Goal: Communication & Community: Share content

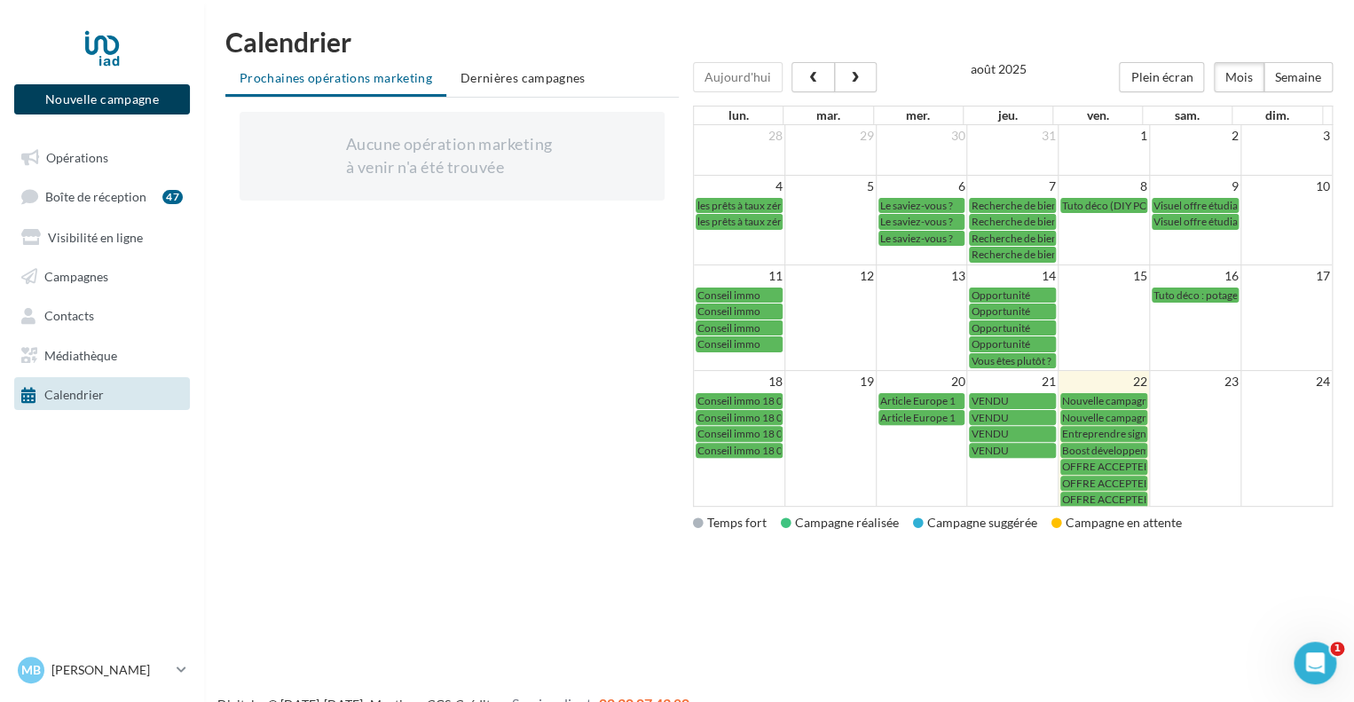
click at [117, 97] on button "Nouvelle campagne" at bounding box center [102, 99] width 176 height 30
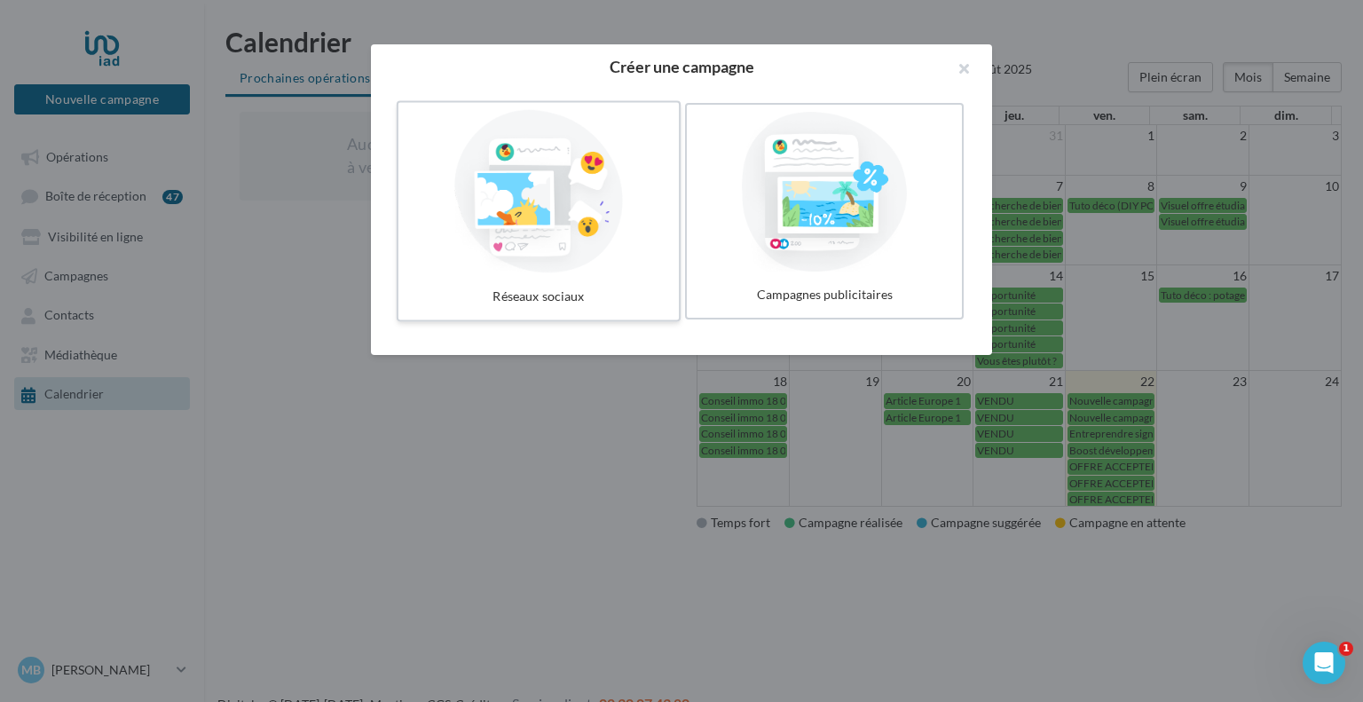
click at [529, 230] on div at bounding box center [539, 191] width 266 height 163
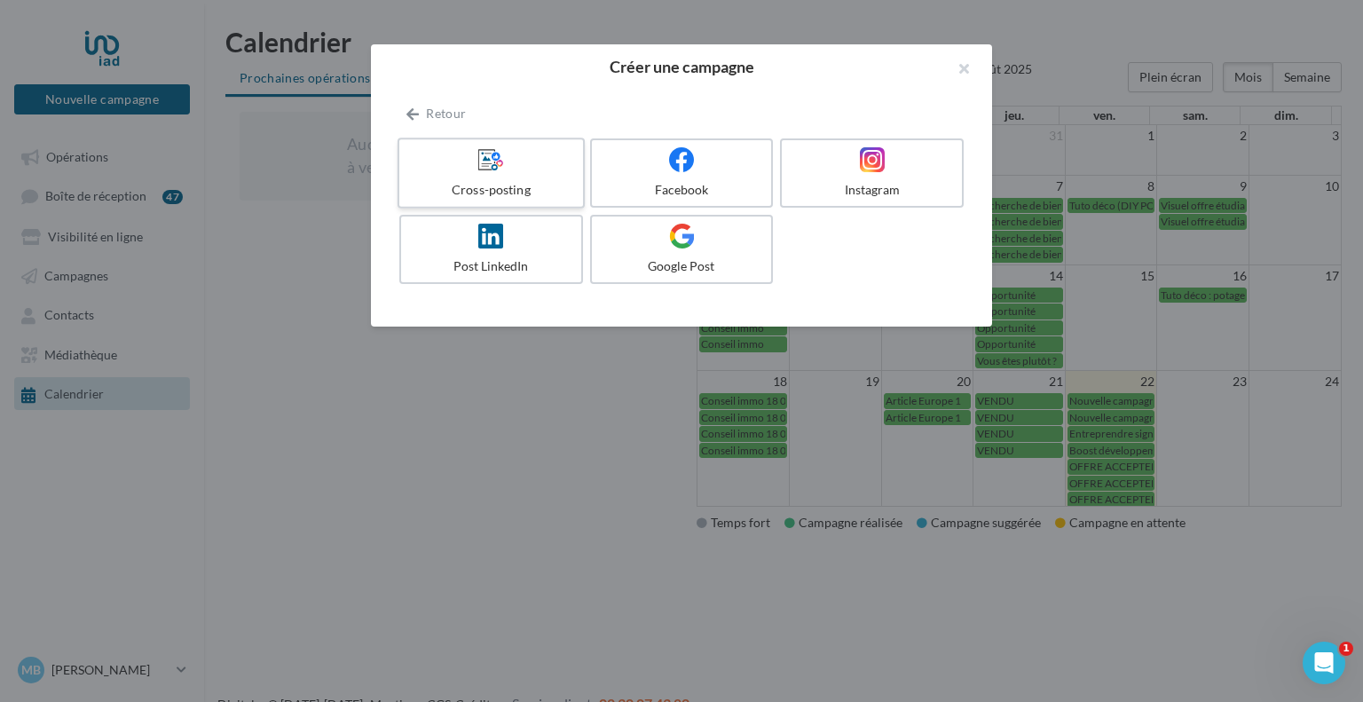
click at [509, 187] on div "Cross-posting" at bounding box center [490, 190] width 169 height 18
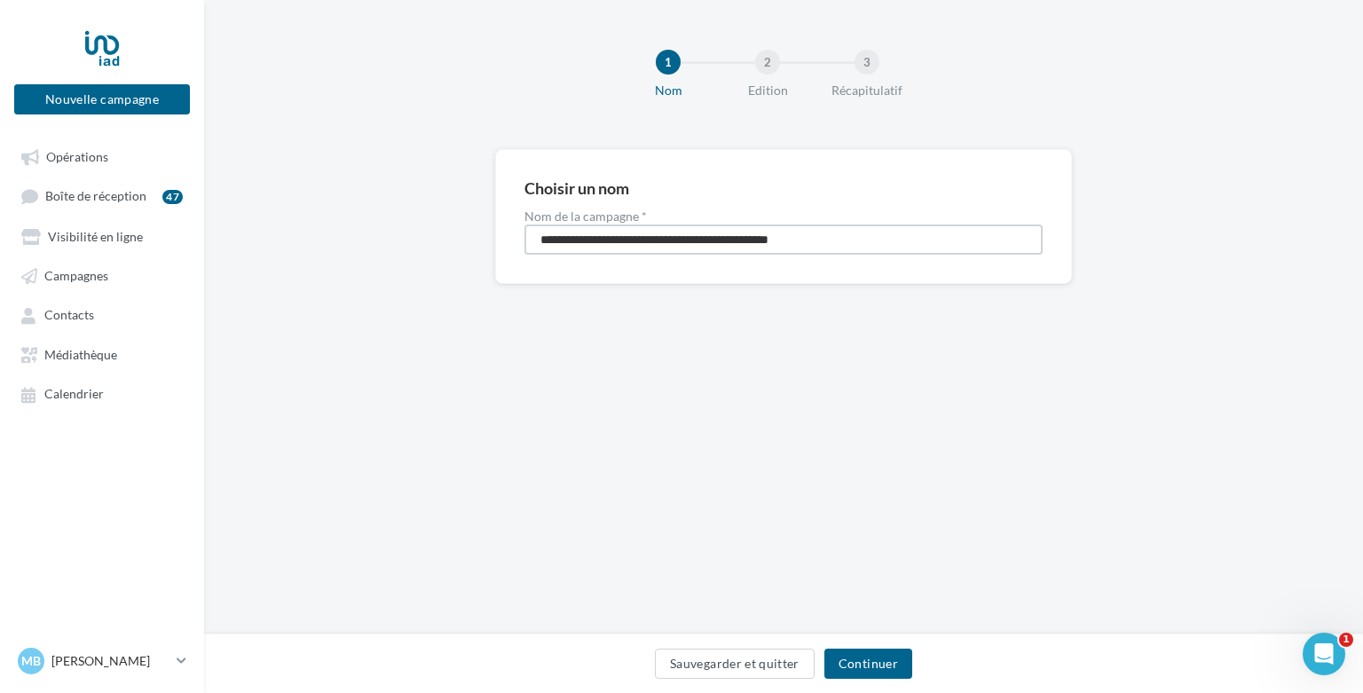
drag, startPoint x: 852, startPoint y: 241, endPoint x: 474, endPoint y: 251, distance: 378.2
click at [474, 251] on div "**********" at bounding box center [783, 245] width 1159 height 192
type input "*****"
click at [863, 661] on button "Continuer" at bounding box center [869, 664] width 88 height 30
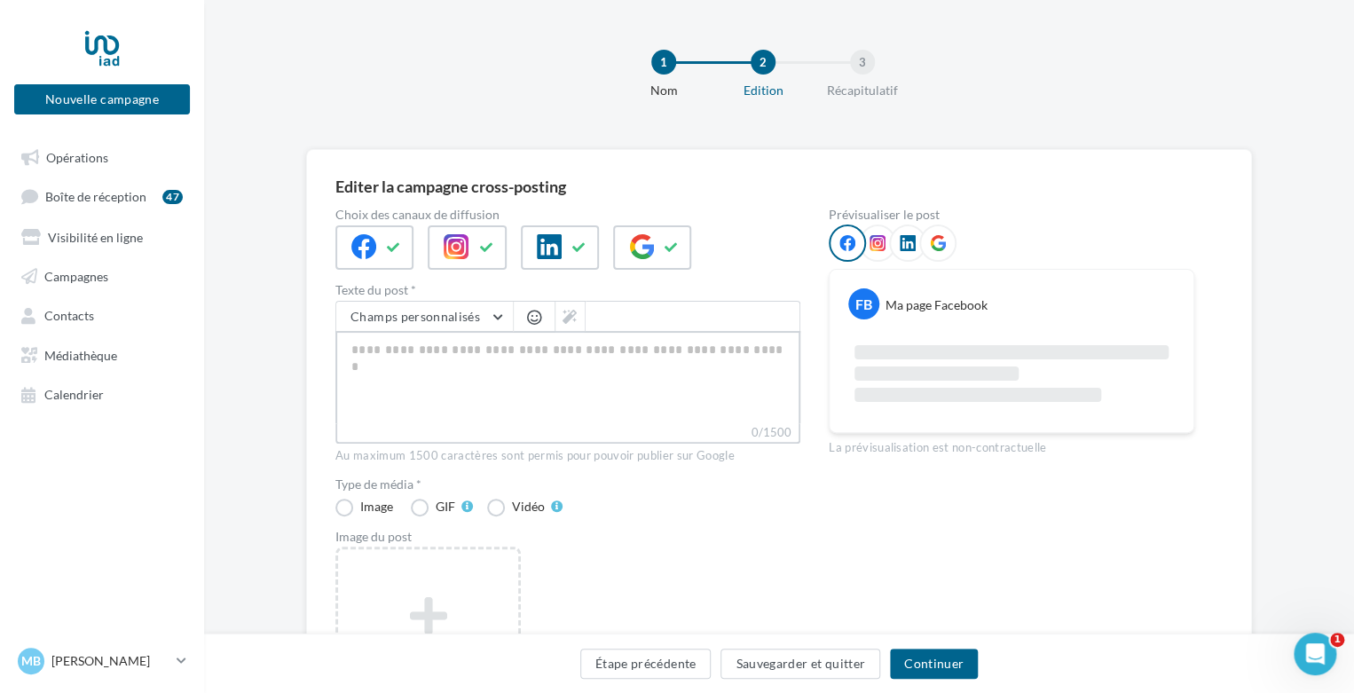
click at [500, 373] on textarea "0/1500" at bounding box center [567, 377] width 465 height 92
click at [626, 352] on textarea "0/1500" at bounding box center [567, 377] width 465 height 92
paste textarea "**********"
type textarea "**********"
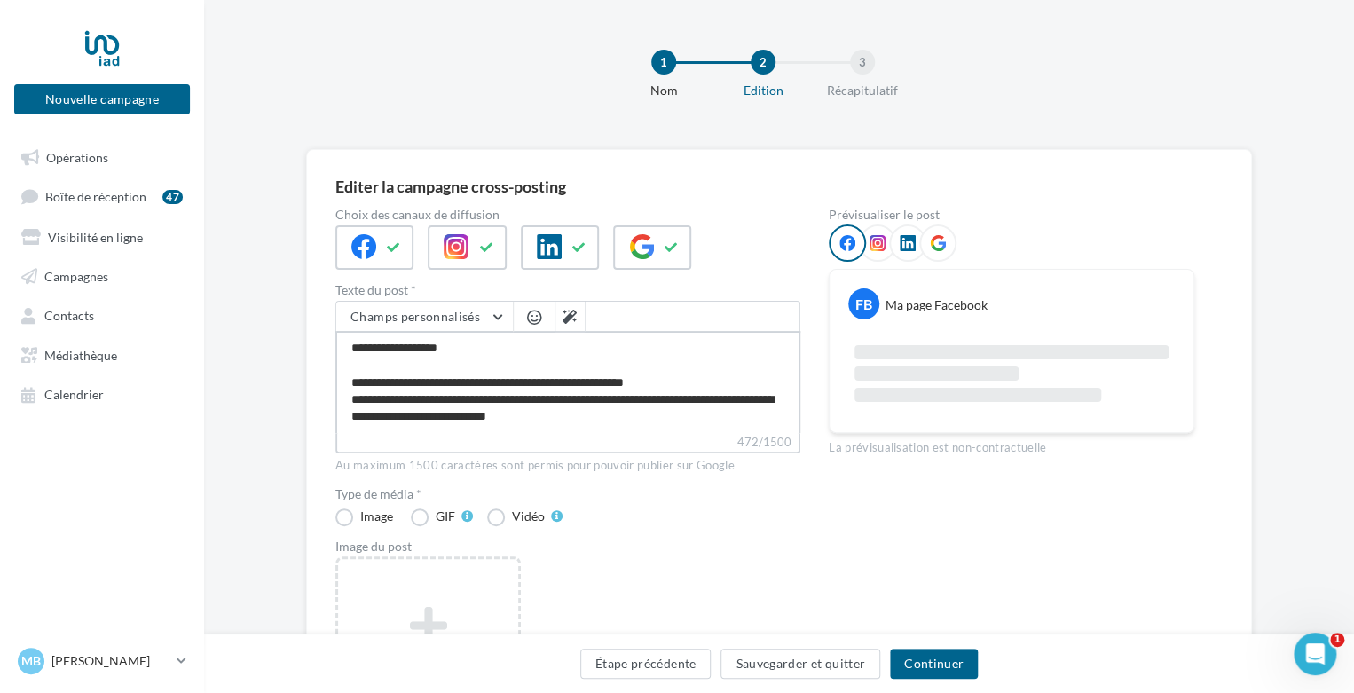
scroll to position [110, 0]
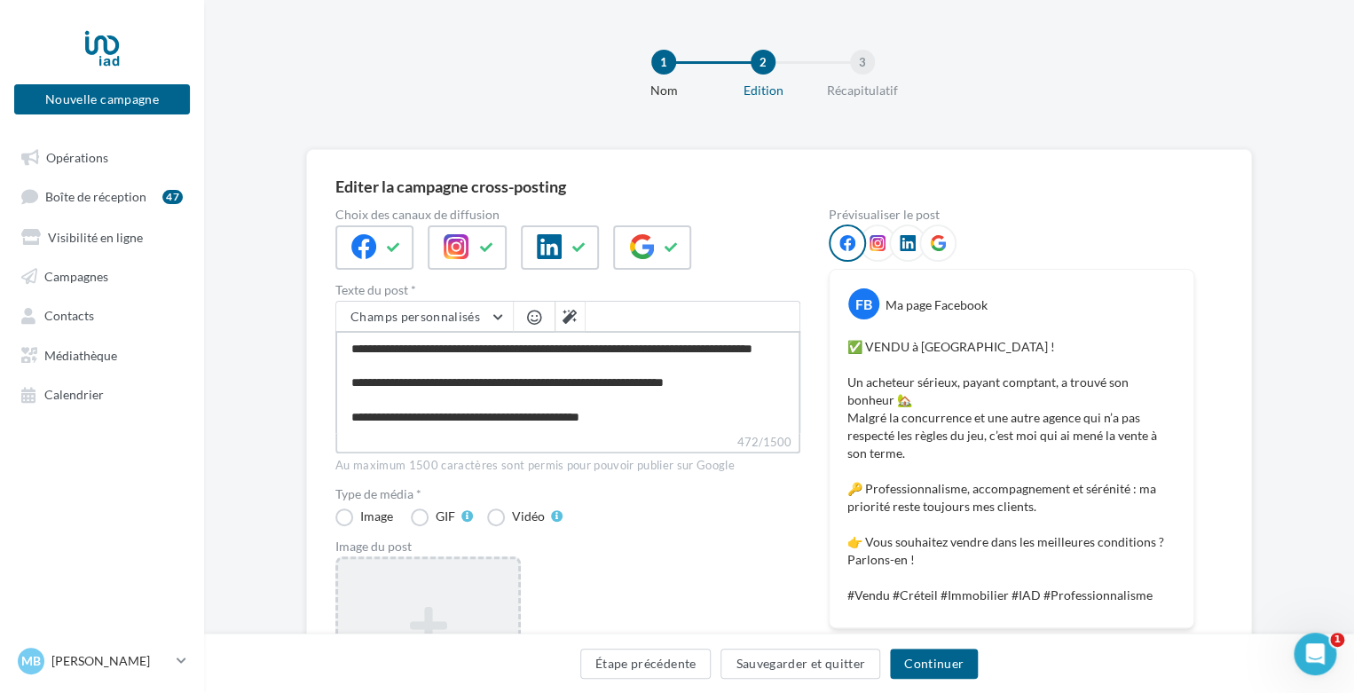
type textarea "**********"
click at [477, 585] on div "Ajouter une image Format: jpg Taille min: 400x300 (LxH) Taille max: 1920x1350 (…" at bounding box center [427, 671] width 185 height 231
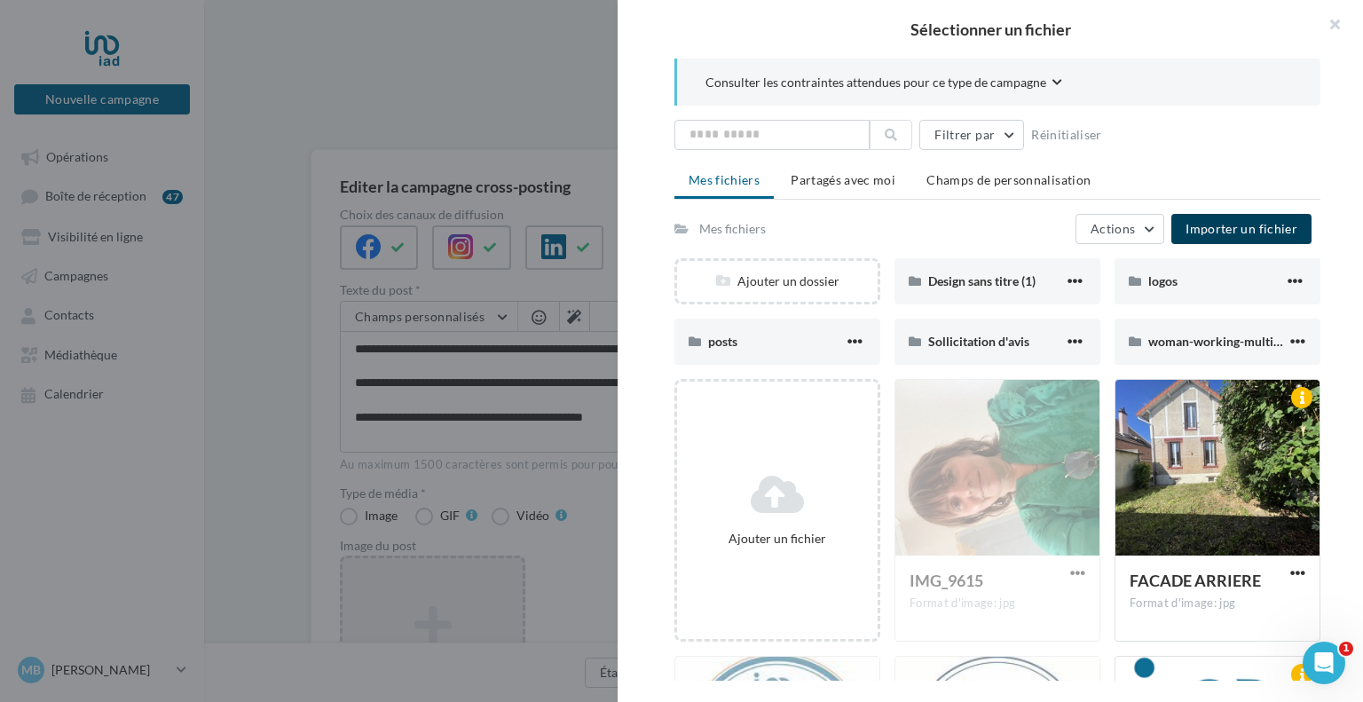
click at [1207, 232] on span "Importer un fichier" at bounding box center [1242, 228] width 112 height 15
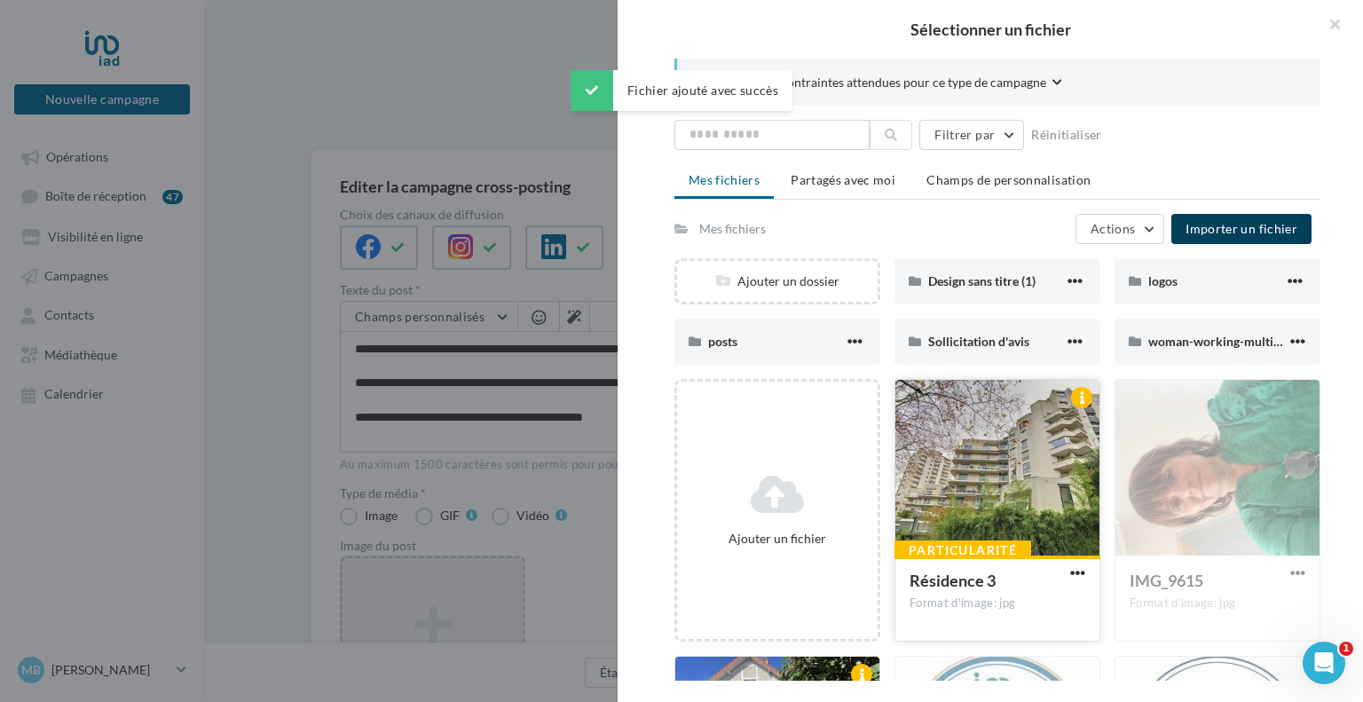
click at [946, 511] on div at bounding box center [998, 469] width 204 height 178
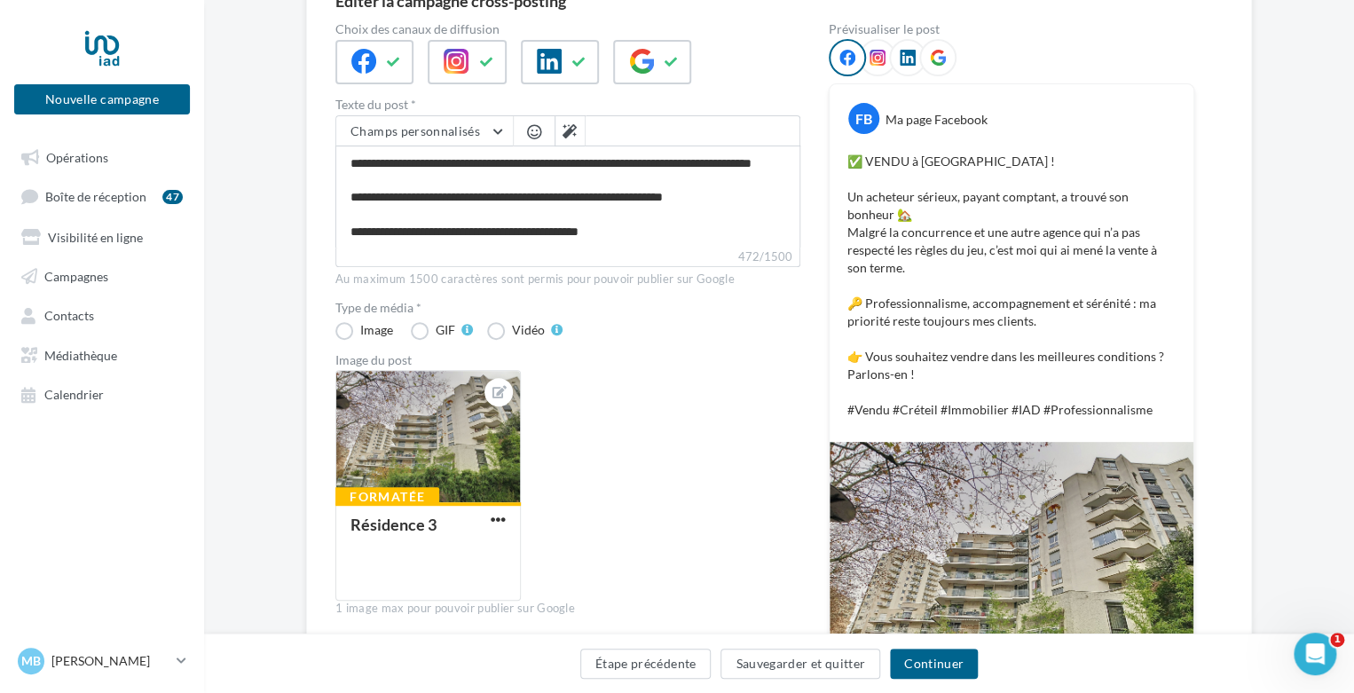
scroll to position [188, 0]
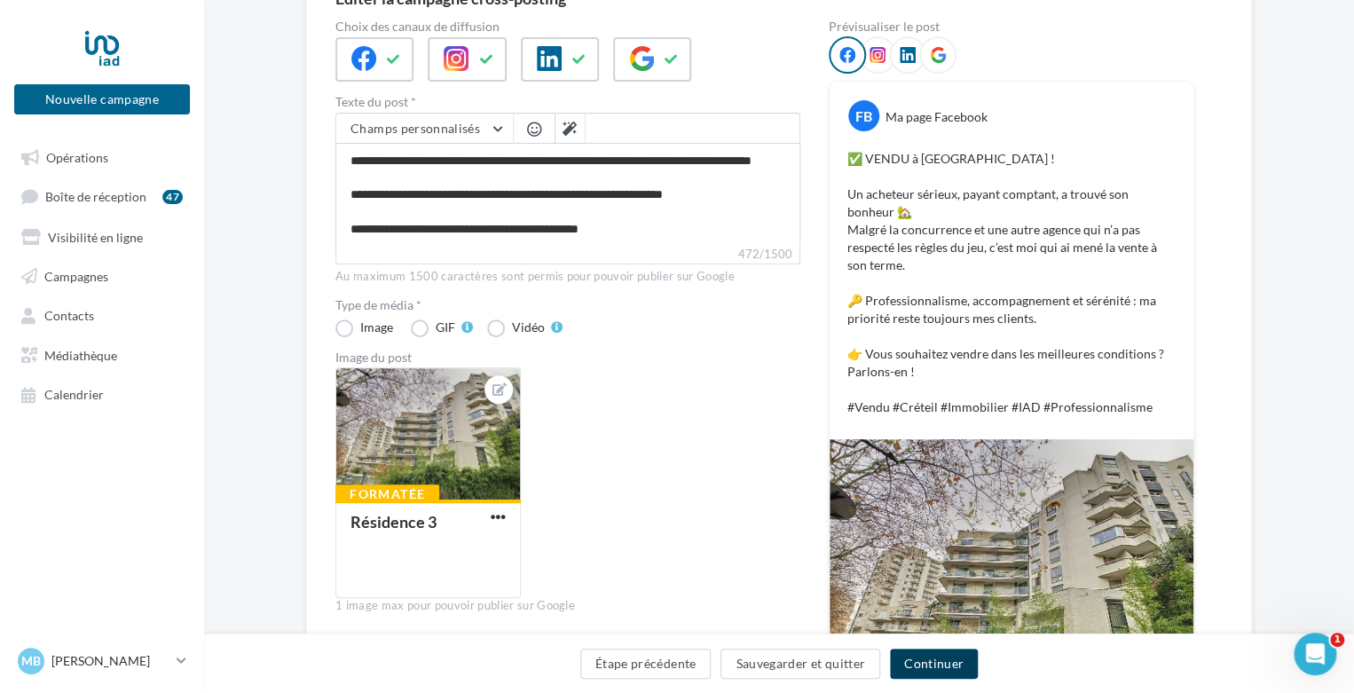
click at [944, 669] on button "Continuer" at bounding box center [934, 664] width 88 height 30
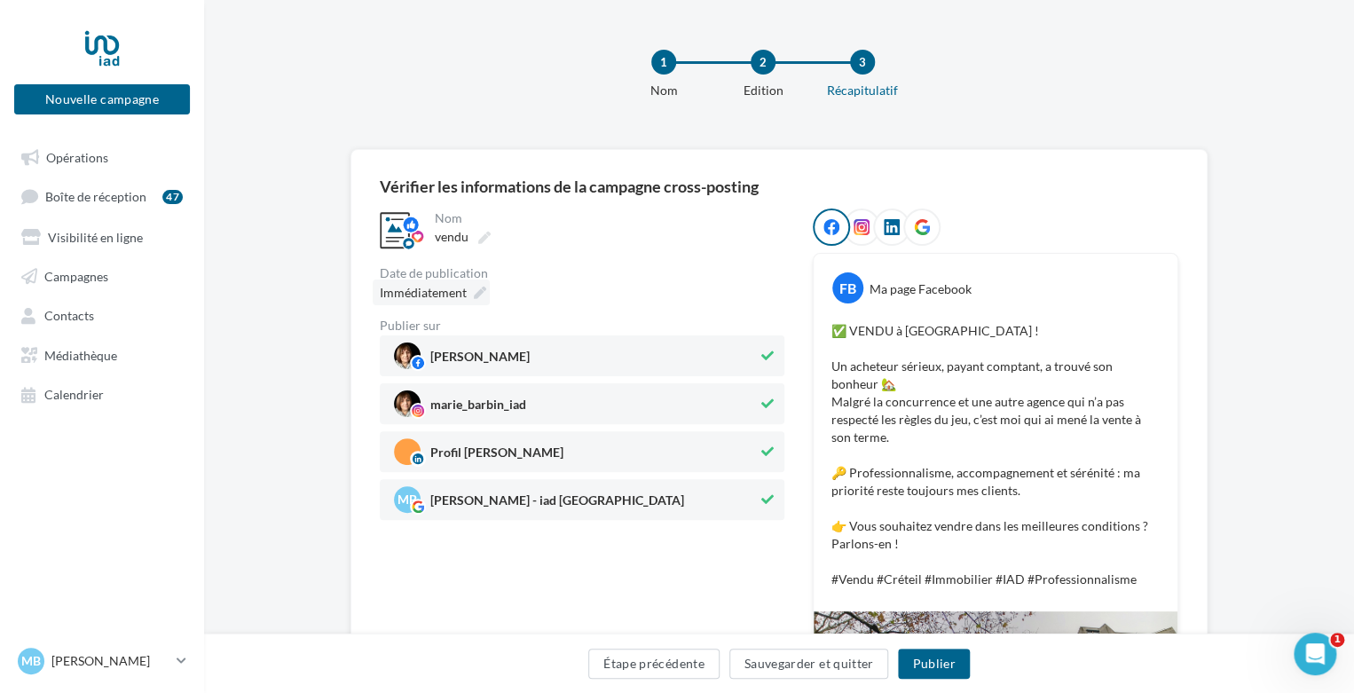
click at [481, 291] on icon at bounding box center [480, 293] width 12 height 12
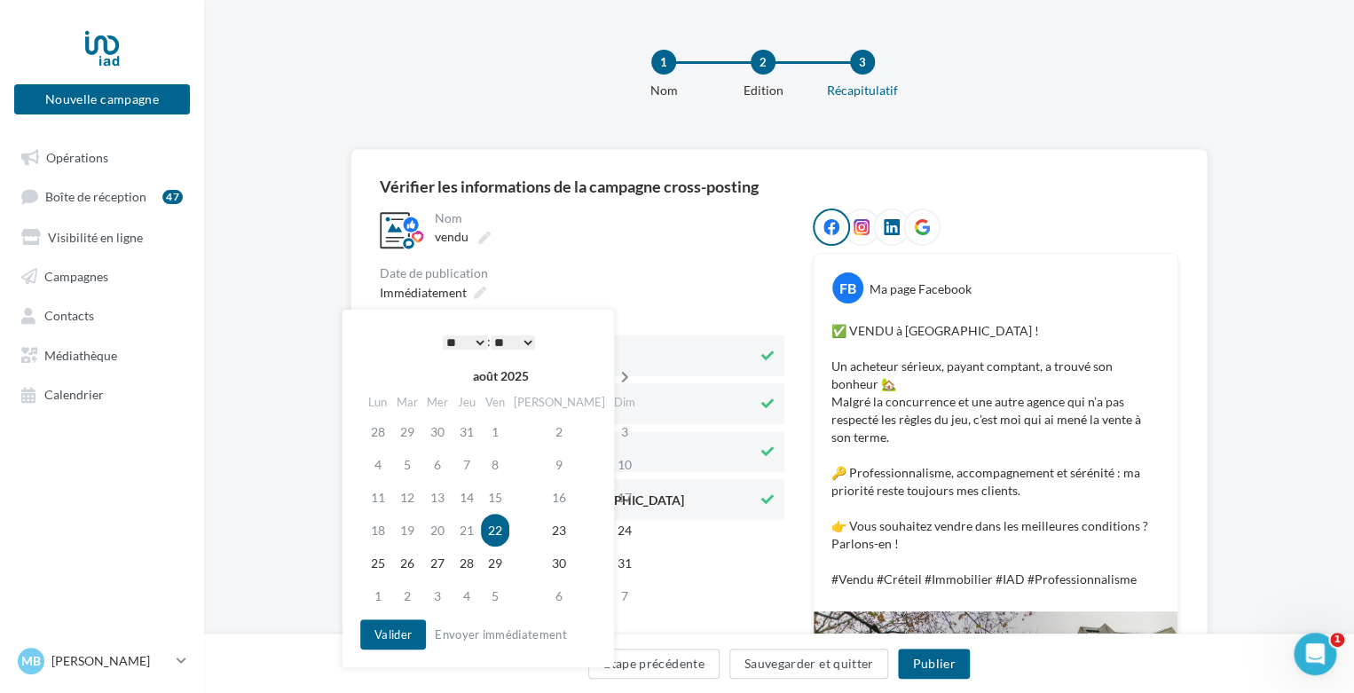
click at [614, 382] on icon at bounding box center [625, 377] width 22 height 12
click at [511, 464] on td "5" at bounding box center [498, 464] width 28 height 33
click at [472, 340] on select "* * * * * * * * * * ** ** ** ** ** ** ** ** ** ** ** ** ** **" at bounding box center [465, 342] width 44 height 14
click at [404, 638] on button "Valider" at bounding box center [393, 635] width 66 height 30
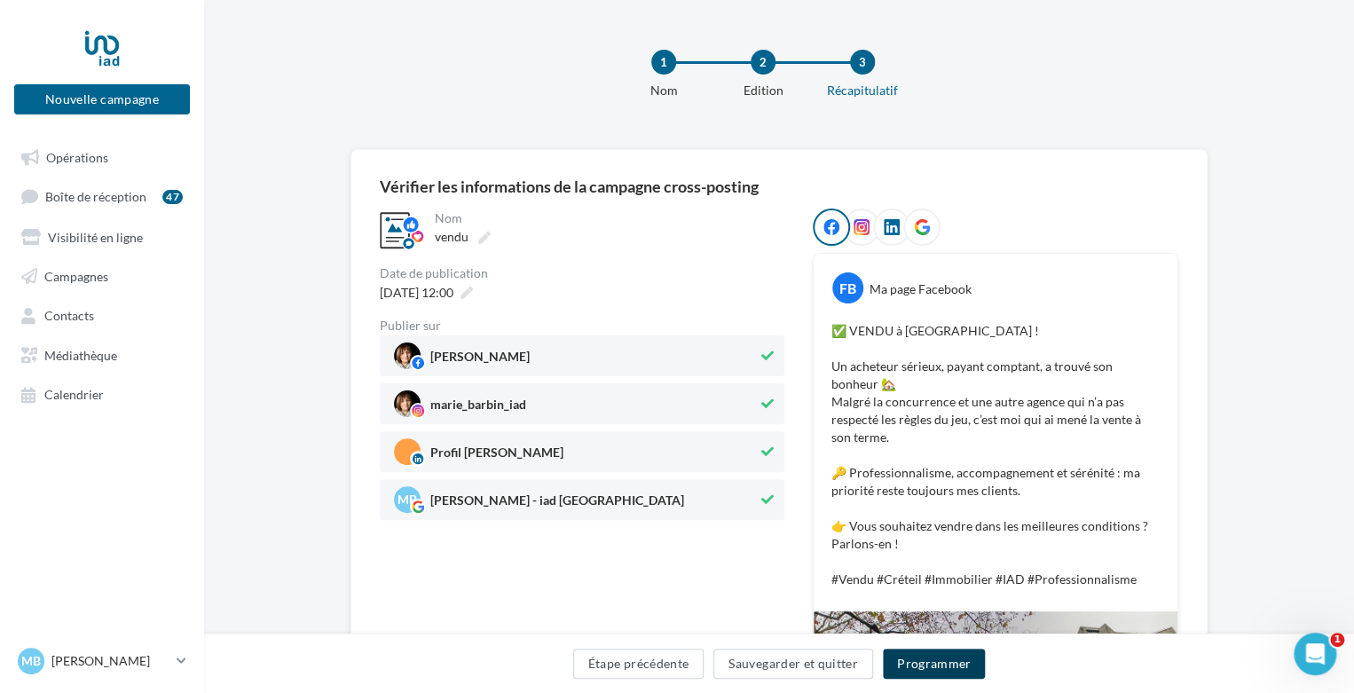
click at [936, 651] on button "Programmer" at bounding box center [934, 664] width 103 height 30
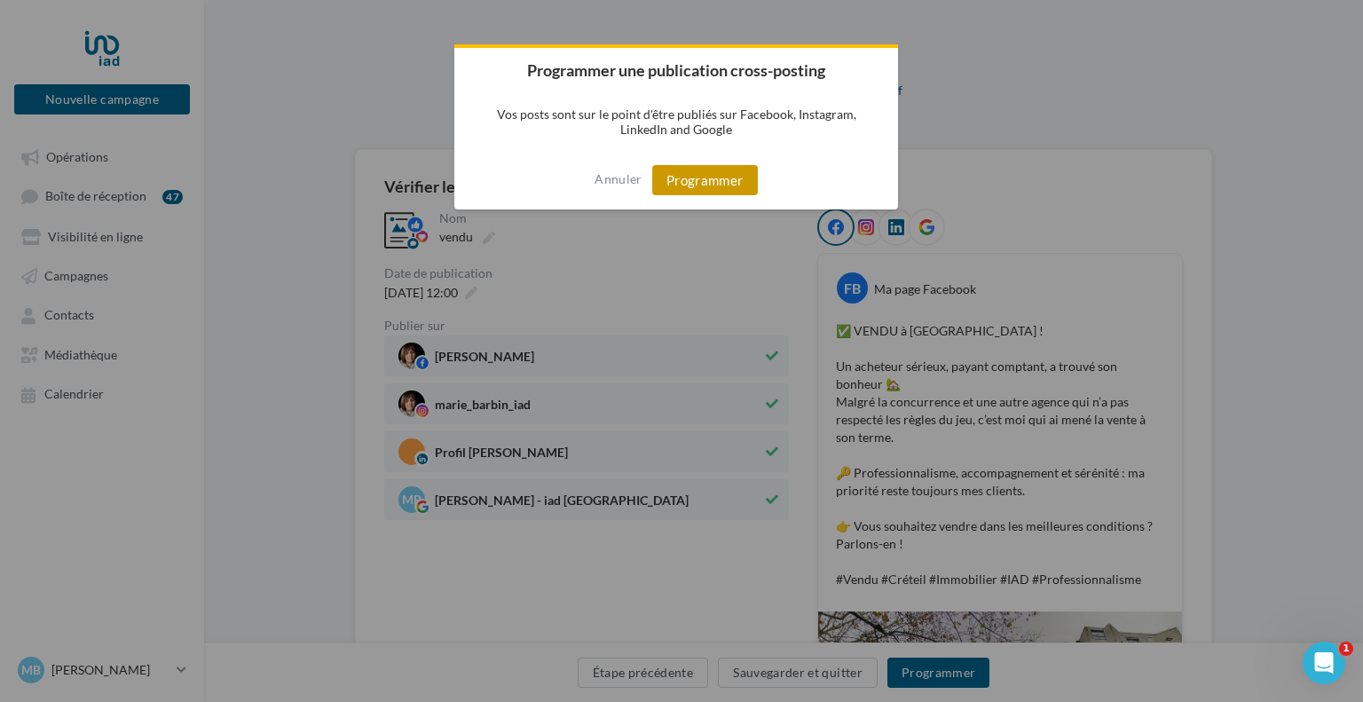
click at [718, 180] on button "Programmer" at bounding box center [705, 180] width 106 height 30
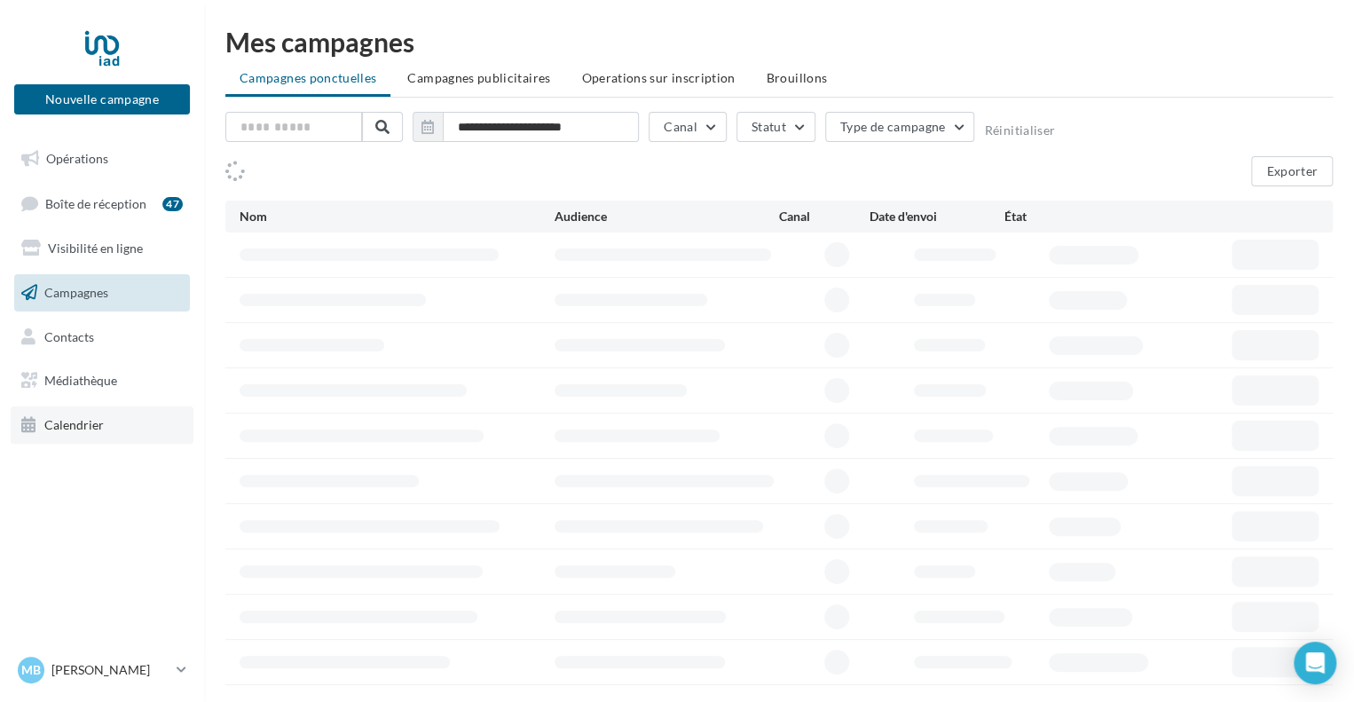
click at [67, 425] on span "Calendrier" at bounding box center [73, 424] width 59 height 15
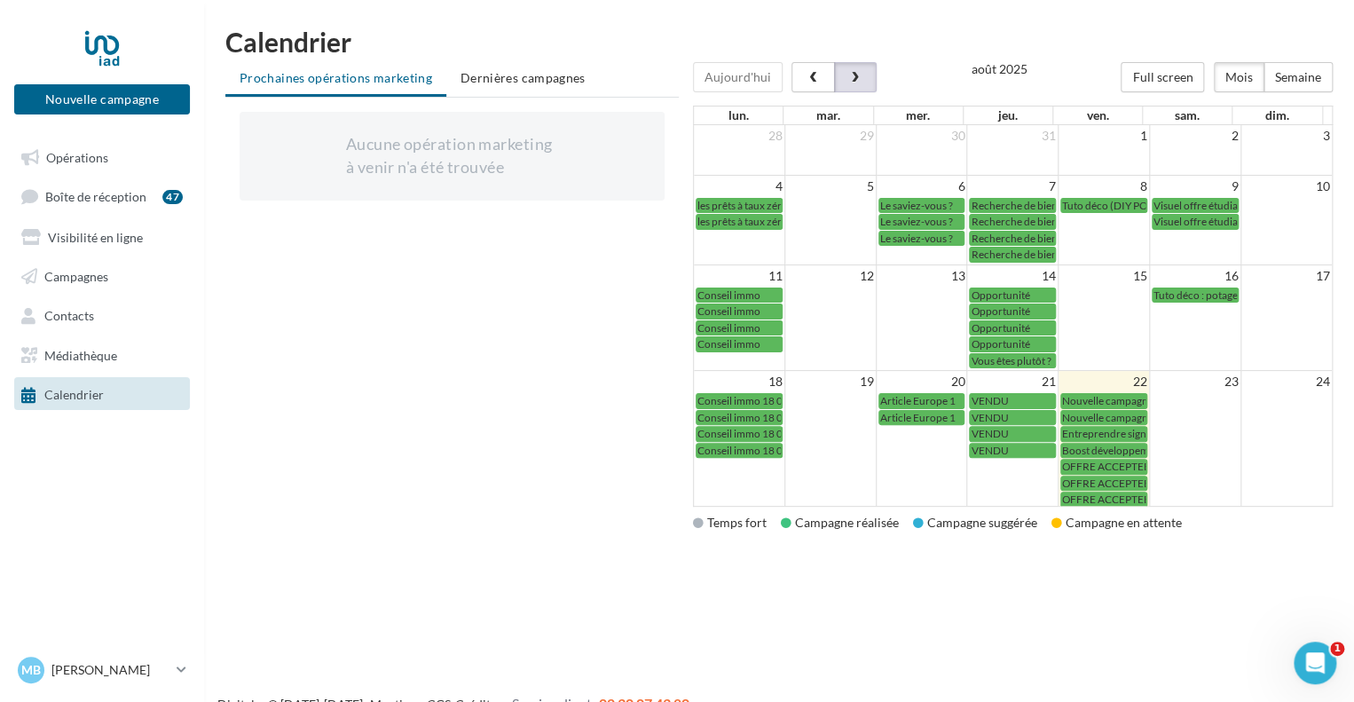
click at [848, 77] on span "button" at bounding box center [855, 78] width 15 height 12
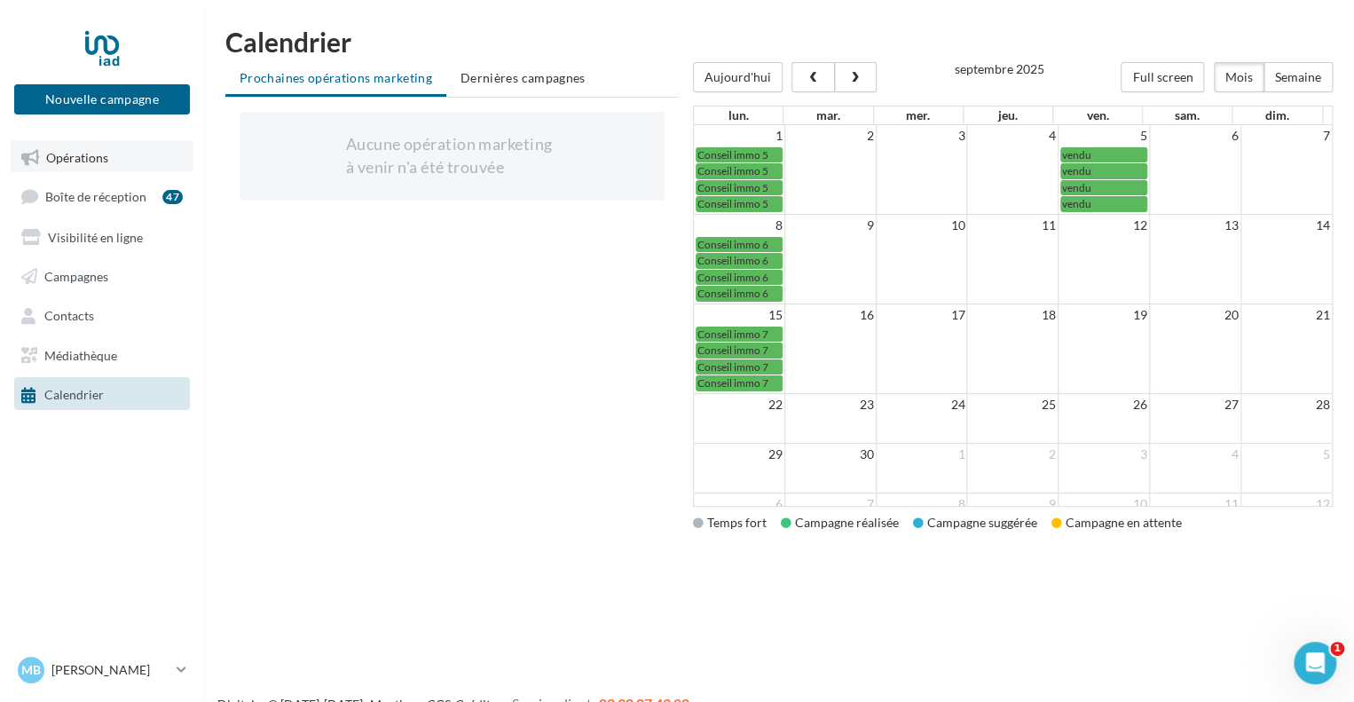
click at [67, 170] on link "Opérations" at bounding box center [102, 156] width 183 height 32
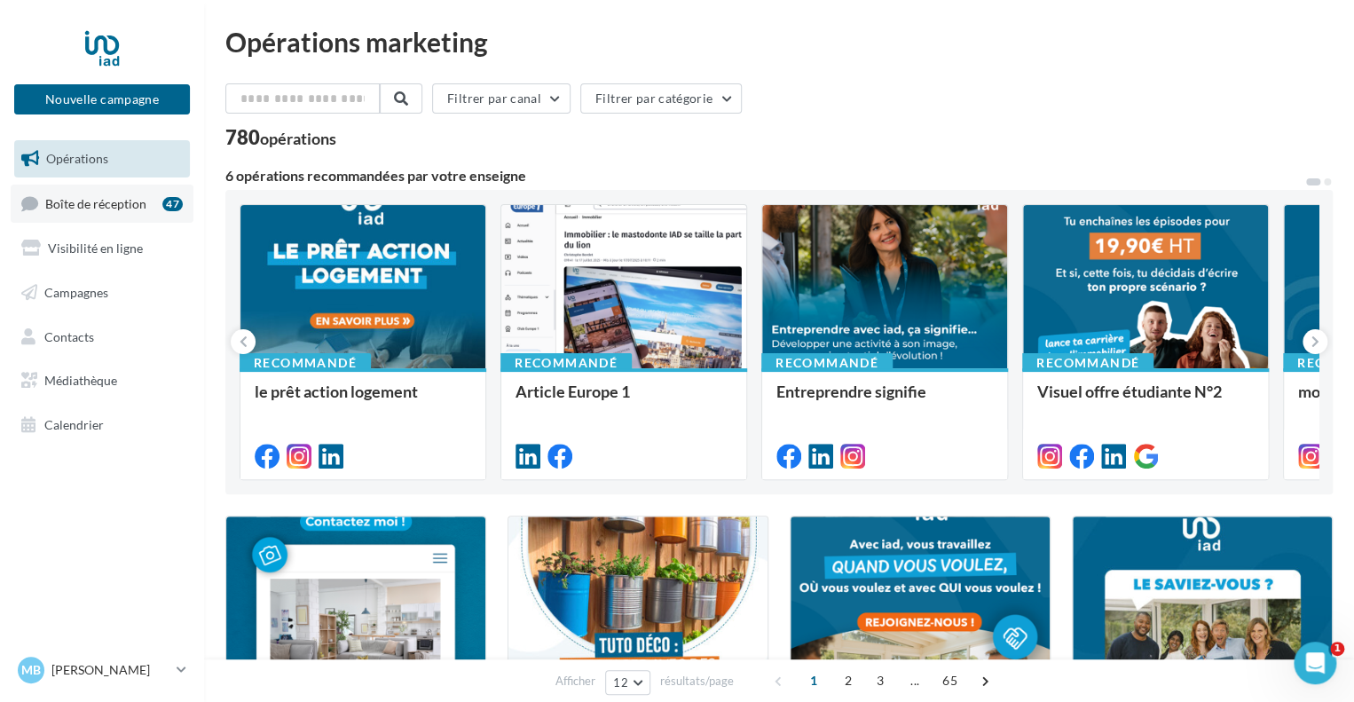
click at [124, 191] on link "Boîte de réception 47" at bounding box center [102, 204] width 183 height 38
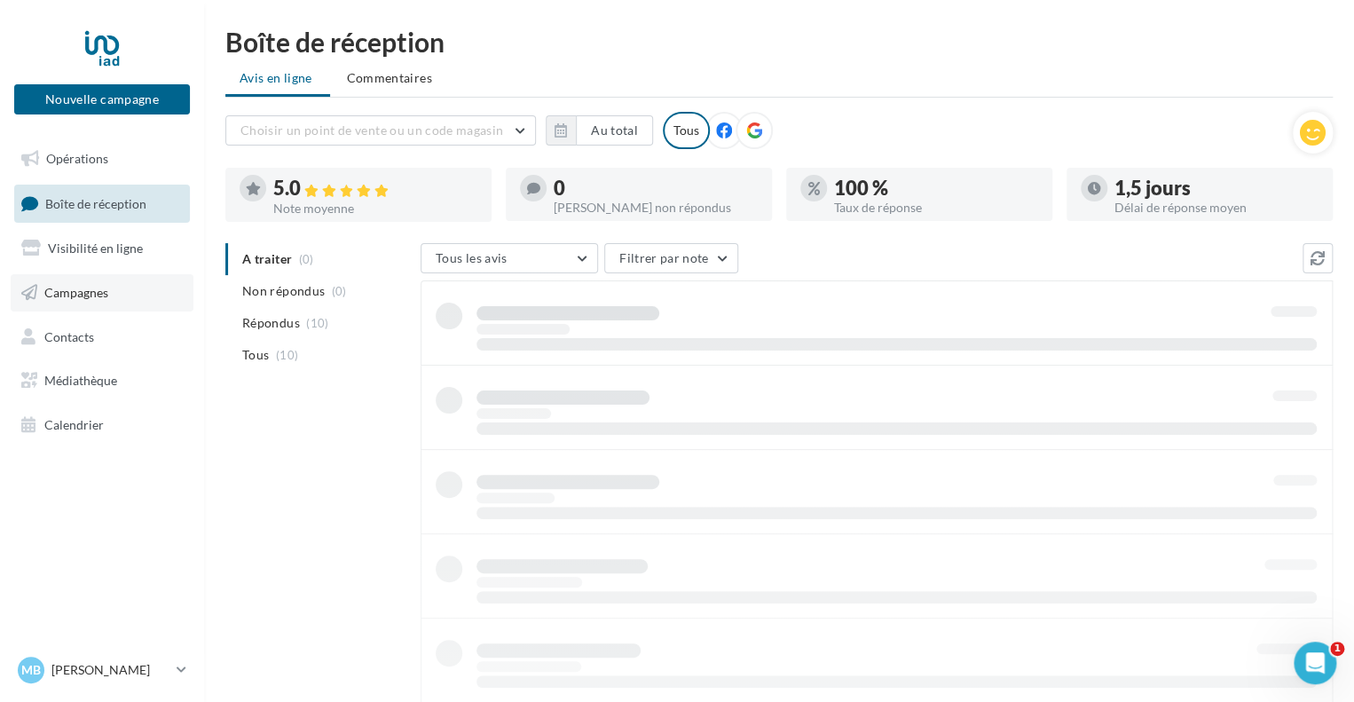
click at [110, 281] on link "Campagnes" at bounding box center [102, 292] width 183 height 37
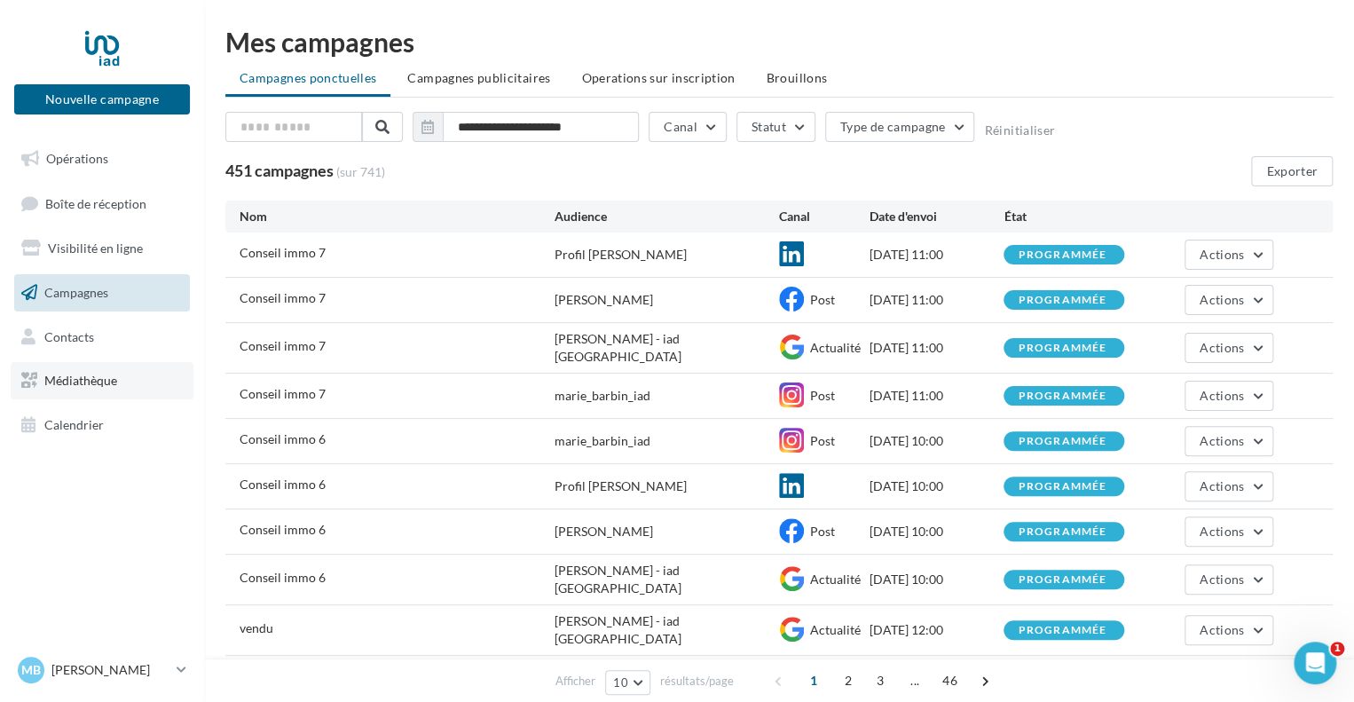
click at [83, 374] on span "Médiathèque" at bounding box center [80, 380] width 73 height 15
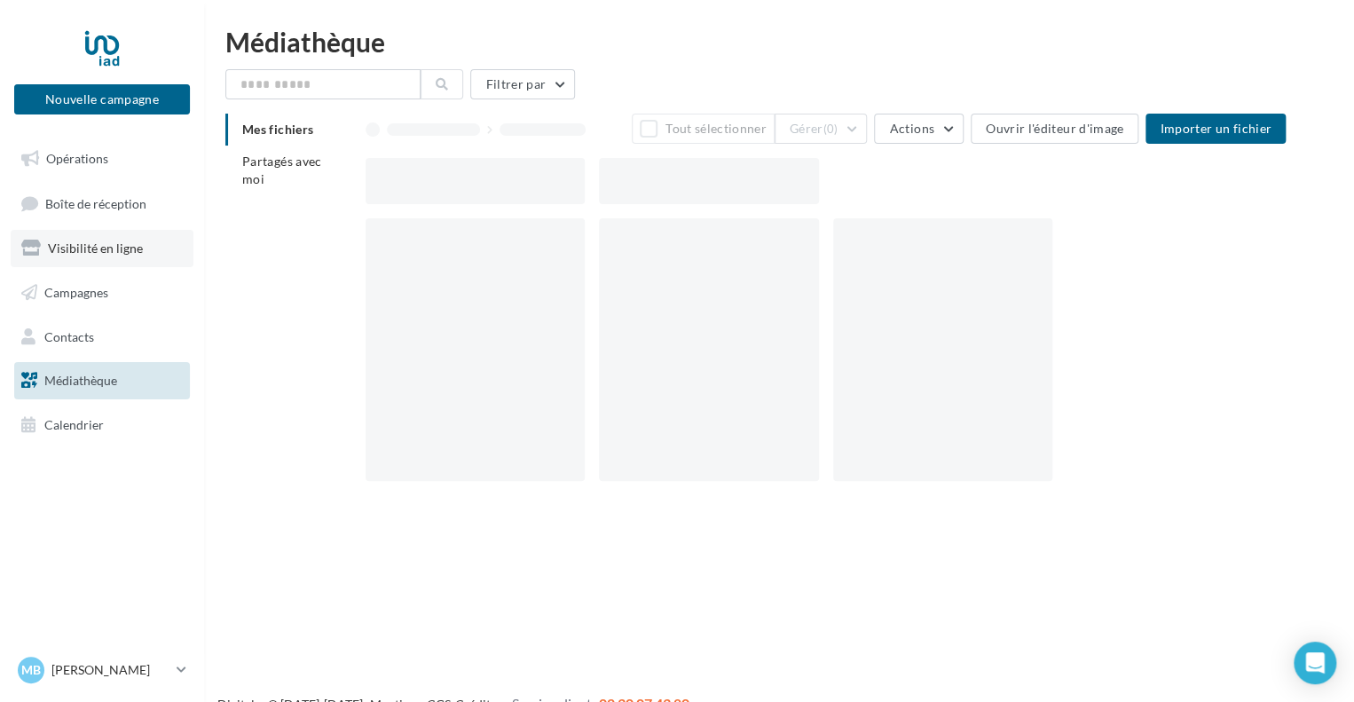
click at [96, 239] on link "Visibilité en ligne" at bounding box center [102, 248] width 183 height 37
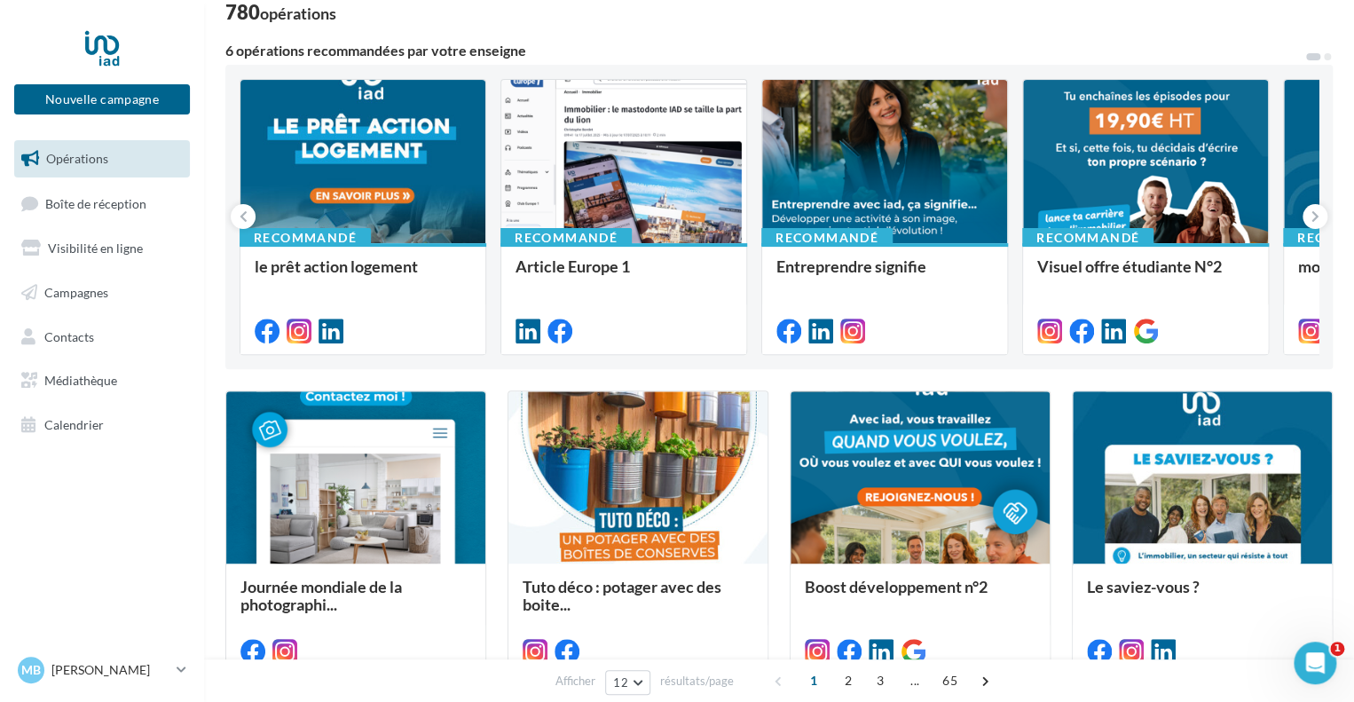
scroll to position [20, 0]
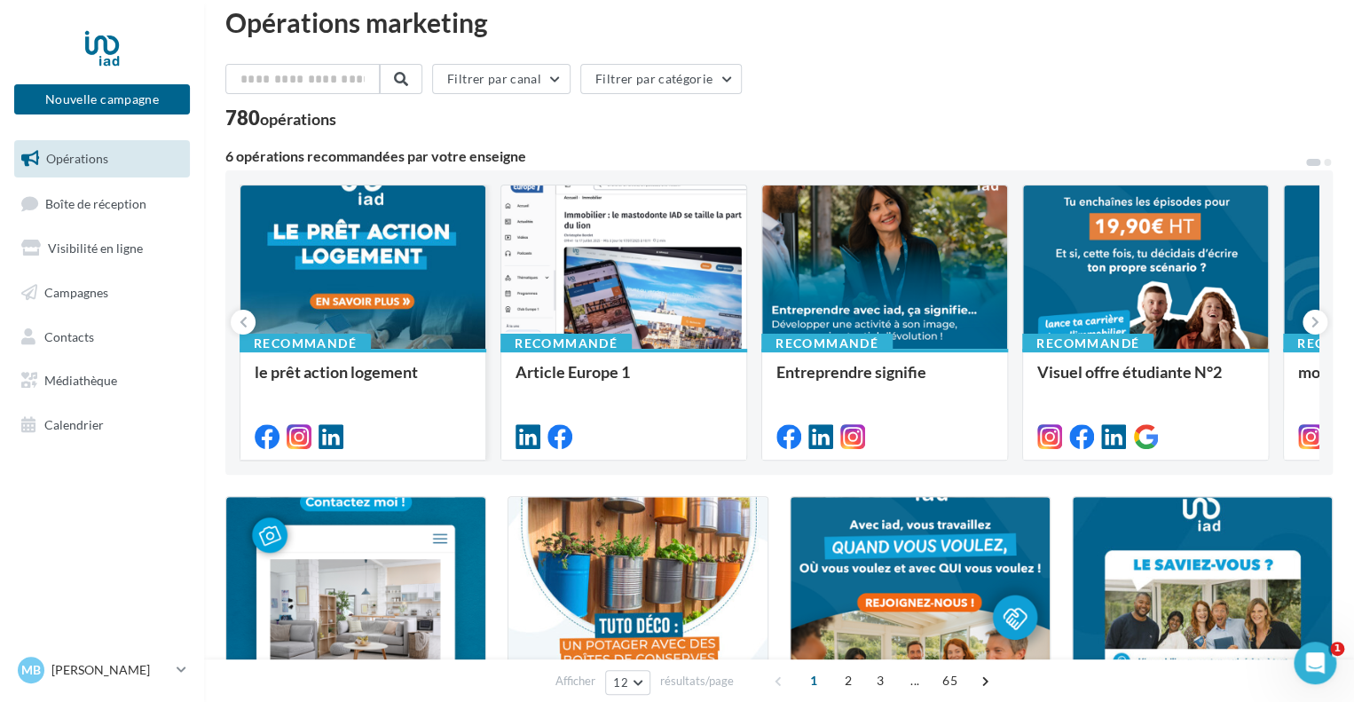
click at [441, 392] on div "le prêt action logement" at bounding box center [363, 381] width 217 height 36
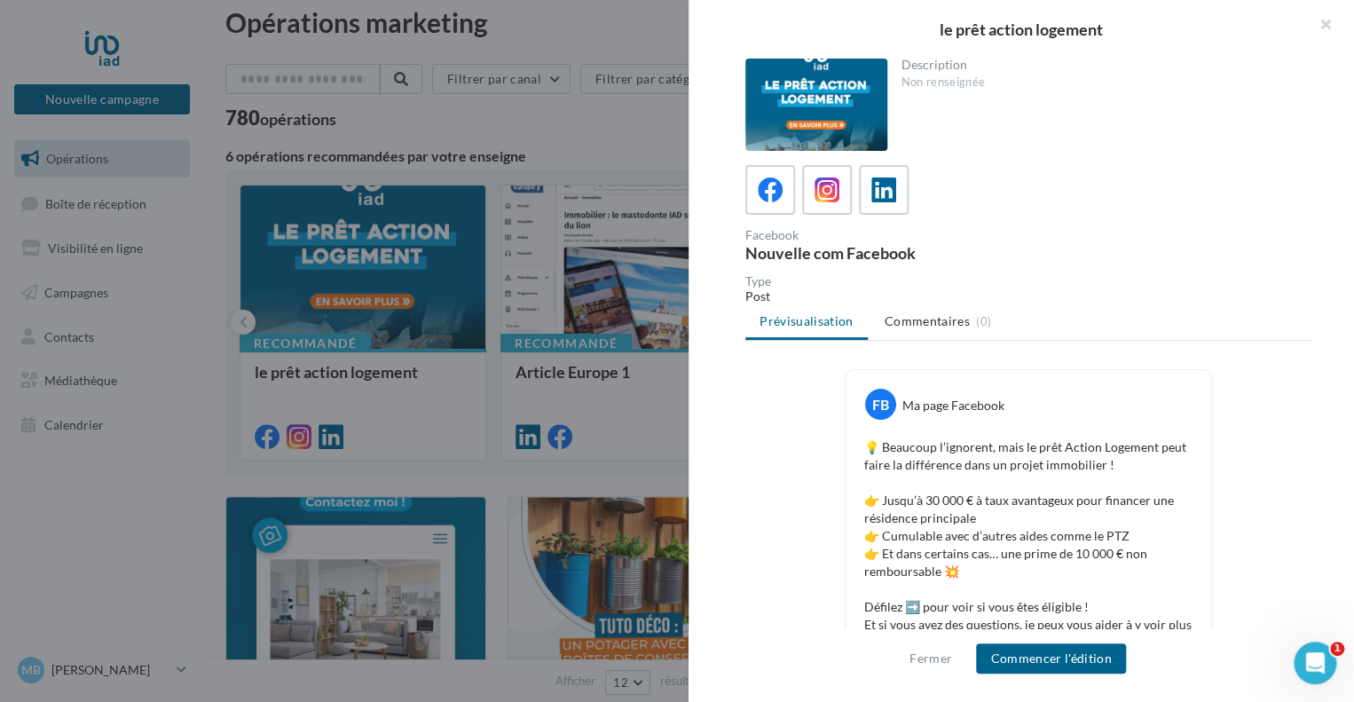
click at [640, 122] on div at bounding box center [677, 351] width 1354 height 702
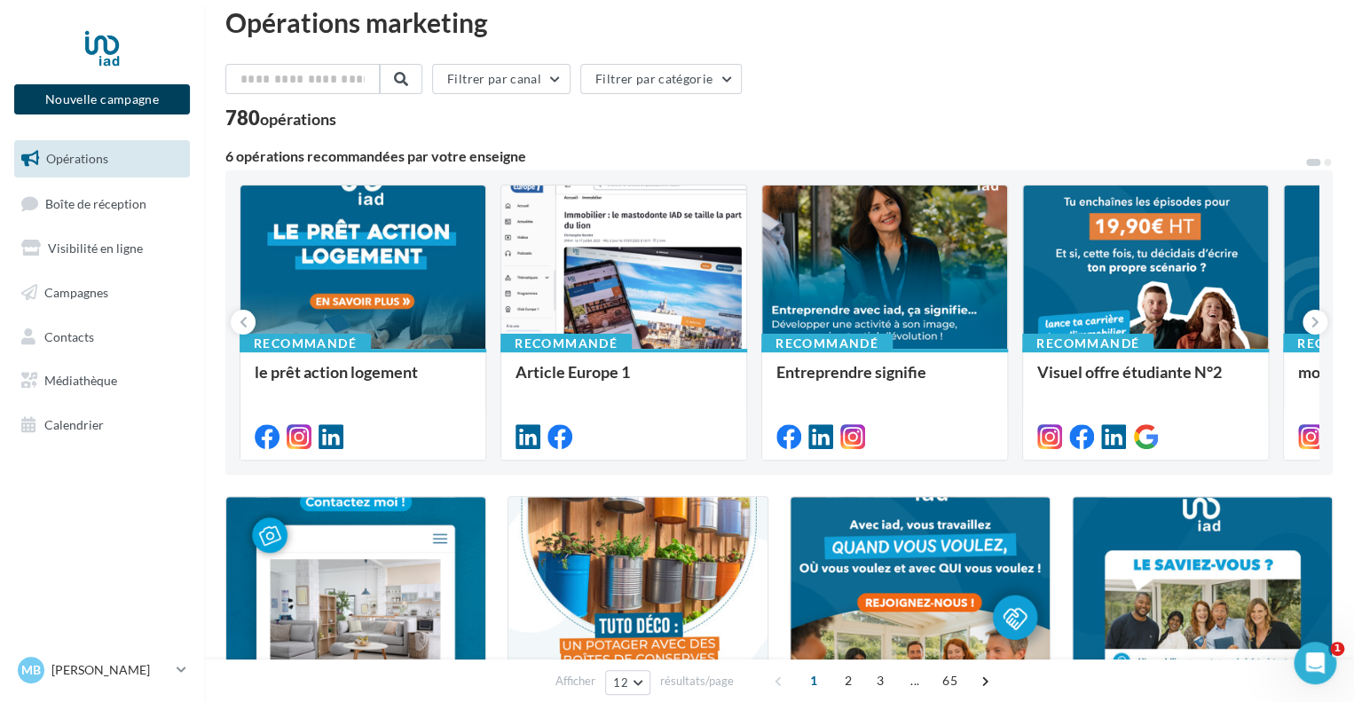
click at [78, 99] on button "Nouvelle campagne" at bounding box center [102, 99] width 176 height 30
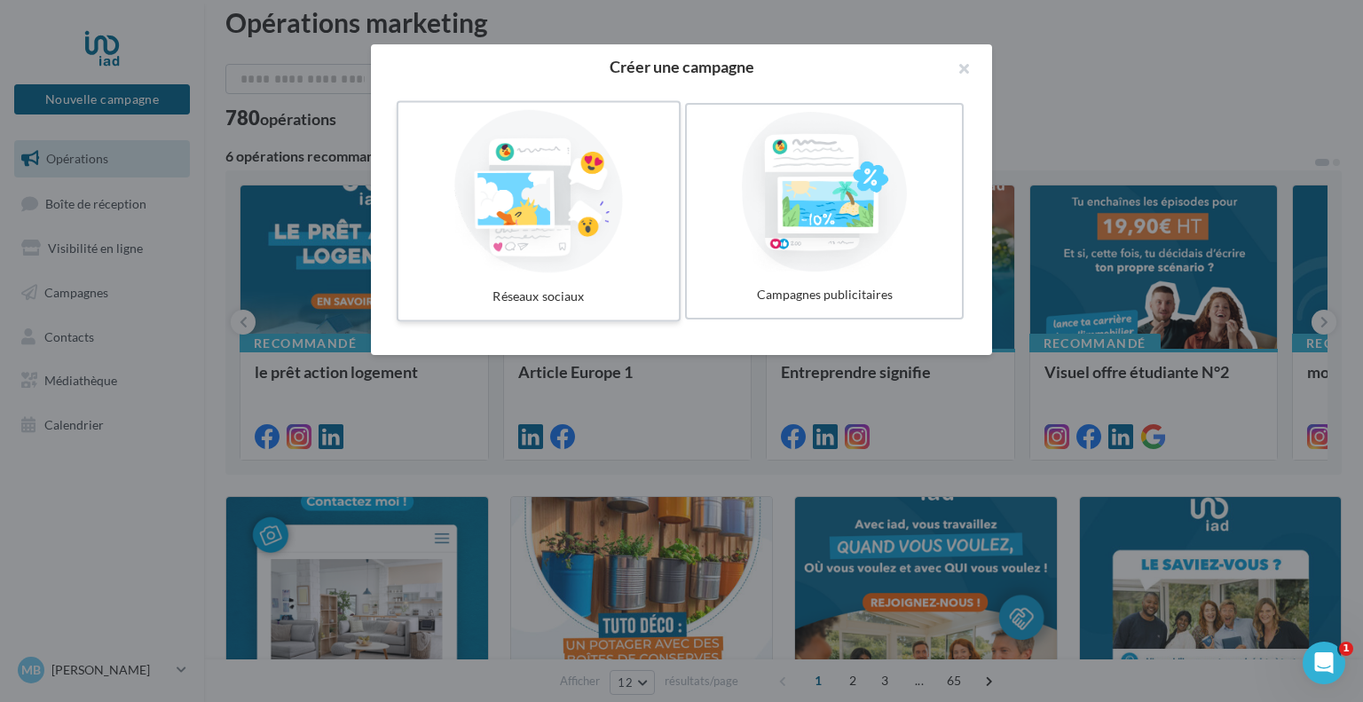
click at [600, 226] on div at bounding box center [539, 191] width 266 height 163
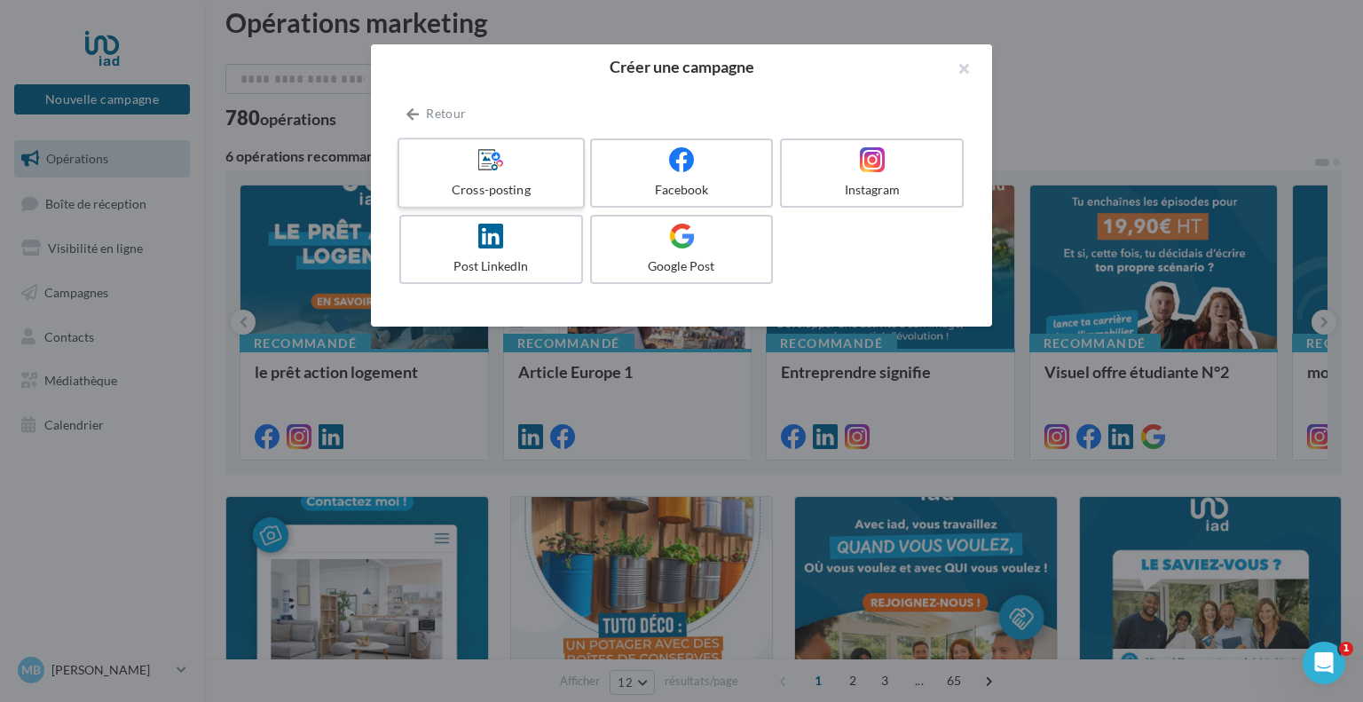
click at [536, 183] on div "Cross-posting" at bounding box center [490, 190] width 169 height 18
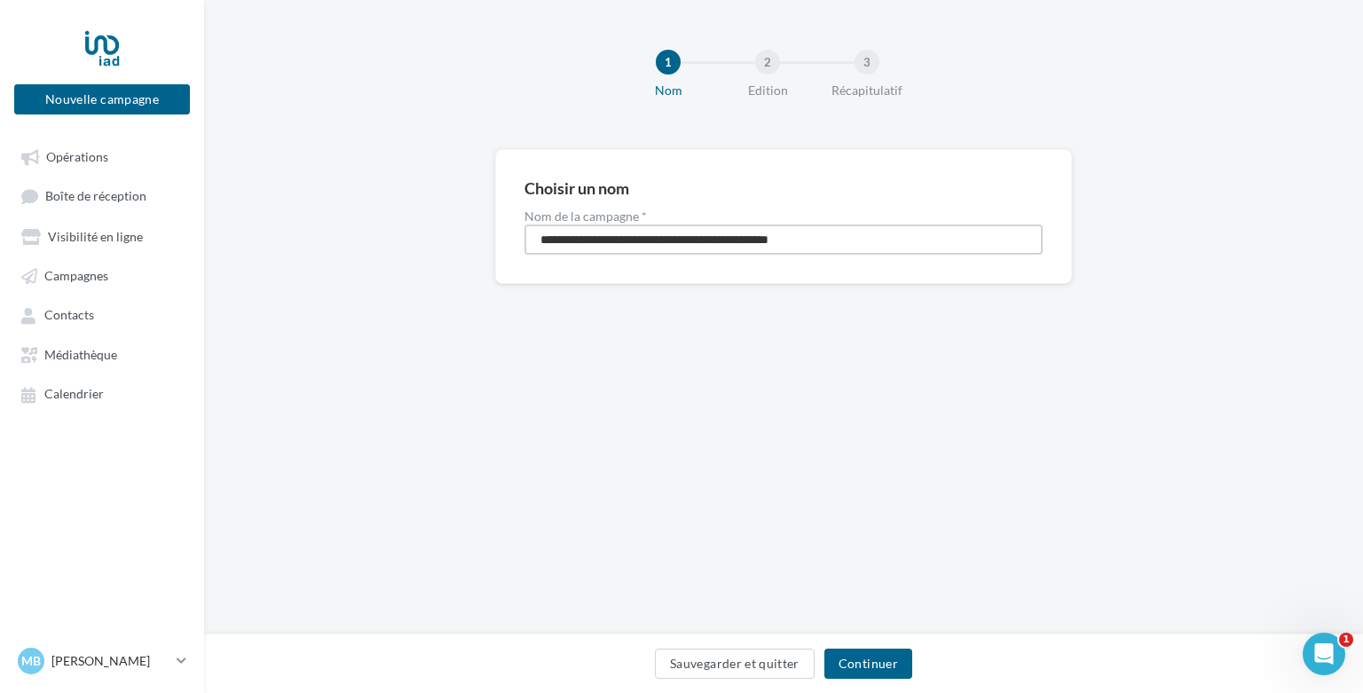
drag, startPoint x: 844, startPoint y: 241, endPoint x: 533, endPoint y: 231, distance: 310.8
click at [533, 231] on input "**********" at bounding box center [784, 240] width 518 height 30
type input "********"
click at [866, 663] on button "Continuer" at bounding box center [869, 664] width 88 height 30
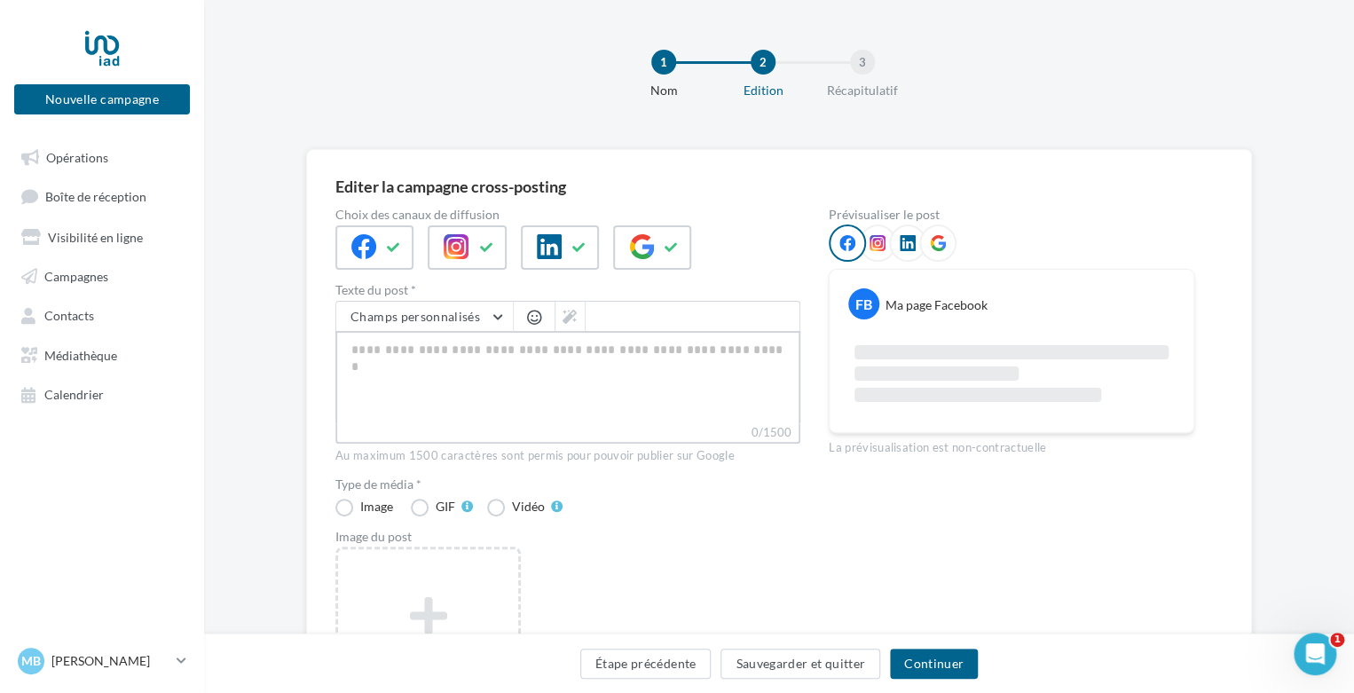
click at [408, 358] on textarea "0/1500" at bounding box center [567, 377] width 465 height 92
paste textarea "**********"
type textarea "**********"
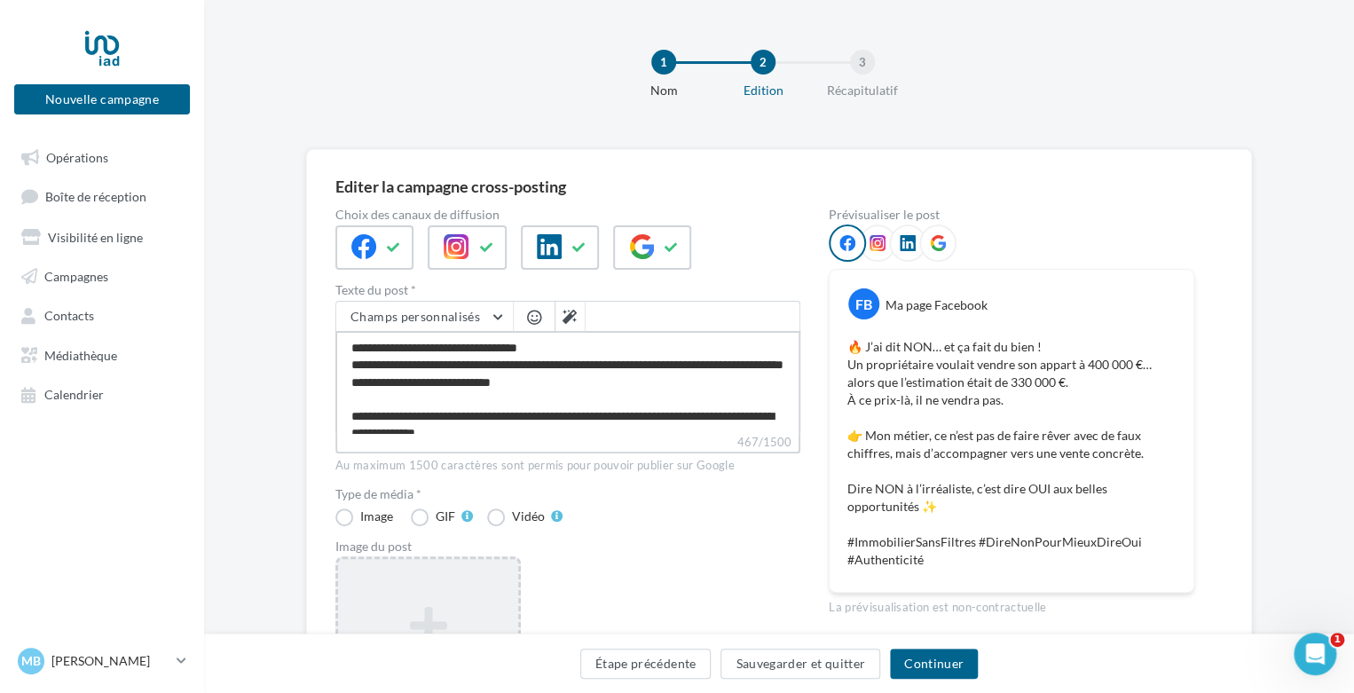
type textarea "**********"
click at [413, 618] on icon at bounding box center [428, 625] width 166 height 43
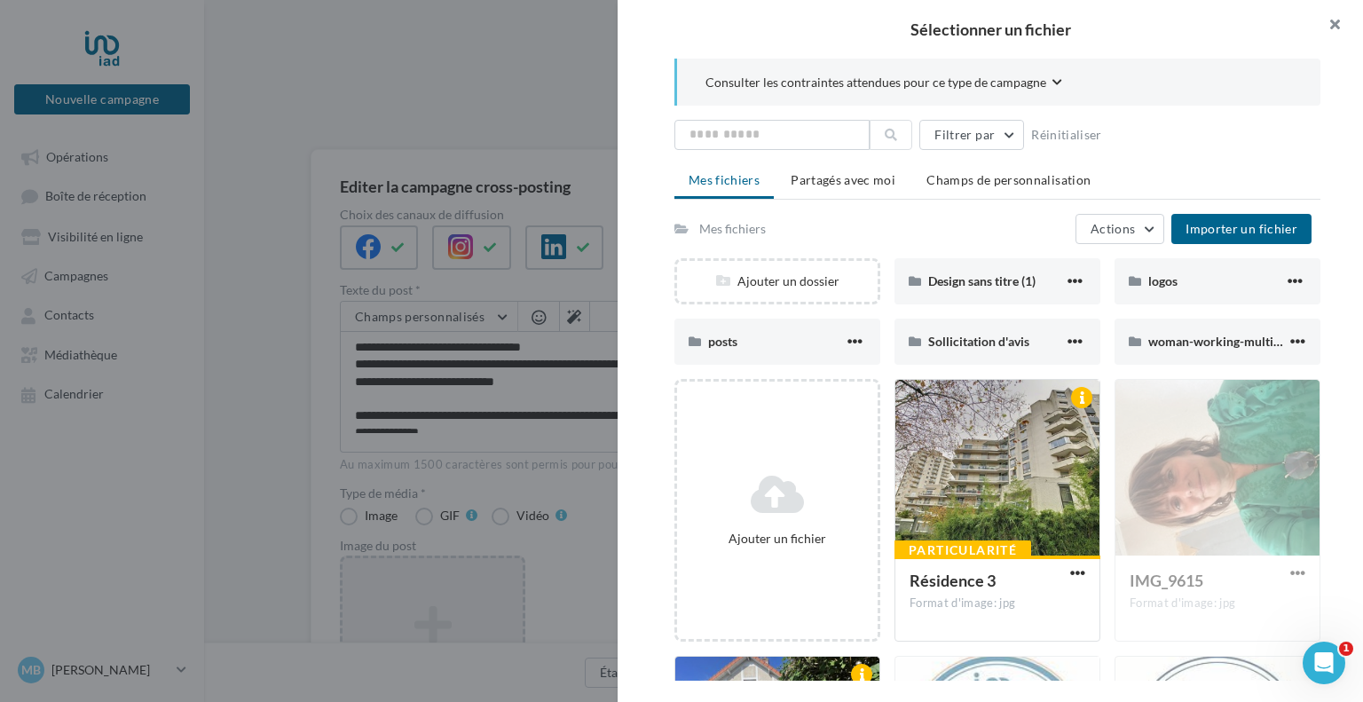
click at [1338, 23] on button "button" at bounding box center [1327, 26] width 71 height 53
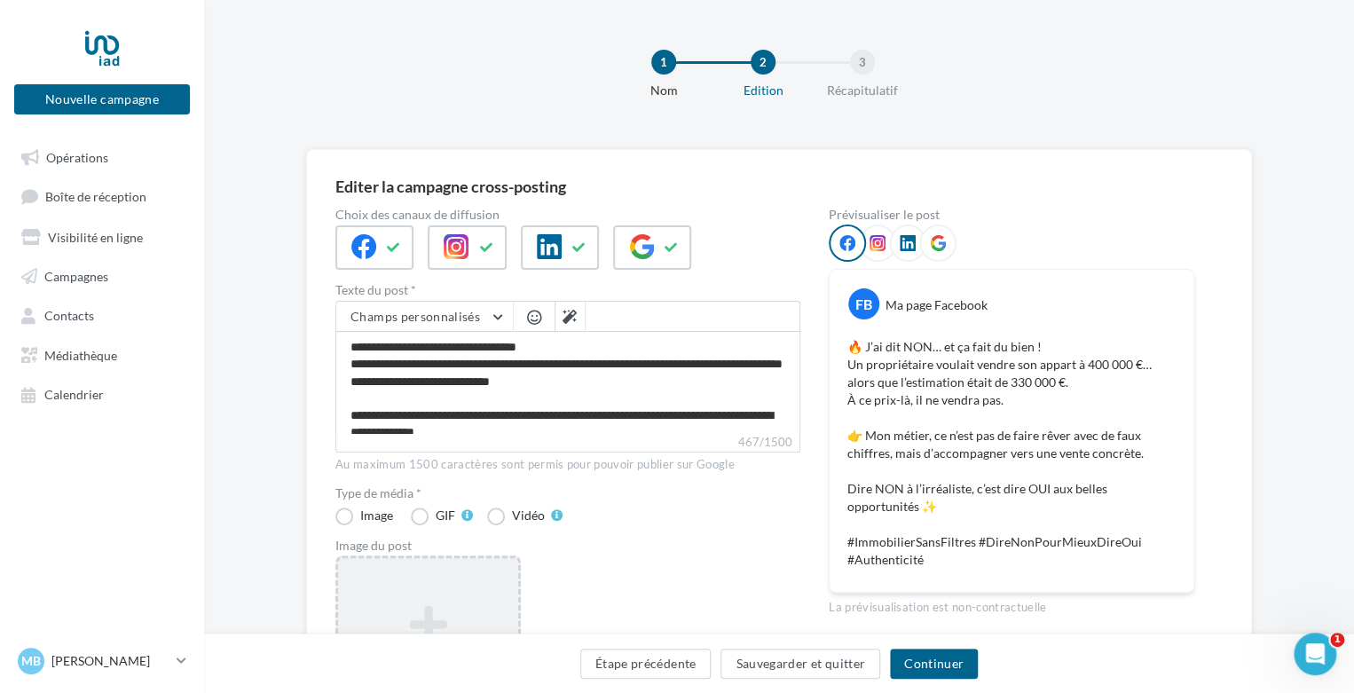
click at [412, 627] on icon at bounding box center [428, 625] width 166 height 43
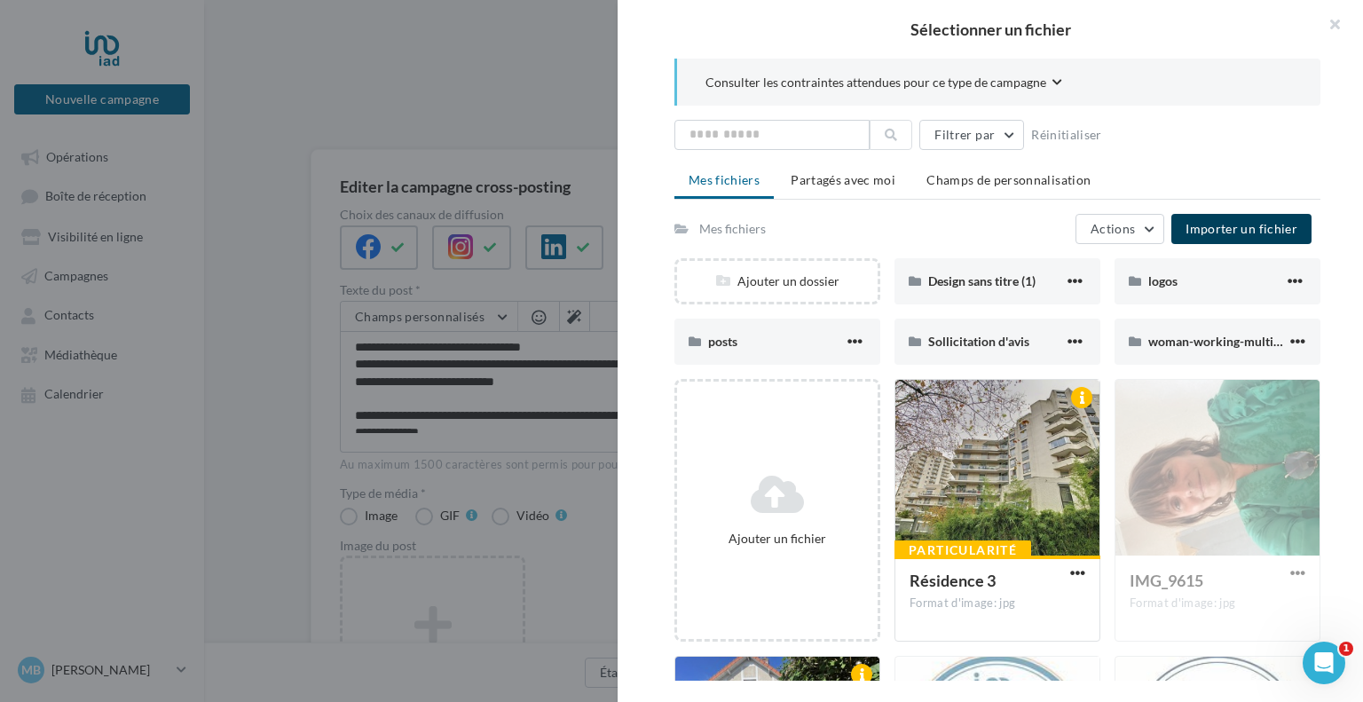
click at [1236, 227] on span "Importer un fichier" at bounding box center [1242, 228] width 112 height 15
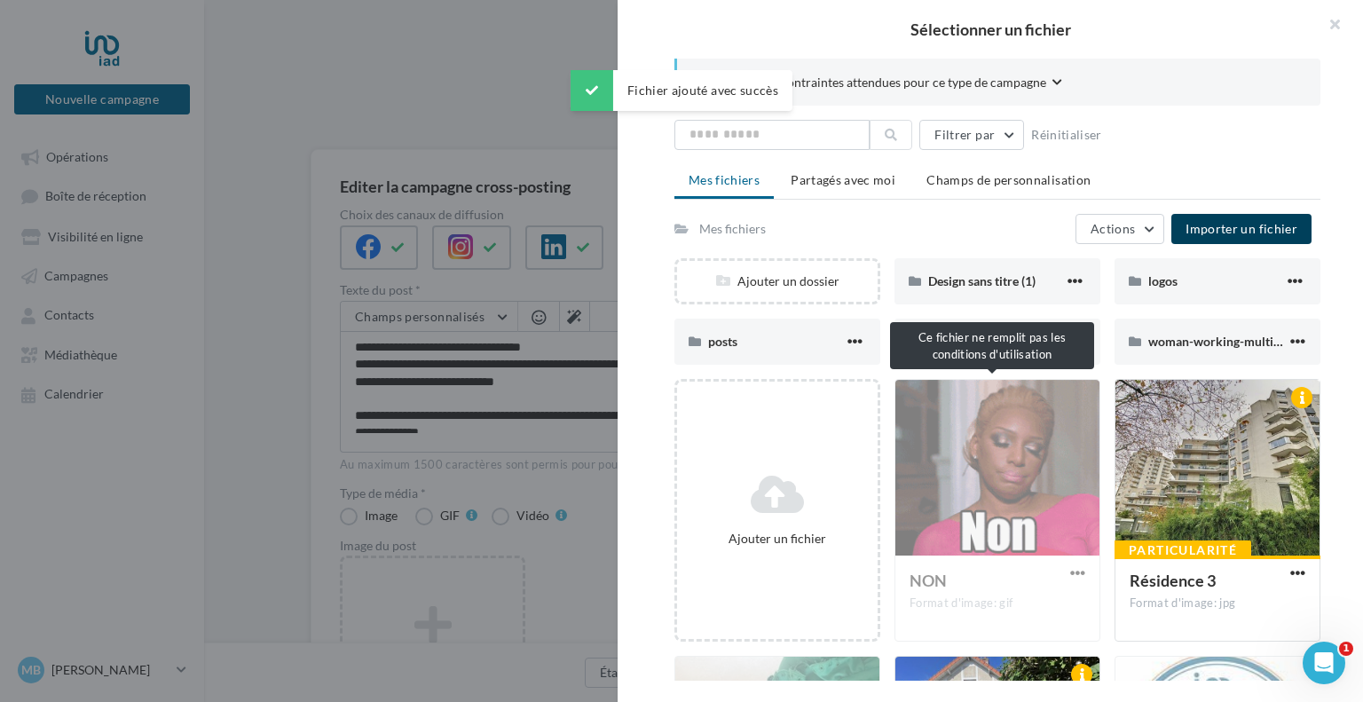
click at [959, 430] on div "NON Format d'image: gif" at bounding box center [998, 510] width 206 height 263
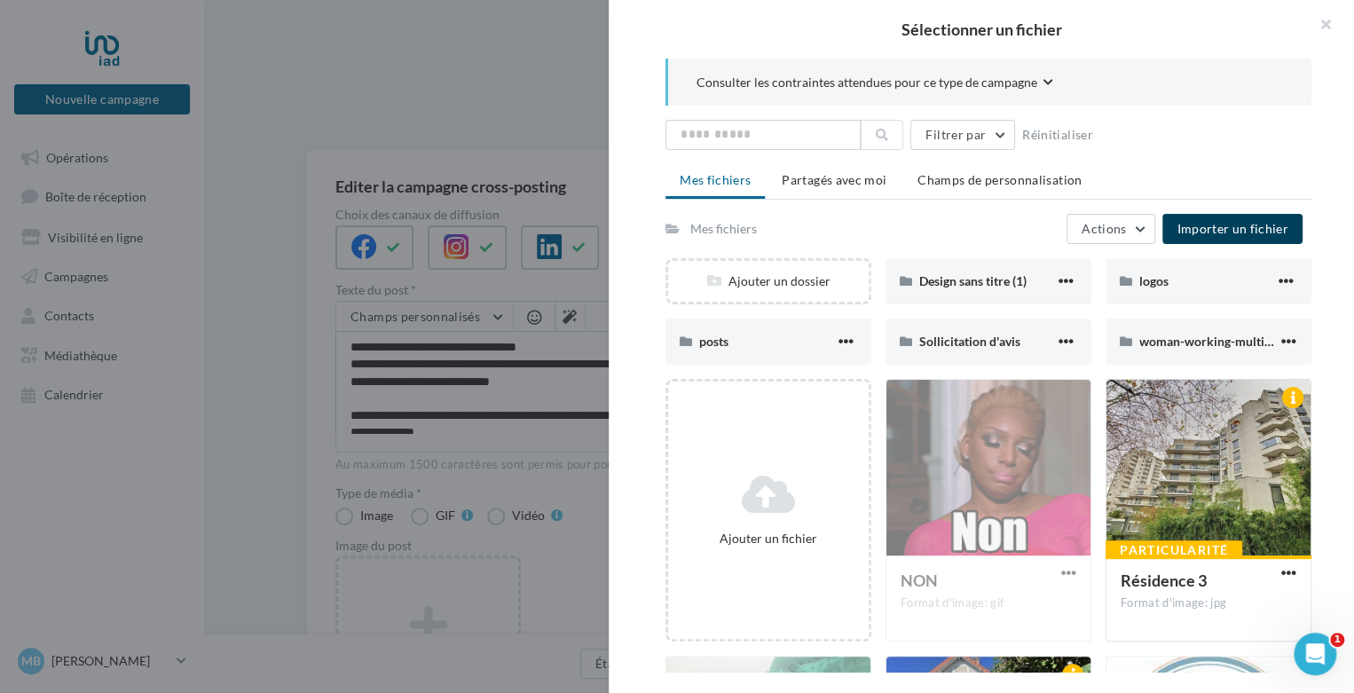
click at [518, 558] on div "Sélectionner un fichier Consulter les contraintes attendues pour ce type de cam…" at bounding box center [428, 558] width 180 height 0
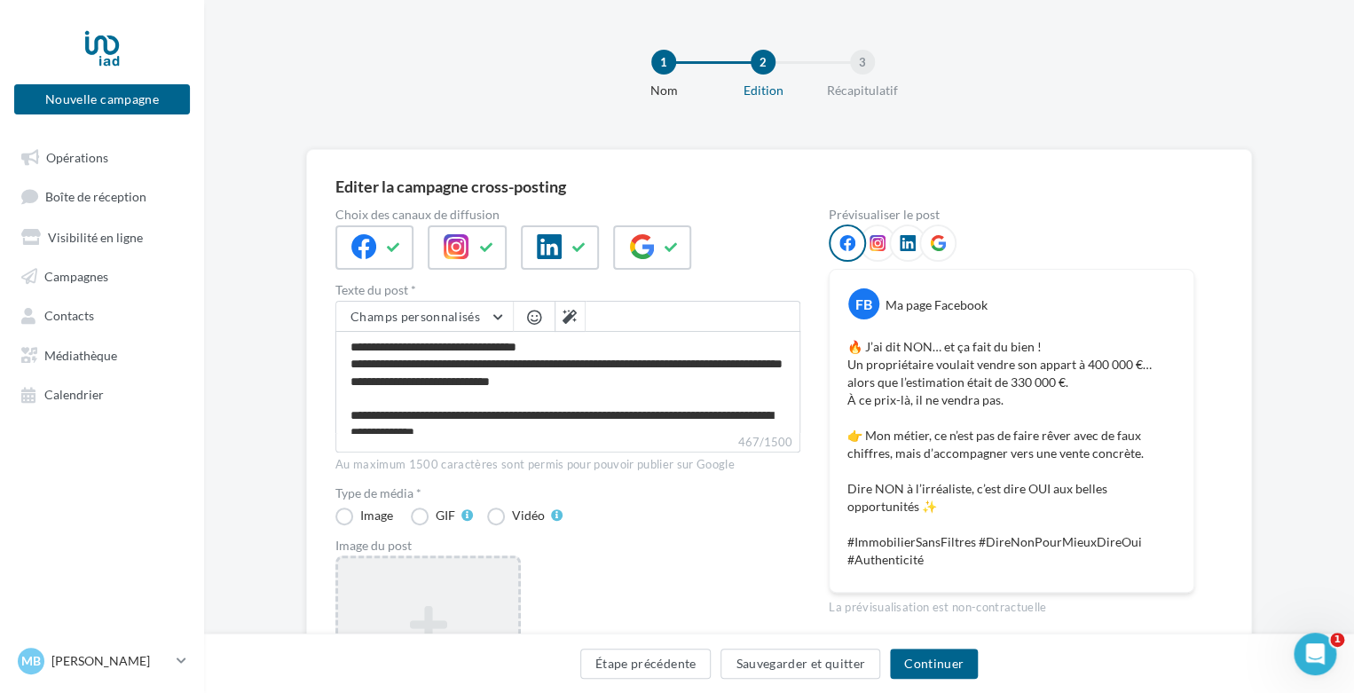
click at [448, 607] on icon at bounding box center [428, 625] width 166 height 43
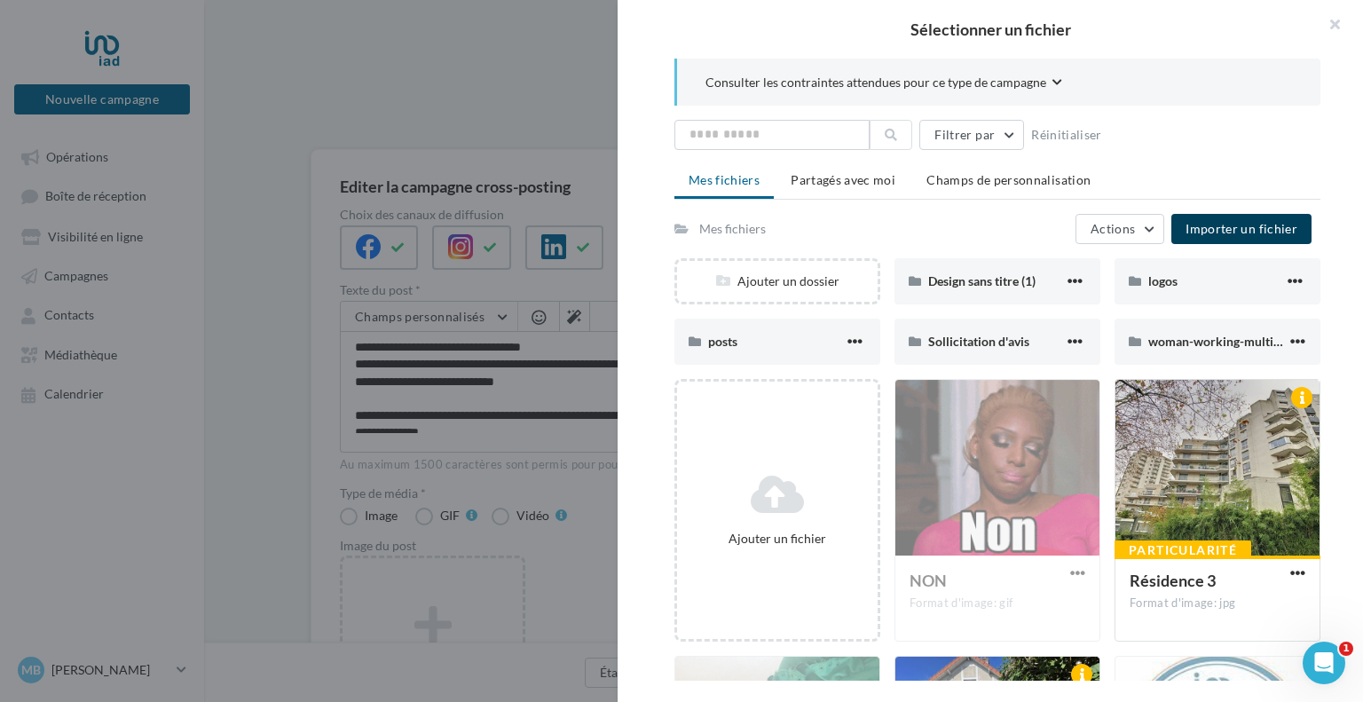
click at [1228, 238] on button "Importer un fichier" at bounding box center [1242, 229] width 140 height 30
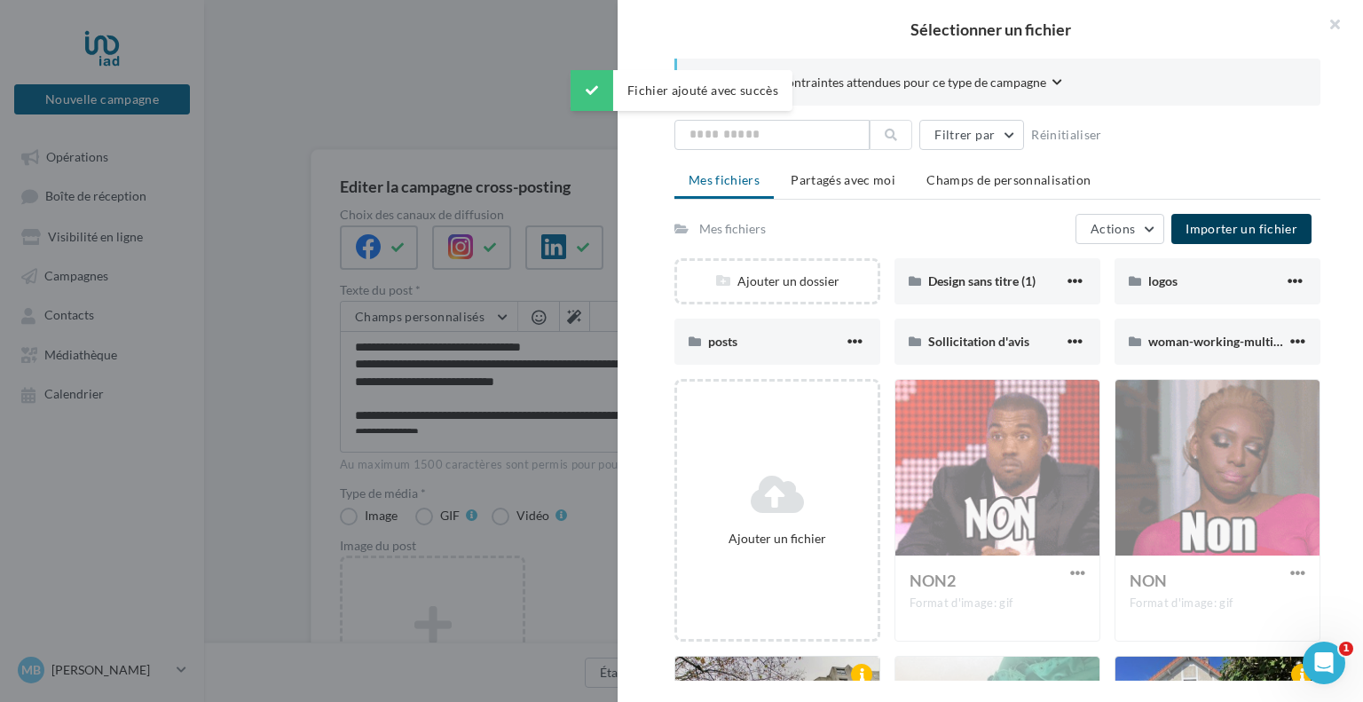
click at [1254, 224] on span "Importer un fichier" at bounding box center [1242, 228] width 112 height 15
click at [1207, 223] on span "Importer un fichier" at bounding box center [1242, 228] width 112 height 15
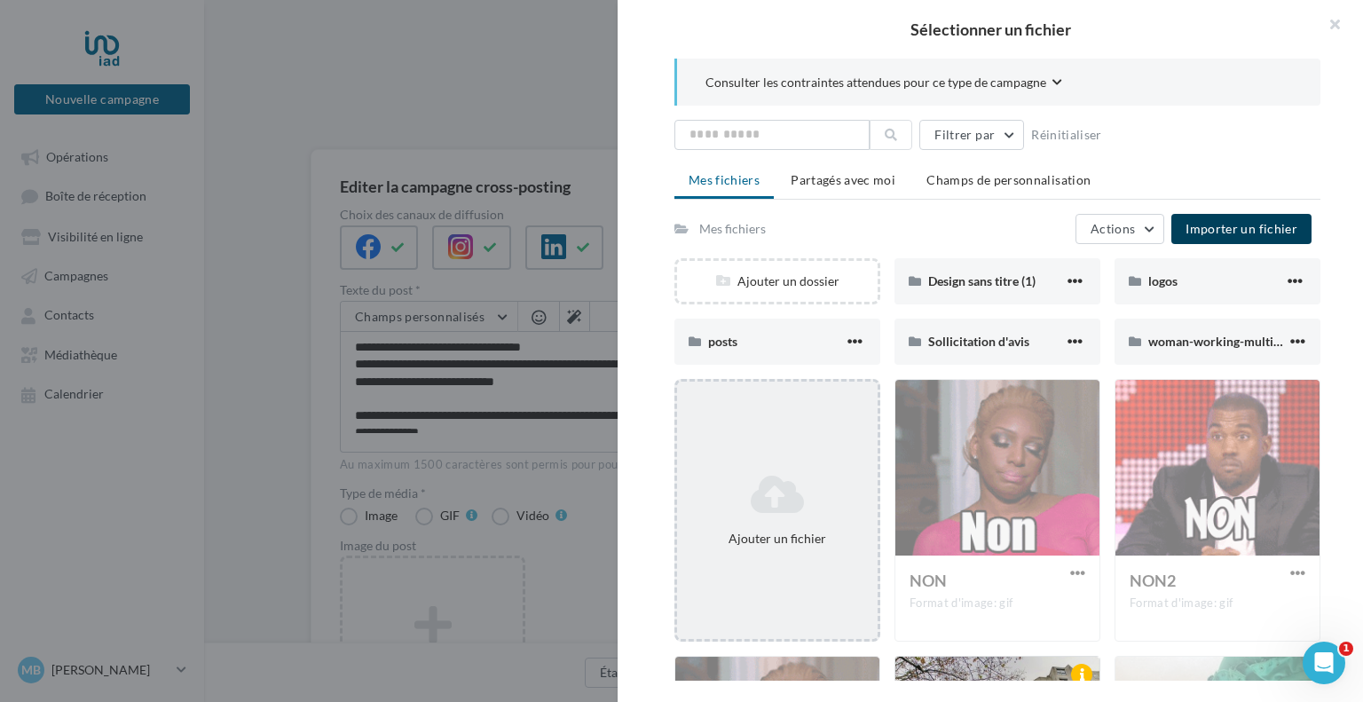
click at [792, 456] on div "Ajouter un fichier" at bounding box center [778, 510] width 206 height 263
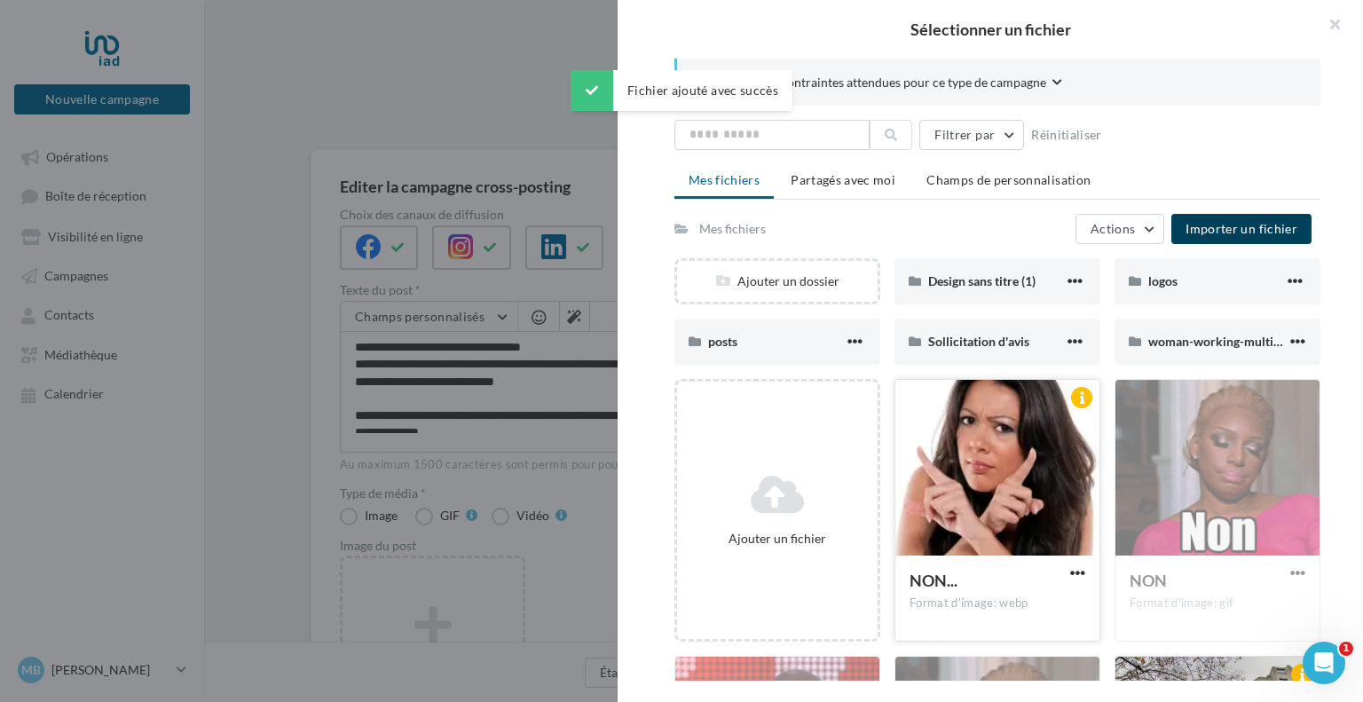
click at [989, 526] on div at bounding box center [998, 469] width 204 height 178
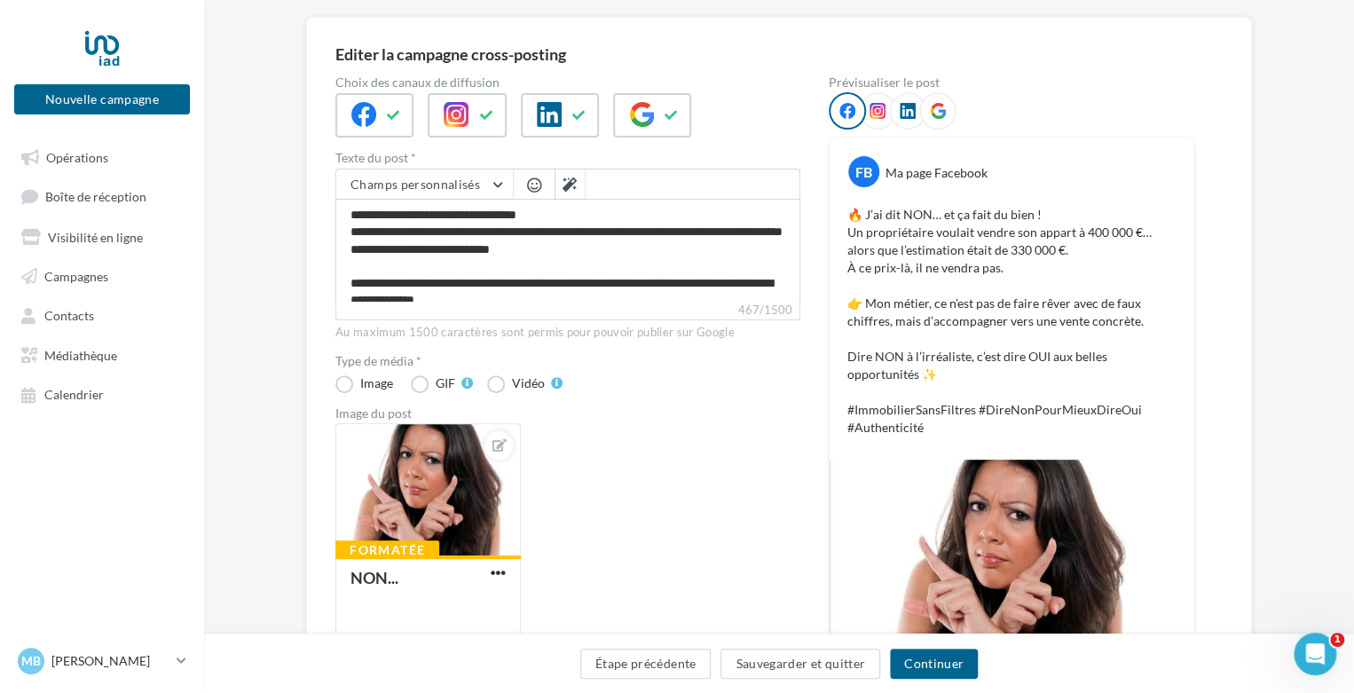
scroll to position [138, 0]
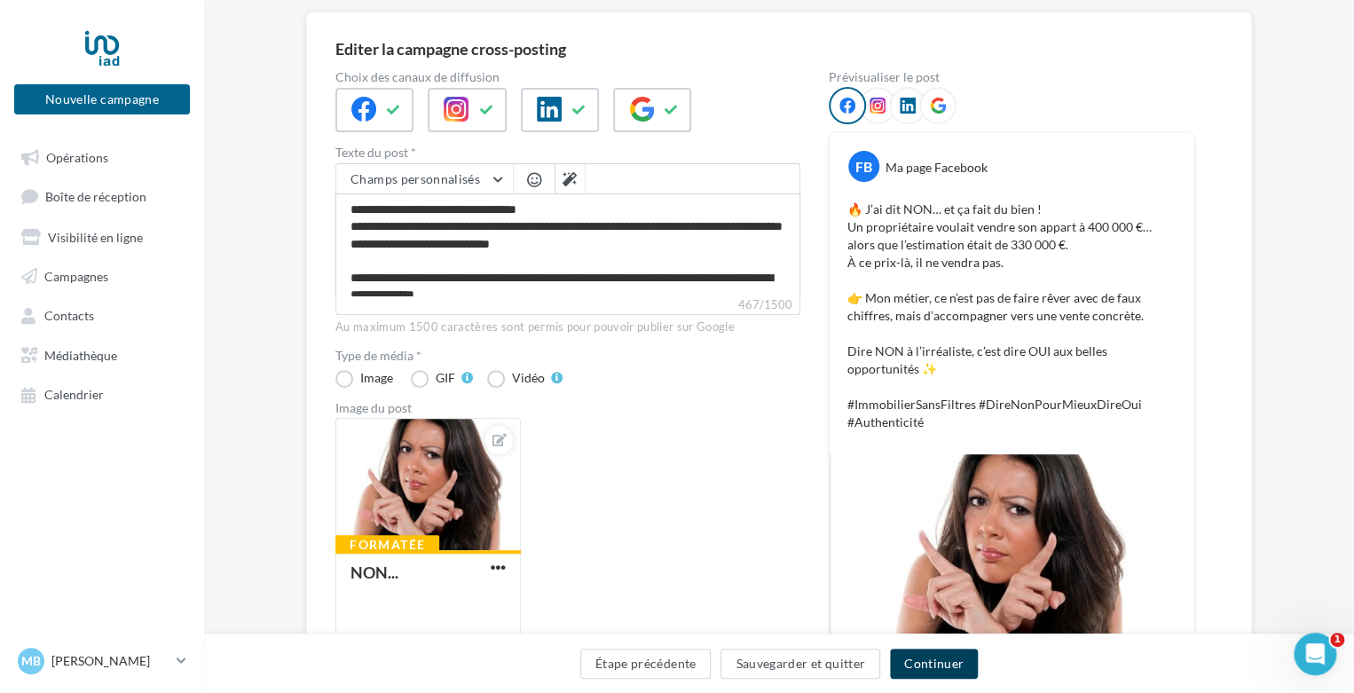
click at [935, 655] on button "Continuer" at bounding box center [934, 664] width 88 height 30
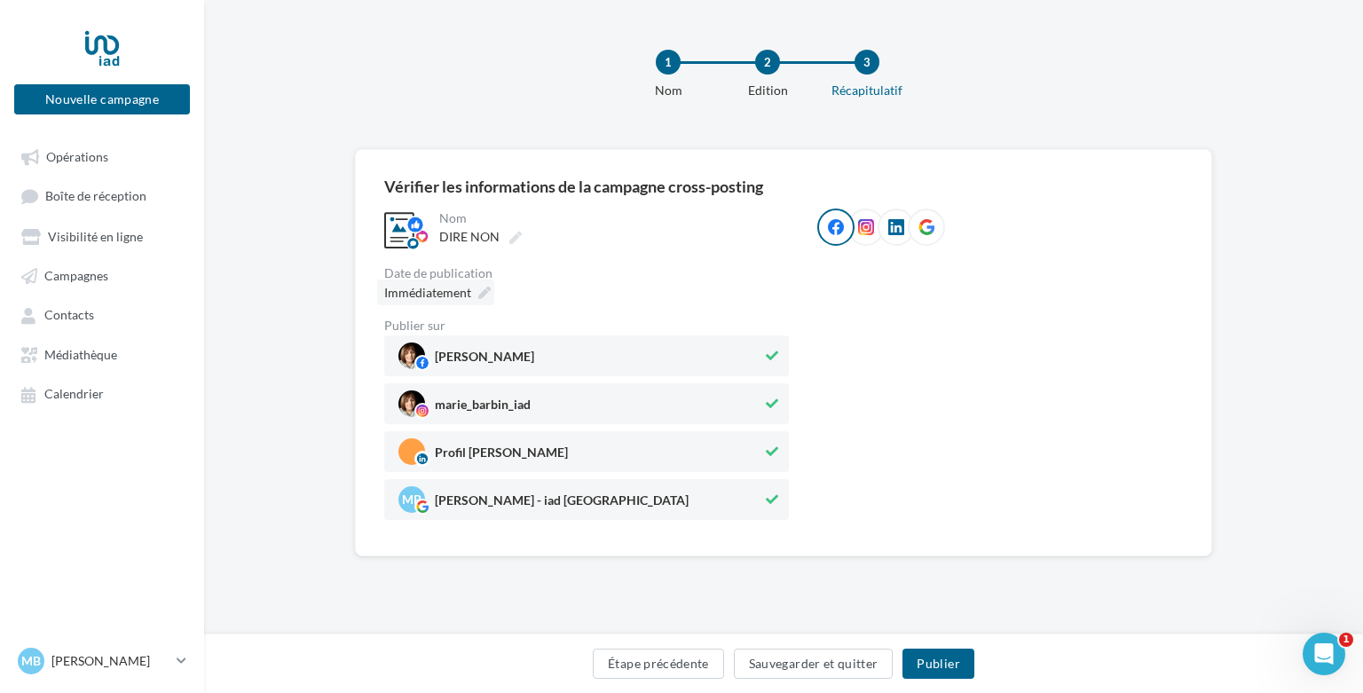
click at [476, 290] on div "Immédiatement" at bounding box center [435, 293] width 117 height 26
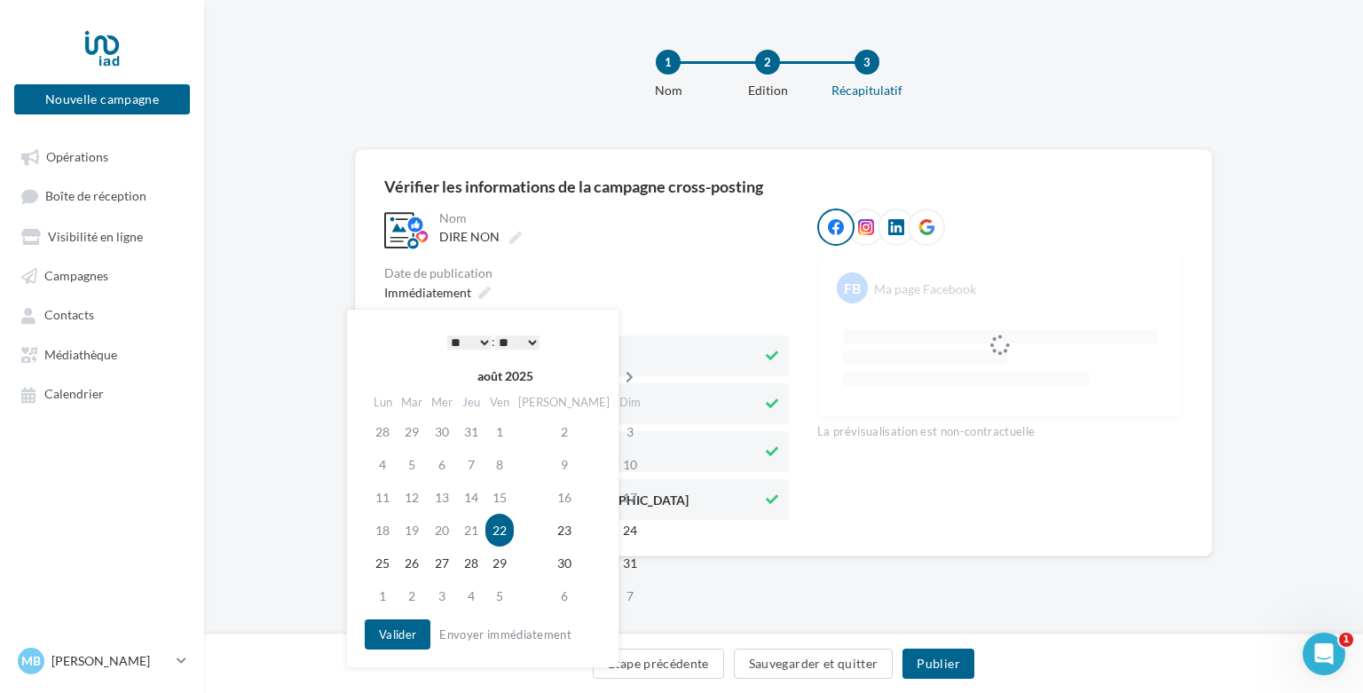
click at [619, 379] on icon at bounding box center [630, 377] width 22 height 12
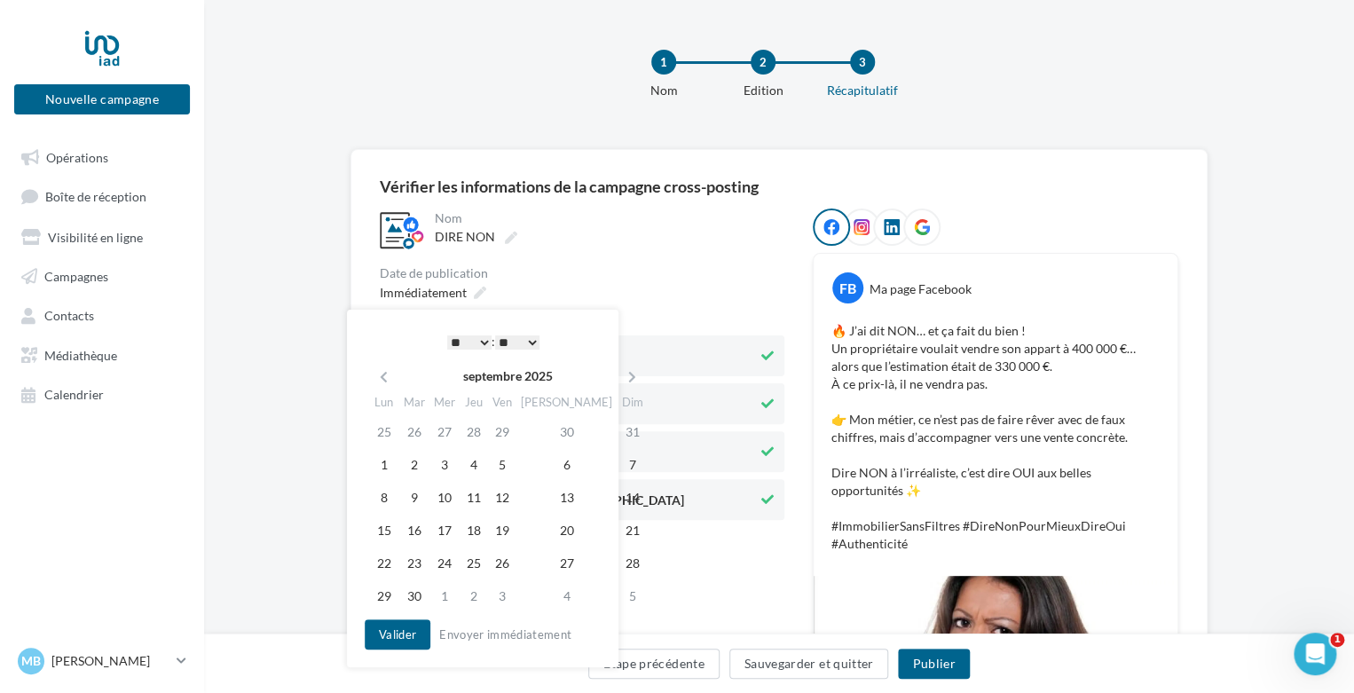
click at [479, 336] on select "* * * * * * * * * * ** ** ** ** ** ** ** ** ** ** ** ** ** **" at bounding box center [469, 342] width 44 height 14
click at [614, 375] on icon at bounding box center [625, 377] width 22 height 12
click at [449, 462] on td "3" at bounding box center [440, 464] width 30 height 33
click at [407, 625] on button "Valider" at bounding box center [393, 635] width 66 height 30
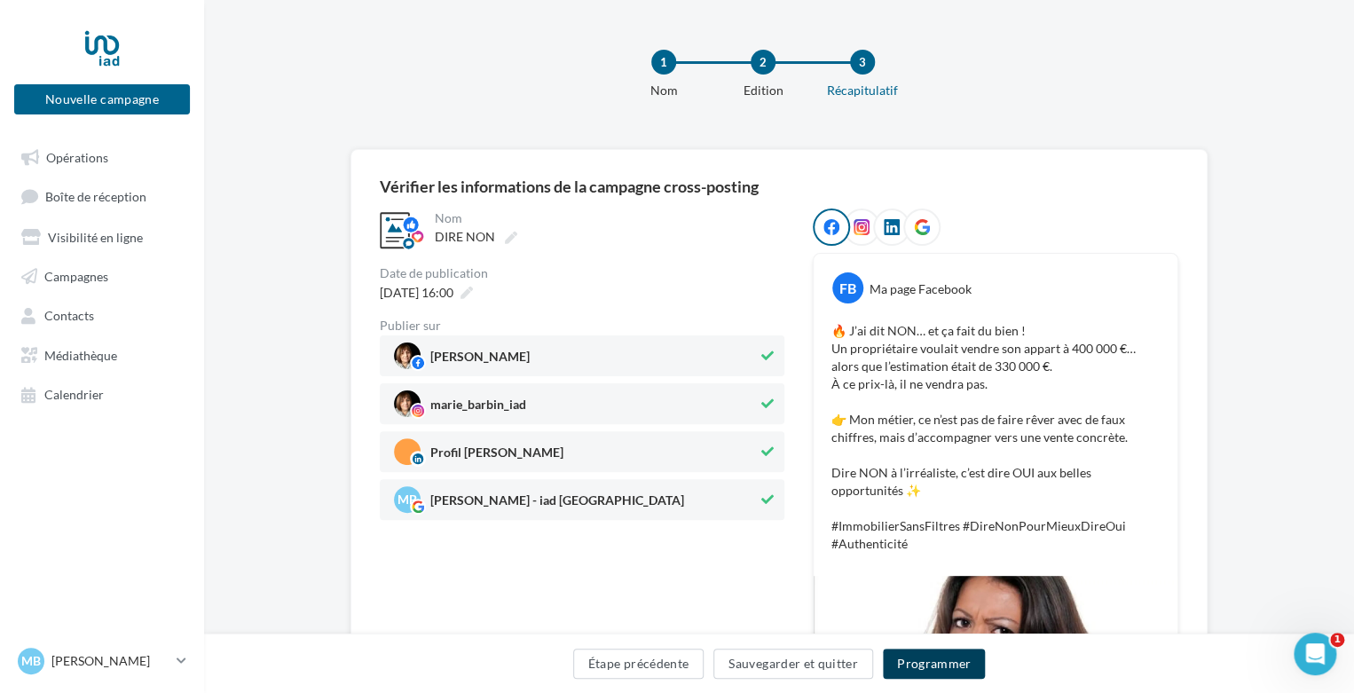
click at [921, 660] on button "Programmer" at bounding box center [934, 664] width 103 height 30
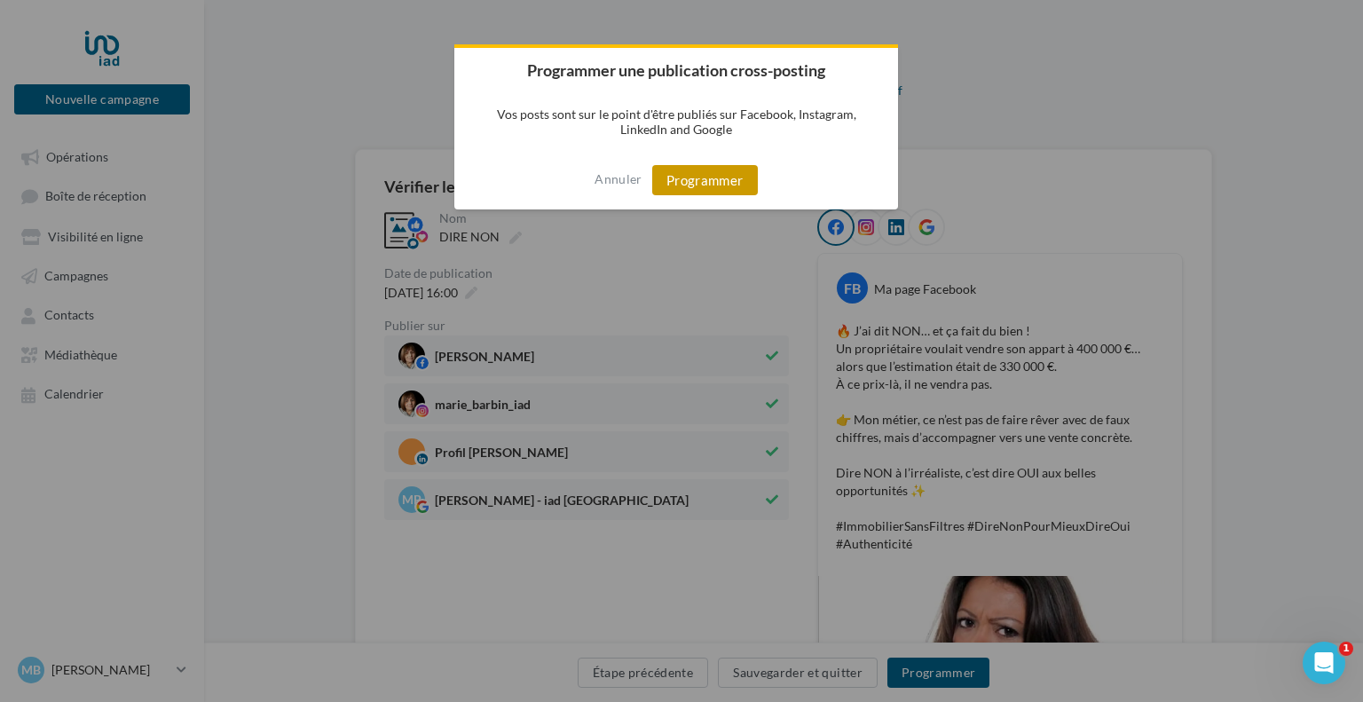
click at [709, 179] on button "Programmer" at bounding box center [705, 180] width 106 height 30
click at [101, 162] on div at bounding box center [681, 351] width 1363 height 702
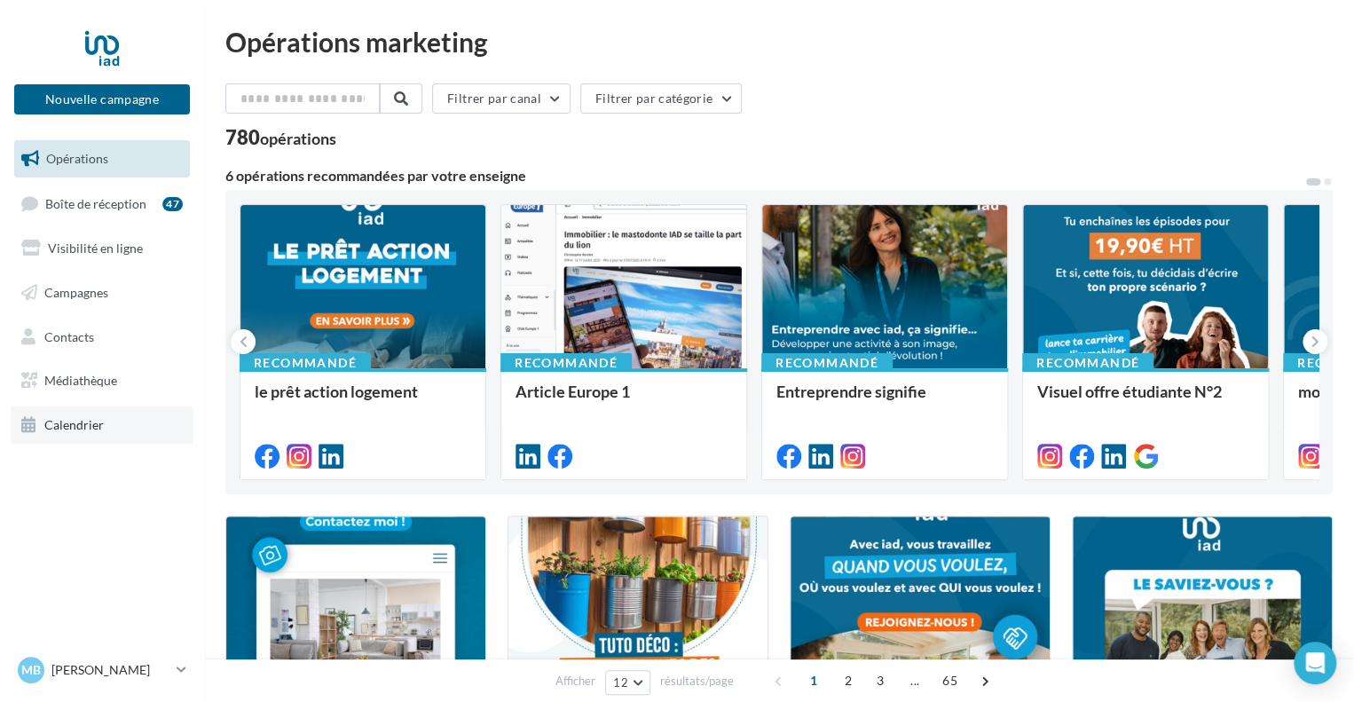
click at [81, 431] on span "Calendrier" at bounding box center [73, 424] width 59 height 15
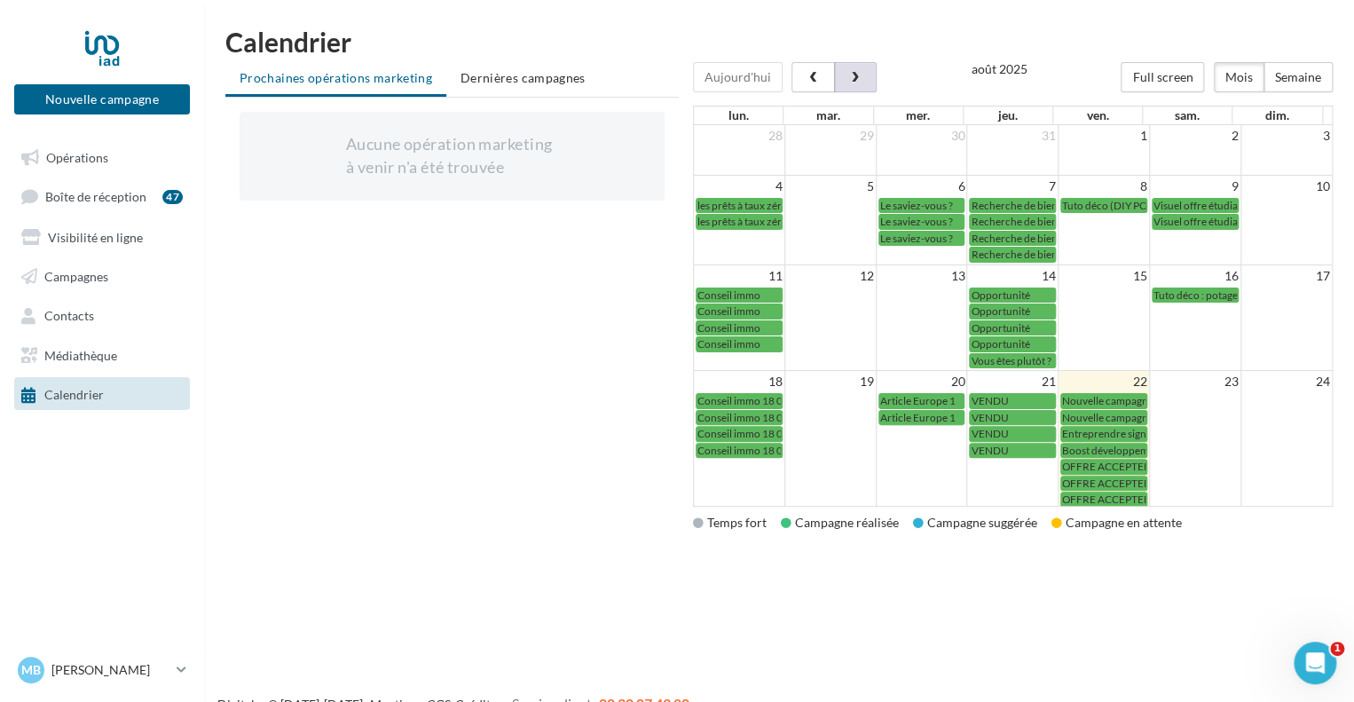
click at [857, 74] on span "button" at bounding box center [855, 78] width 15 height 12
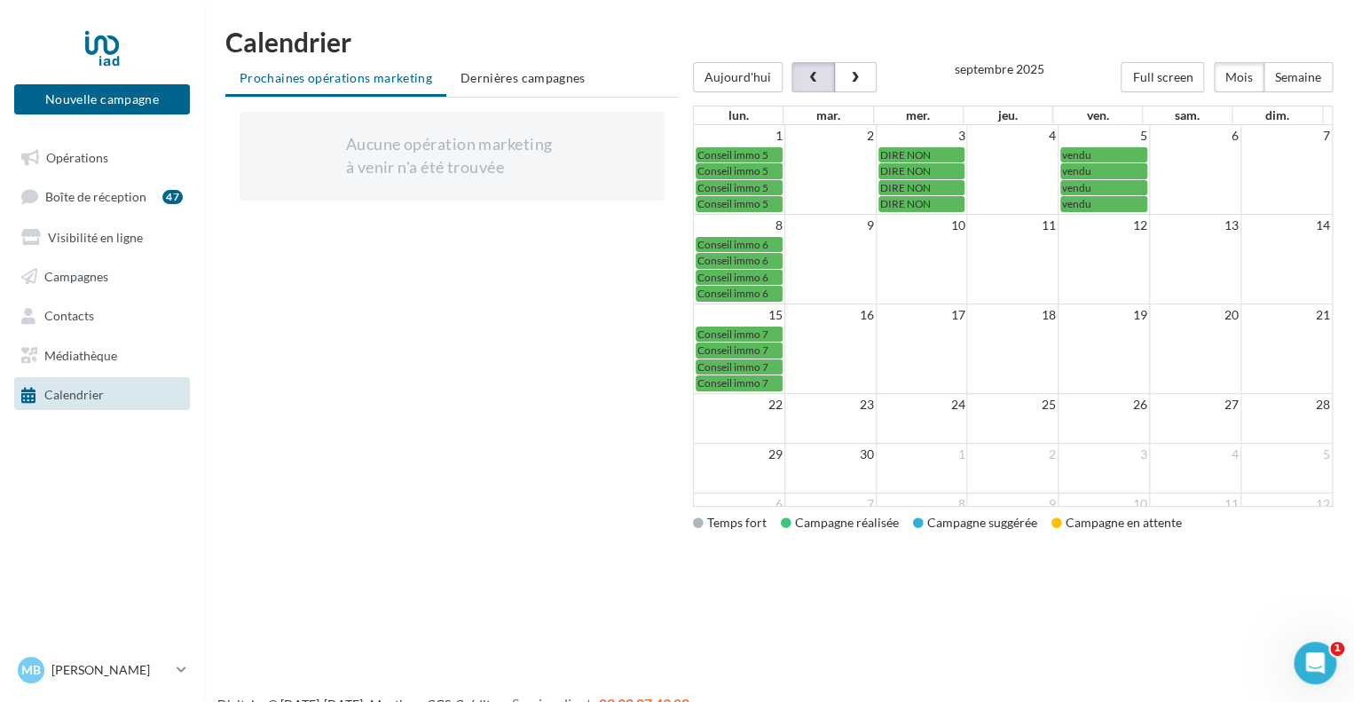
click at [805, 88] on button "button" at bounding box center [813, 77] width 43 height 30
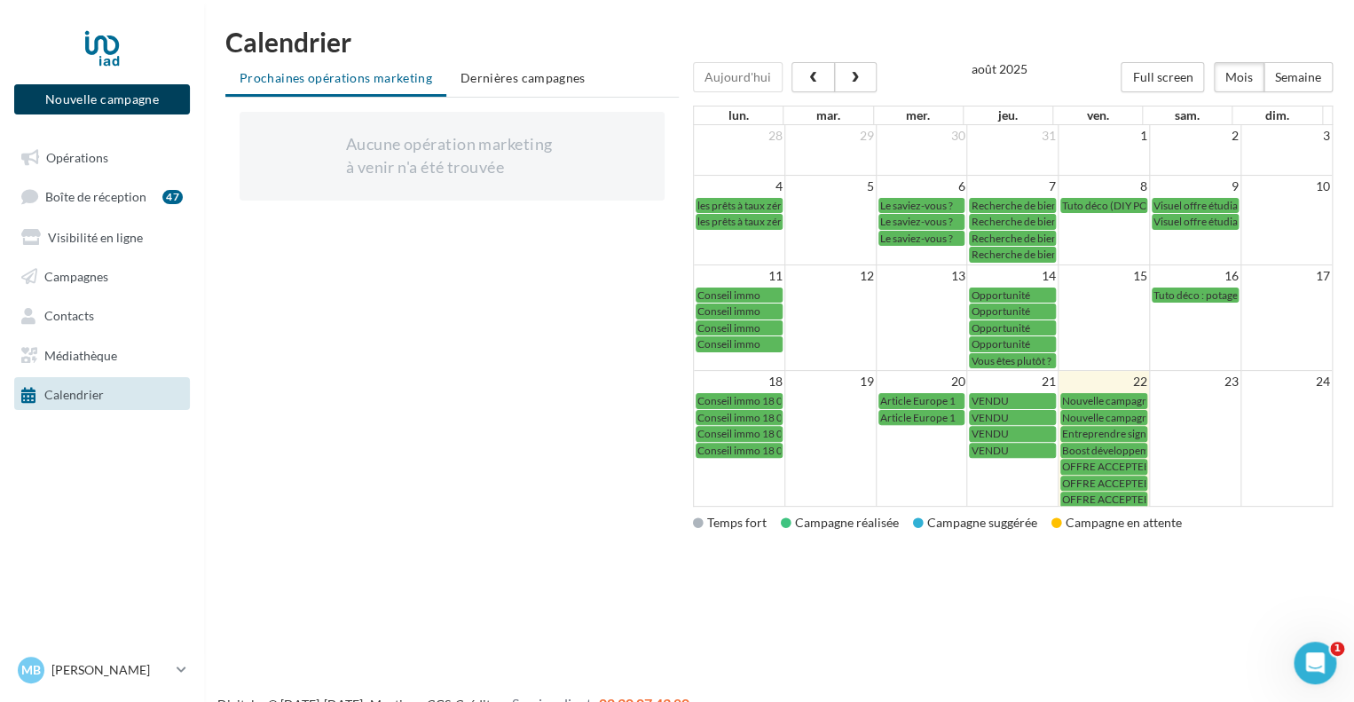
click at [138, 105] on button "Nouvelle campagne" at bounding box center [102, 99] width 176 height 30
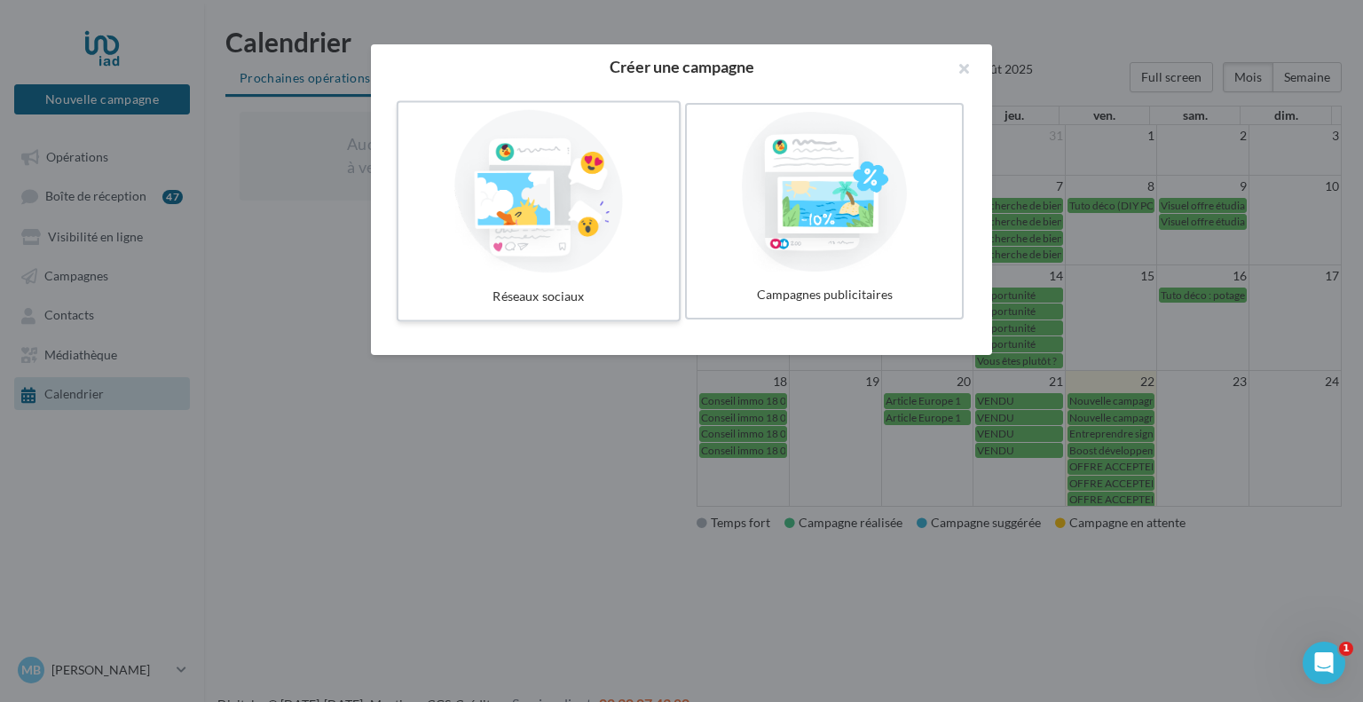
click at [540, 247] on div at bounding box center [539, 191] width 266 height 163
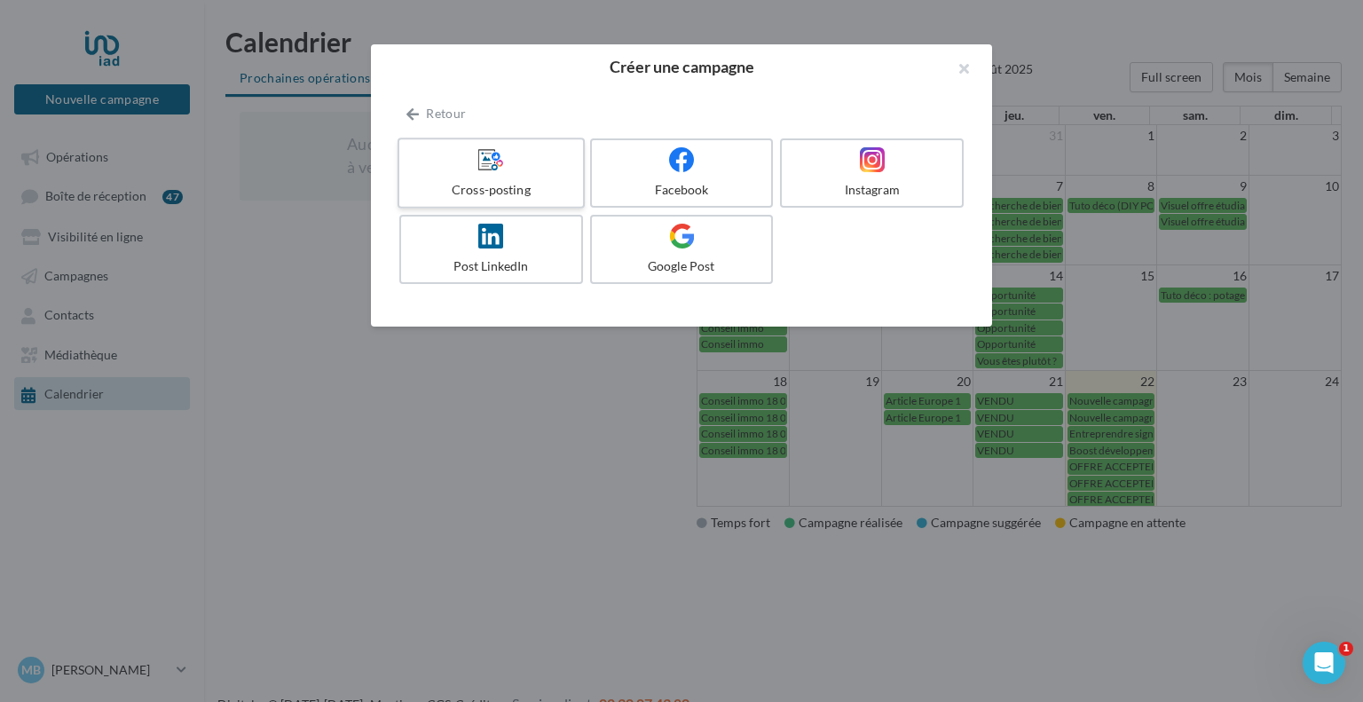
click at [529, 200] on label "Cross-posting" at bounding box center [491, 173] width 187 height 71
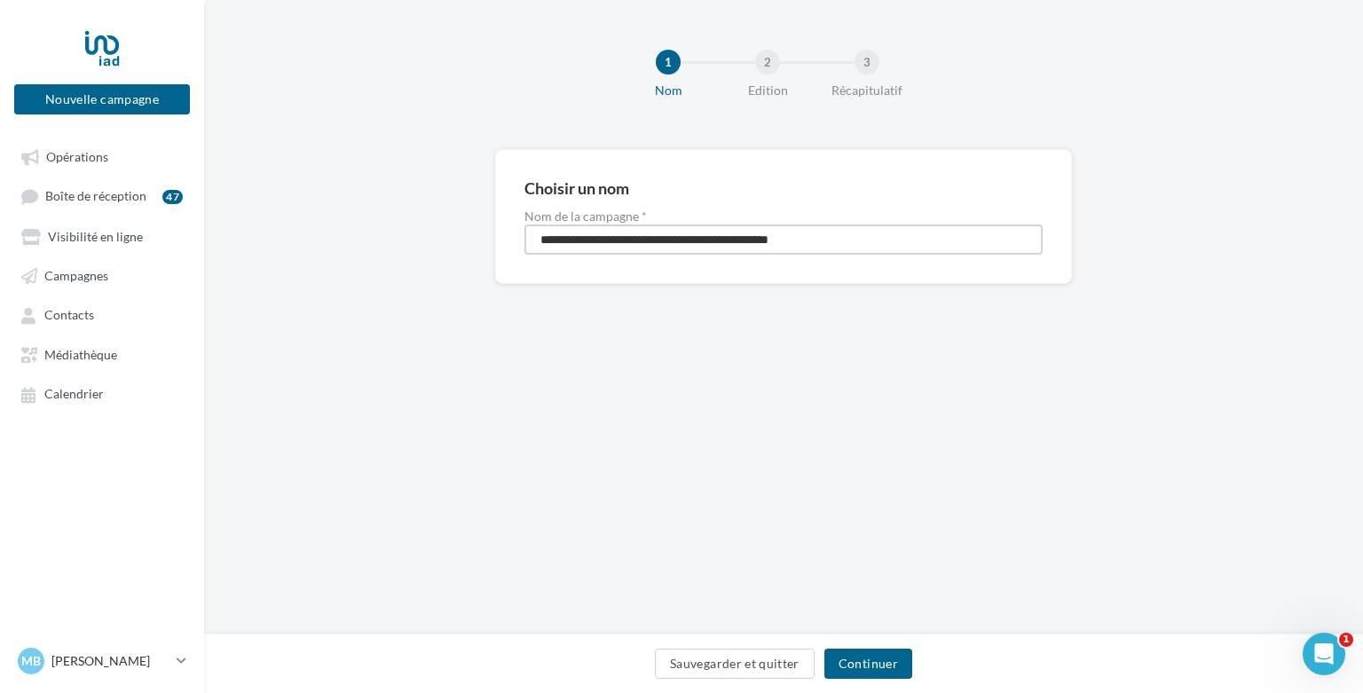
drag, startPoint x: 841, startPoint y: 241, endPoint x: 467, endPoint y: 219, distance: 374.3
click at [467, 219] on div "**********" at bounding box center [783, 245] width 1159 height 192
type input "**********"
click at [858, 652] on button "Continuer" at bounding box center [869, 664] width 88 height 30
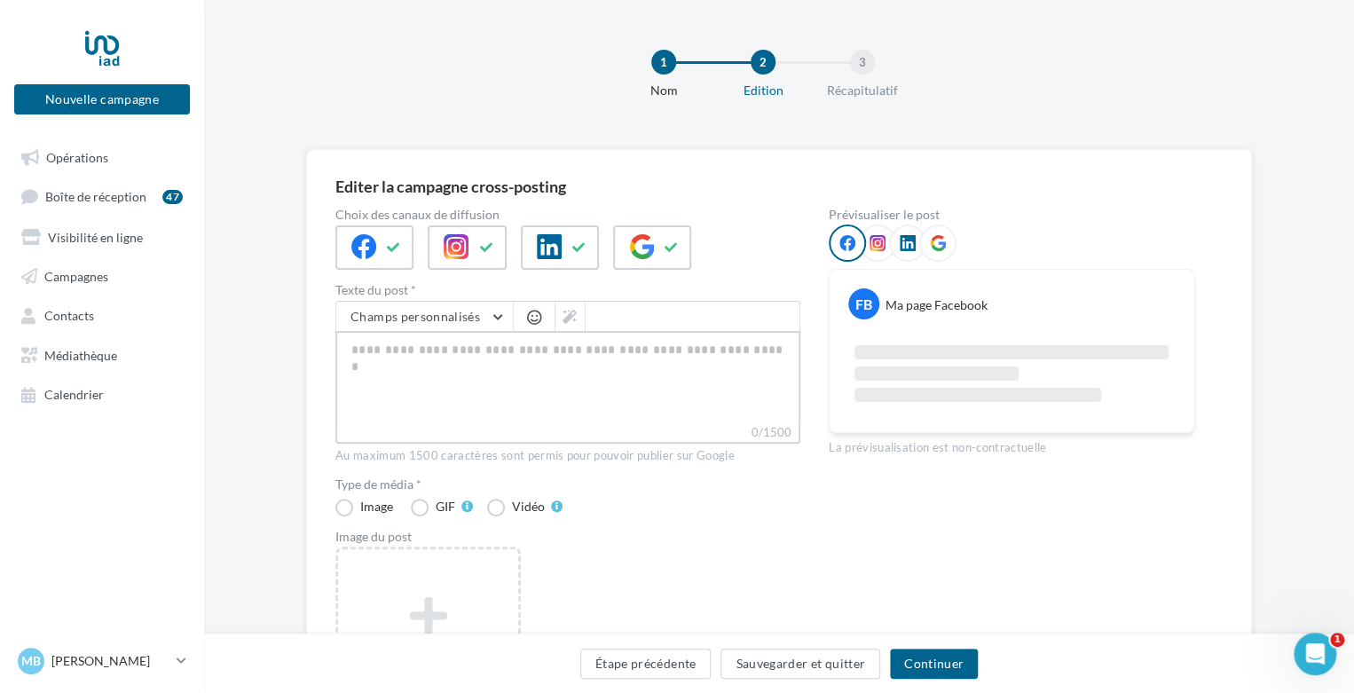
click at [398, 343] on textarea "0/1500" at bounding box center [567, 377] width 465 height 92
paste textarea "**********"
type textarea "**********"
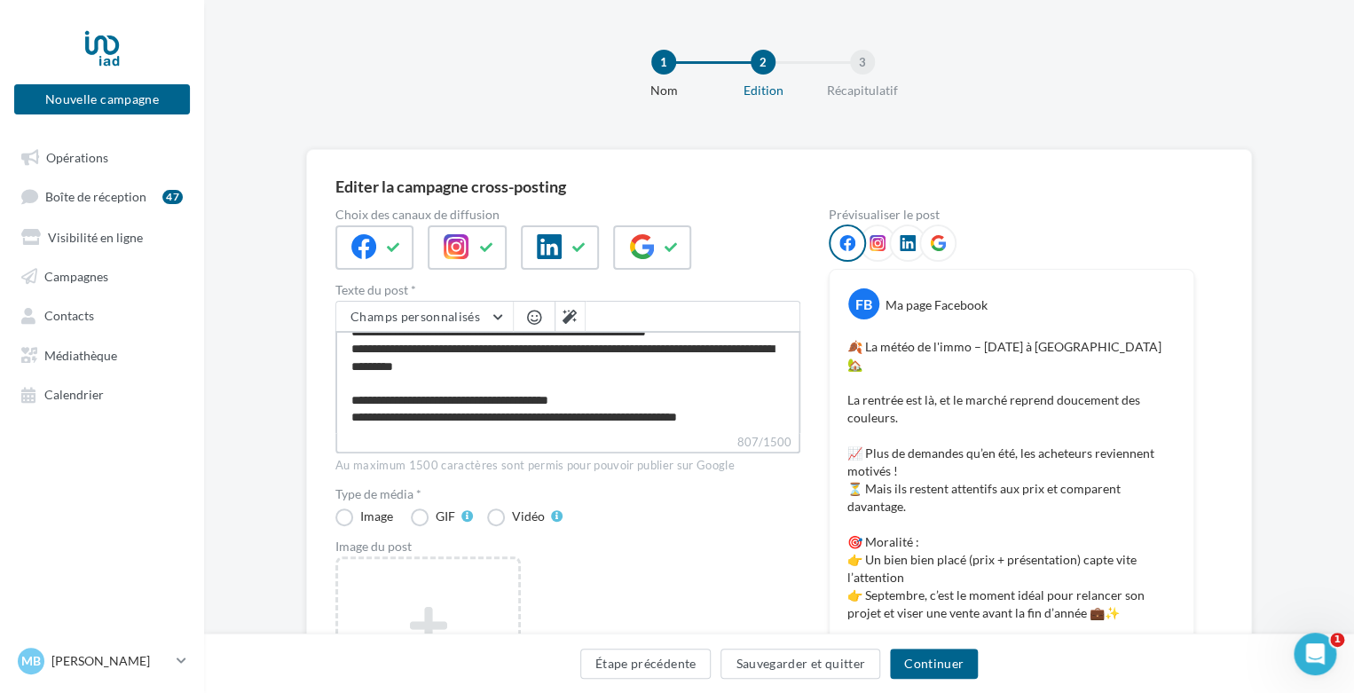
scroll to position [157, 0]
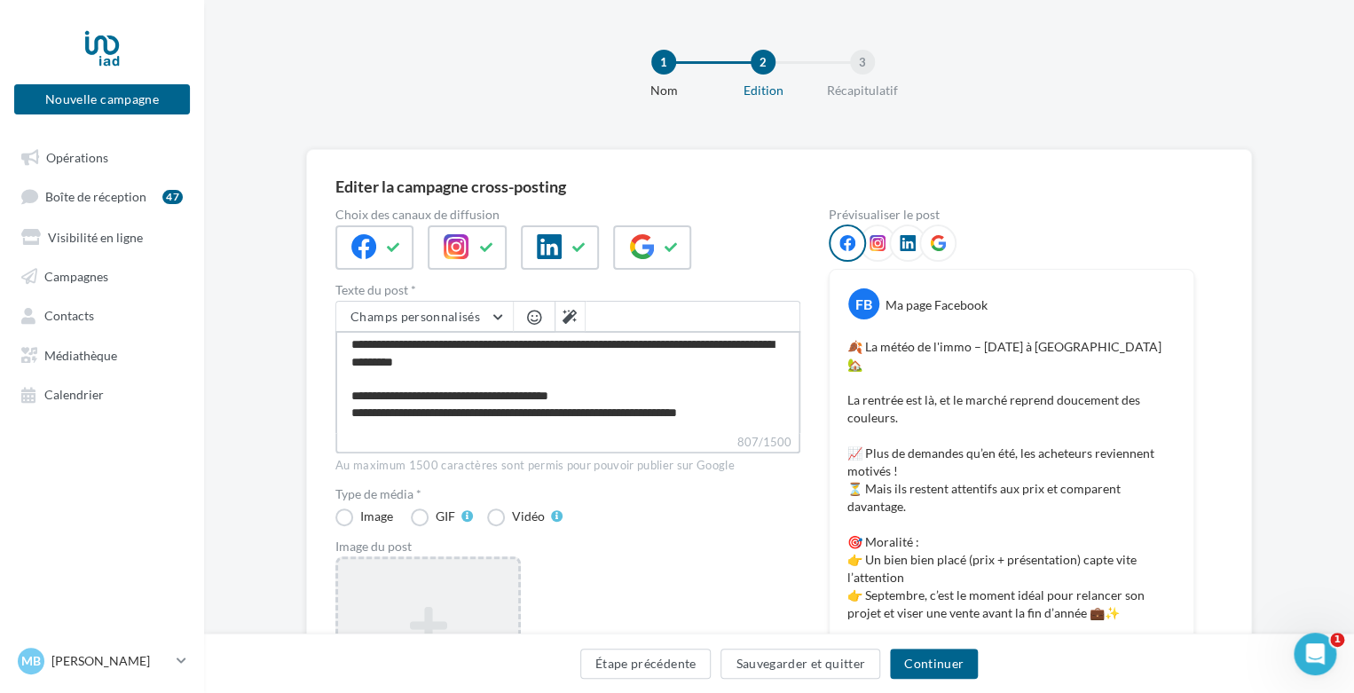
type textarea "**********"
click at [450, 584] on div "Ajouter une image Format: jpg Taille min: 400x300 (LxH) Taille max: 1920x1350 (…" at bounding box center [427, 671] width 185 height 231
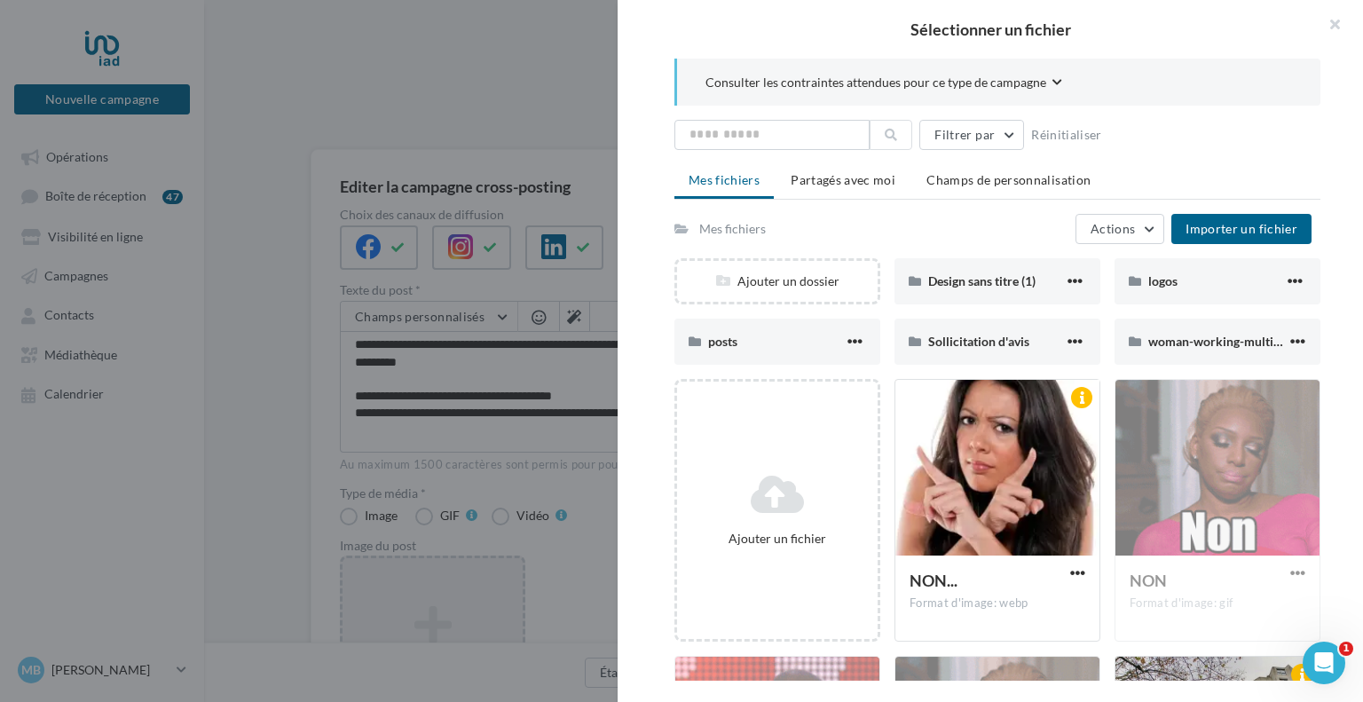
click at [1362, 195] on div "Consulter les contraintes attendues pour ce type de campagne Filtrer par Réinit…" at bounding box center [998, 370] width 760 height 622
drag, startPoint x: 1354, startPoint y: 174, endPoint x: 1362, endPoint y: 304, distance: 130.7
click at [1362, 304] on div "Consulter les contraintes attendues pour ce type de campagne Filtrer par Réinit…" at bounding box center [998, 370] width 760 height 622
click at [864, 186] on span "Partagés avec moi" at bounding box center [843, 179] width 105 height 15
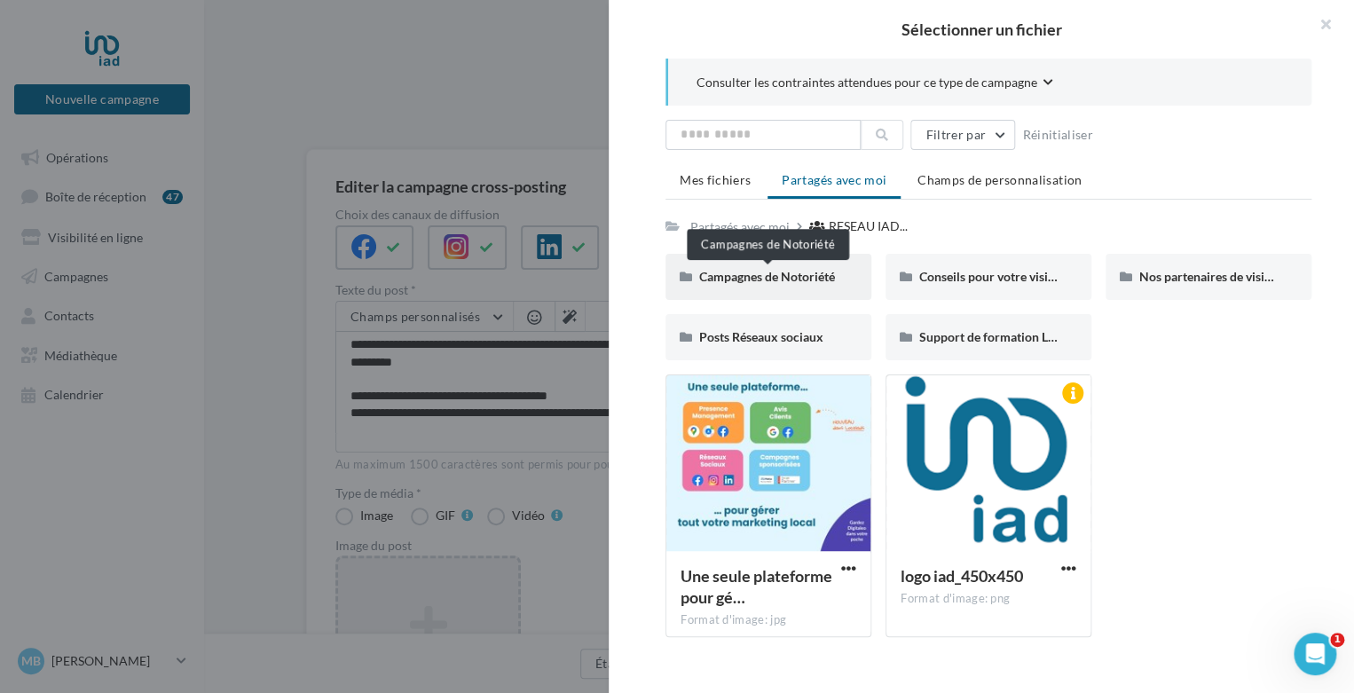
click at [762, 279] on span "Campagnes de Notoriété" at bounding box center [767, 276] width 136 height 15
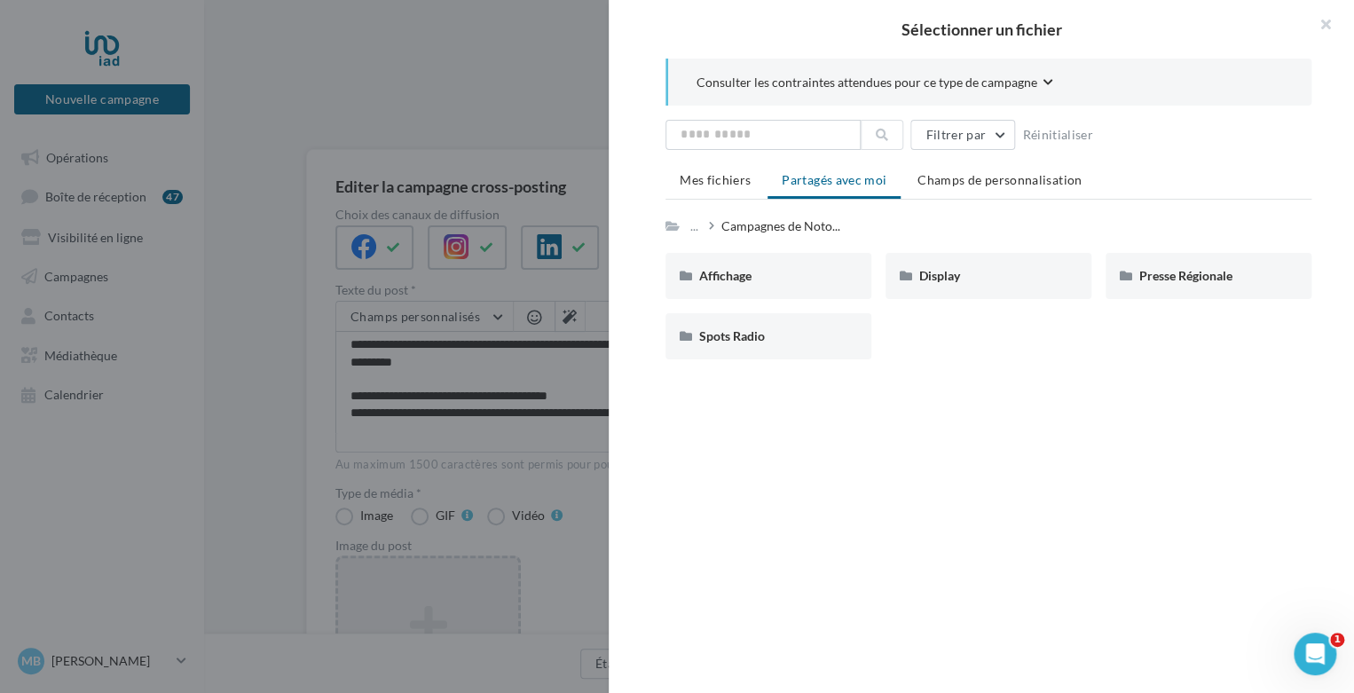
click at [762, 279] on div "Affichage" at bounding box center [768, 276] width 138 height 18
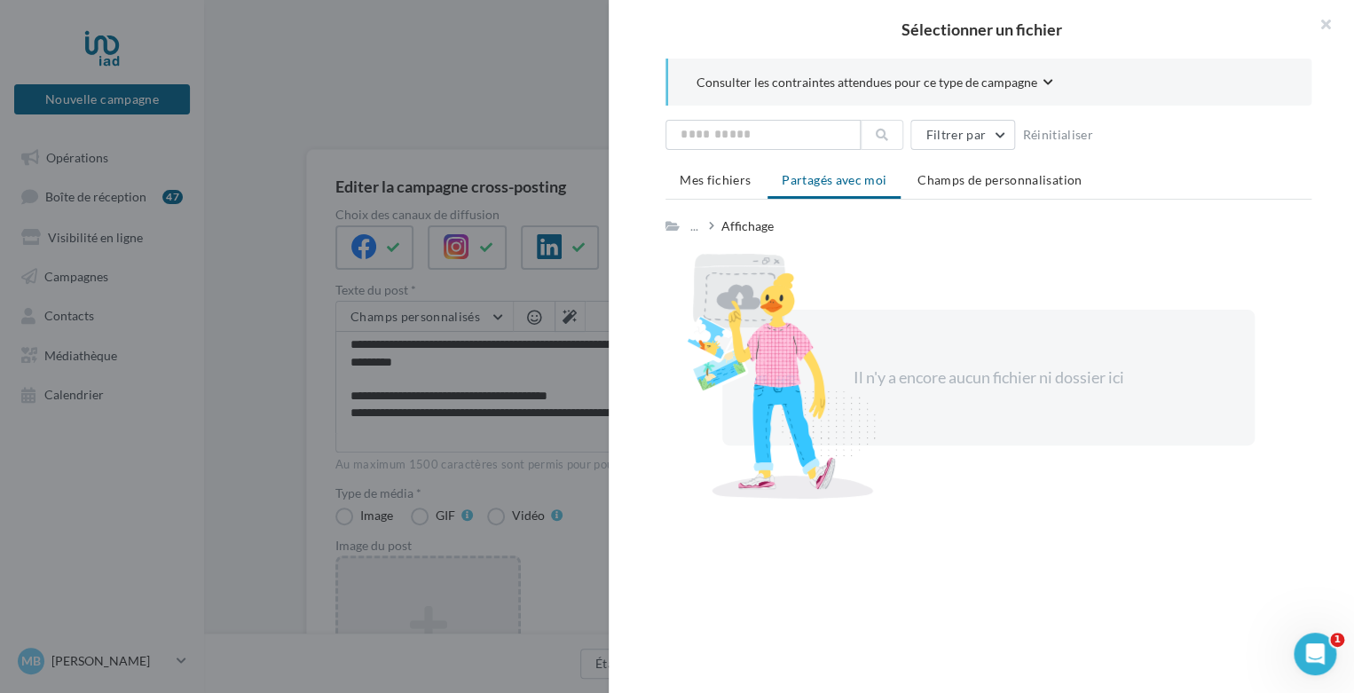
click at [852, 184] on span "Partagés avec moi" at bounding box center [834, 179] width 105 height 15
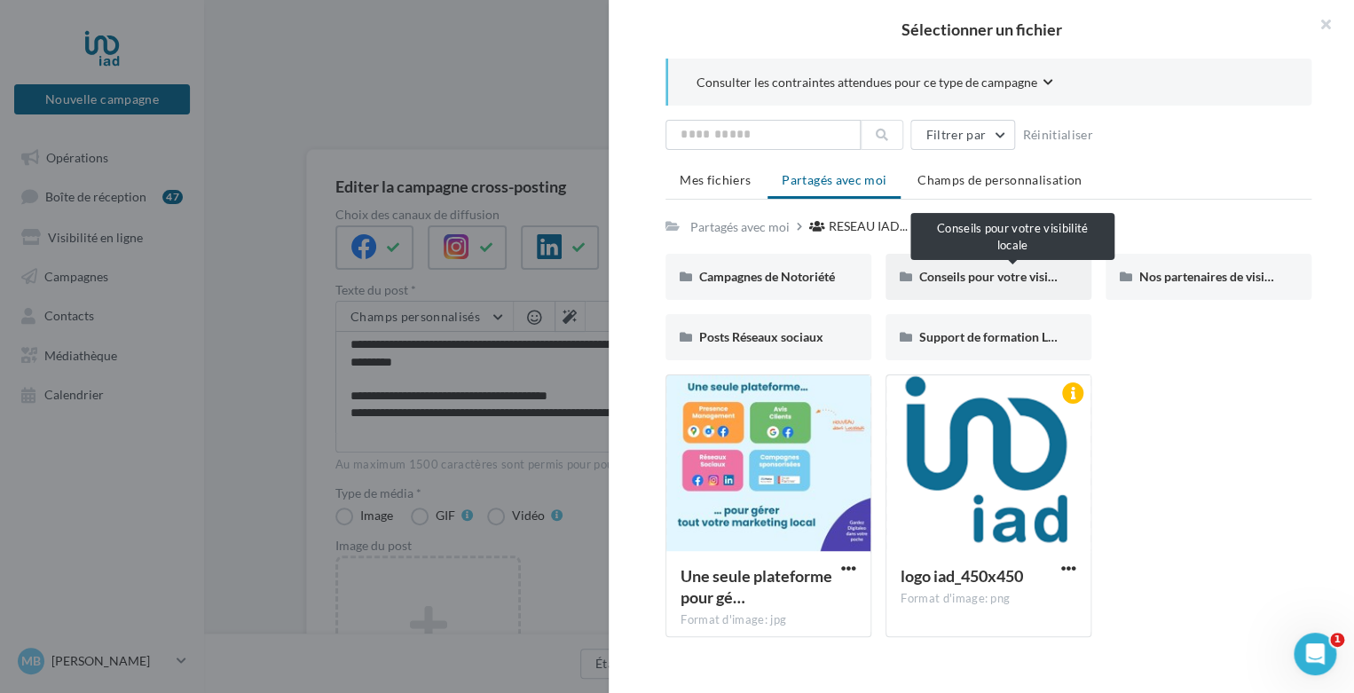
click at [978, 272] on span "Conseils pour votre visibilité locale" at bounding box center [1015, 276] width 193 height 15
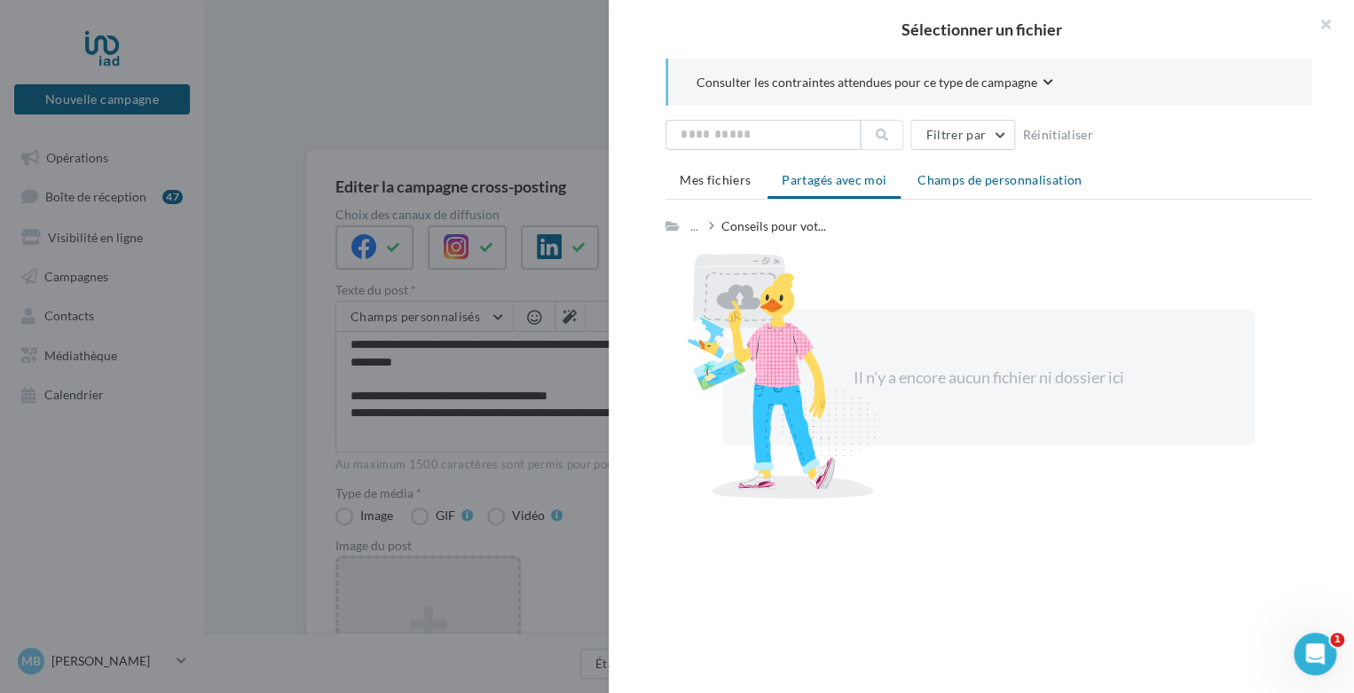
click at [983, 180] on span "Champs de personnalisation" at bounding box center [1000, 179] width 164 height 15
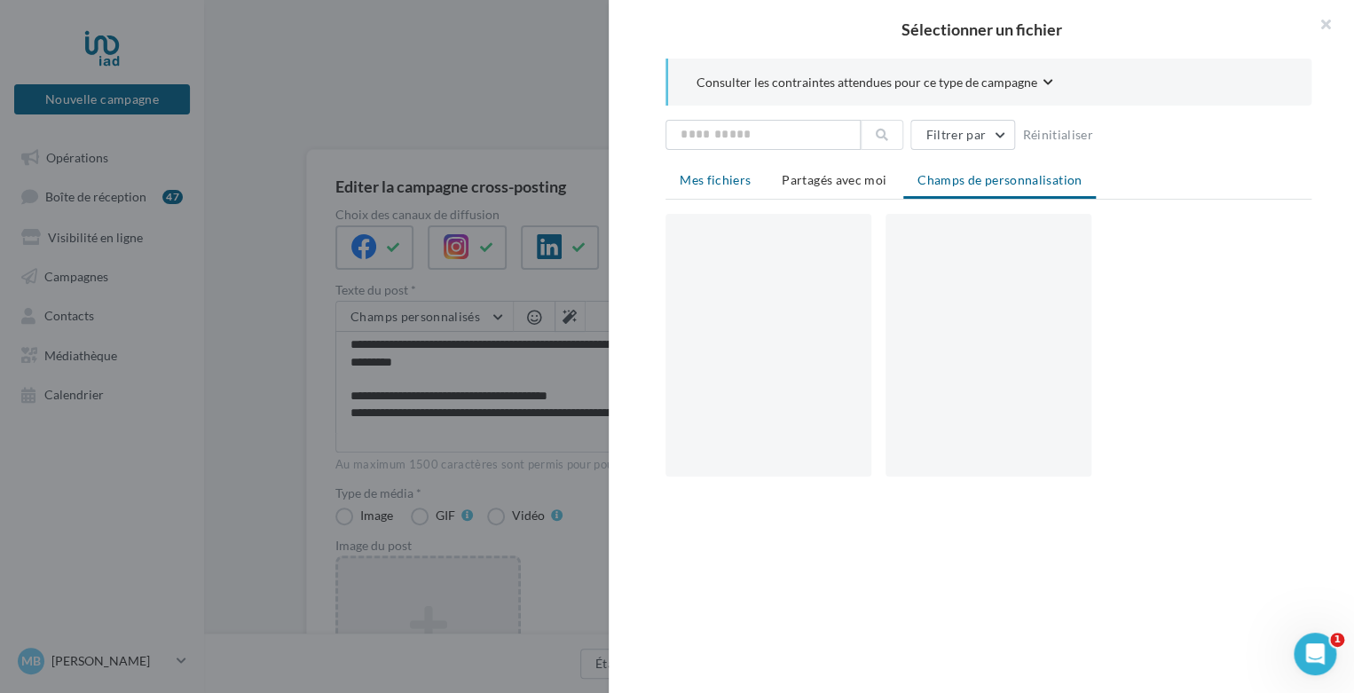
click at [740, 184] on span "Mes fichiers" at bounding box center [715, 179] width 71 height 15
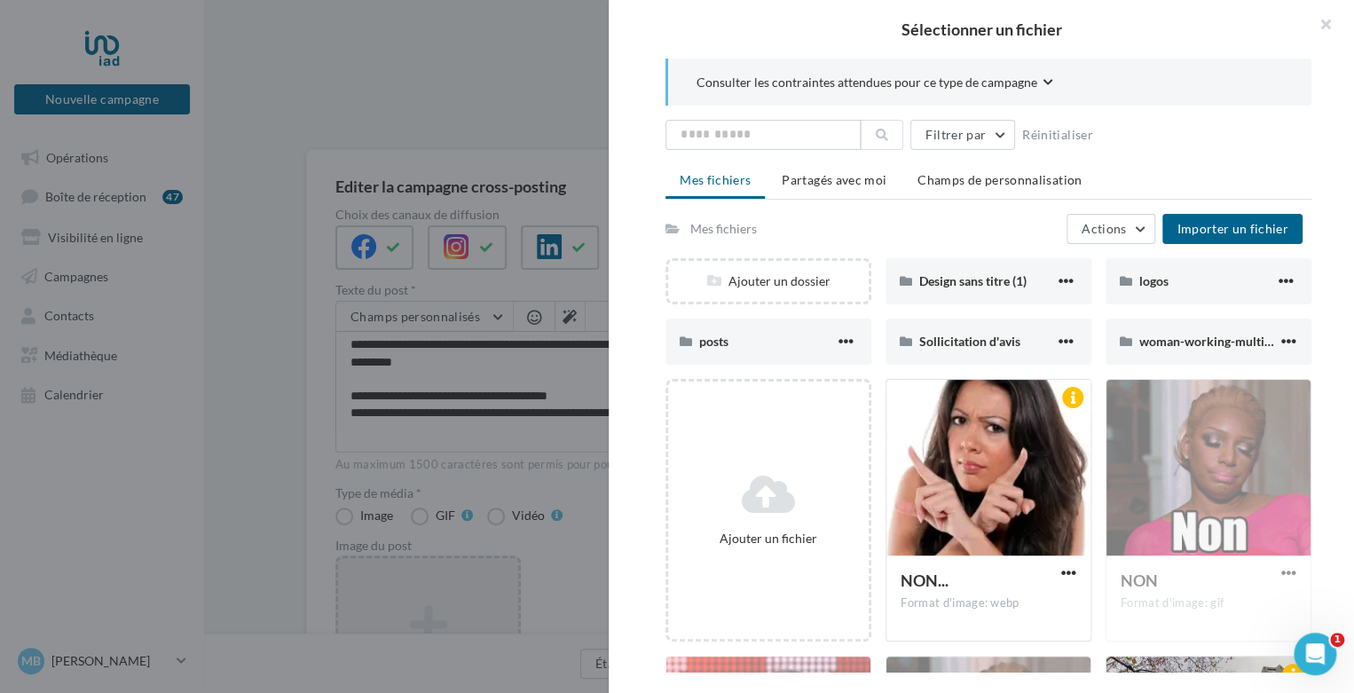
click at [745, 225] on div "Mes fichiers" at bounding box center [724, 229] width 67 height 18
click at [848, 191] on li "Partagés avec moi" at bounding box center [834, 180] width 133 height 32
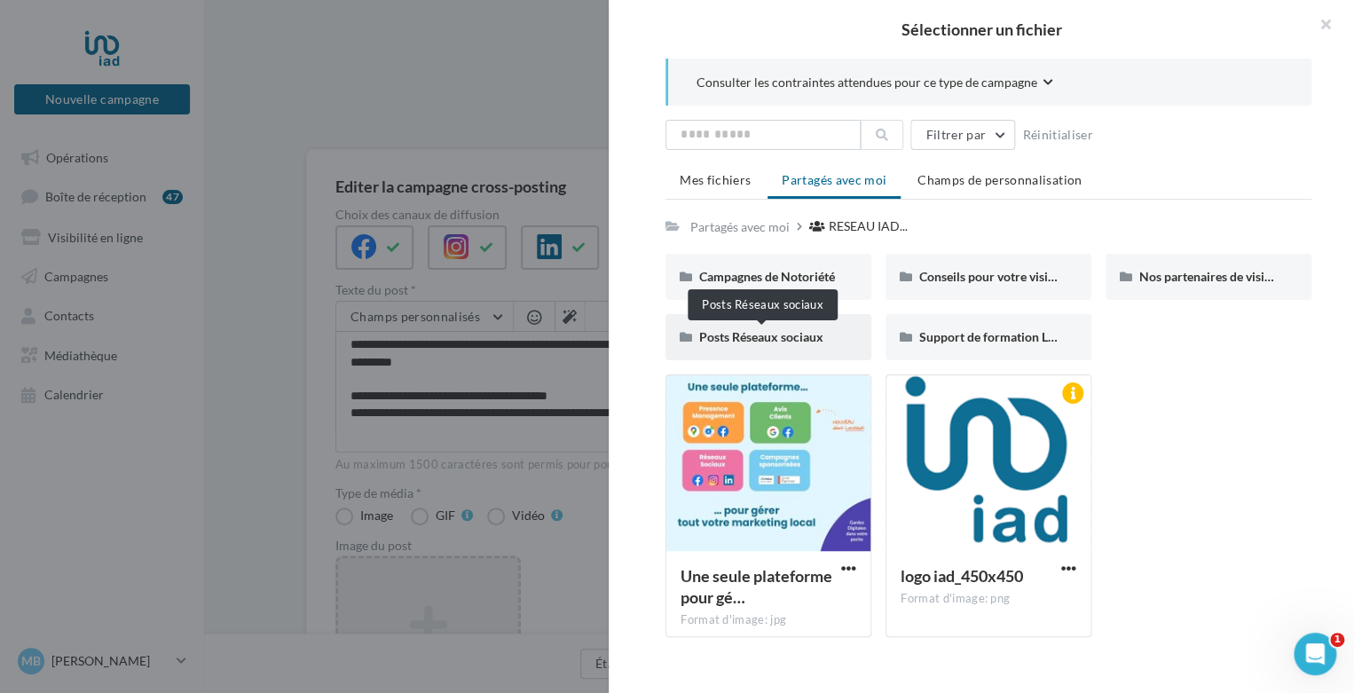
click at [788, 334] on span "Posts Réseaux sociaux" at bounding box center [761, 336] width 124 height 15
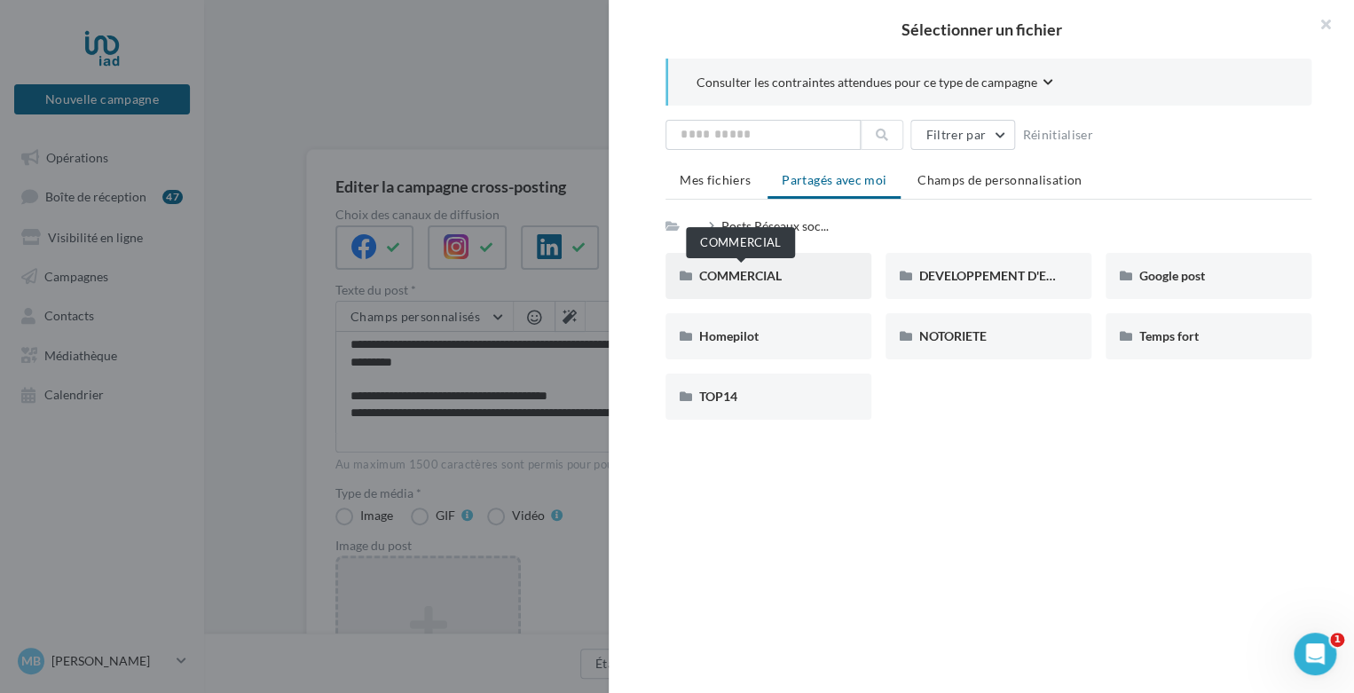
click at [777, 280] on span "COMMERCIAL" at bounding box center [740, 275] width 83 height 15
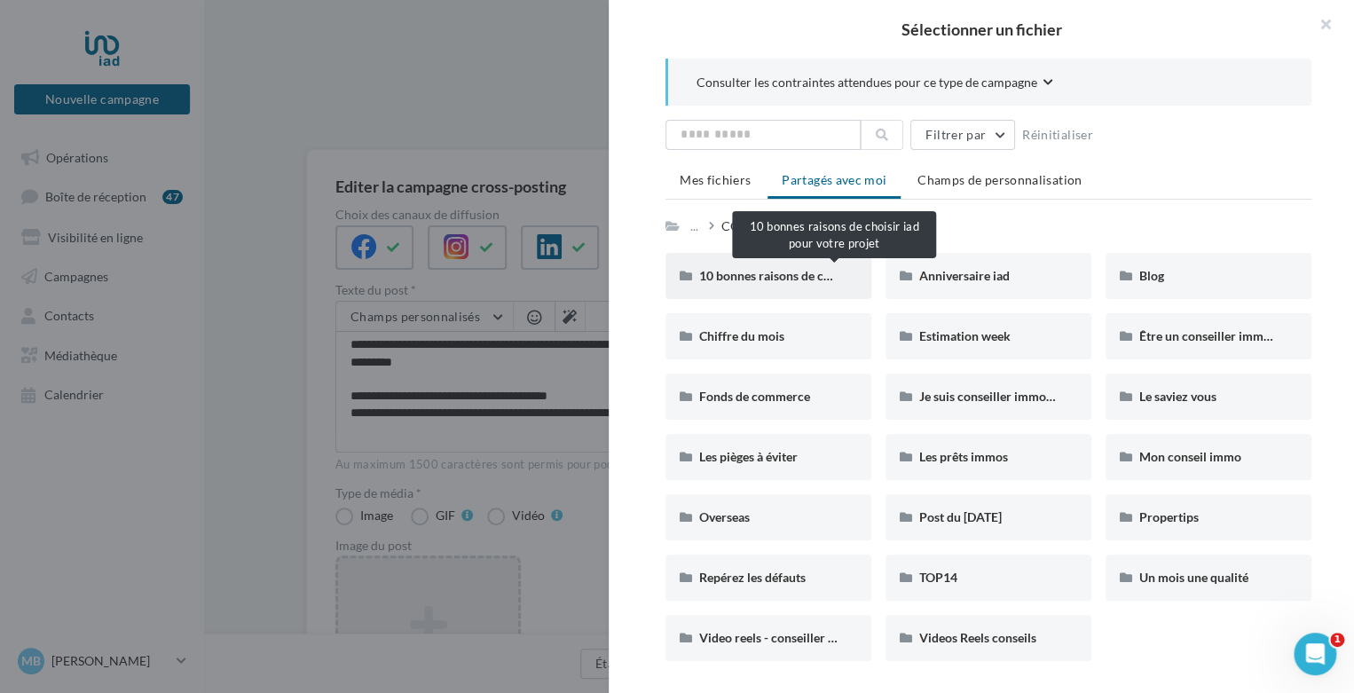
click at [810, 274] on span "10 bonnes raisons de choisir iad pour votre projet" at bounding box center [835, 275] width 273 height 15
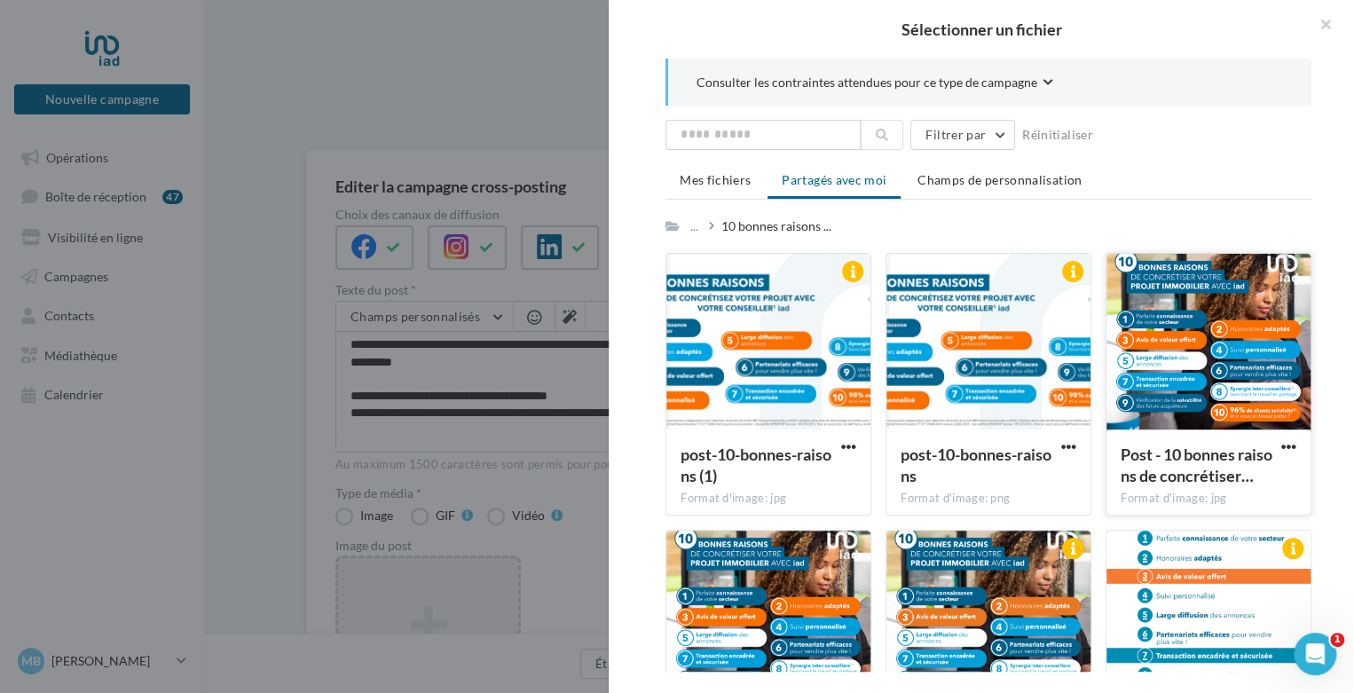
click at [1257, 312] on div at bounding box center [1209, 343] width 204 height 178
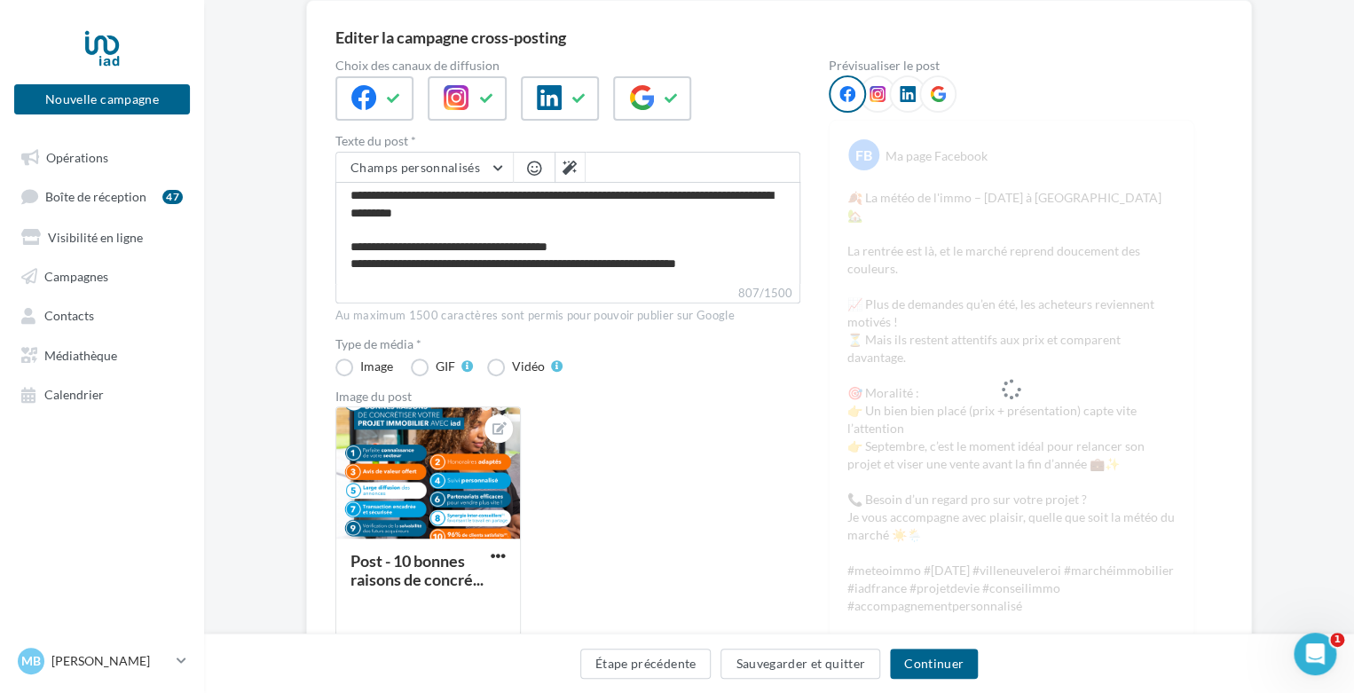
scroll to position [152, 0]
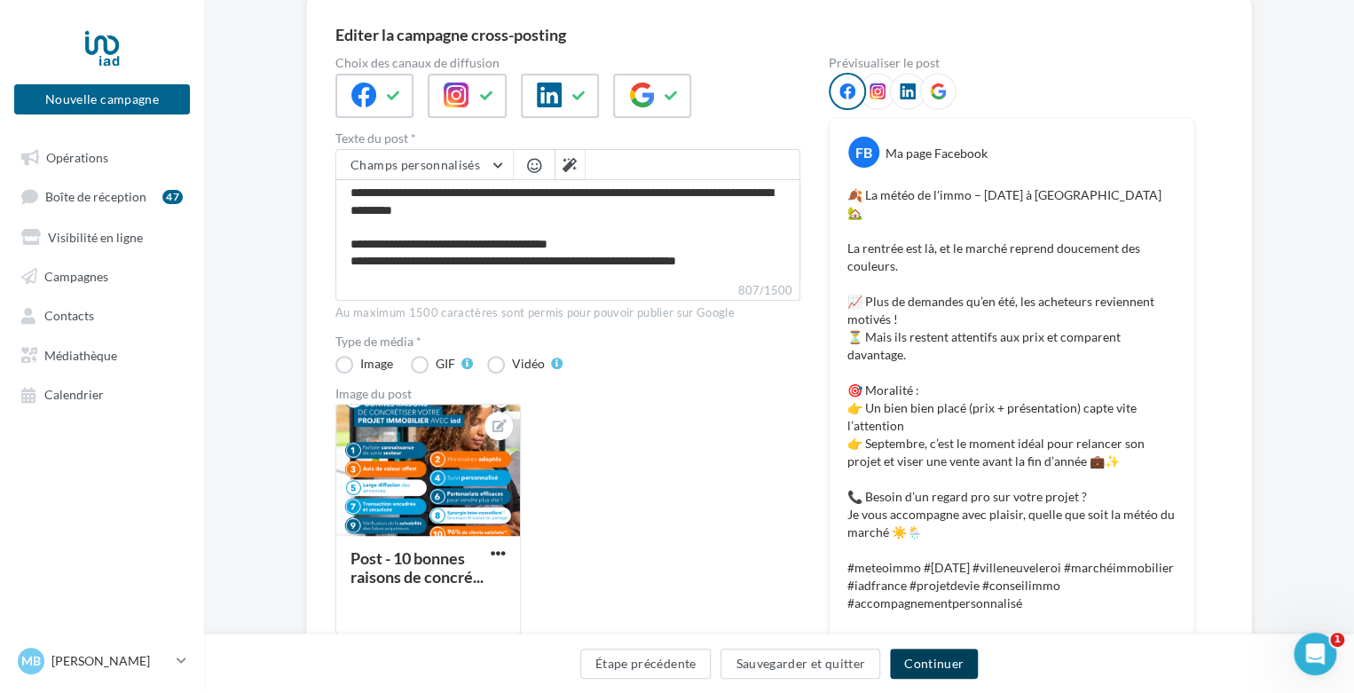
click at [926, 652] on button "Continuer" at bounding box center [934, 664] width 88 height 30
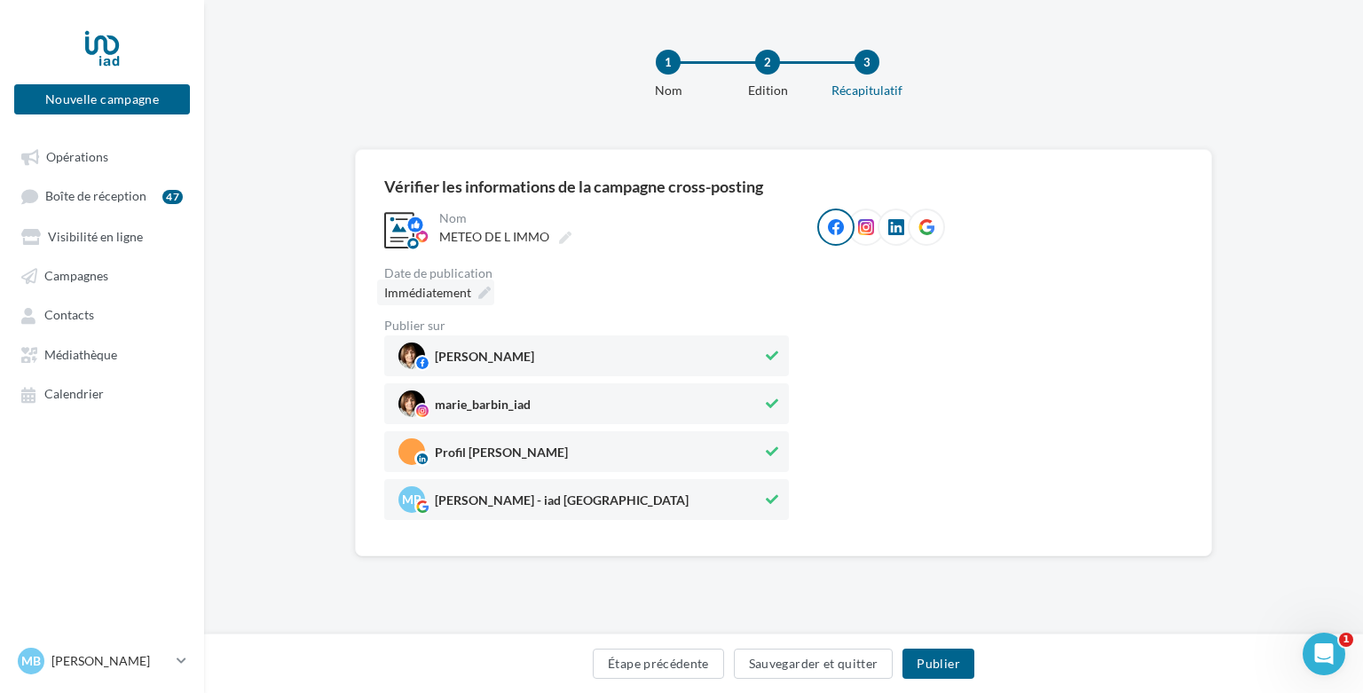
click at [465, 294] on span "Immédiatement" at bounding box center [427, 292] width 87 height 15
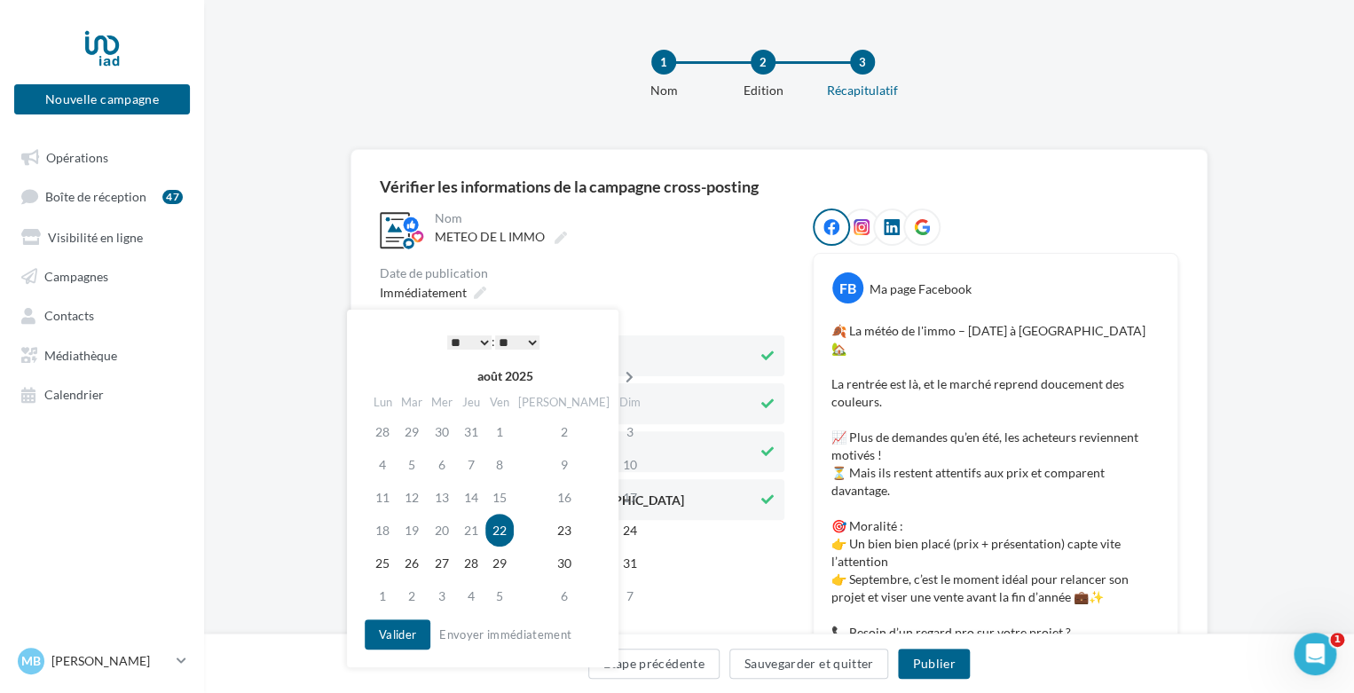
click at [619, 382] on icon at bounding box center [630, 377] width 22 height 12
click at [444, 495] on td "10" at bounding box center [440, 497] width 30 height 33
click at [474, 290] on icon at bounding box center [480, 293] width 12 height 12
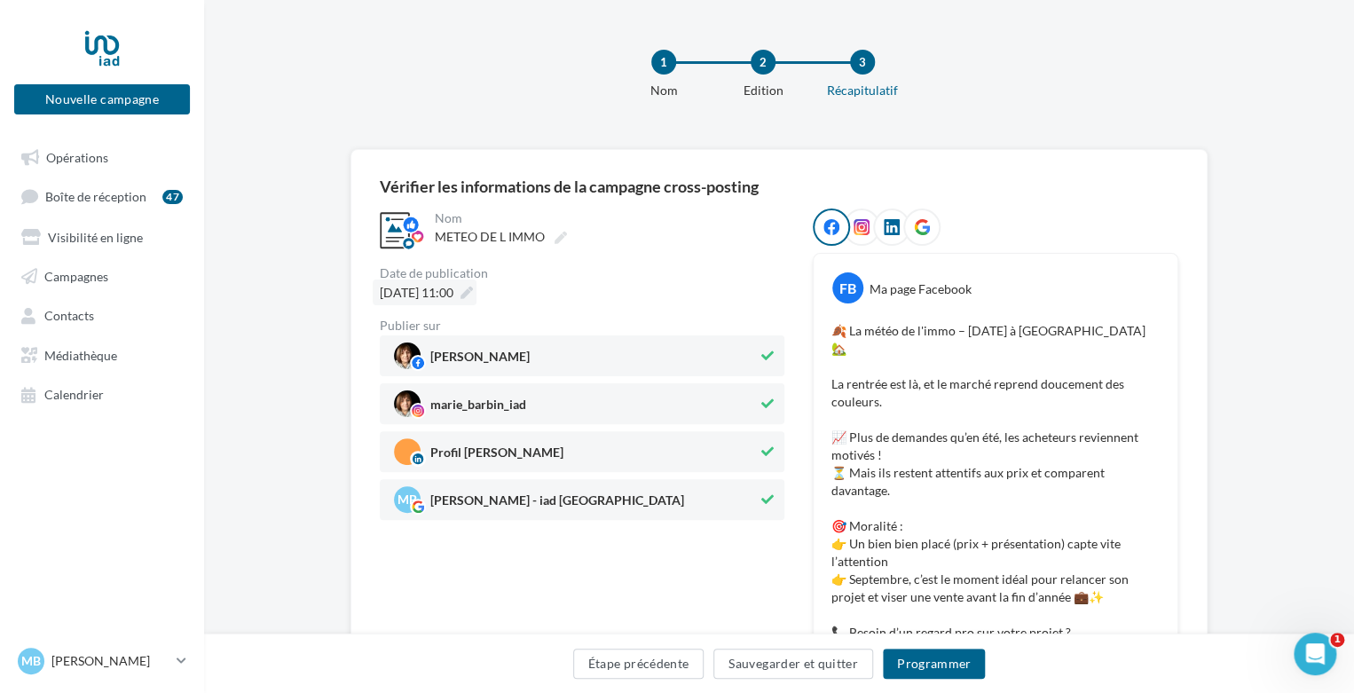
click at [454, 294] on span "10/09/2025 à 11:00" at bounding box center [417, 292] width 74 height 15
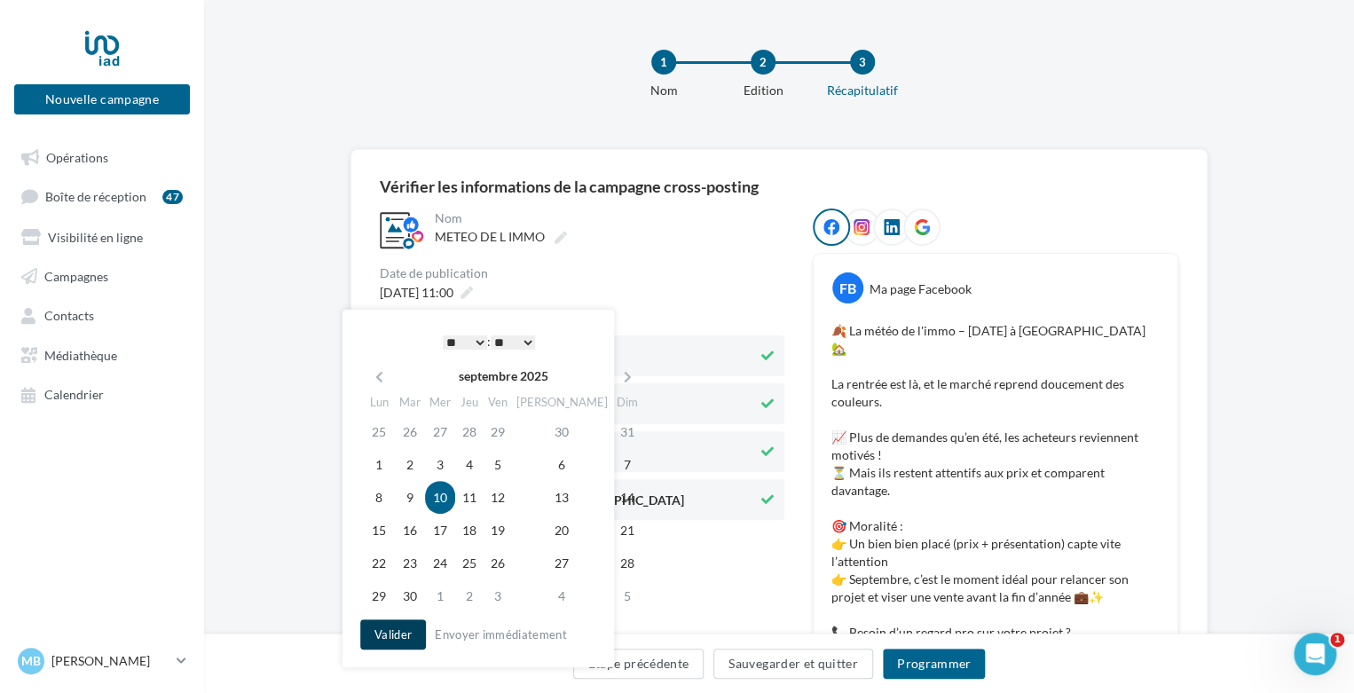
click at [388, 636] on button "Valider" at bounding box center [393, 635] width 66 height 30
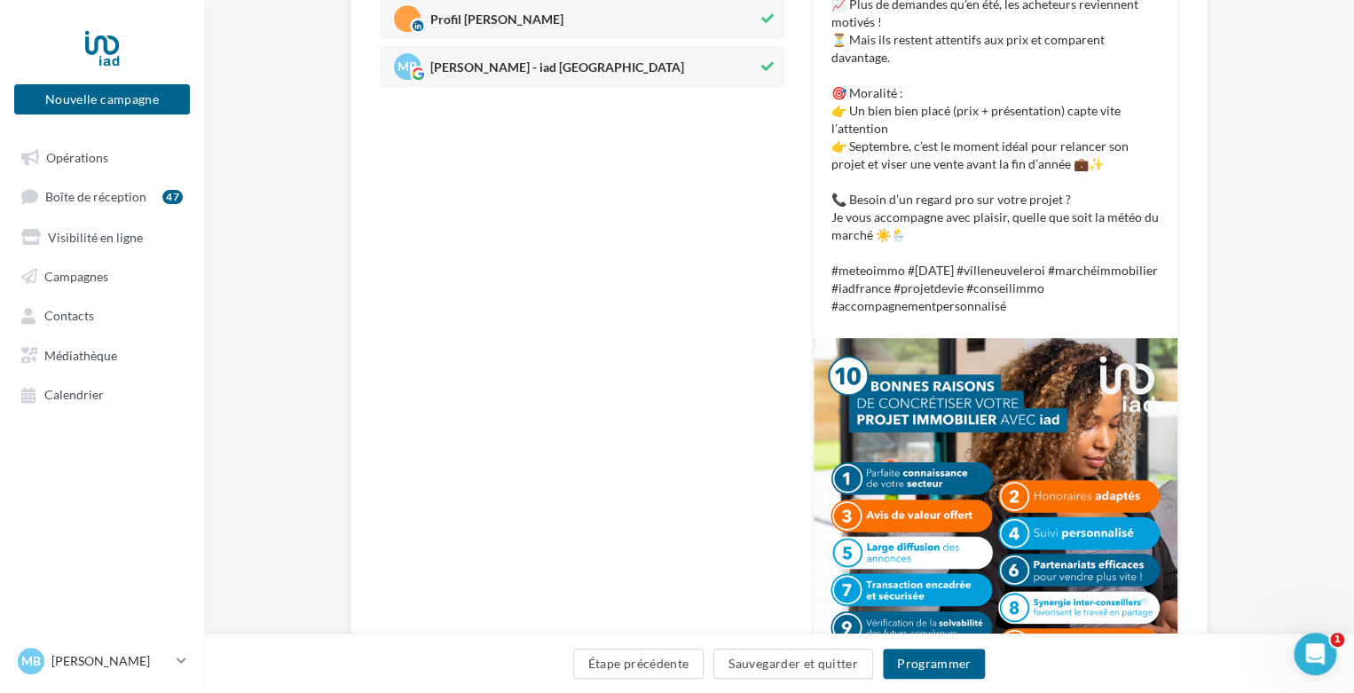
scroll to position [599, 0]
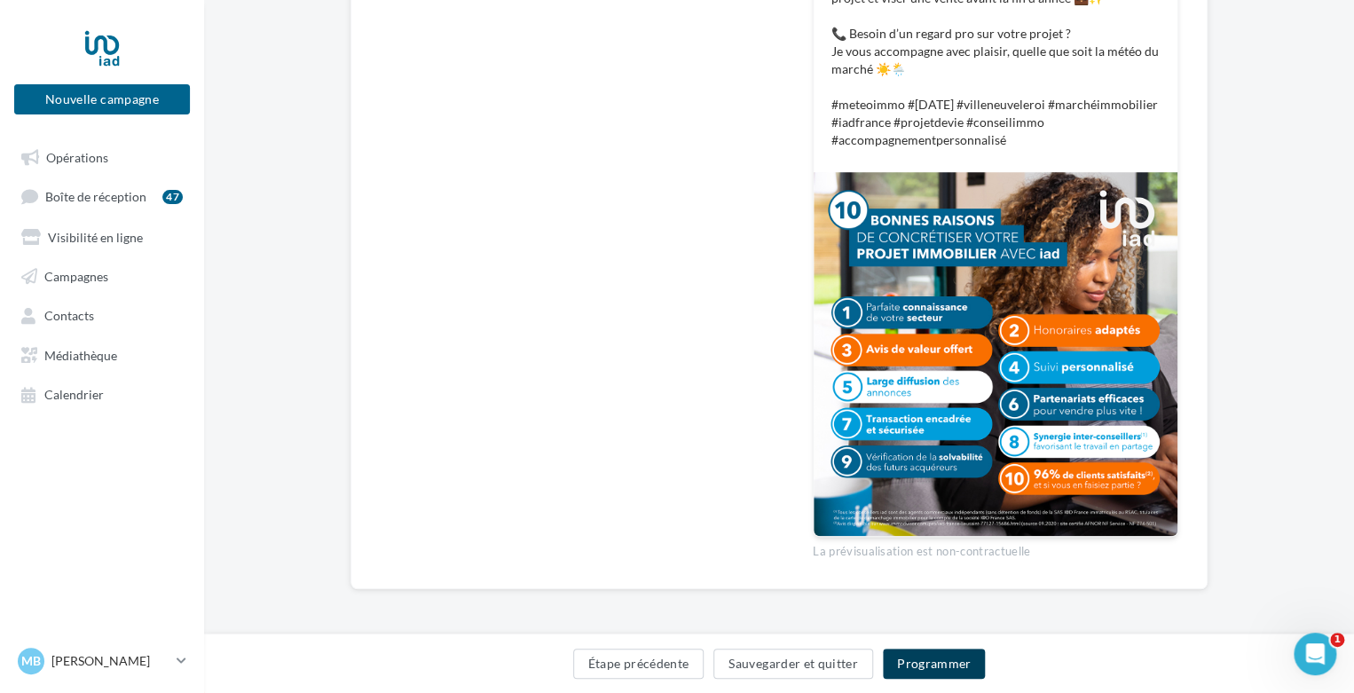
click at [953, 668] on button "Programmer" at bounding box center [934, 664] width 103 height 30
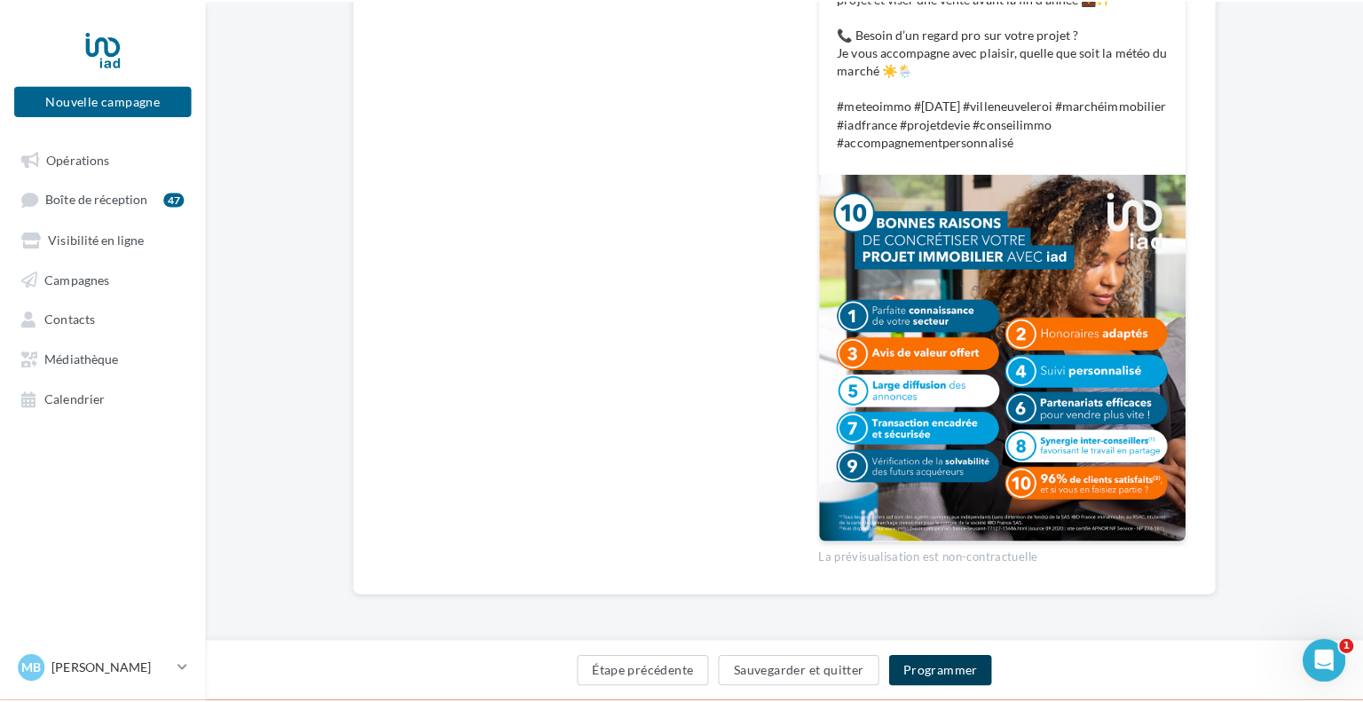
scroll to position [589, 0]
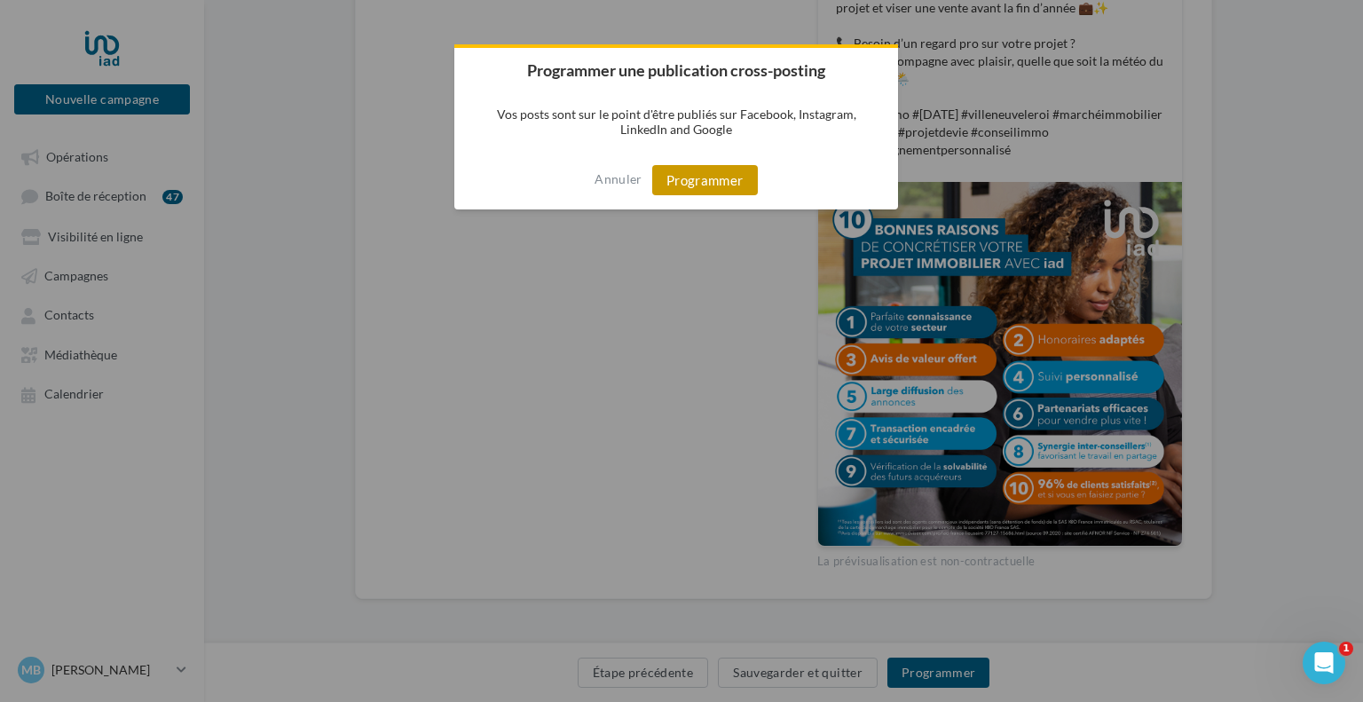
click at [671, 173] on button "Programmer" at bounding box center [705, 180] width 106 height 30
click at [61, 393] on div at bounding box center [681, 351] width 1363 height 702
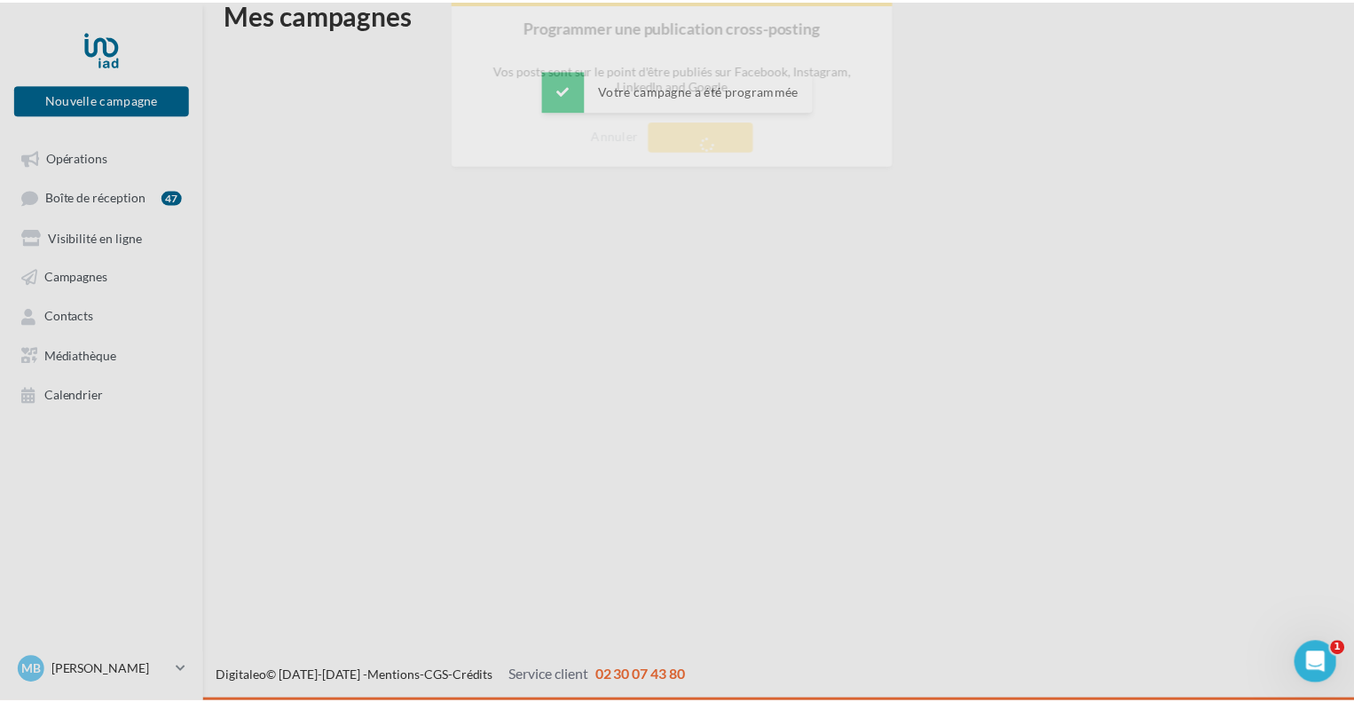
scroll to position [28, 0]
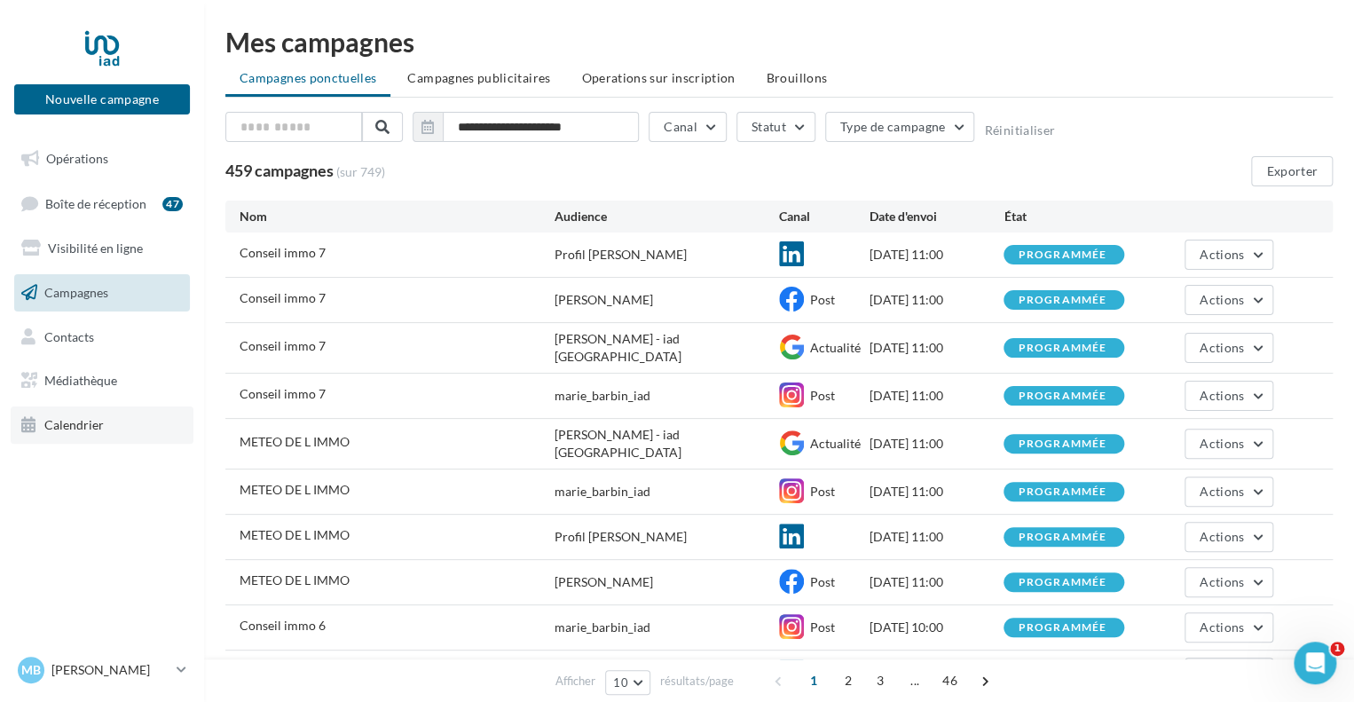
click at [84, 411] on link "Calendrier" at bounding box center [102, 424] width 183 height 37
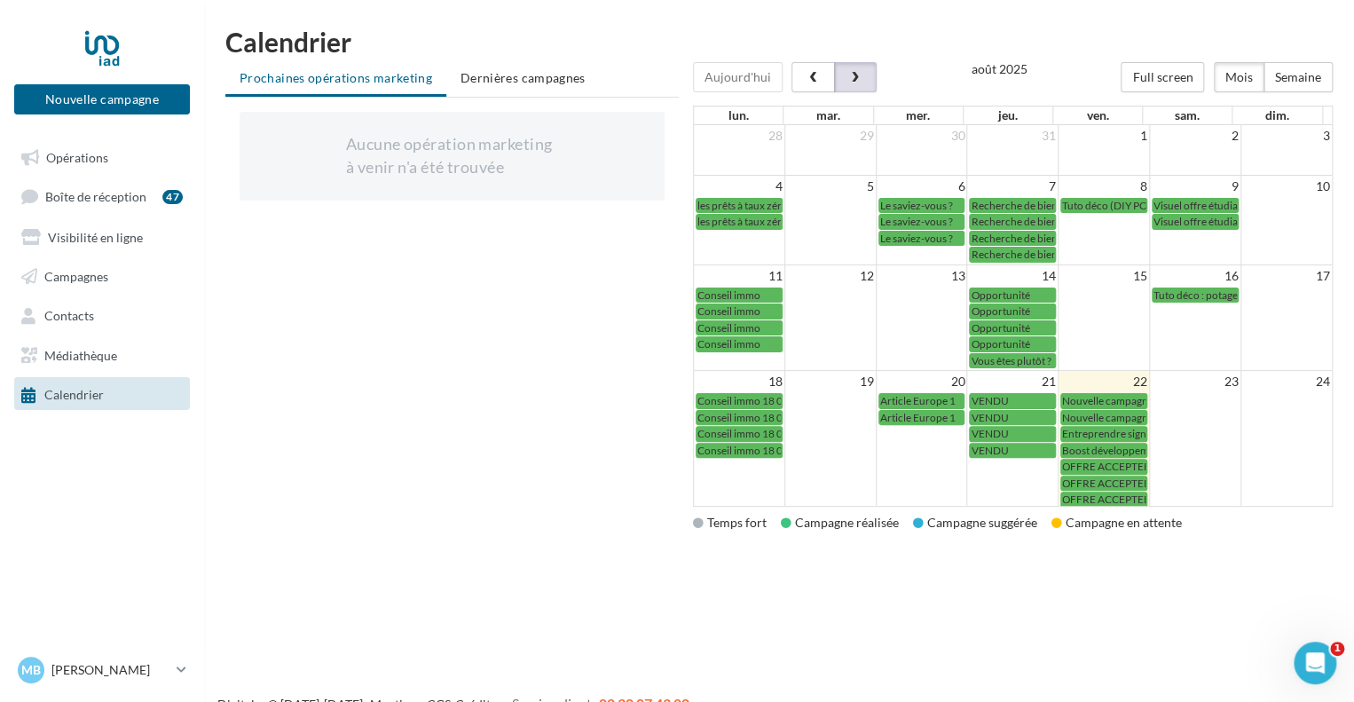
click at [848, 81] on span "button" at bounding box center [855, 78] width 15 height 12
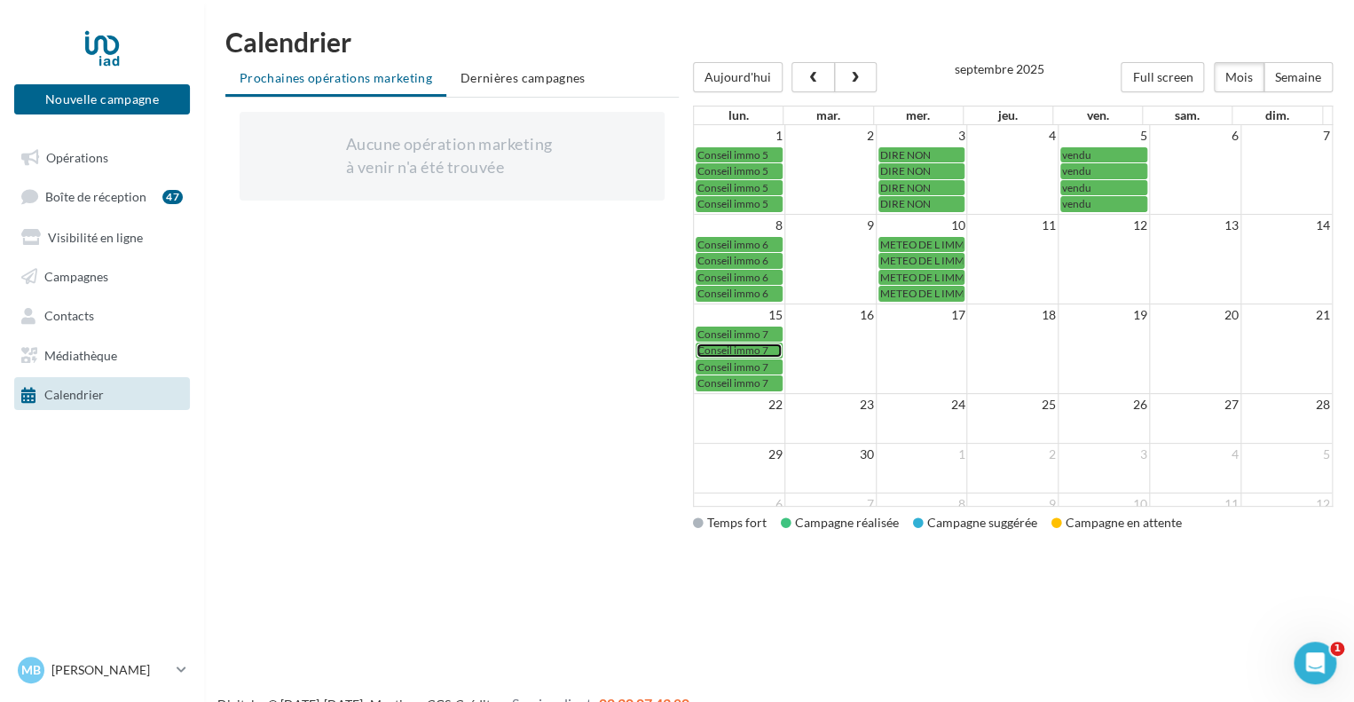
click at [743, 343] on span "Conseil immo 7" at bounding box center [733, 349] width 71 height 13
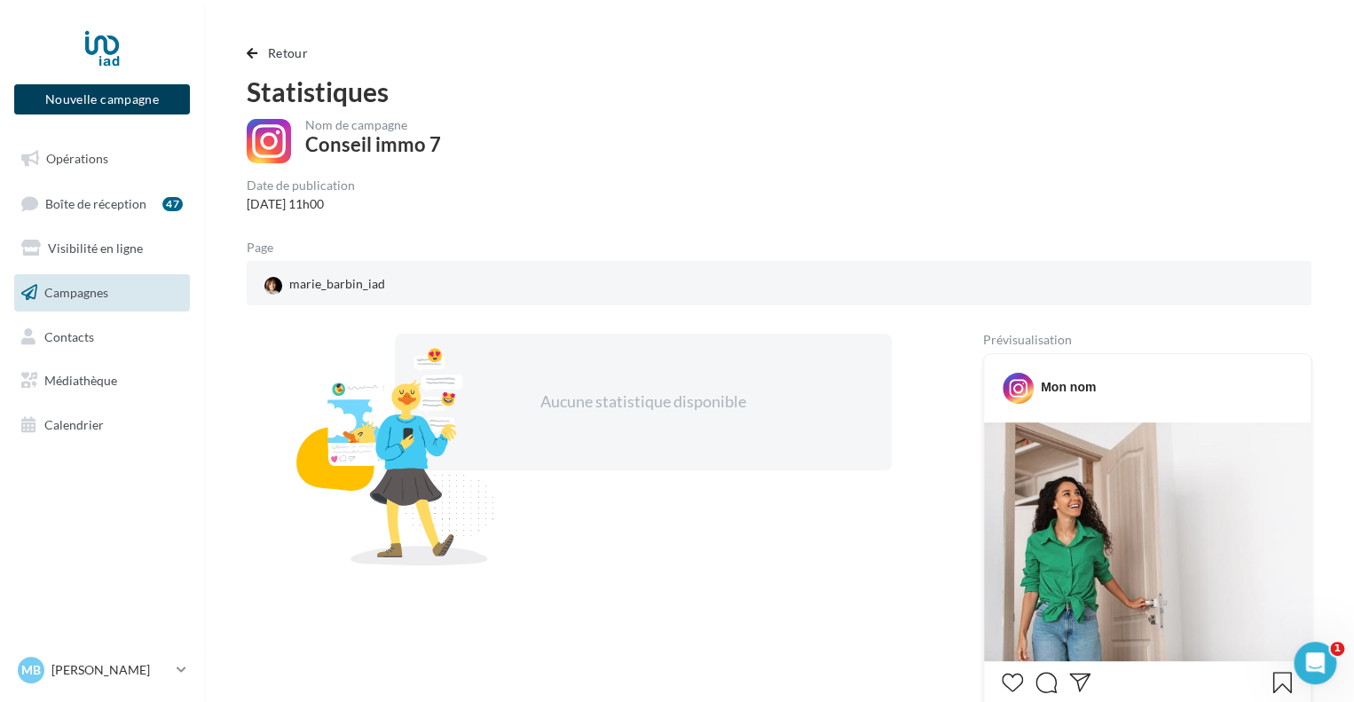
click at [143, 95] on button "Nouvelle campagne" at bounding box center [102, 99] width 176 height 30
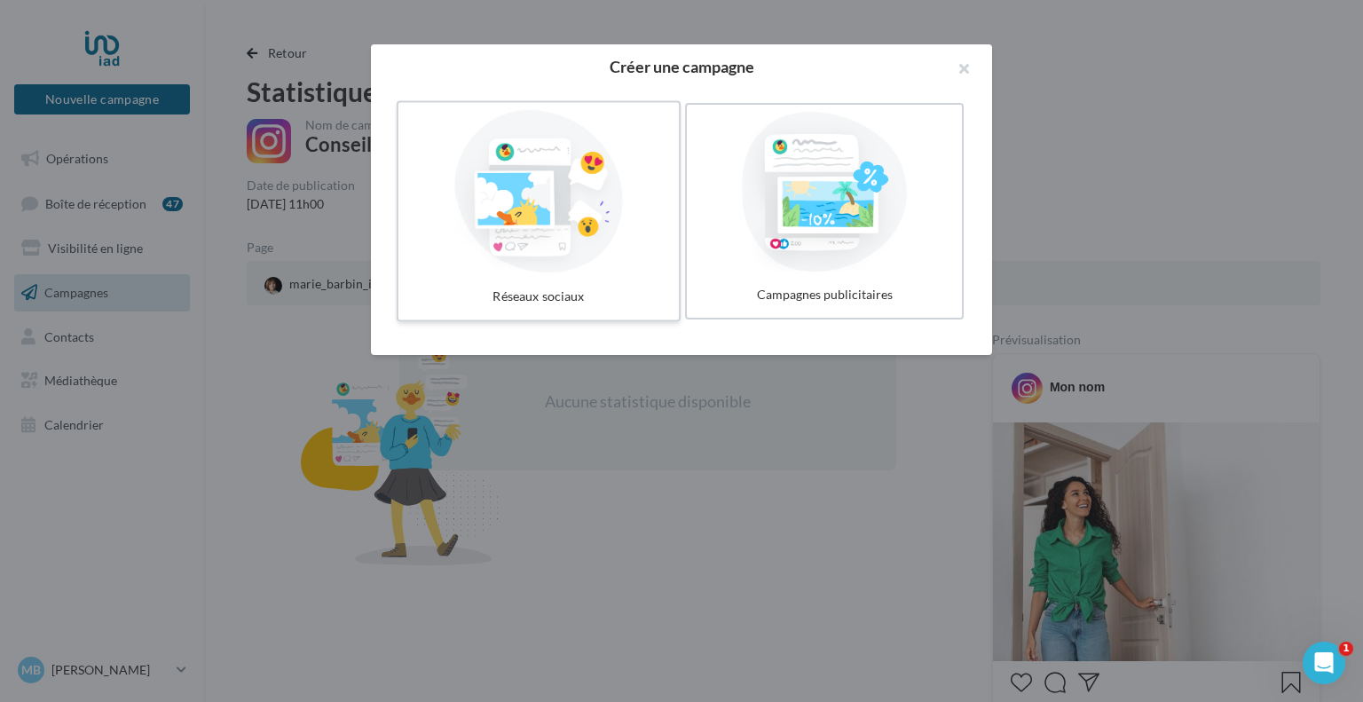
click at [511, 216] on div at bounding box center [539, 191] width 266 height 163
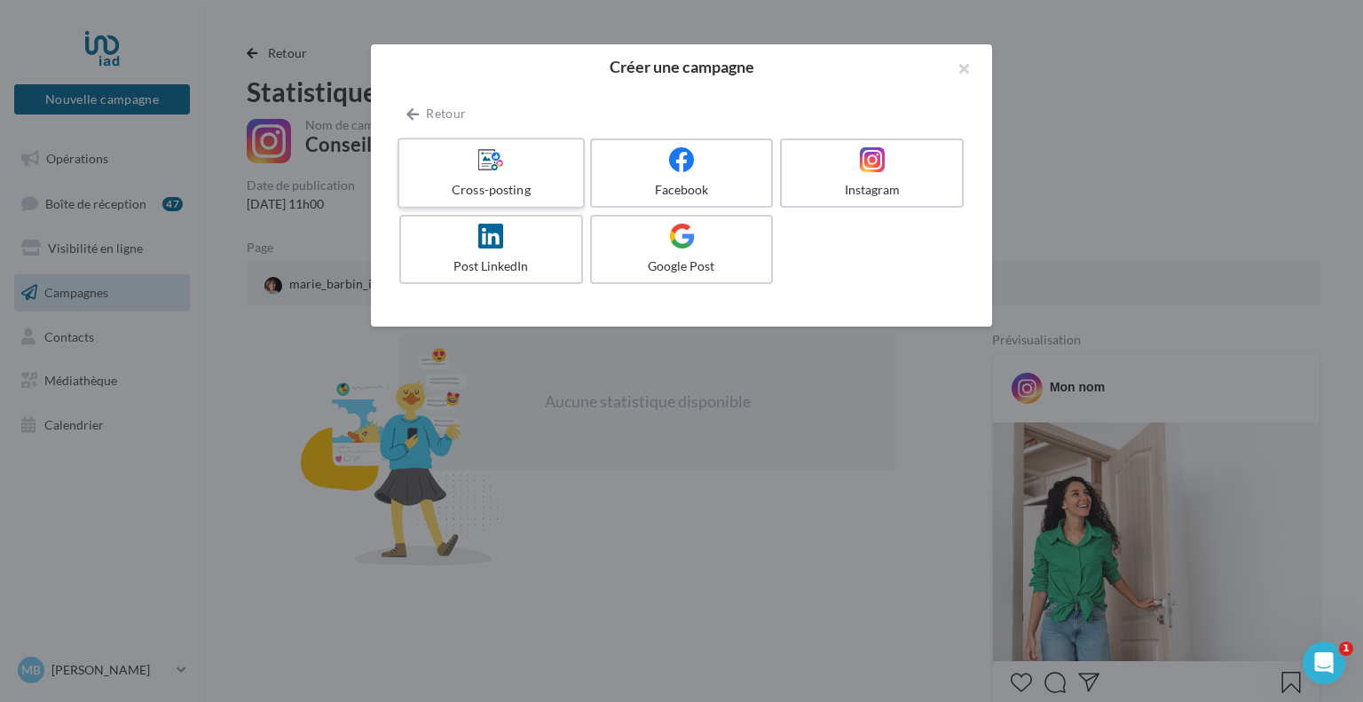
click at [498, 184] on div "Cross-posting" at bounding box center [490, 190] width 169 height 18
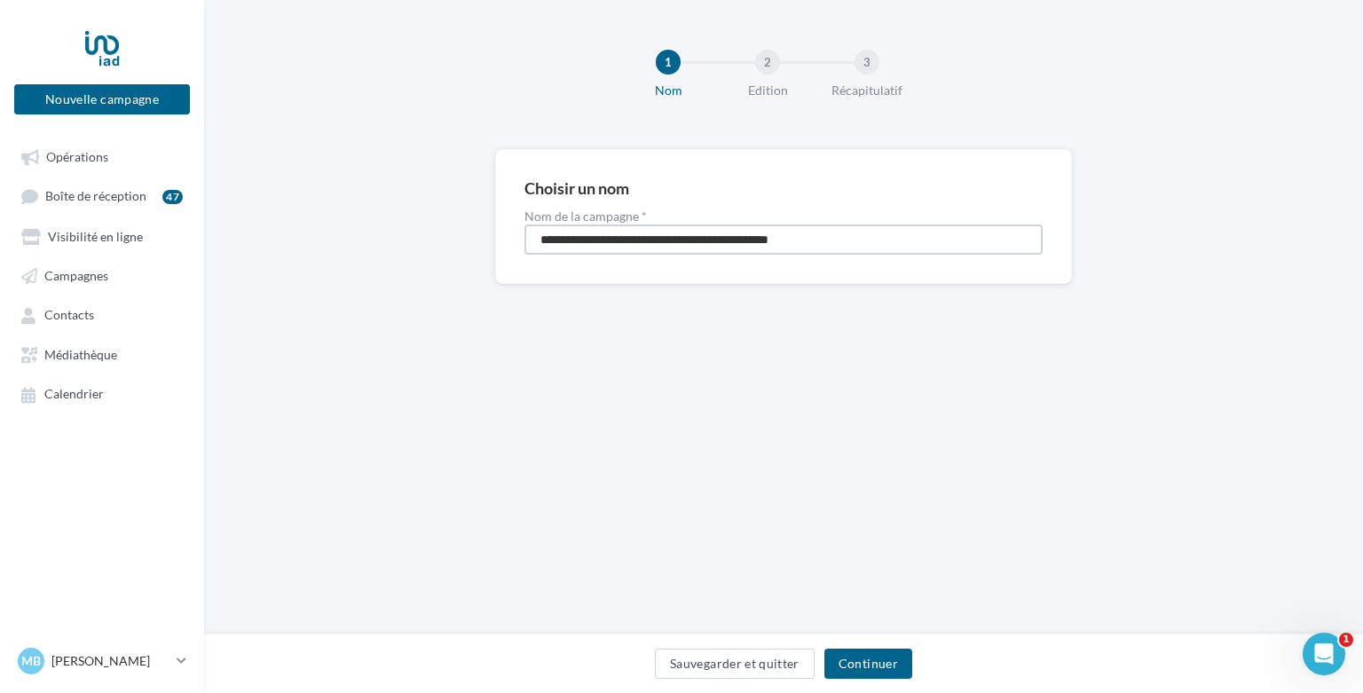
drag, startPoint x: 898, startPoint y: 230, endPoint x: 503, endPoint y: 241, distance: 395.1
click at [503, 241] on div "**********" at bounding box center [783, 216] width 577 height 135
type input "**********"
click at [888, 652] on button "Continuer" at bounding box center [869, 664] width 88 height 30
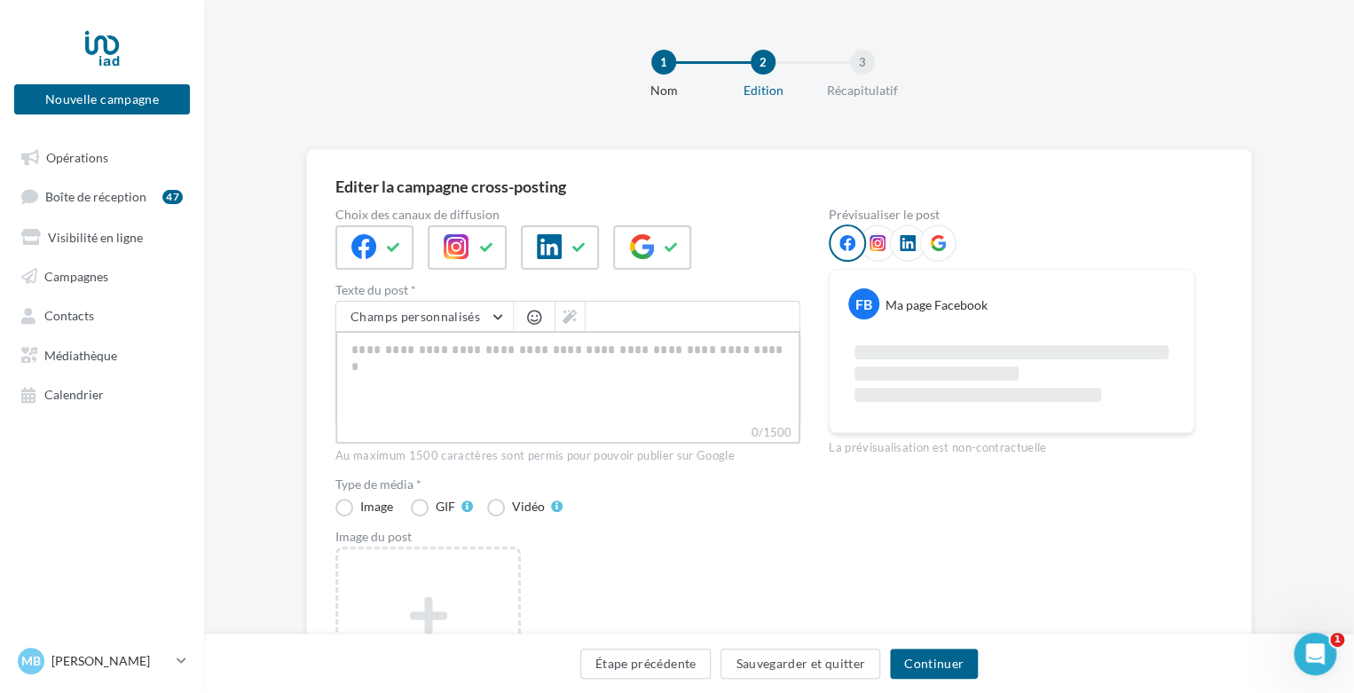
click at [412, 351] on textarea "0/1500" at bounding box center [567, 377] width 465 height 92
paste textarea "**********"
type textarea "**********"
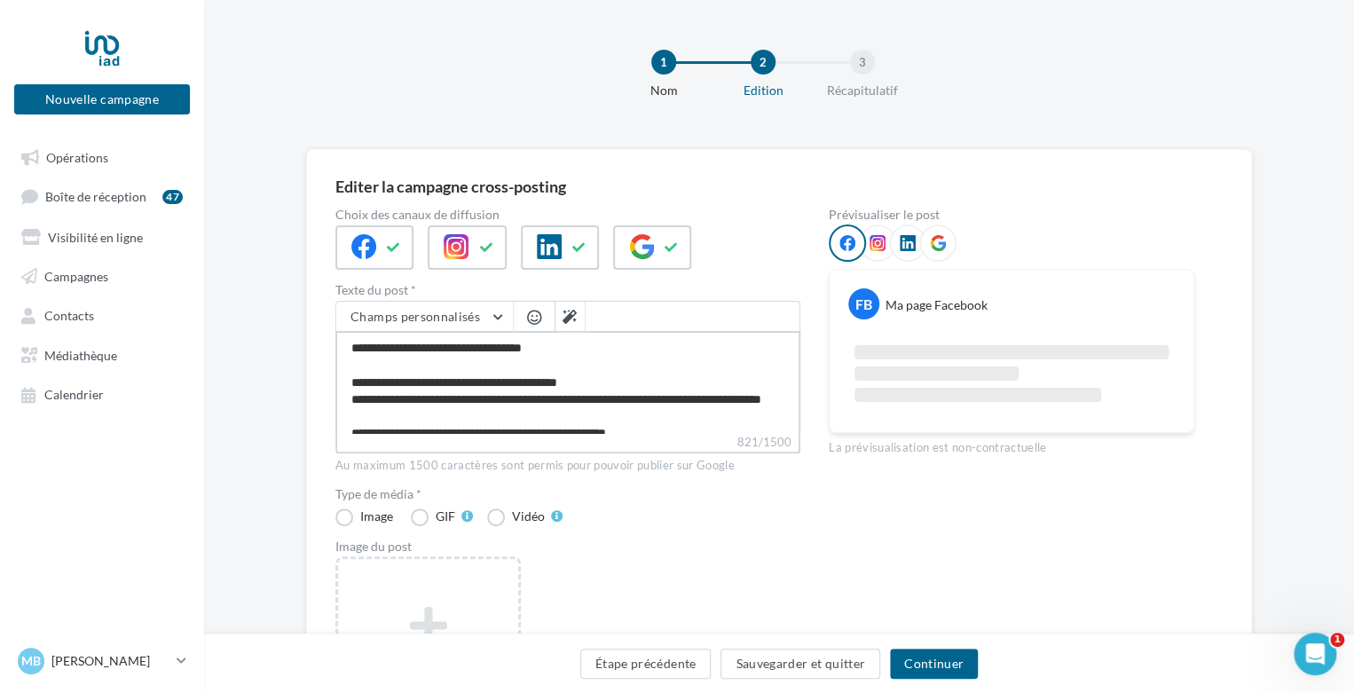
scroll to position [247, 0]
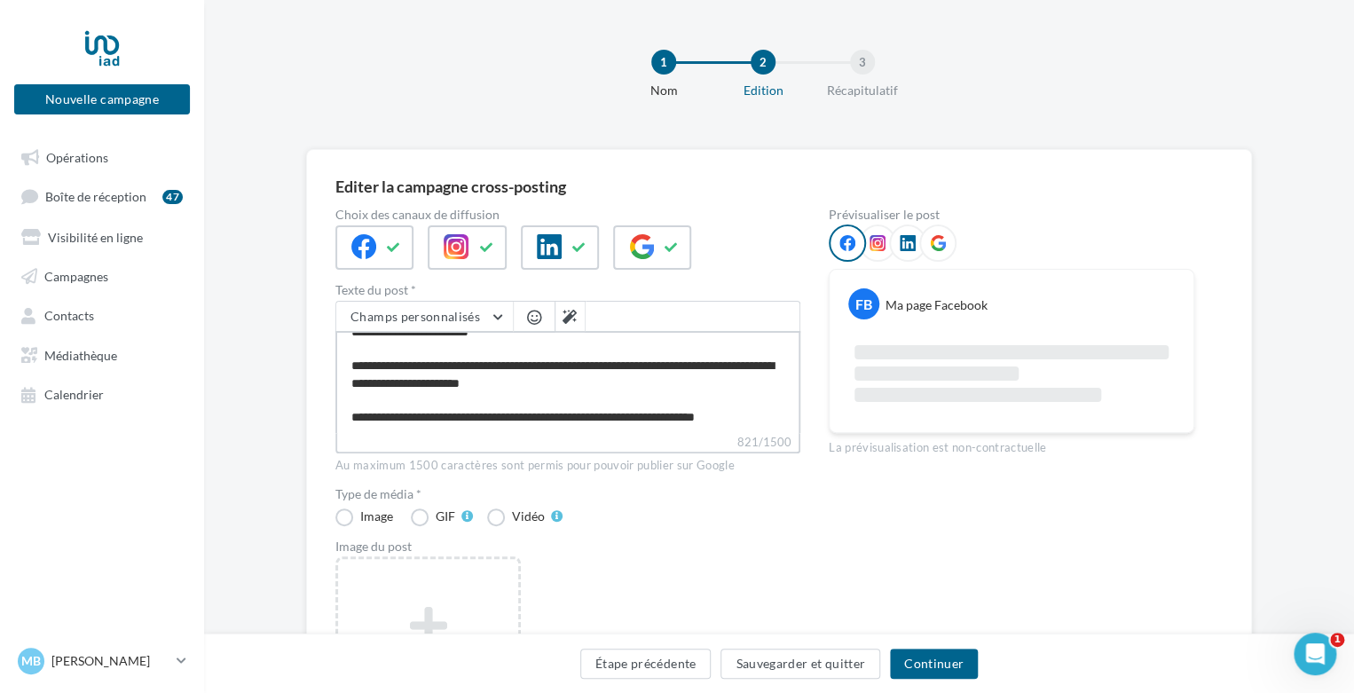
click at [412, 351] on textarea "**********" at bounding box center [567, 382] width 465 height 102
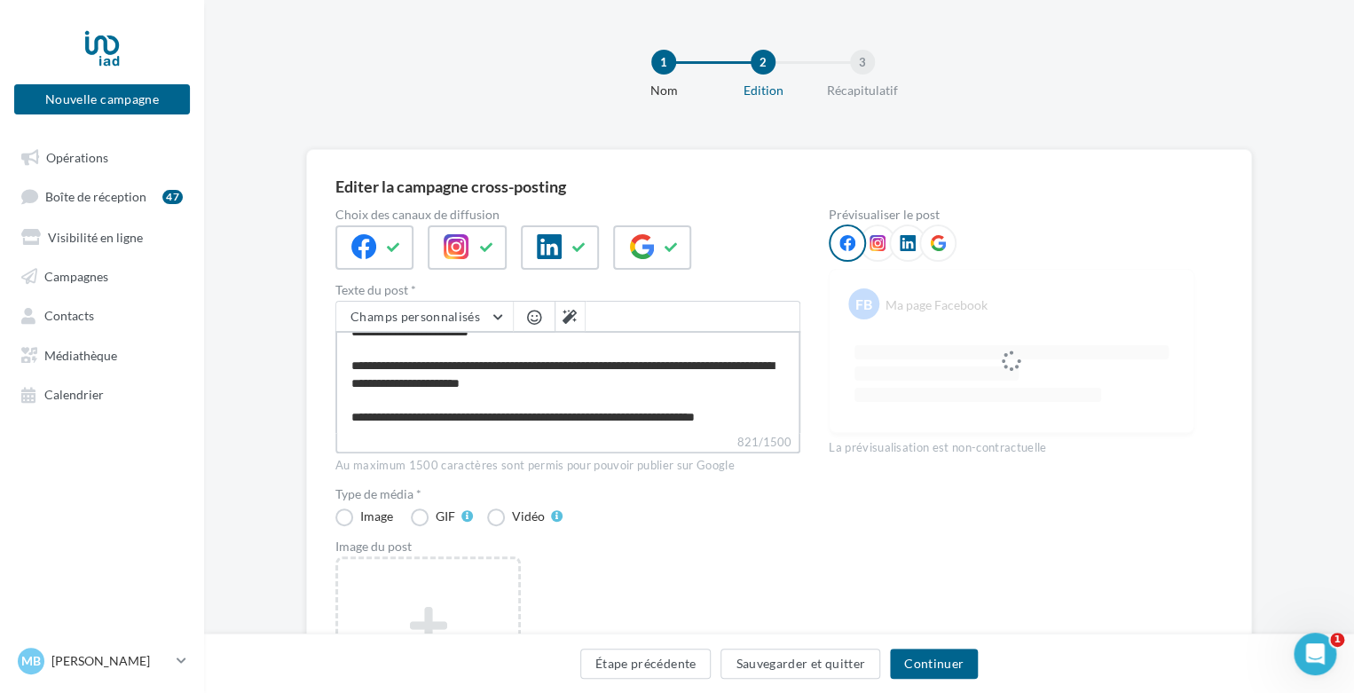
scroll to position [0, 0]
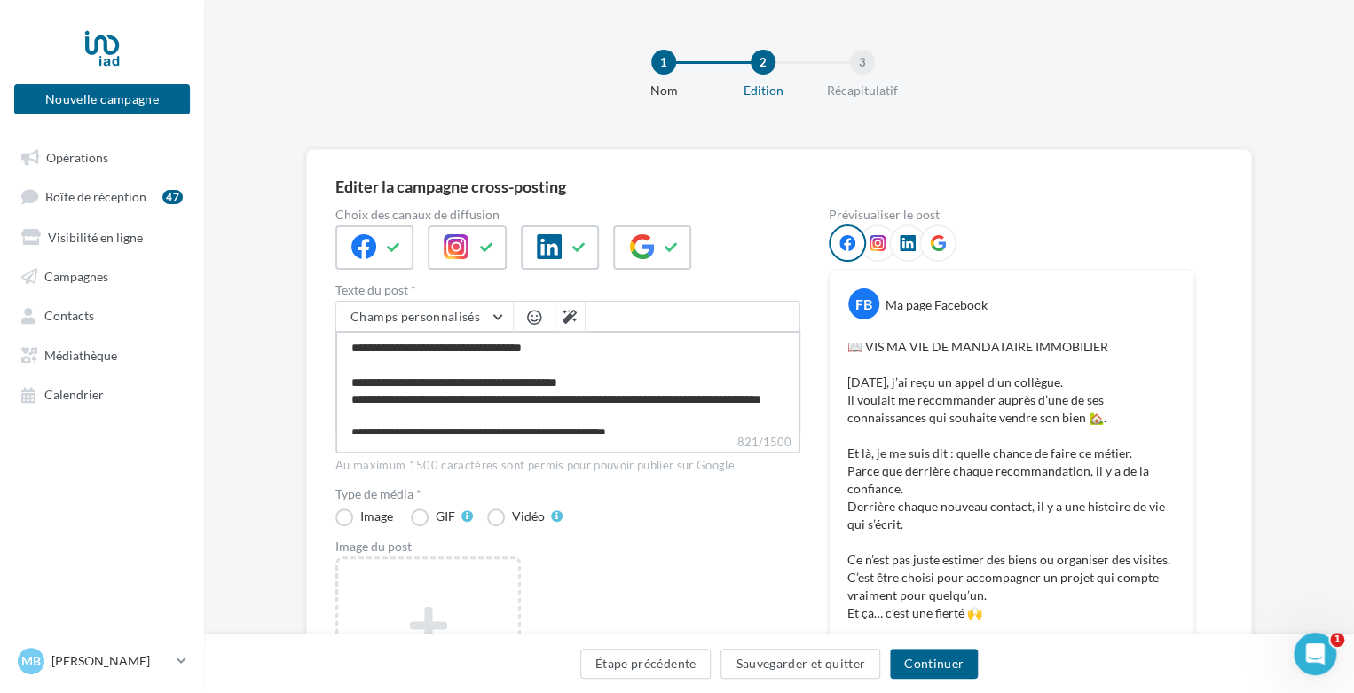
drag, startPoint x: 619, startPoint y: 342, endPoint x: 370, endPoint y: 343, distance: 248.5
click at [370, 343] on textarea "**********" at bounding box center [567, 382] width 465 height 102
type textarea "**********"
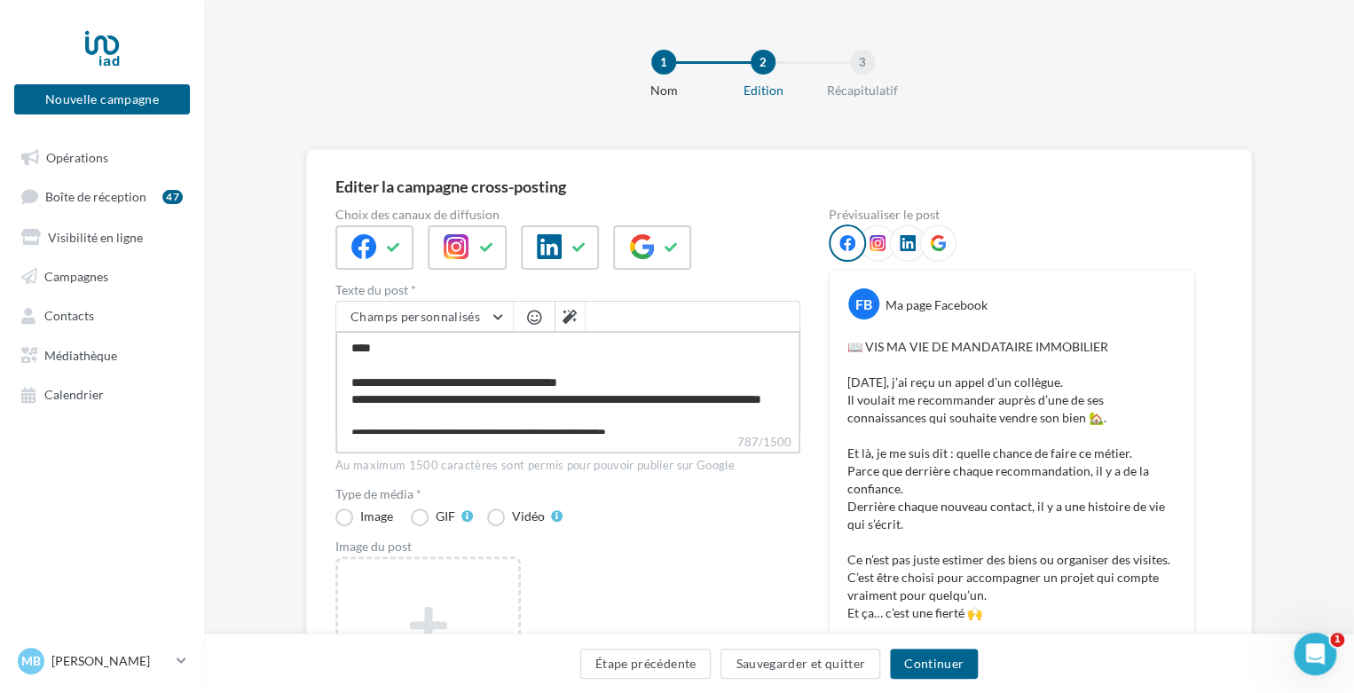
type textarea "**********"
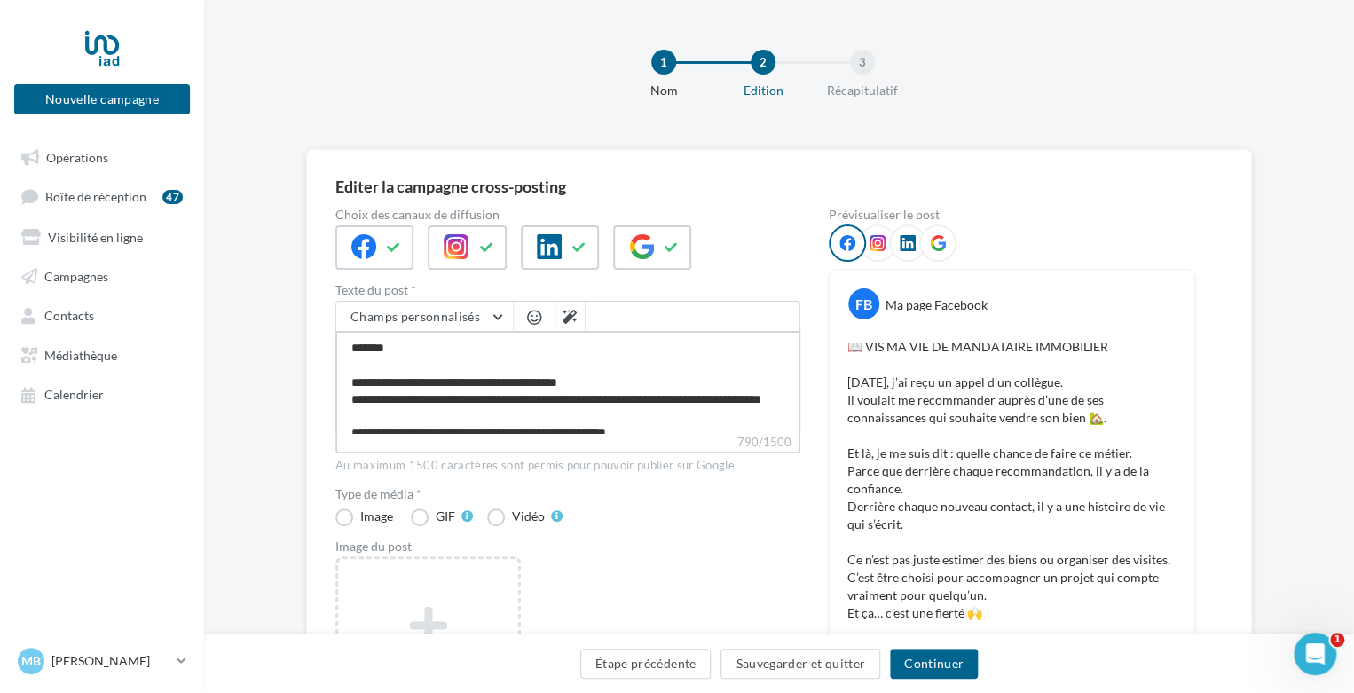
type textarea "**********"
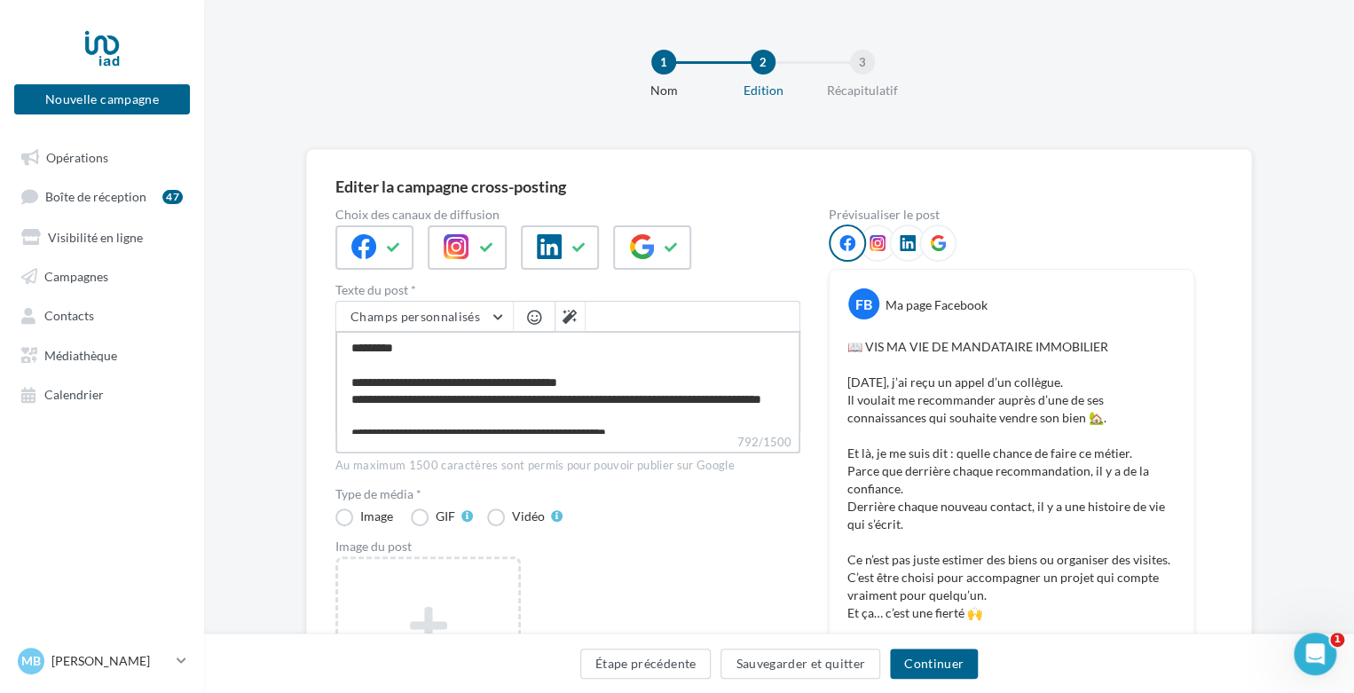
type textarea "**********"
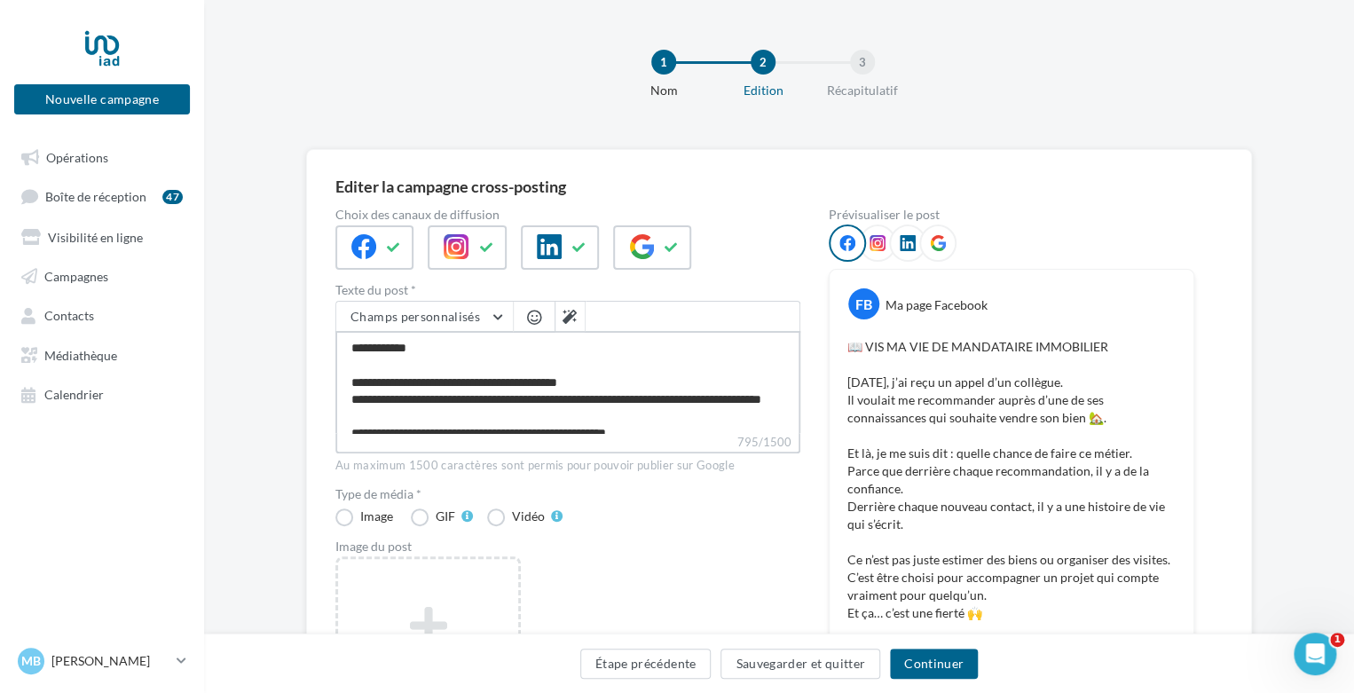
type textarea "**********"
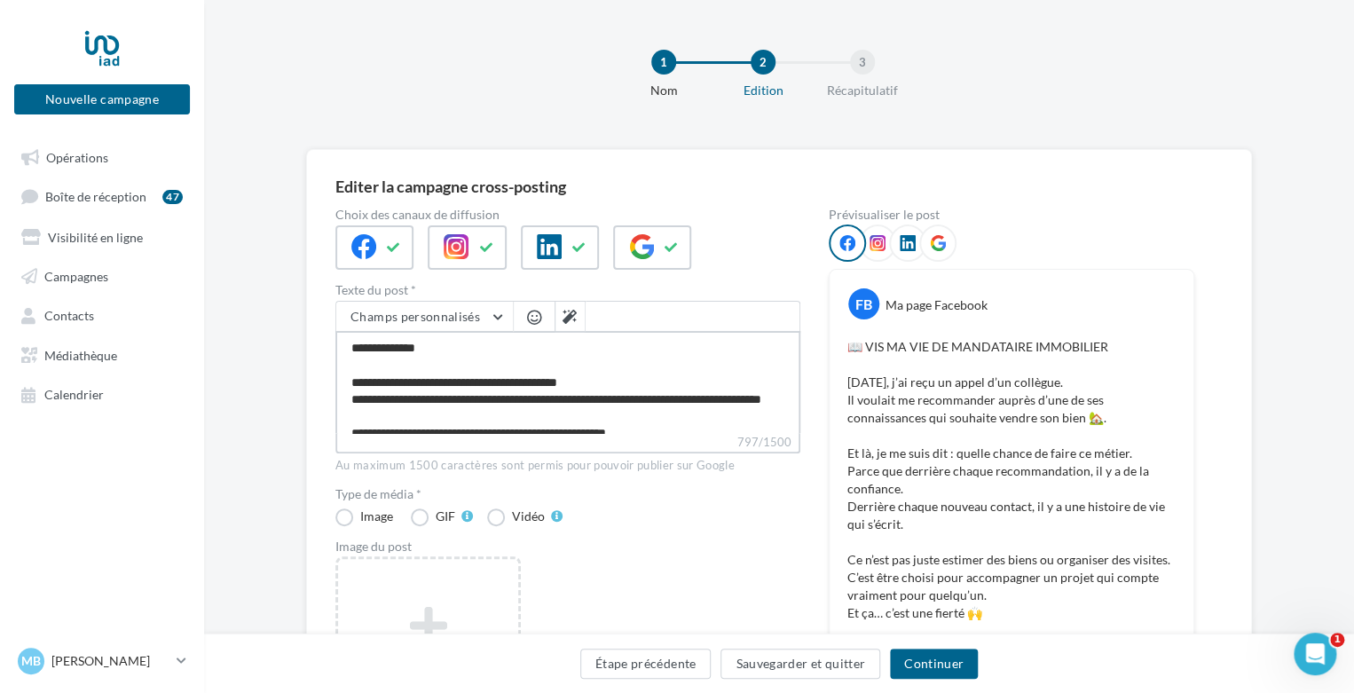
type textarea "**********"
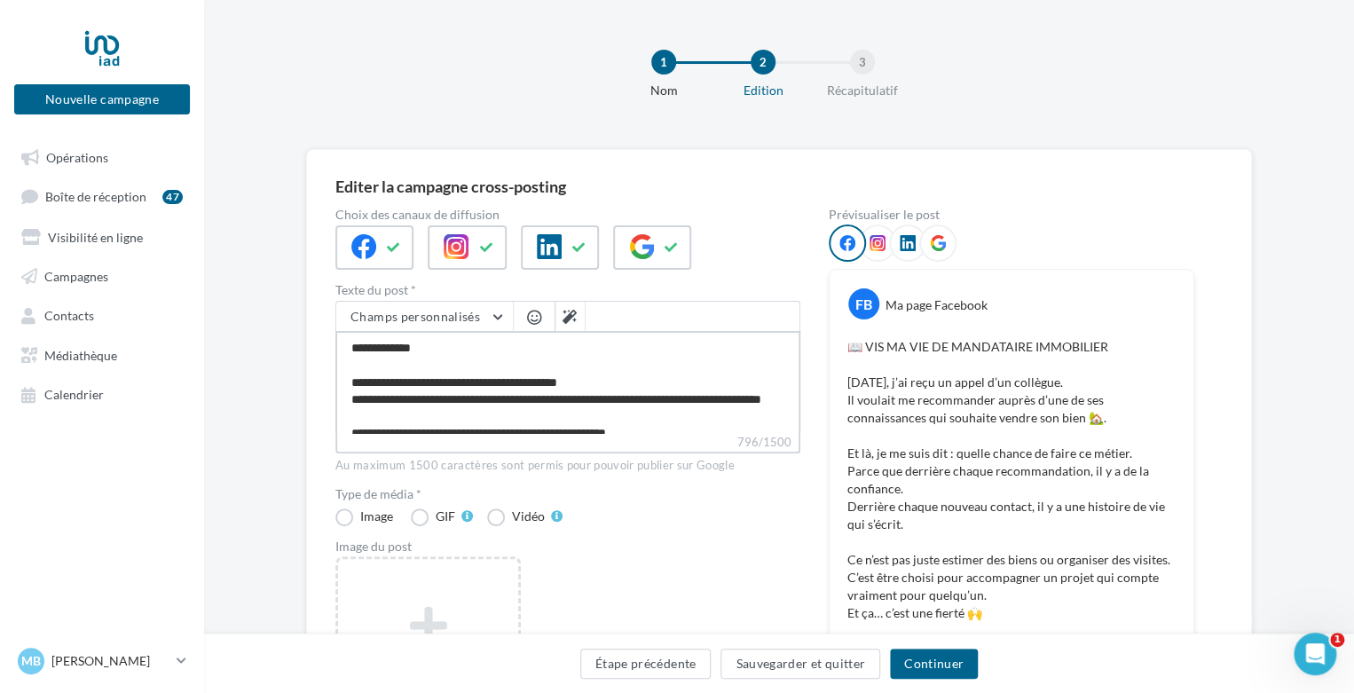
type textarea "**********"
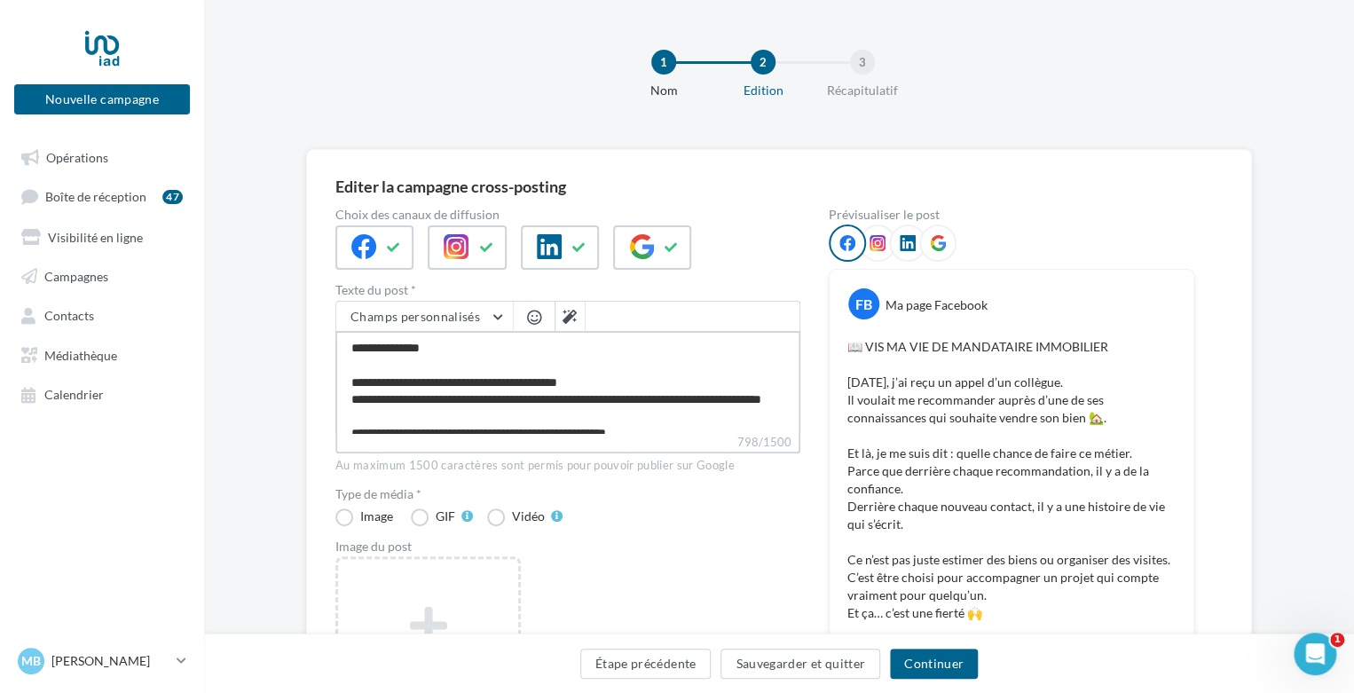
type textarea "**********"
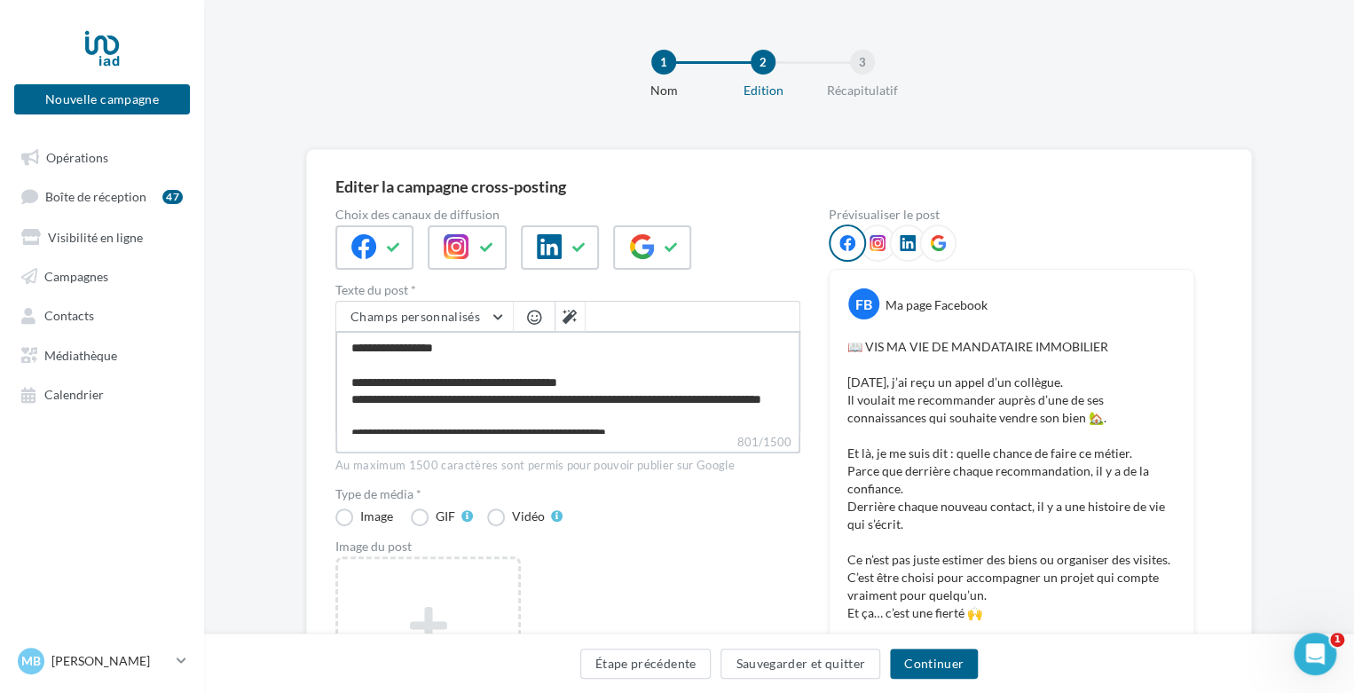
type textarea "**********"
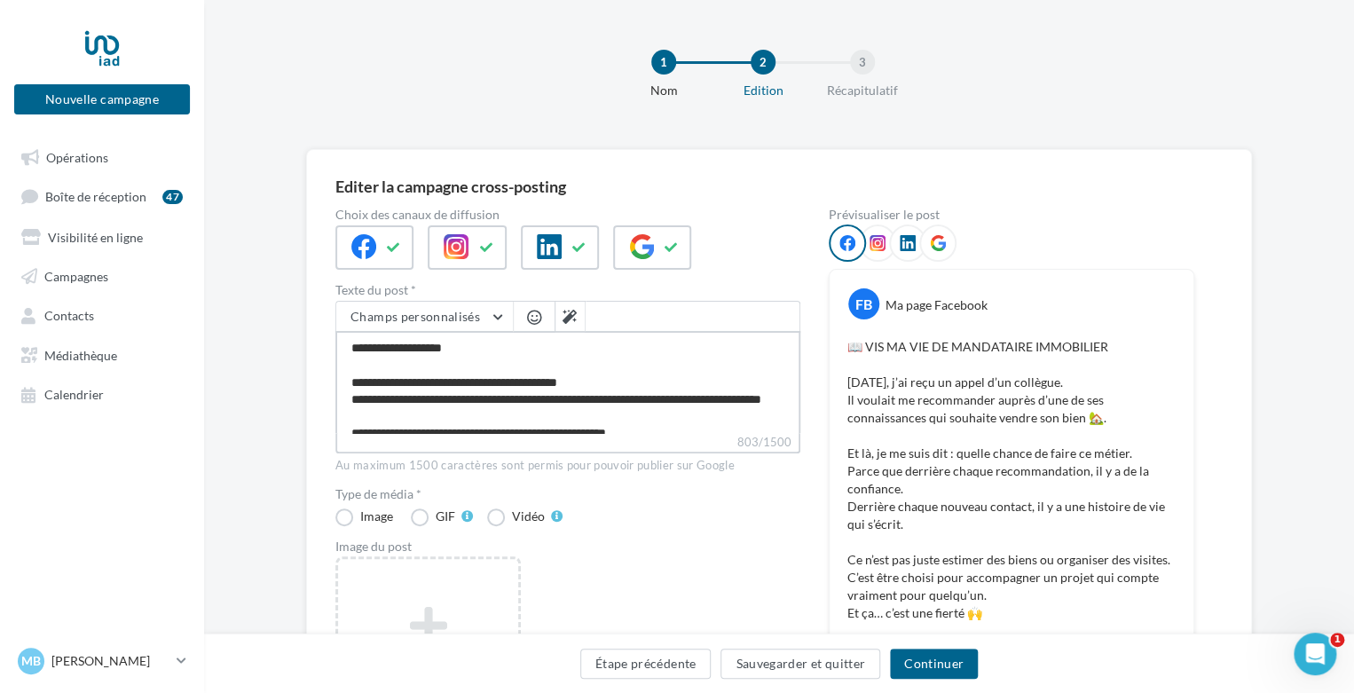
type textarea "**********"
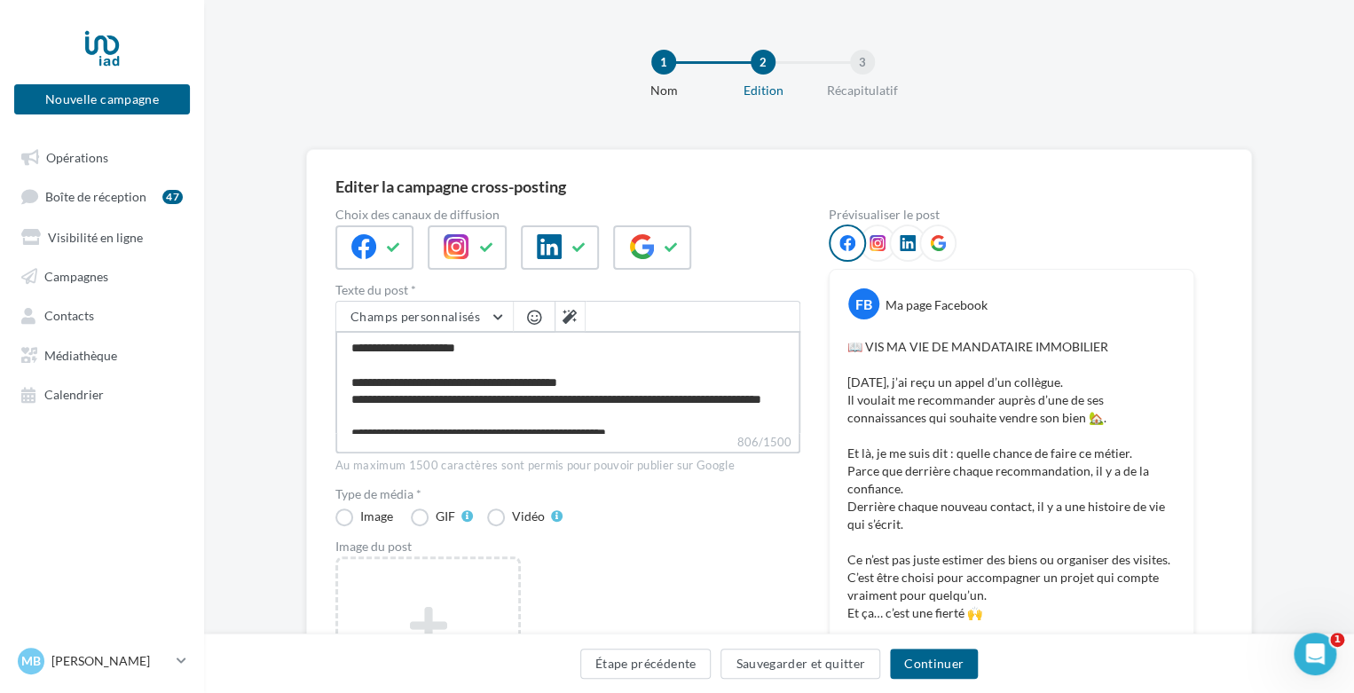
type textarea "**********"
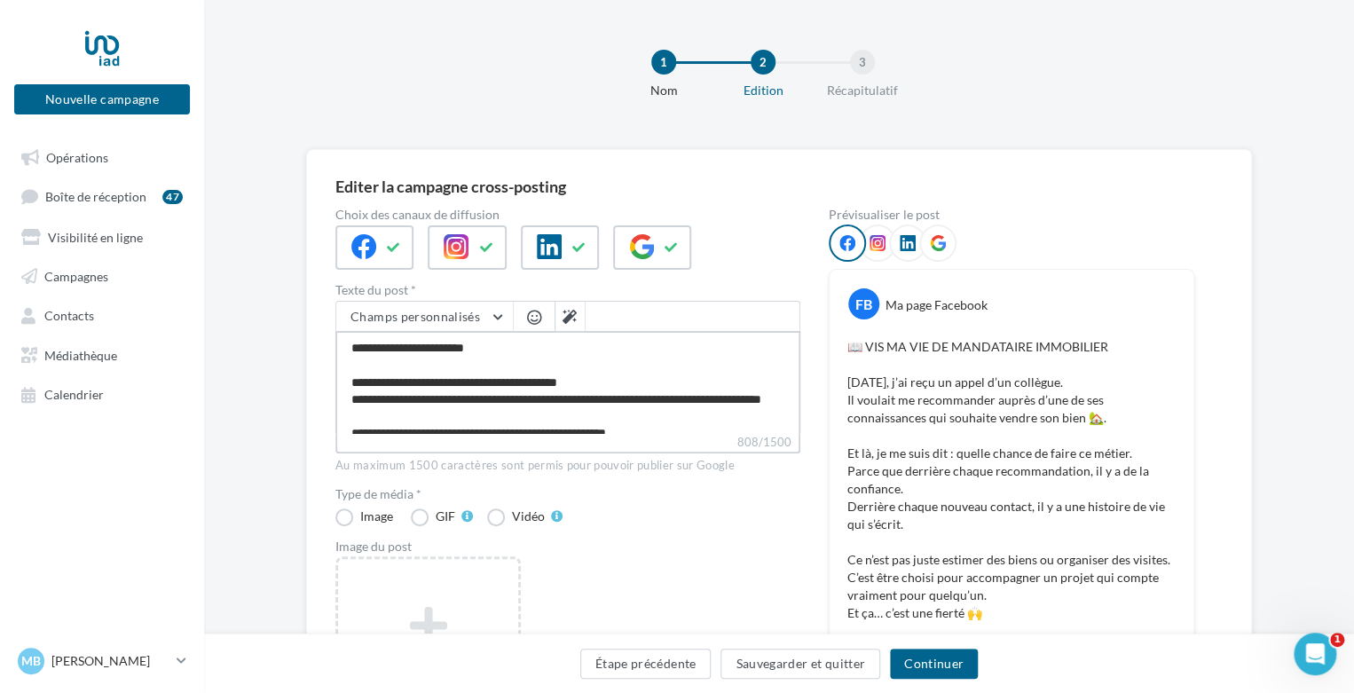
type textarea "**********"
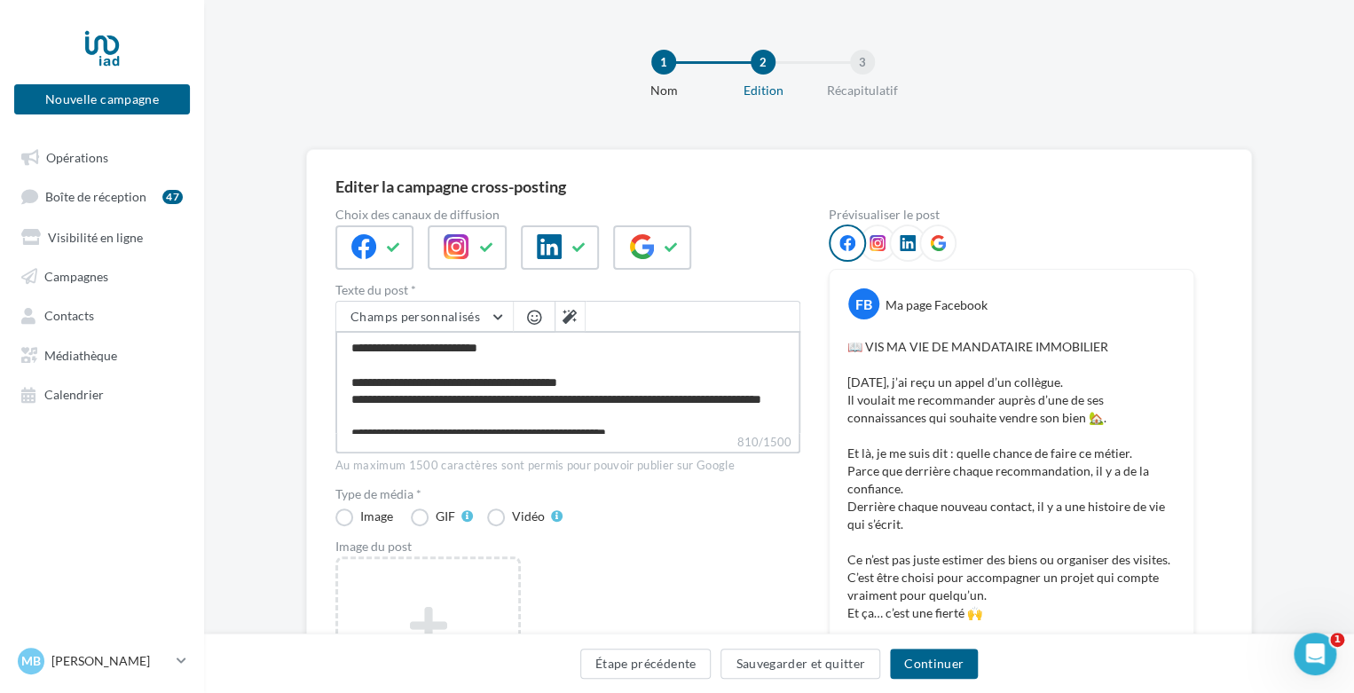
type textarea "**********"
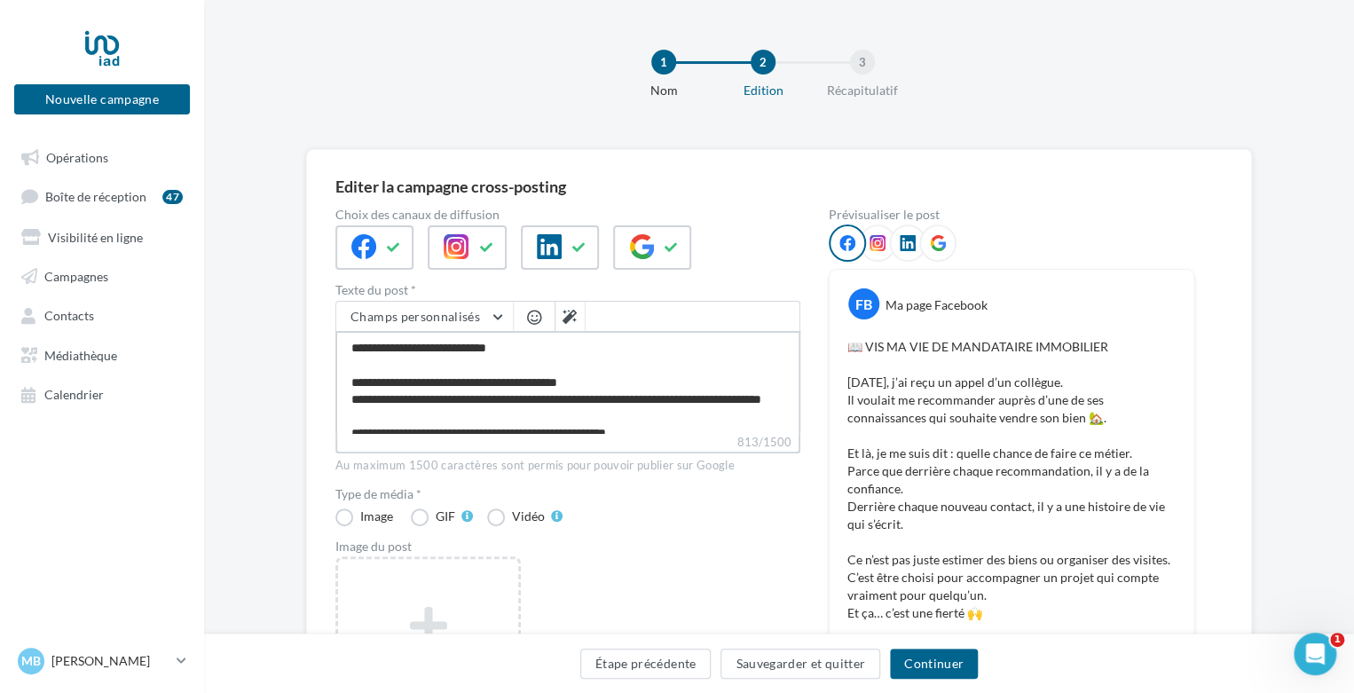
type textarea "**********"
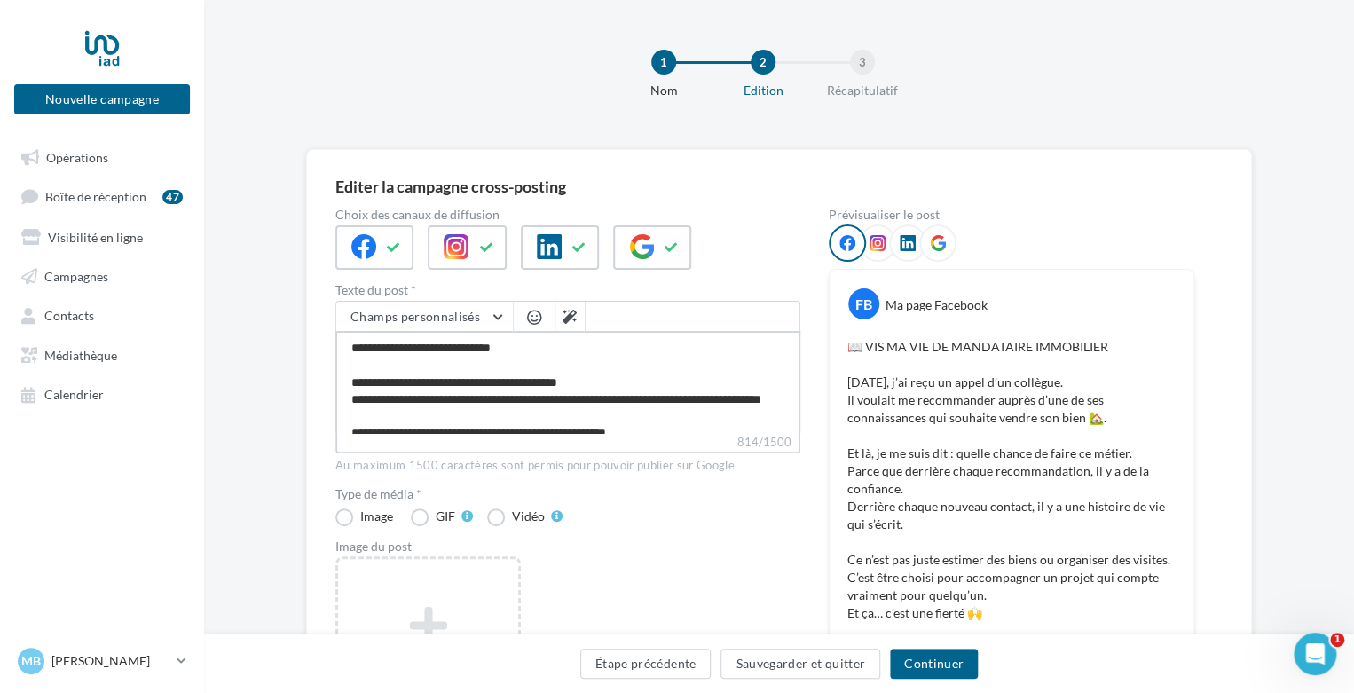
type textarea "**********"
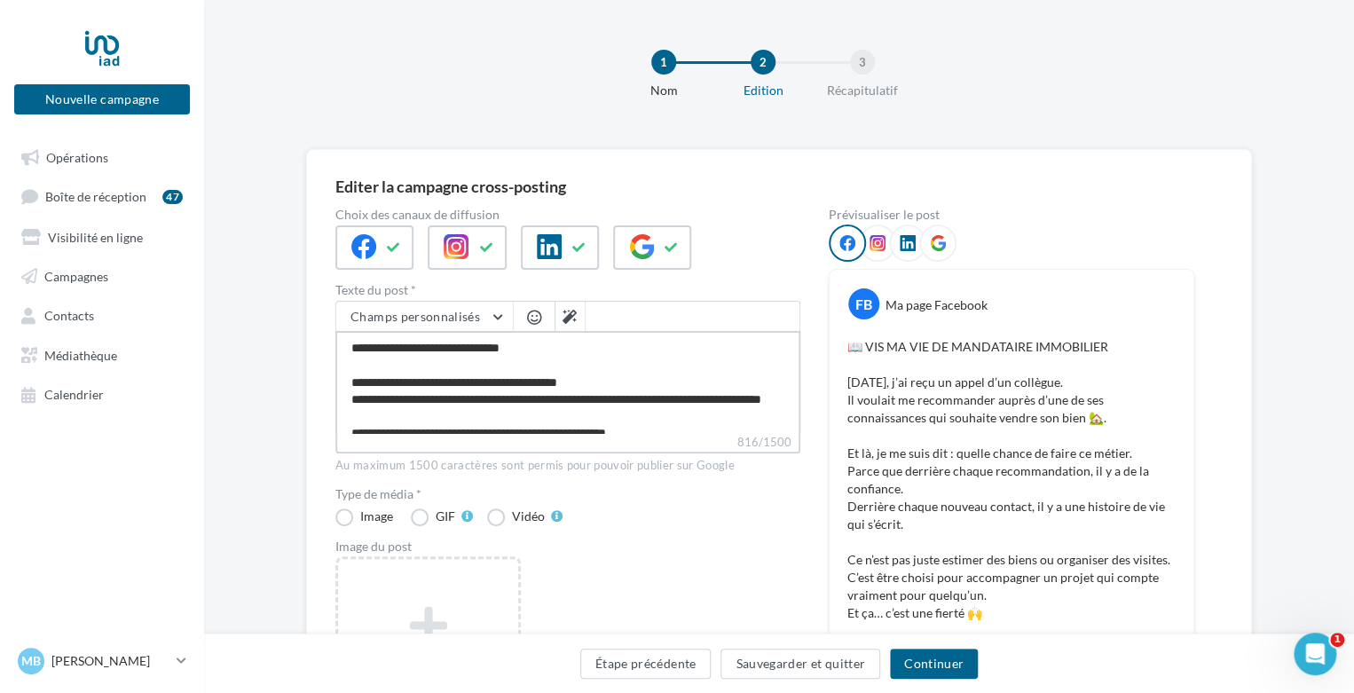
type textarea "**********"
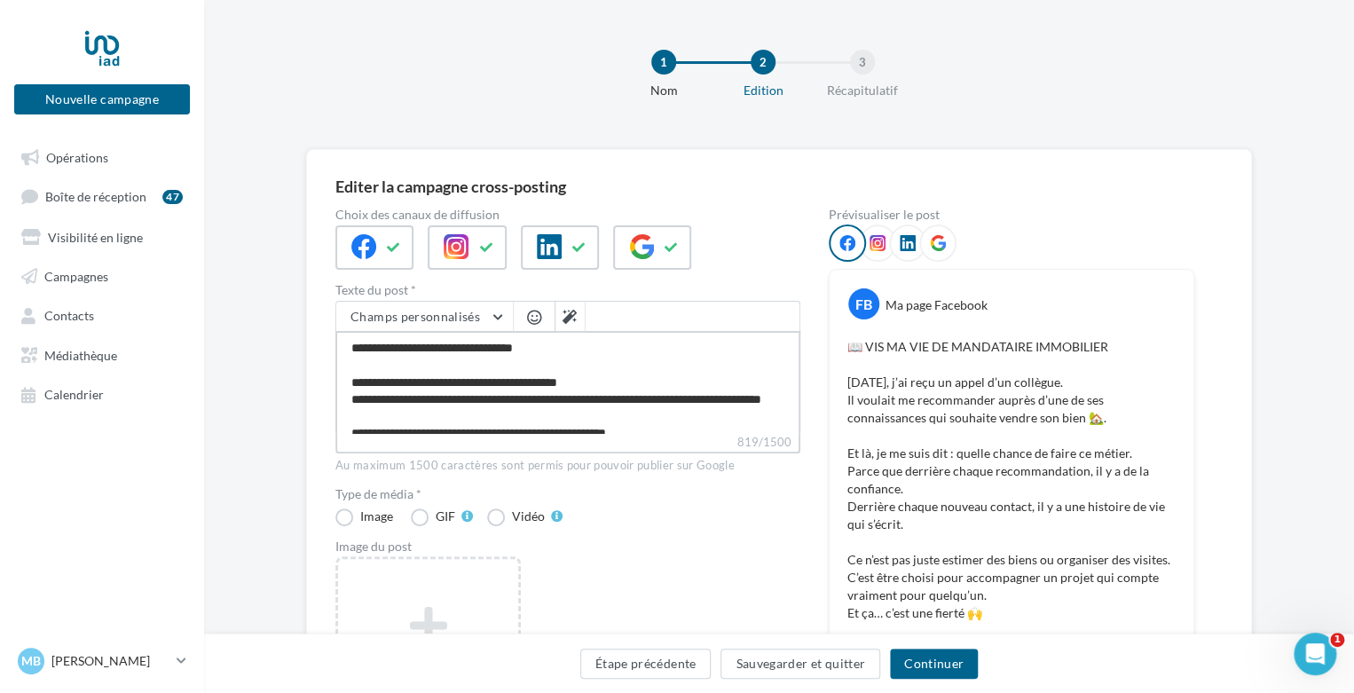
type textarea "**********"
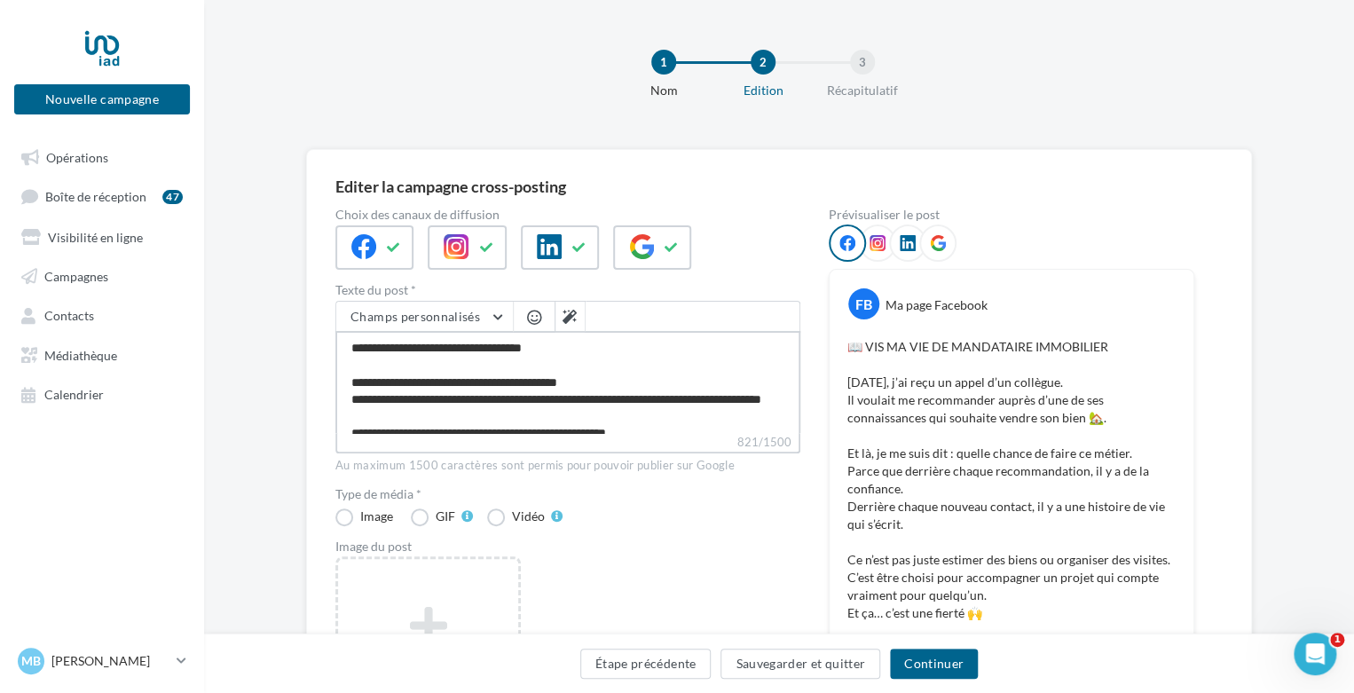
type textarea "**********"
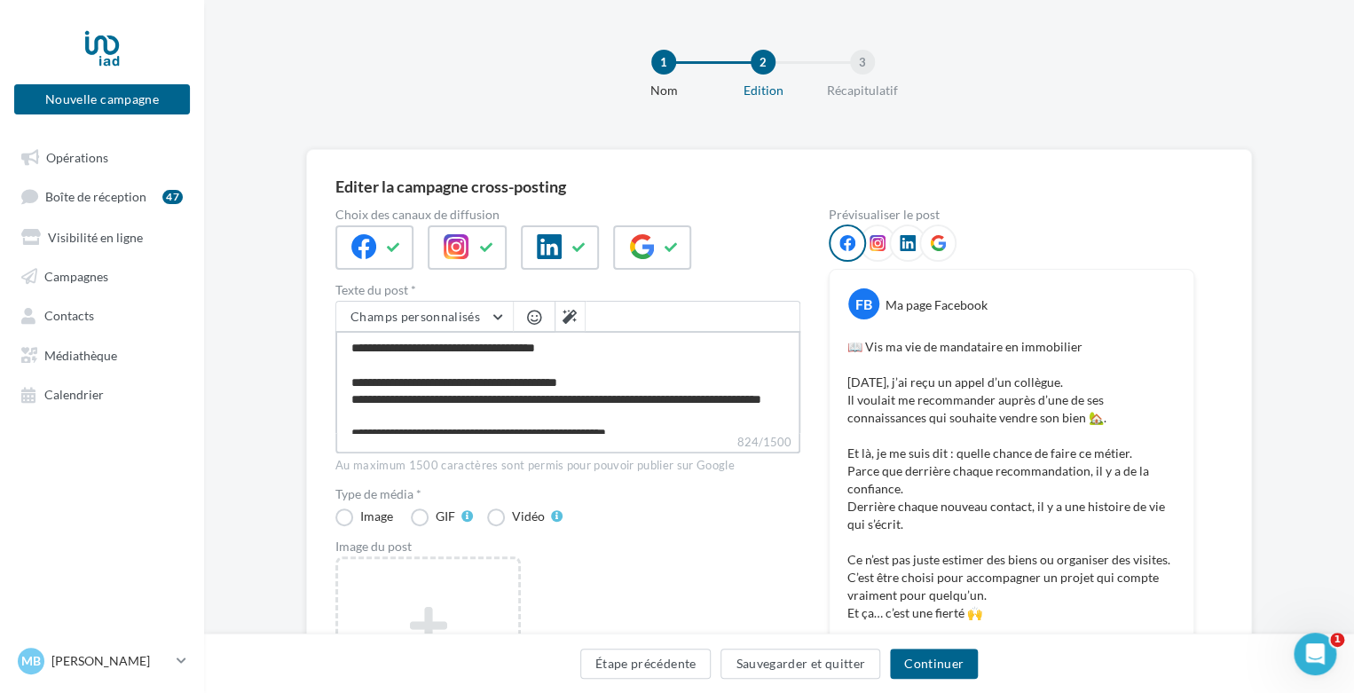
drag, startPoint x: 799, startPoint y: 354, endPoint x: 799, endPoint y: 368, distance: 14.2
click at [799, 368] on textarea "**********" at bounding box center [567, 382] width 465 height 102
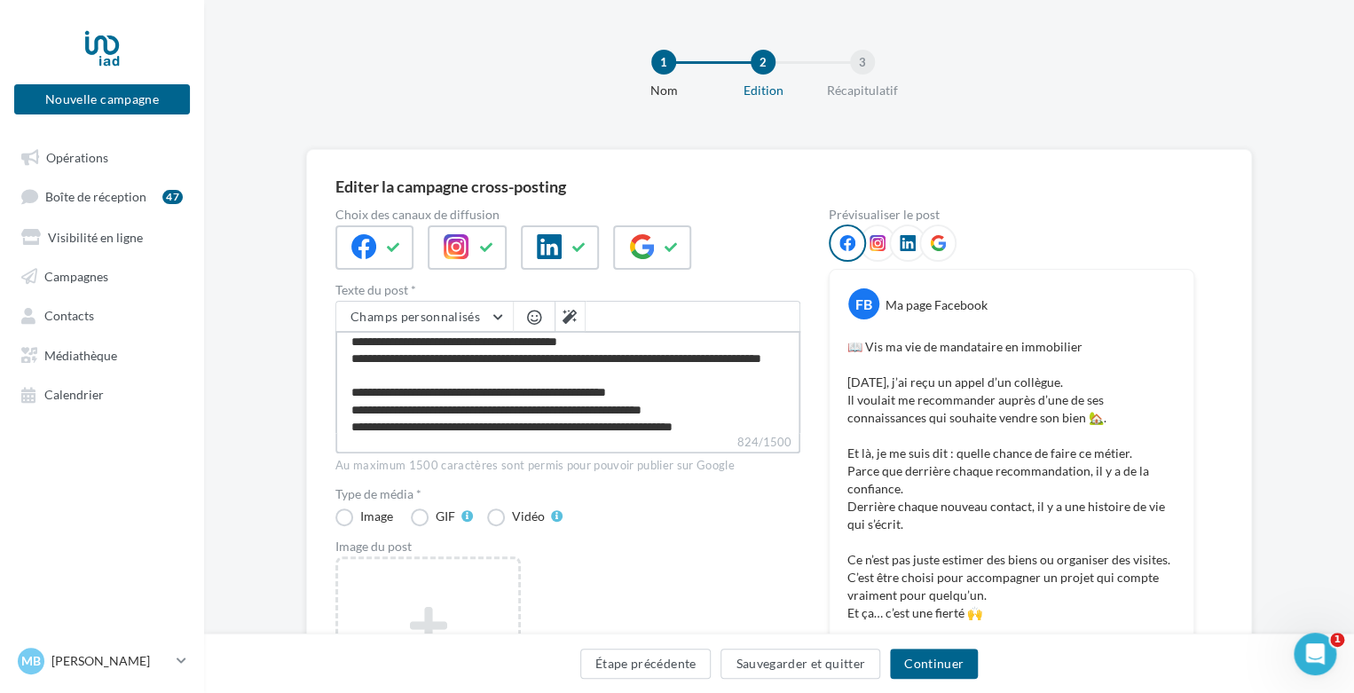
scroll to position [53, 0]
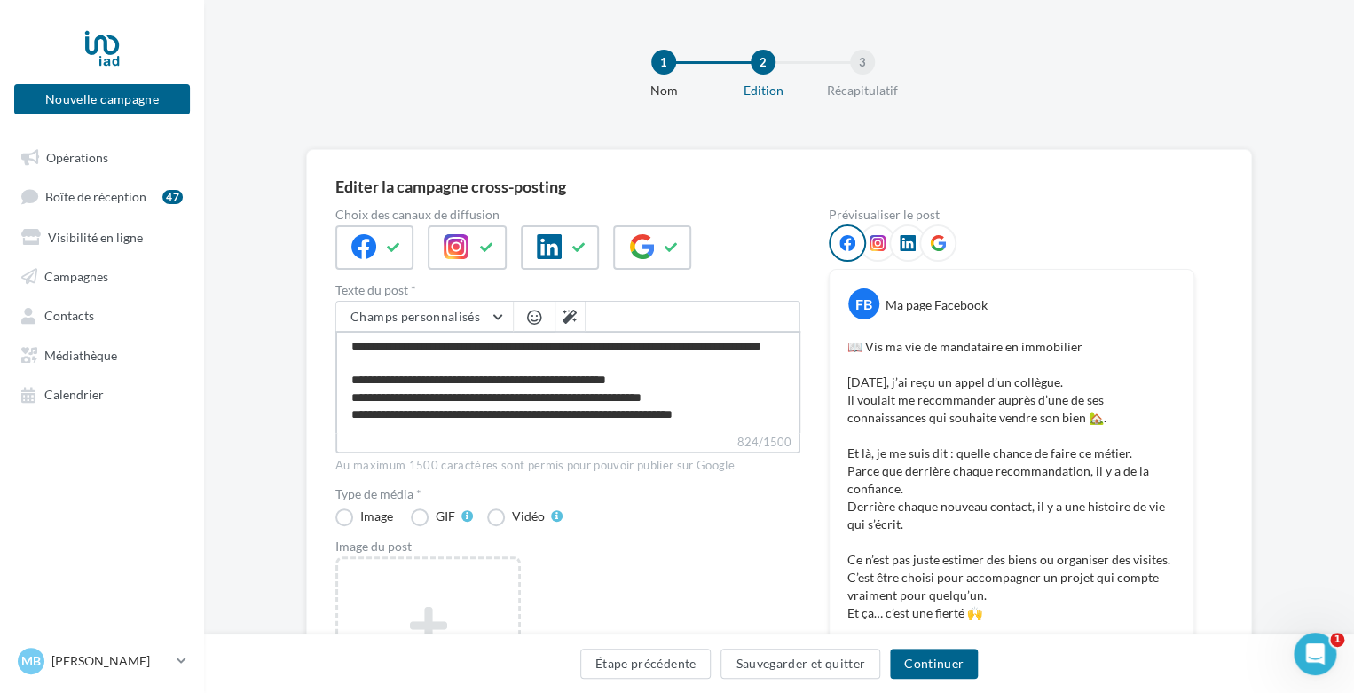
click at [632, 397] on textarea "**********" at bounding box center [567, 382] width 465 height 102
type textarea "**********"
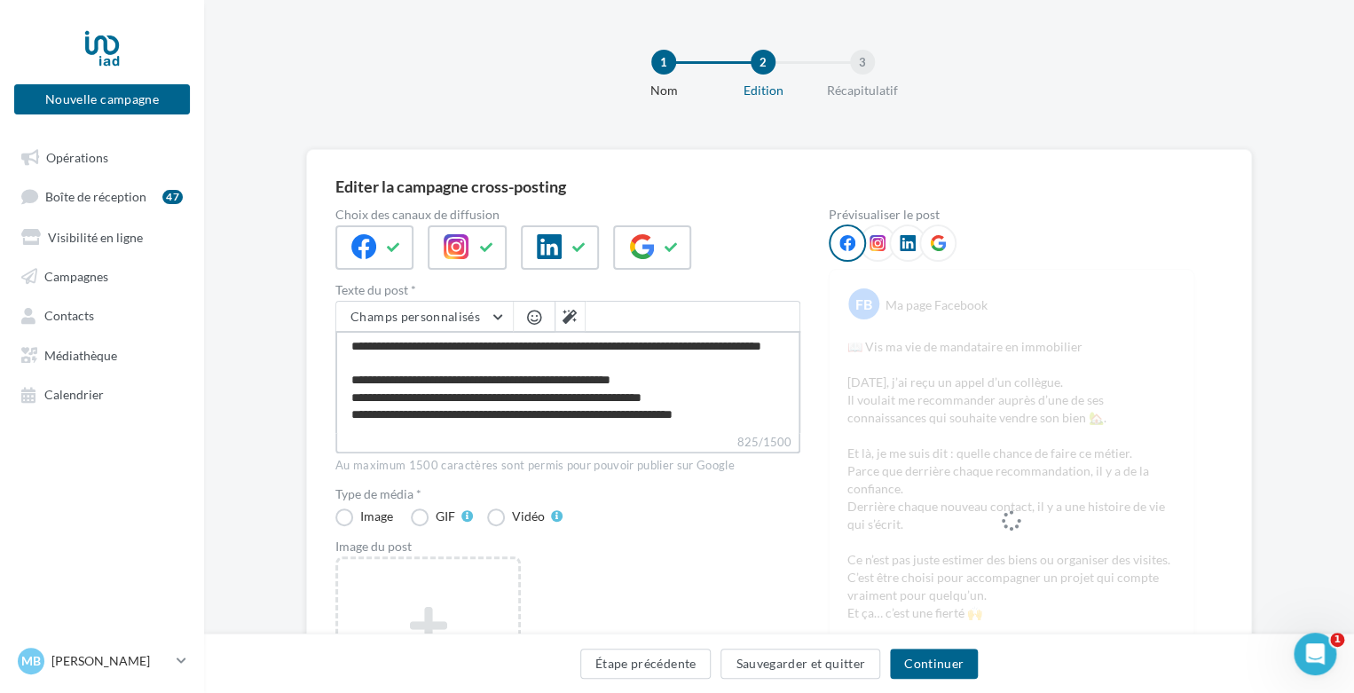
type textarea "**********"
click at [535, 319] on span "button" at bounding box center [534, 317] width 14 height 15
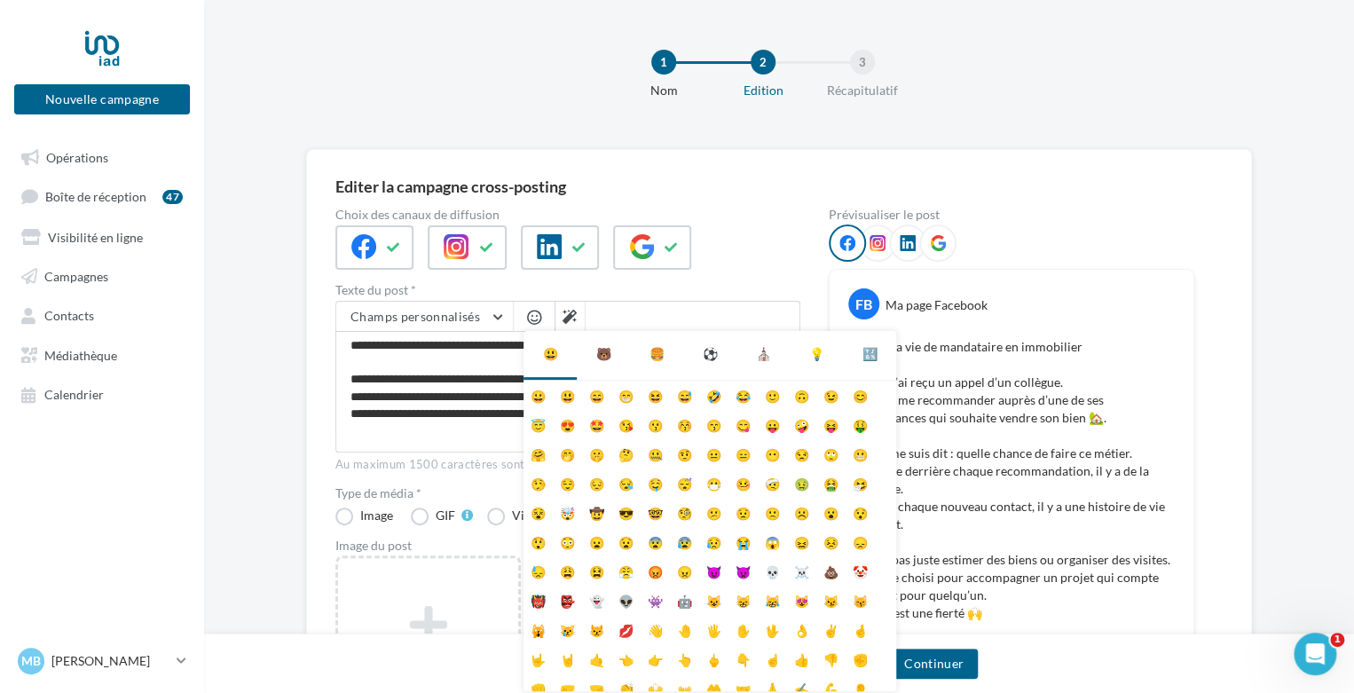
scroll to position [69, 0]
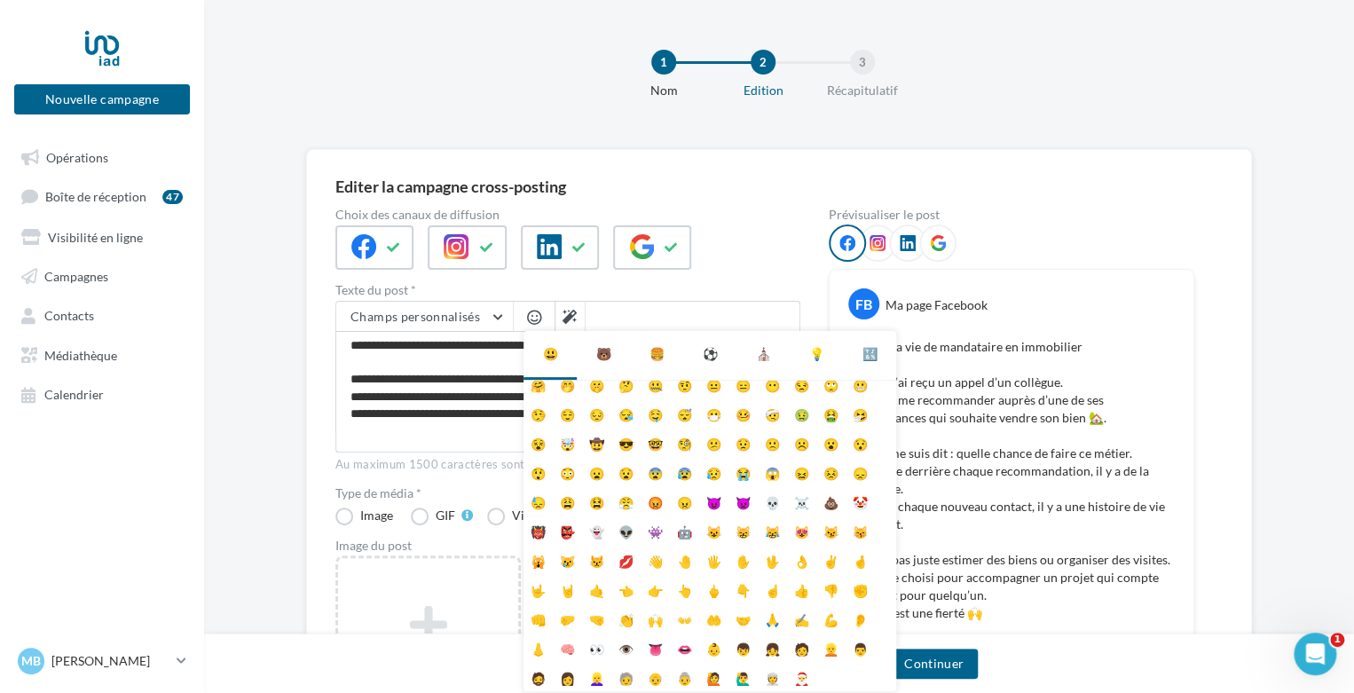
click at [588, 348] on div "🐻" at bounding box center [603, 354] width 53 height 46
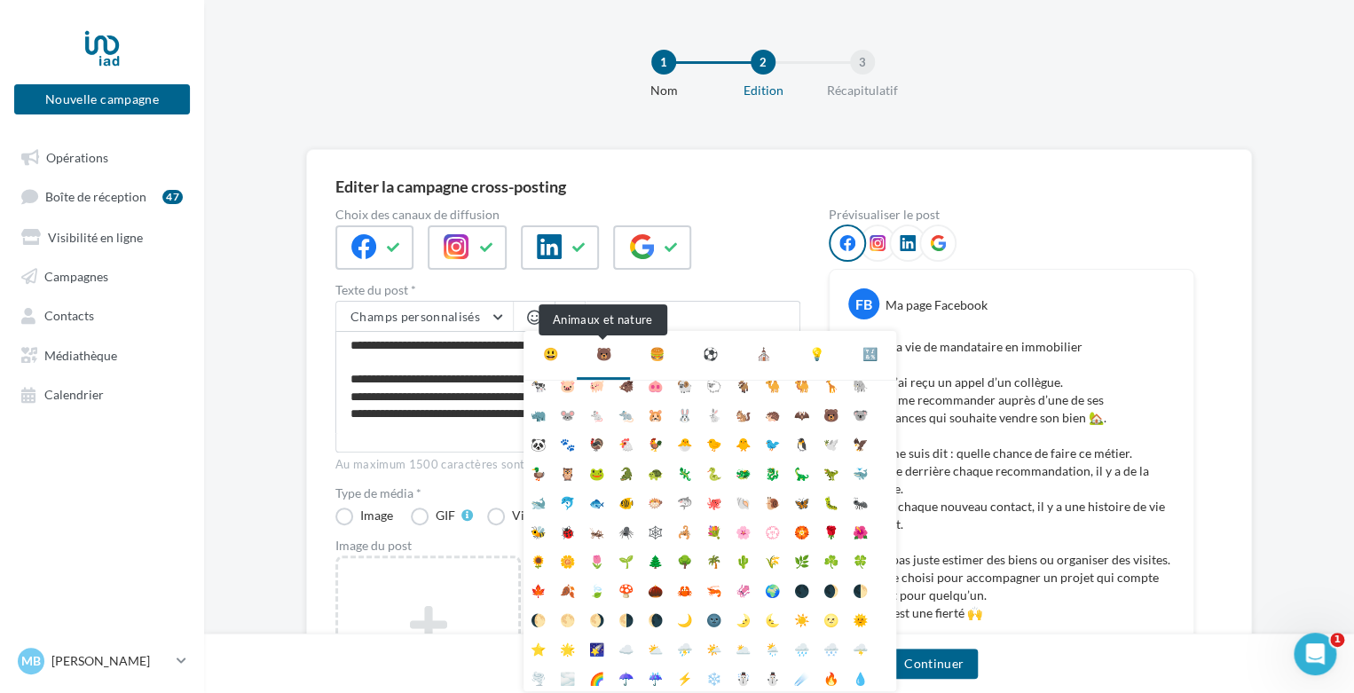
click at [598, 351] on div "🐻" at bounding box center [603, 354] width 15 height 18
click at [827, 558] on li "☘️" at bounding box center [831, 560] width 29 height 29
type textarea "**********"
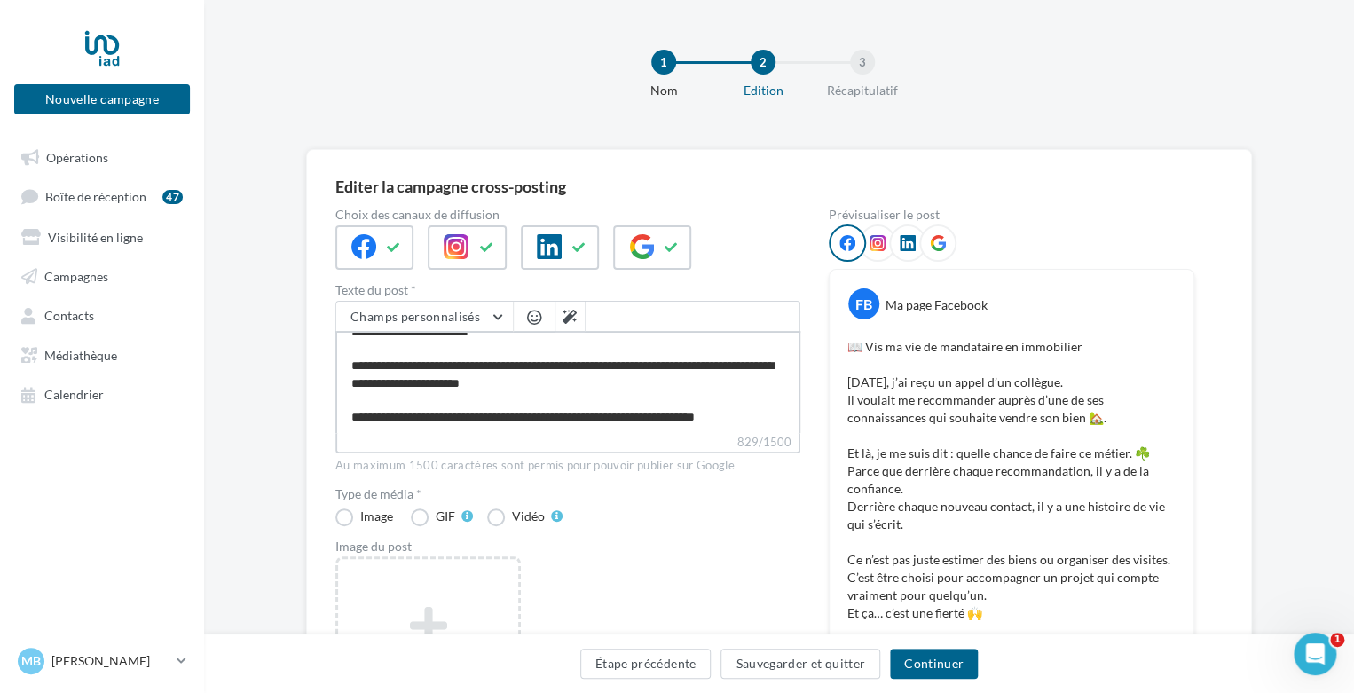
scroll to position [255, 0]
drag, startPoint x: 552, startPoint y: 399, endPoint x: 588, endPoint y: 406, distance: 36.9
click at [588, 406] on textarea "**********" at bounding box center [567, 382] width 465 height 102
type textarea "**********"
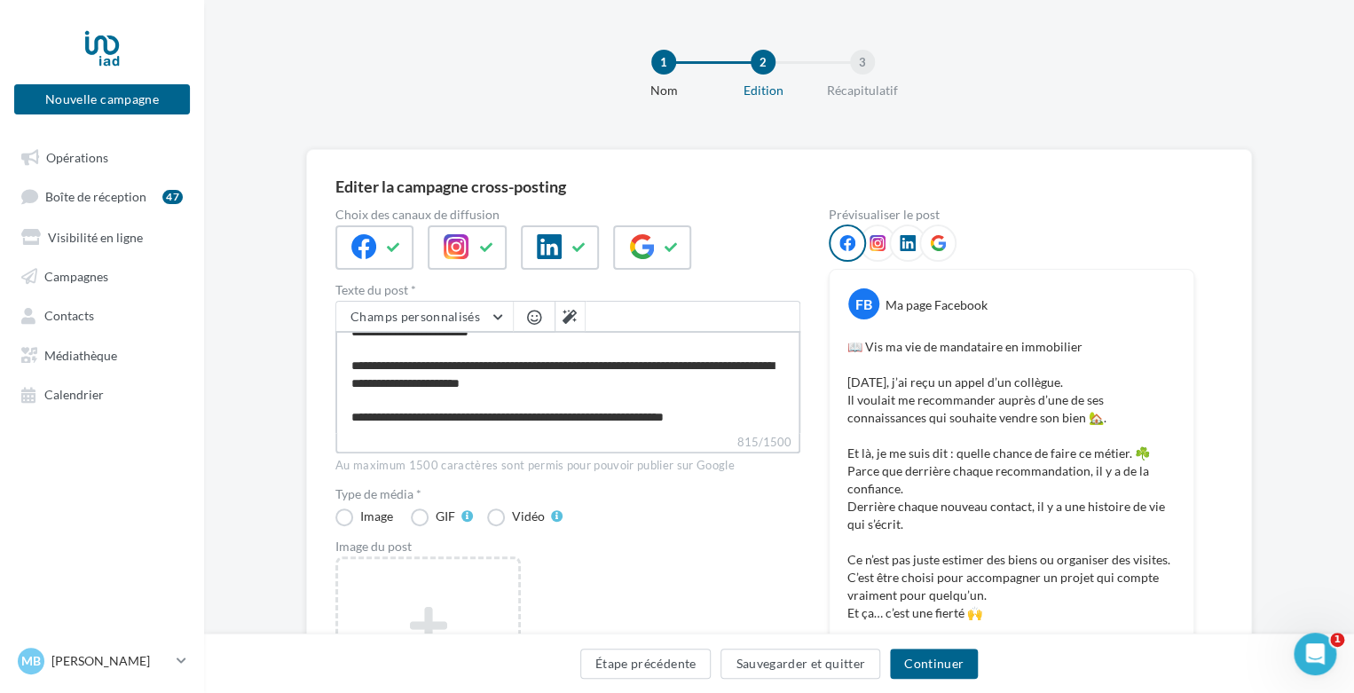
scroll to position [238, 0]
type textarea "**********"
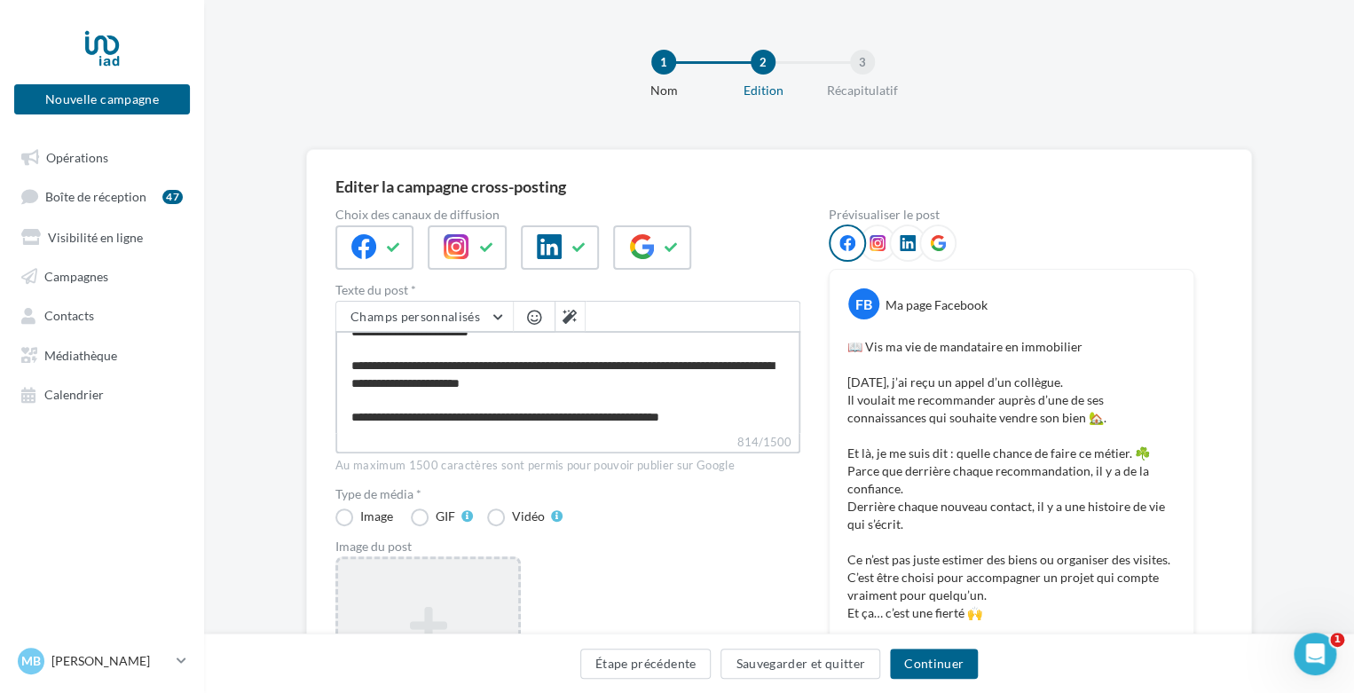
type textarea "**********"
click at [466, 580] on div "Ajouter une image Format: jpg Taille min: 400x300 (LxH) Taille max: 1920x1350 (…" at bounding box center [427, 671] width 185 height 231
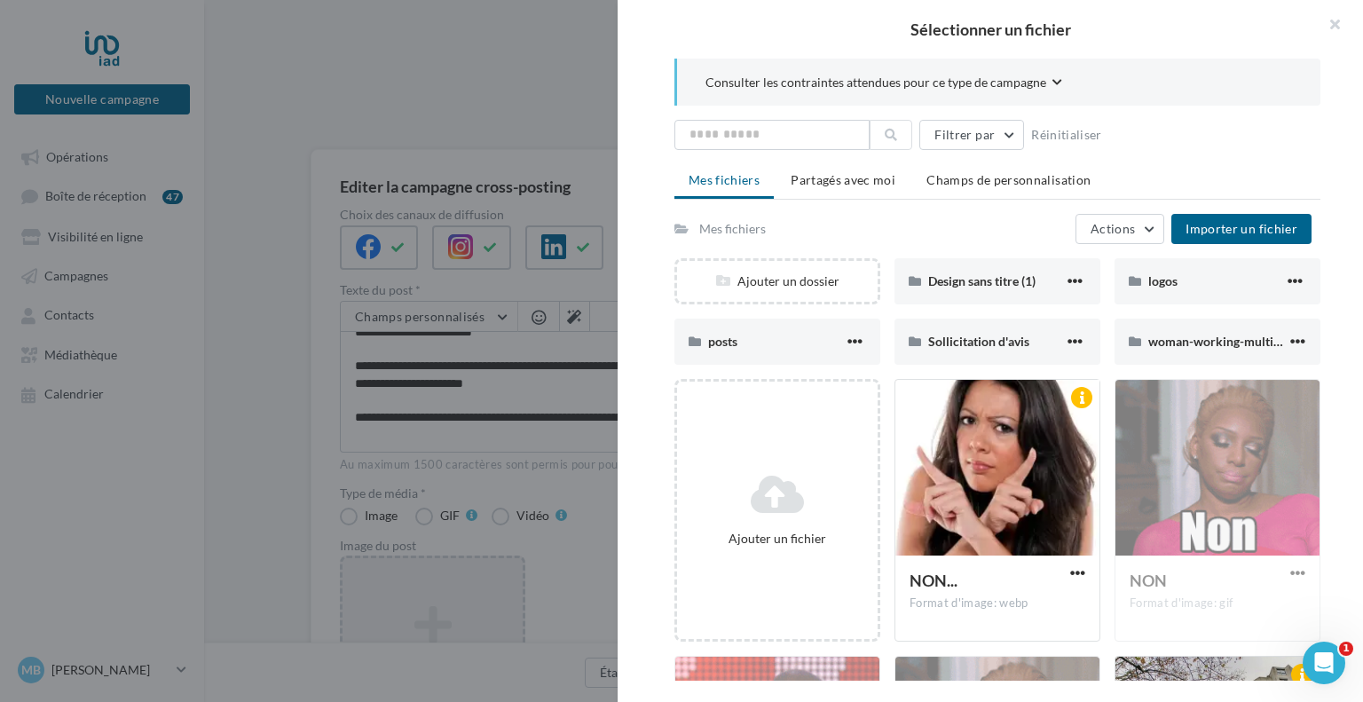
click at [1355, 161] on div "Consulter les contraintes attendues pour ce type de campagne Filtrer par Réinit…" at bounding box center [998, 370] width 760 height 622
click at [1362, 417] on div "Consulter les contraintes attendues pour ce type de campagne Filtrer par Réinit…" at bounding box center [998, 370] width 760 height 622
click at [1044, 288] on div "Design sans titre (1)" at bounding box center [996, 281] width 136 height 18
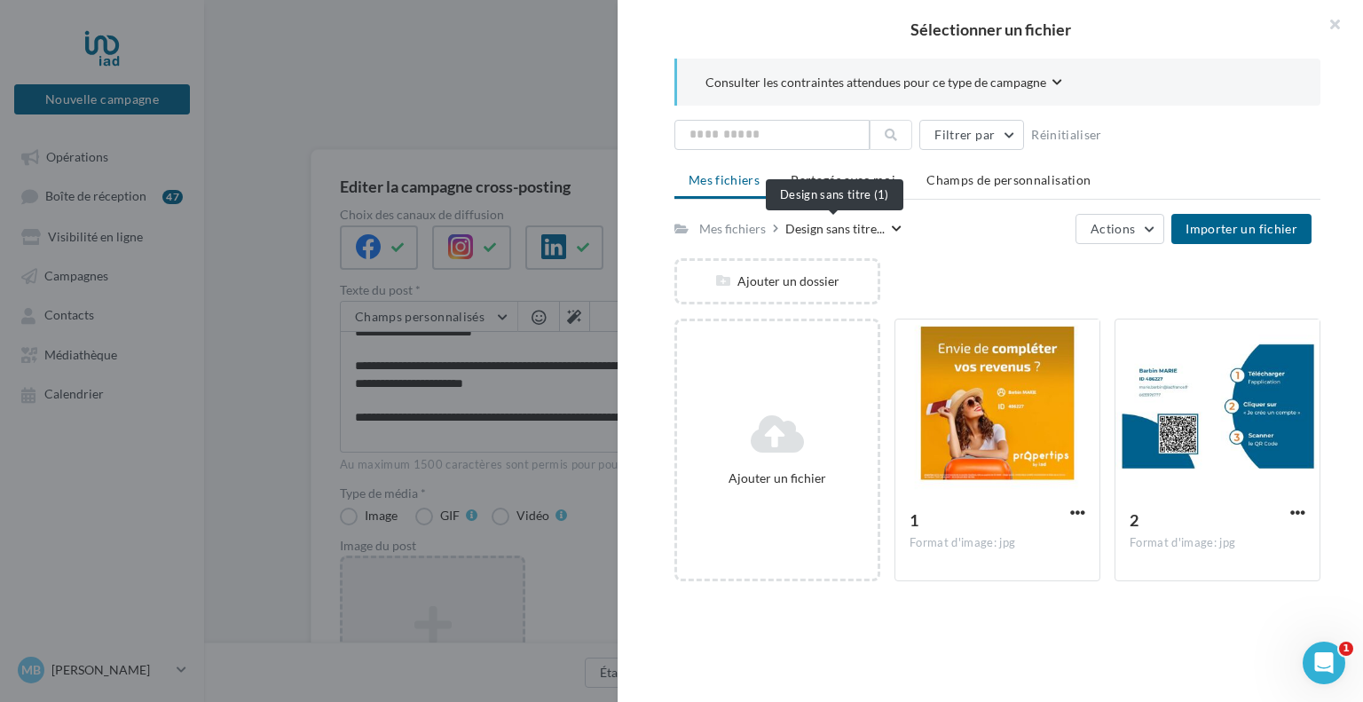
click at [814, 233] on span "Design sans titre..." at bounding box center [834, 229] width 99 height 18
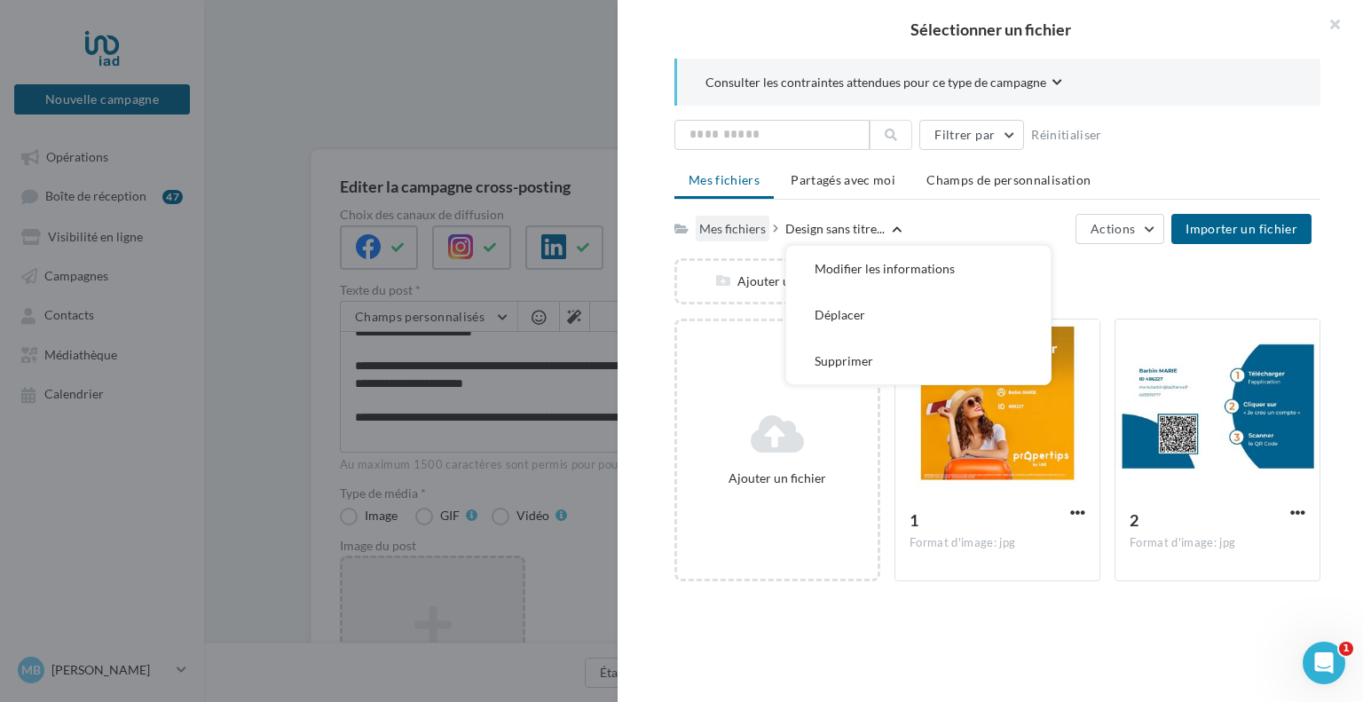
click at [740, 231] on div "Mes fichiers" at bounding box center [732, 229] width 67 height 18
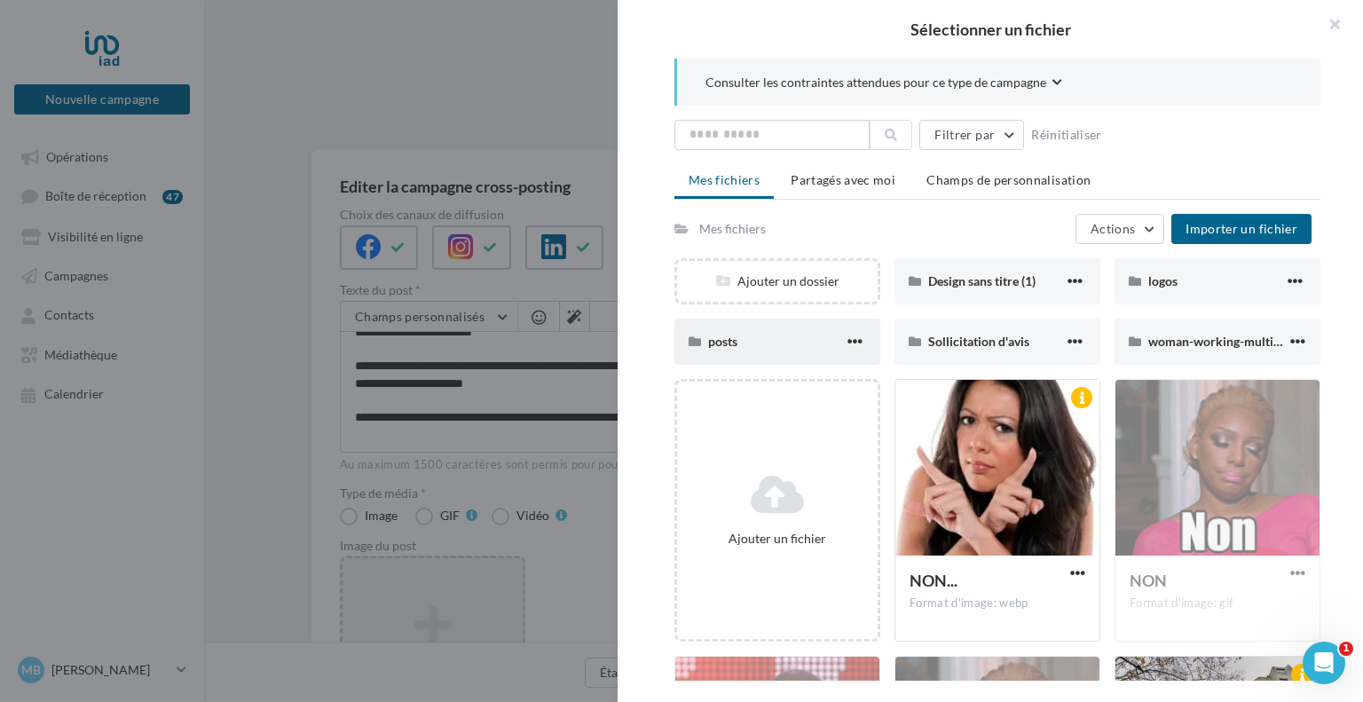
click at [804, 335] on div "posts" at bounding box center [776, 342] width 136 height 18
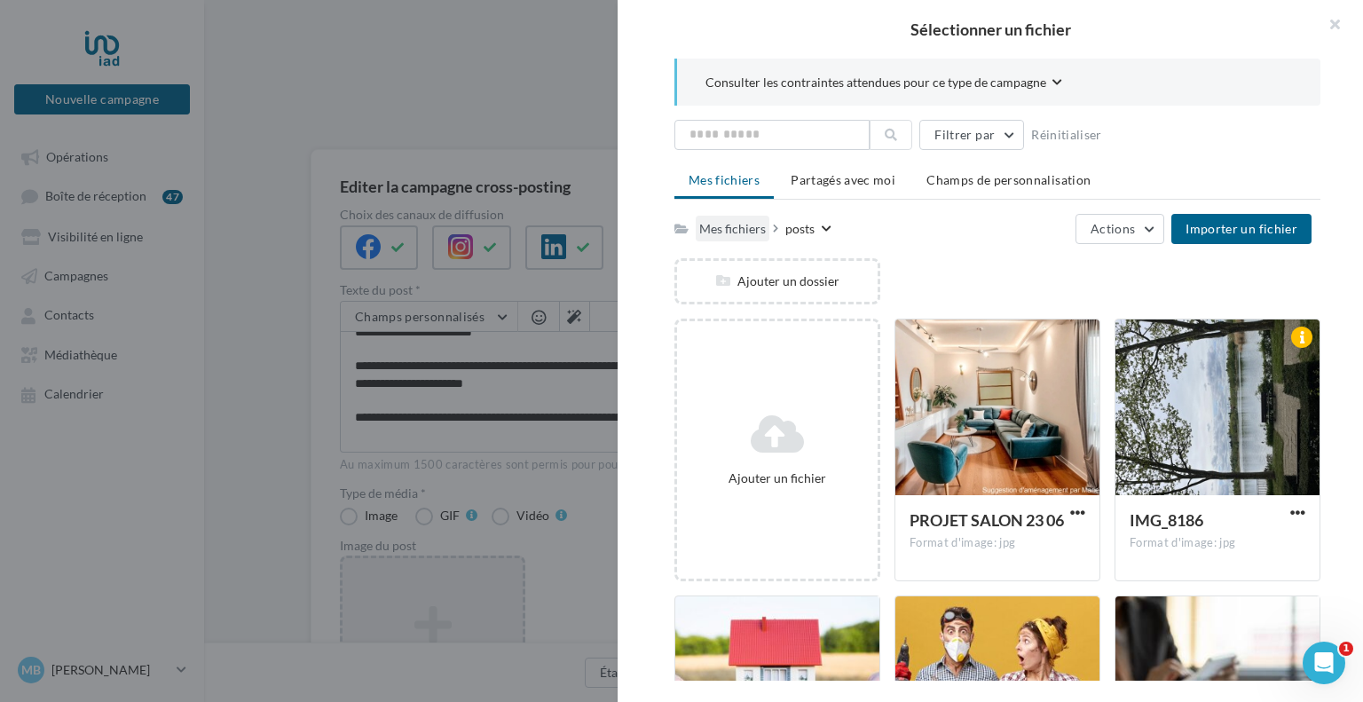
click at [734, 225] on div "Mes fichiers" at bounding box center [732, 229] width 67 height 18
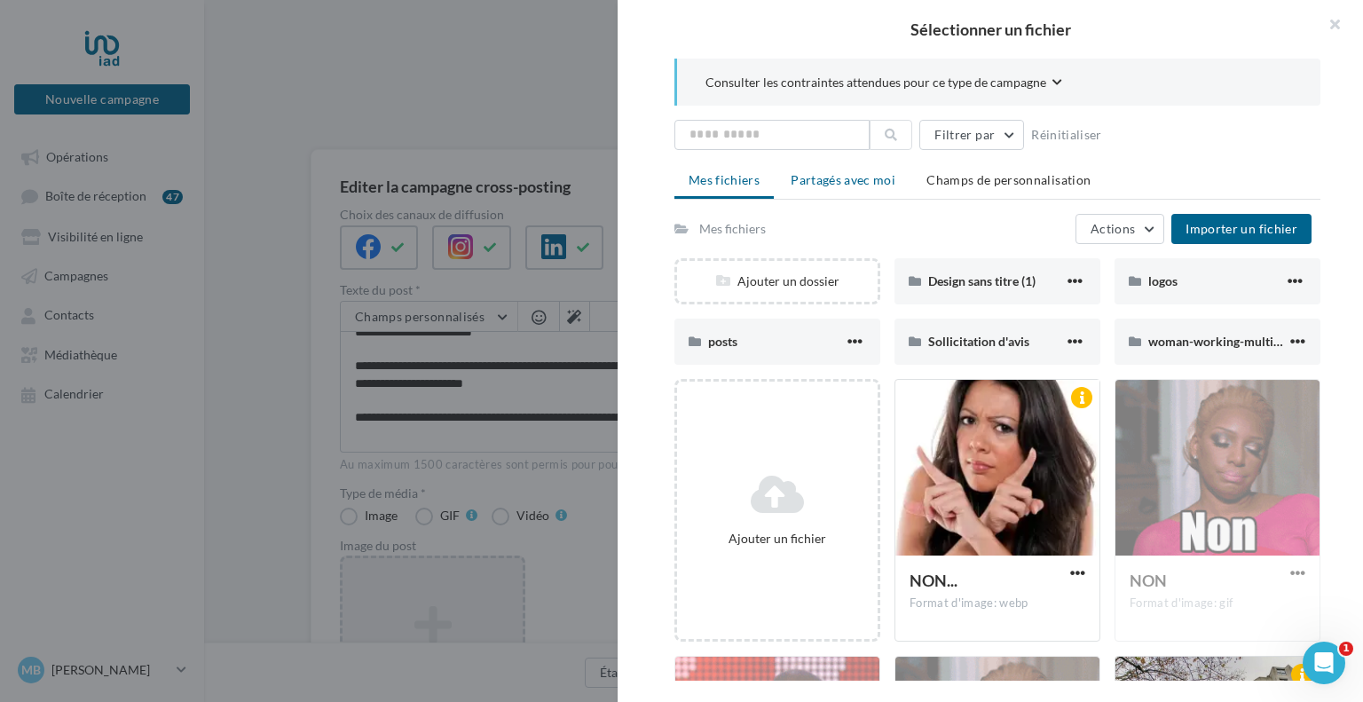
click at [852, 186] on span "Partagés avec moi" at bounding box center [843, 179] width 105 height 15
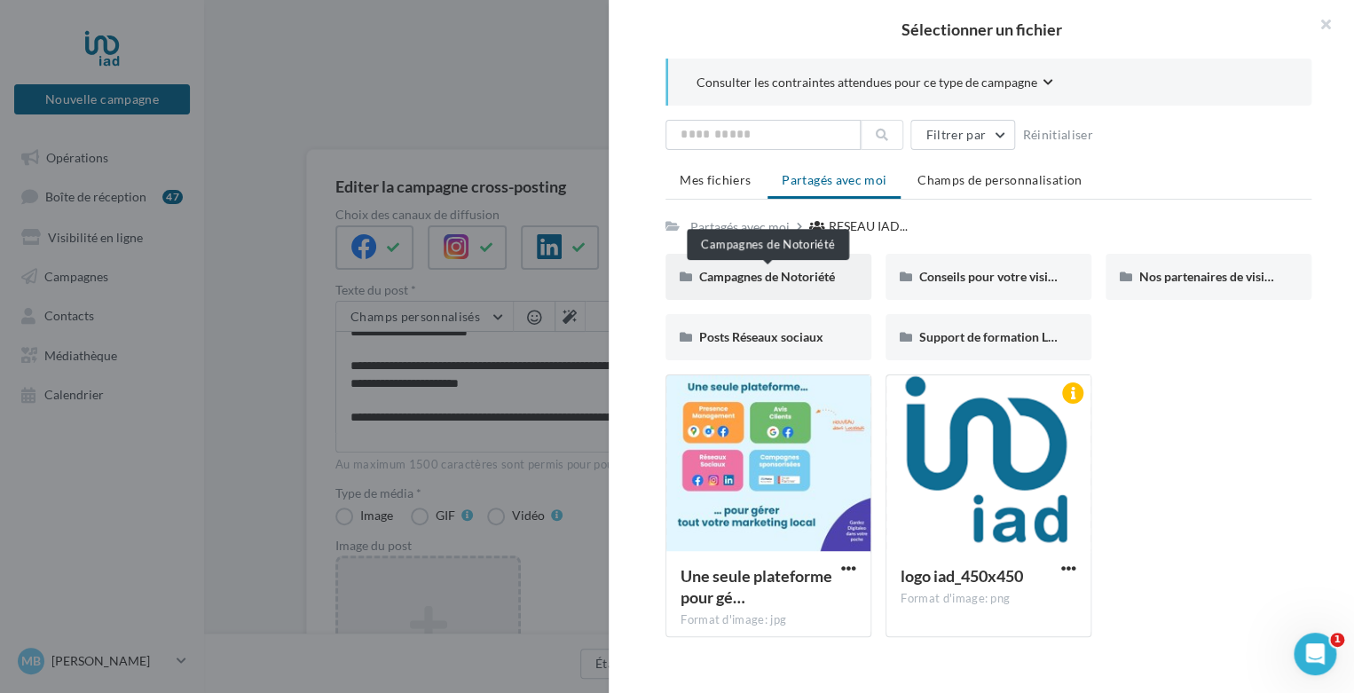
click at [797, 272] on span "Campagnes de Notoriété" at bounding box center [767, 276] width 136 height 15
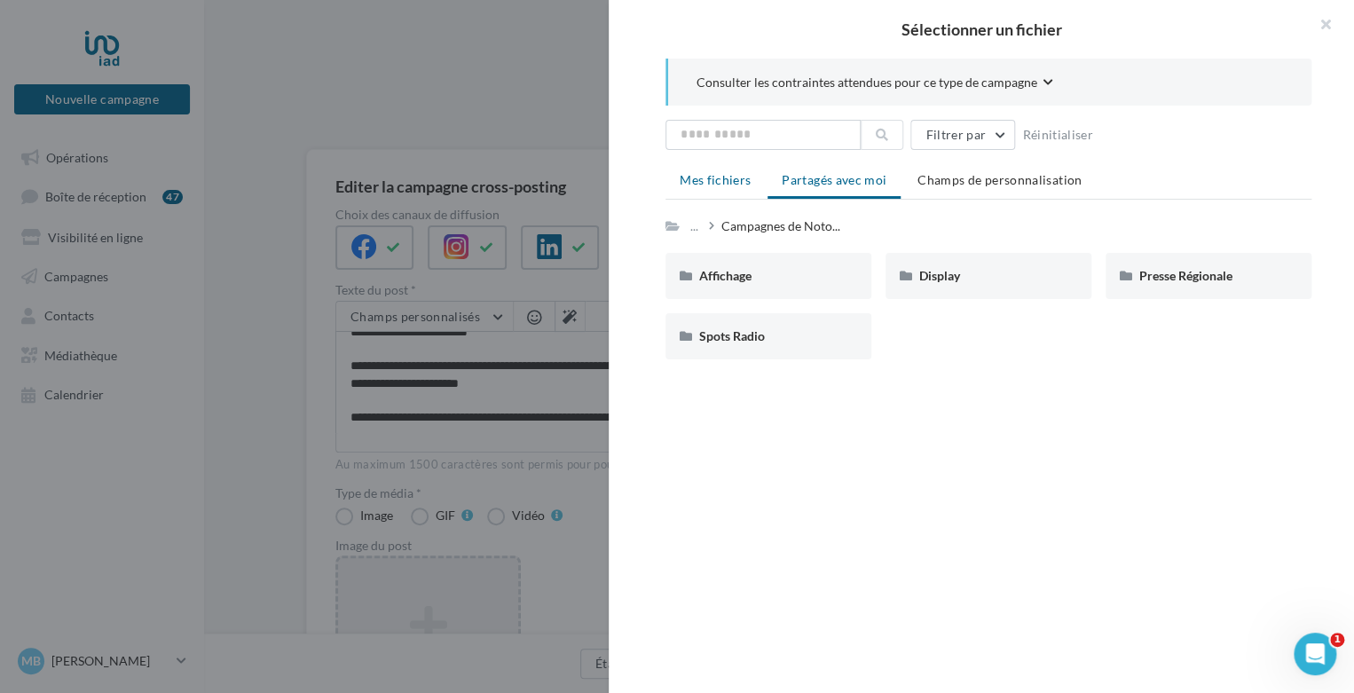
click at [707, 187] on li "Mes fichiers" at bounding box center [715, 180] width 99 height 32
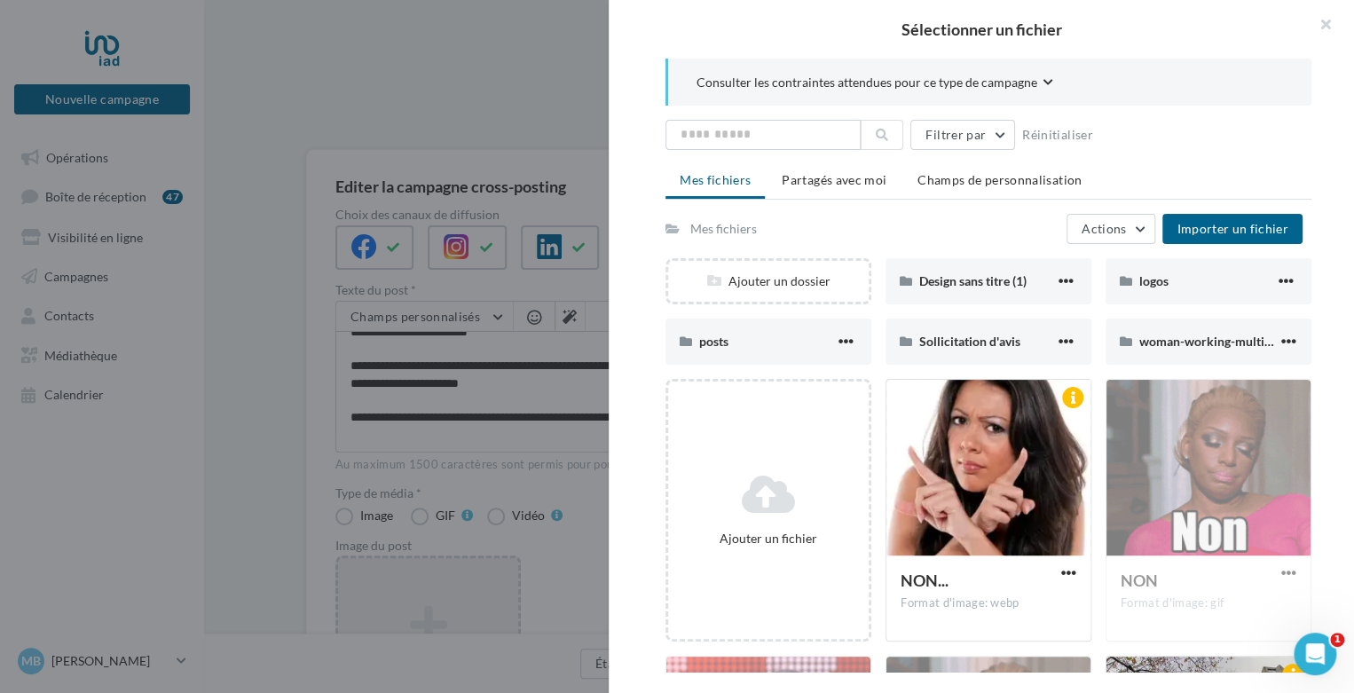
click at [738, 232] on div "Mes fichiers" at bounding box center [724, 229] width 67 height 18
click at [843, 180] on span "Partagés avec moi" at bounding box center [834, 179] width 105 height 15
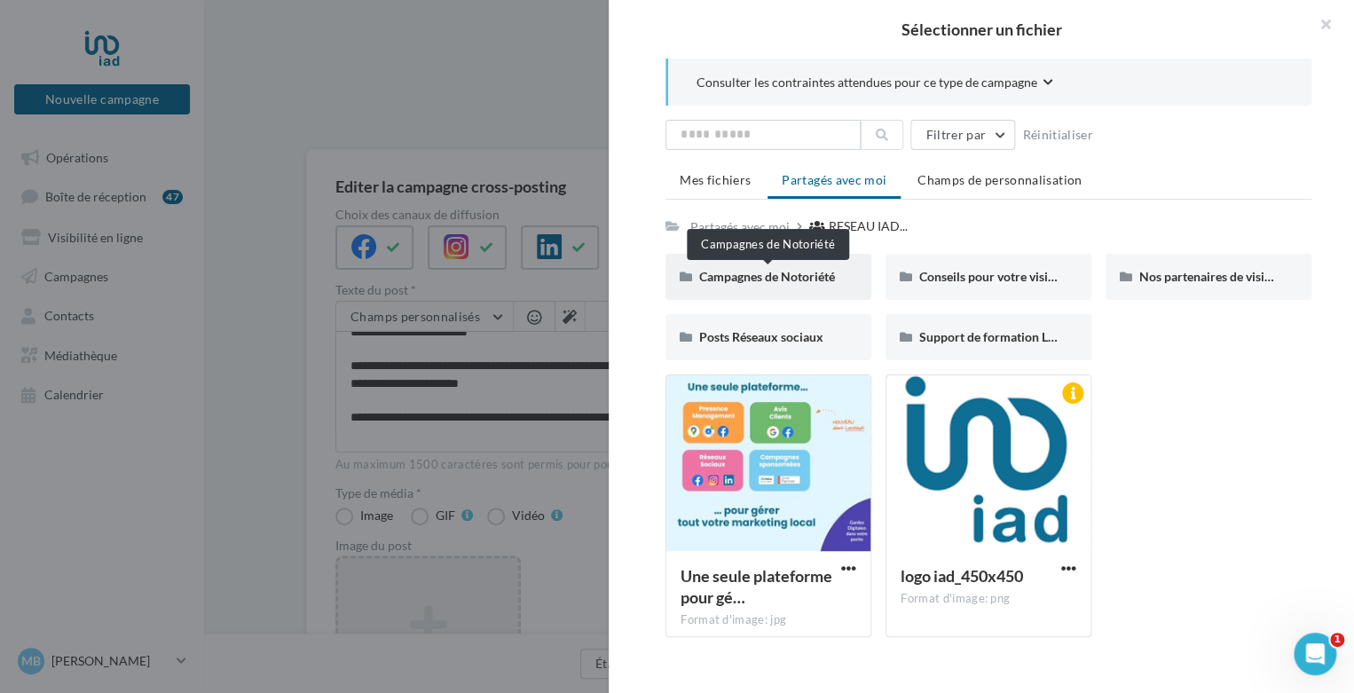
click at [811, 278] on span "Campagnes de Notoriété" at bounding box center [767, 276] width 136 height 15
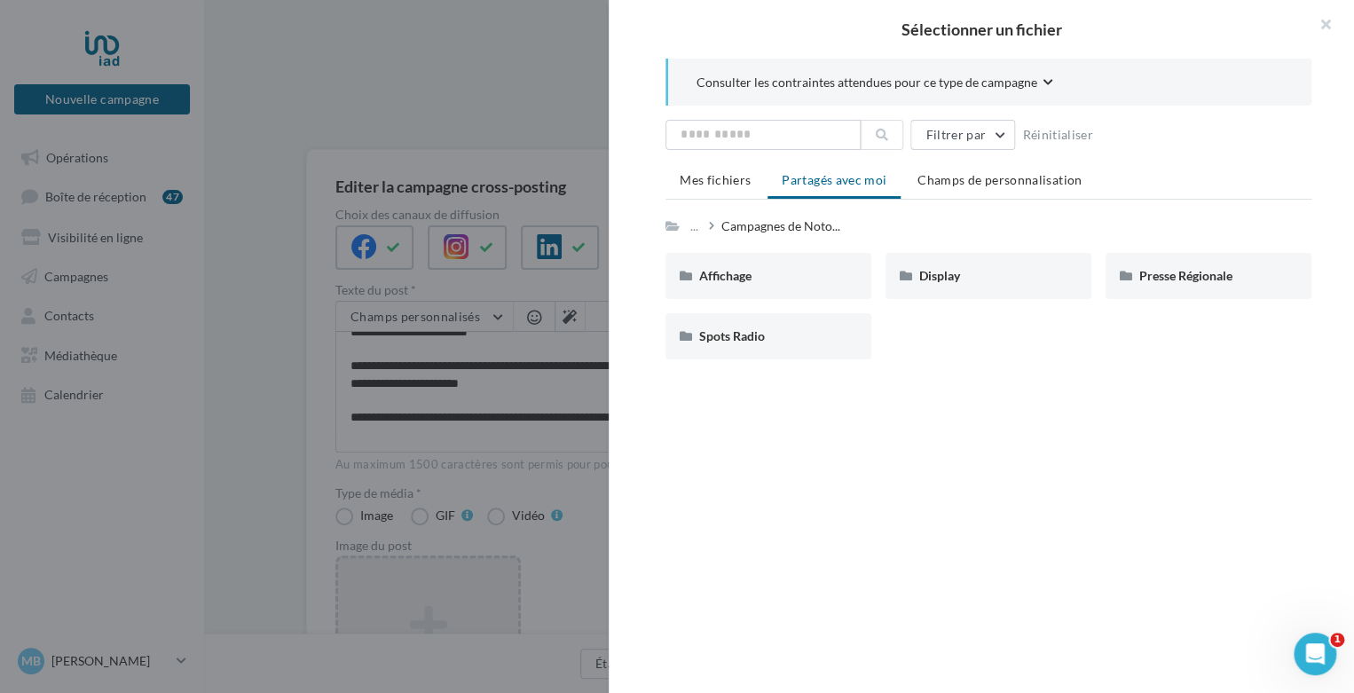
click at [811, 278] on div "Affichage" at bounding box center [768, 276] width 138 height 18
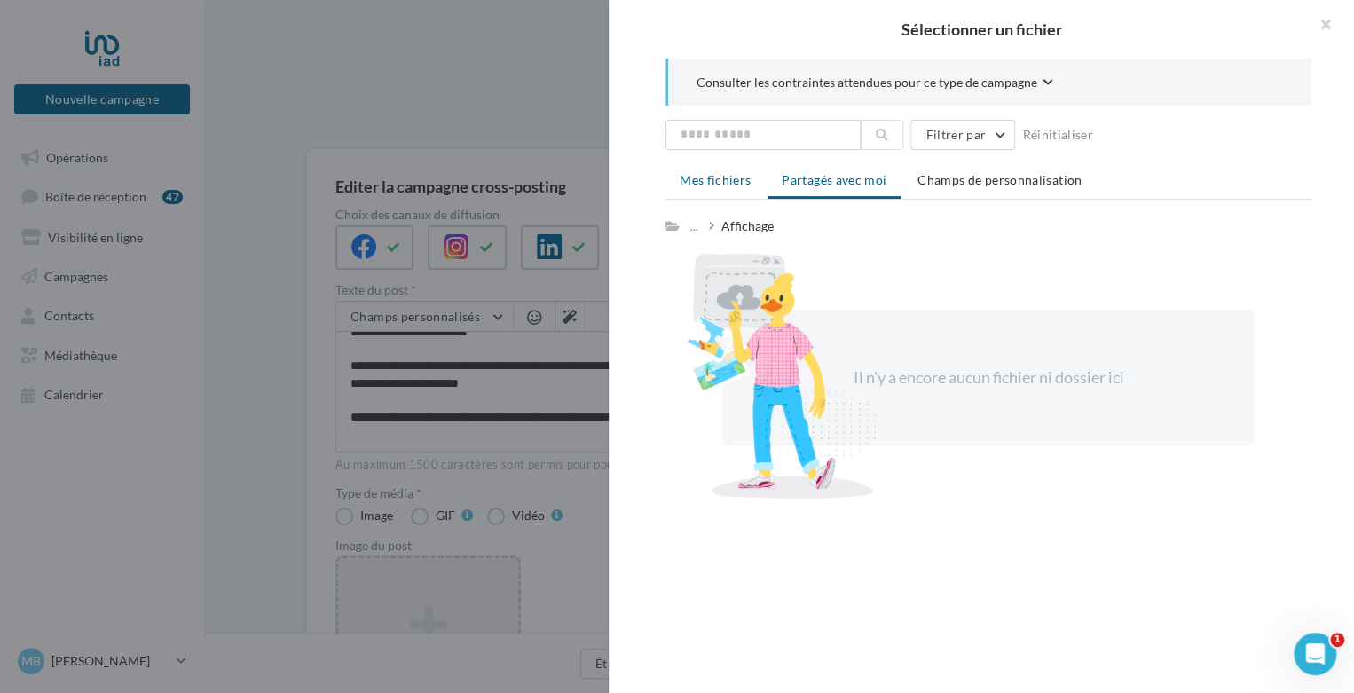
click at [739, 180] on span "Mes fichiers" at bounding box center [715, 179] width 71 height 15
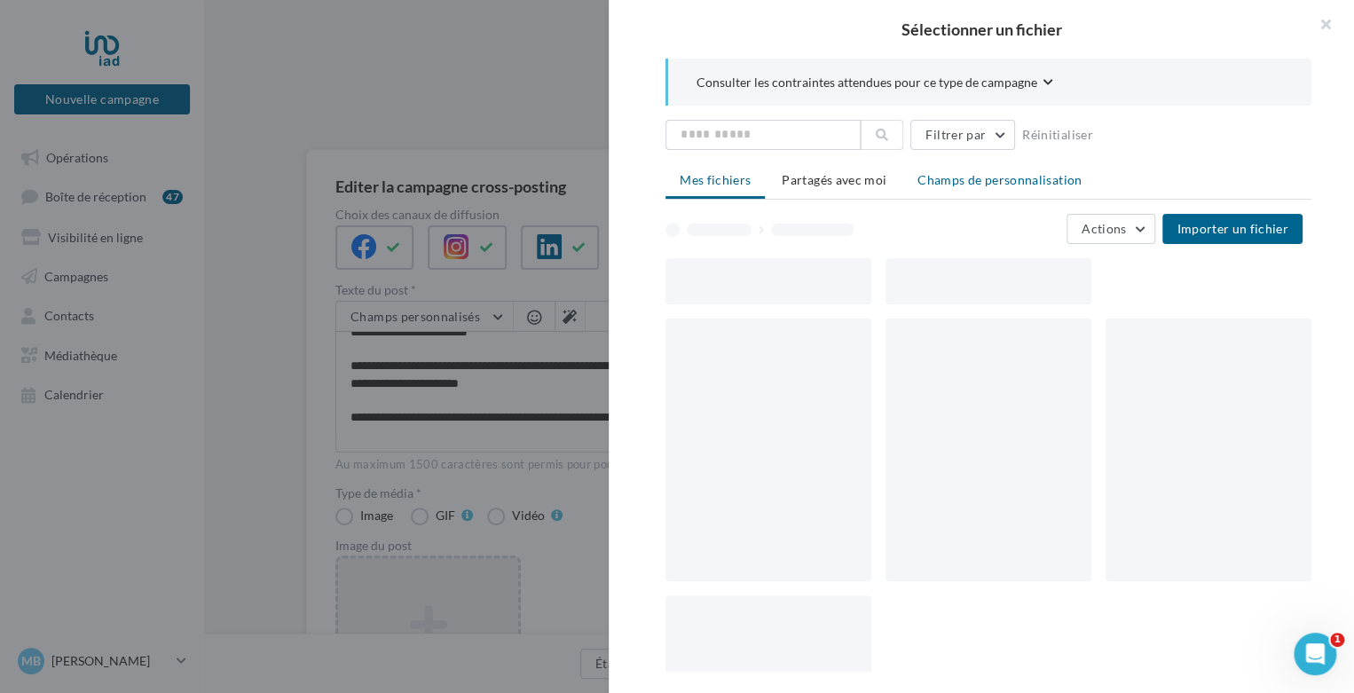
click at [955, 182] on span "Champs de personnalisation" at bounding box center [1000, 179] width 164 height 15
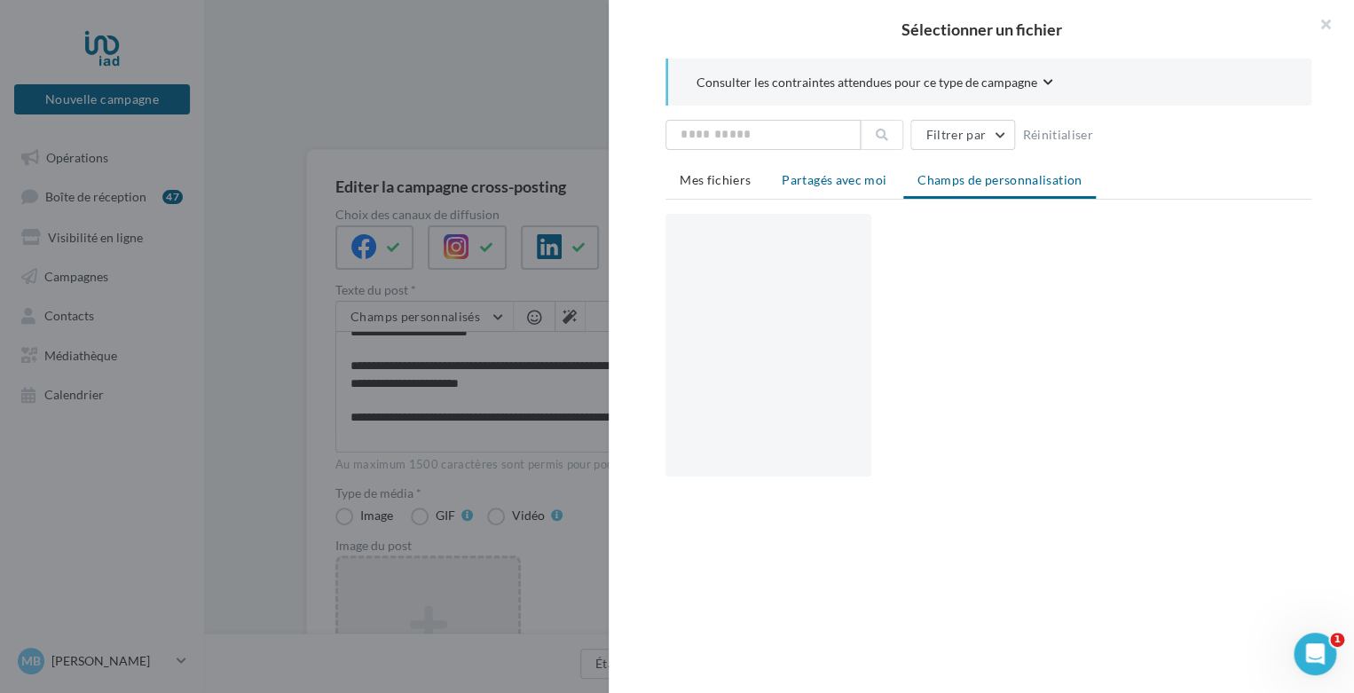
click at [869, 180] on span "Partagés avec moi" at bounding box center [834, 179] width 105 height 15
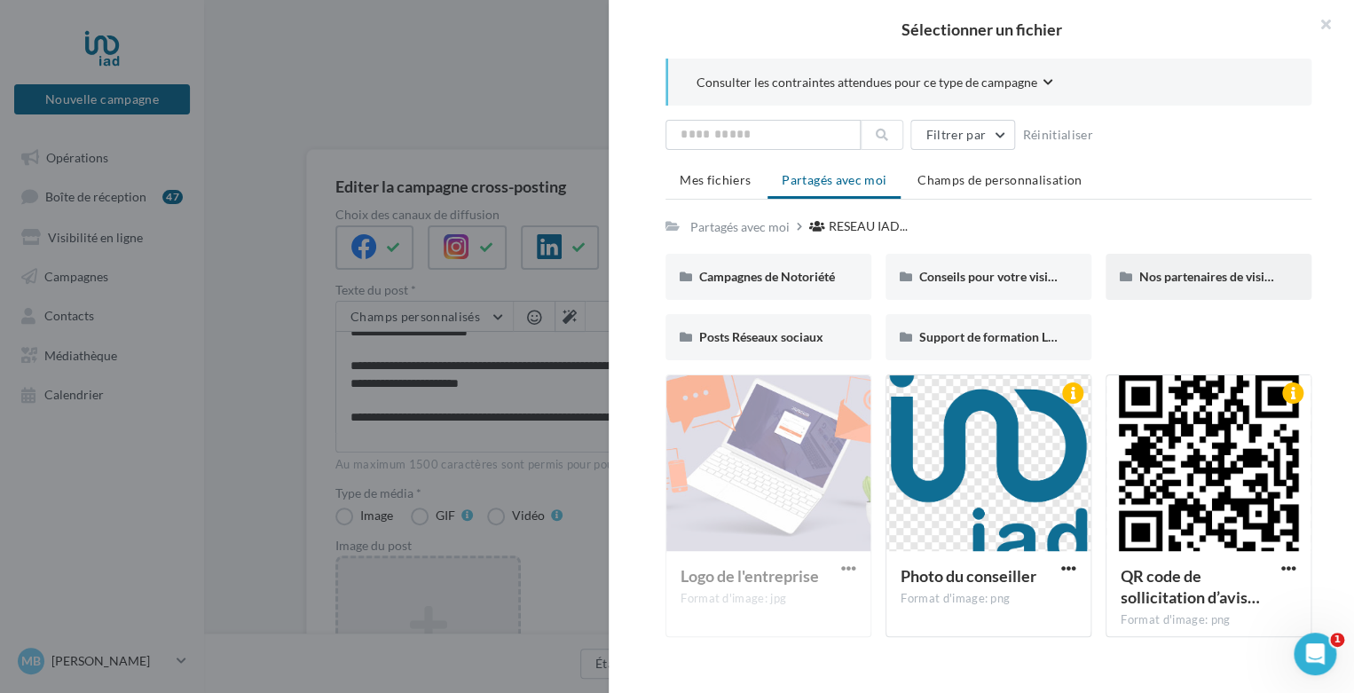
click at [1156, 287] on div "Nos partenaires de visibilité locale" at bounding box center [1209, 277] width 206 height 46
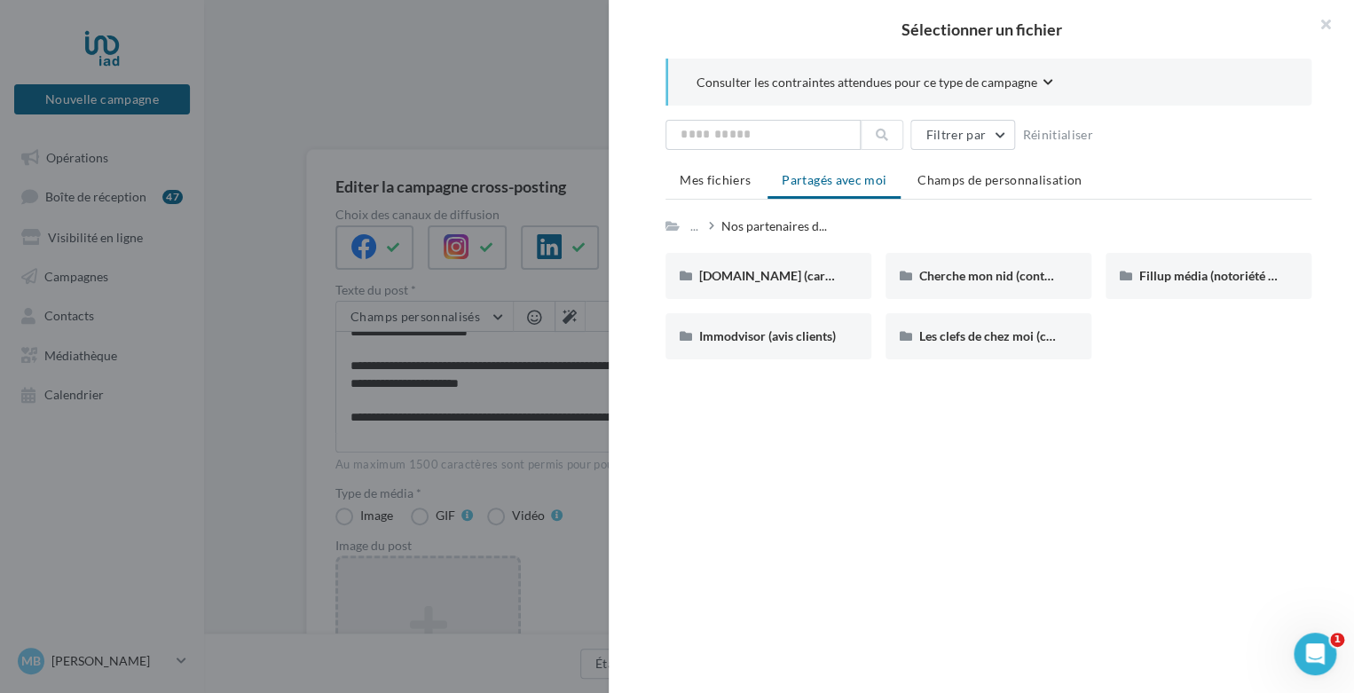
click at [675, 225] on icon at bounding box center [673, 226] width 14 height 12
click at [725, 191] on li "Mes fichiers" at bounding box center [715, 180] width 99 height 32
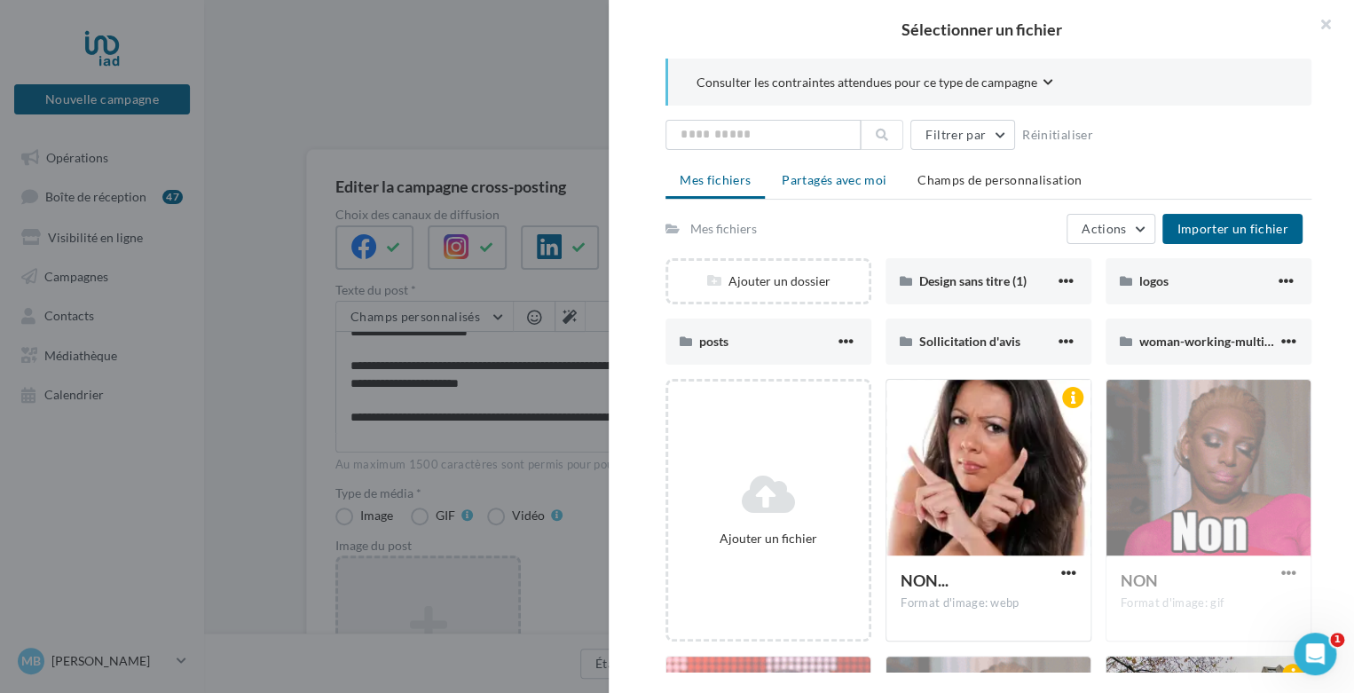
click at [873, 184] on span "Partagés avec moi" at bounding box center [834, 179] width 105 height 15
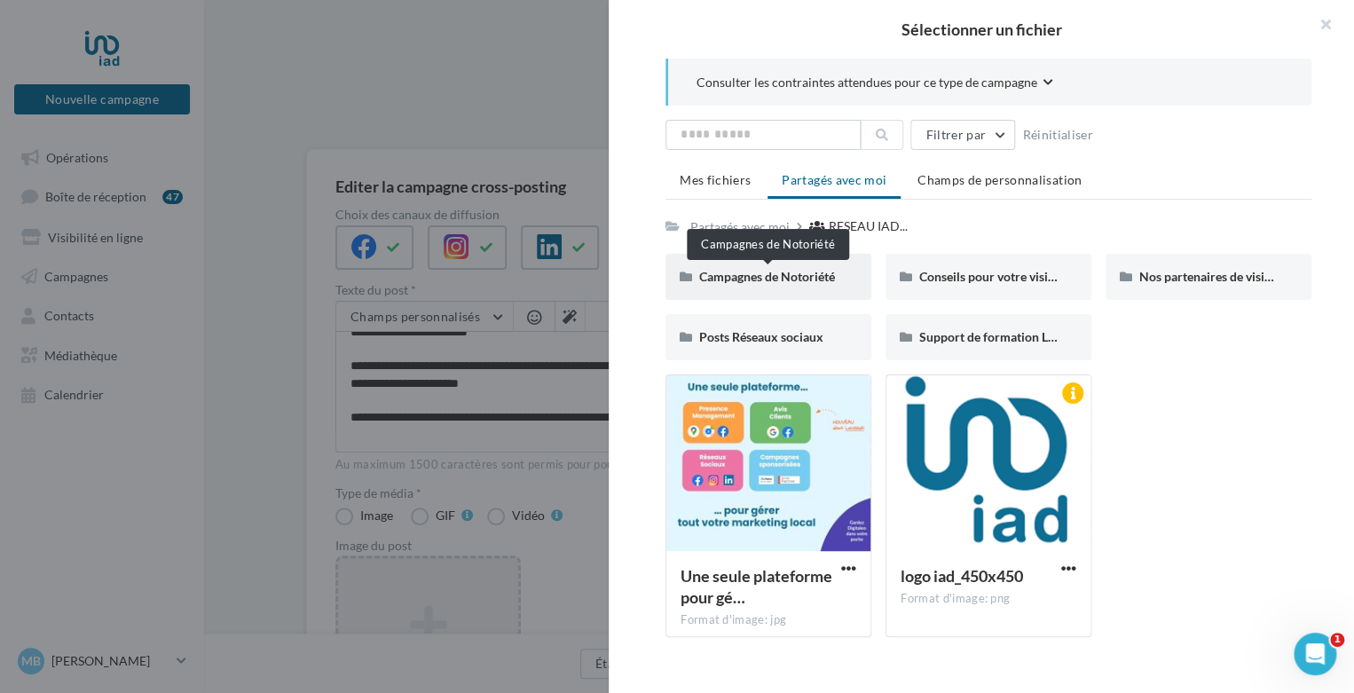
click at [788, 272] on span "Campagnes de Notoriété" at bounding box center [767, 276] width 136 height 15
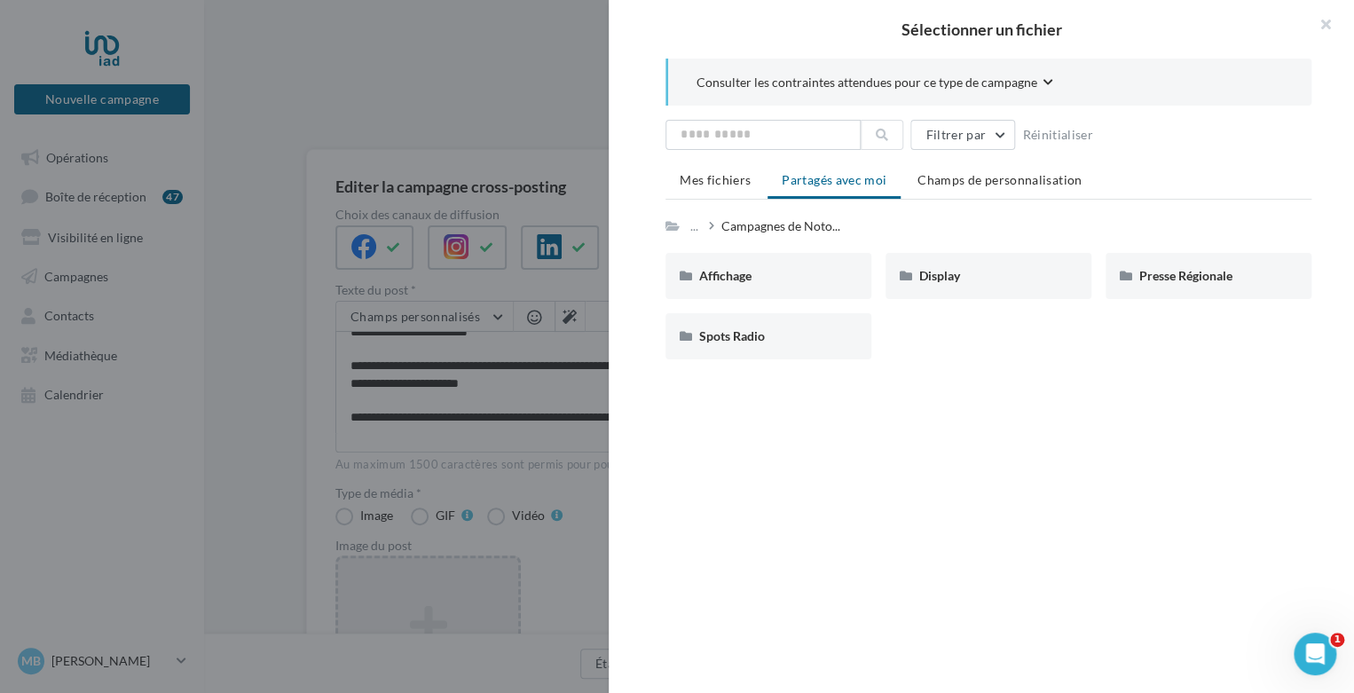
click at [788, 272] on div "Affichage" at bounding box center [768, 276] width 138 height 18
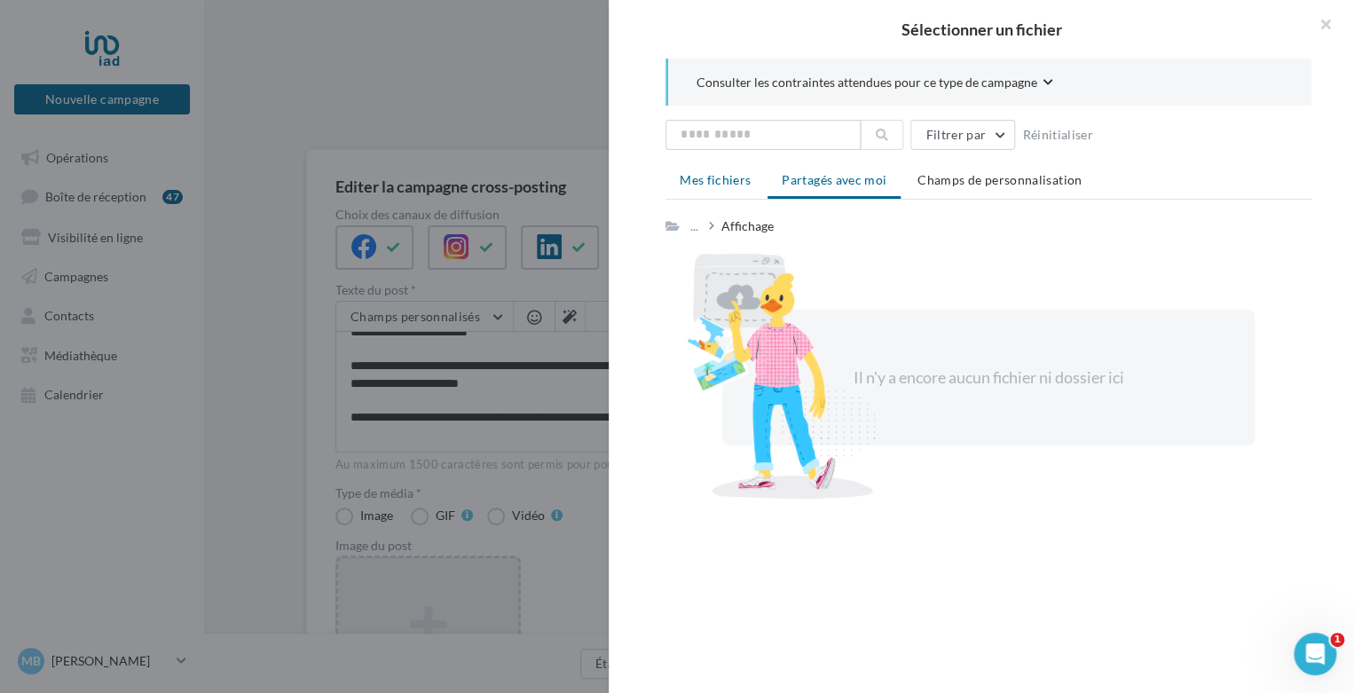
click at [720, 177] on span "Mes fichiers" at bounding box center [715, 179] width 71 height 15
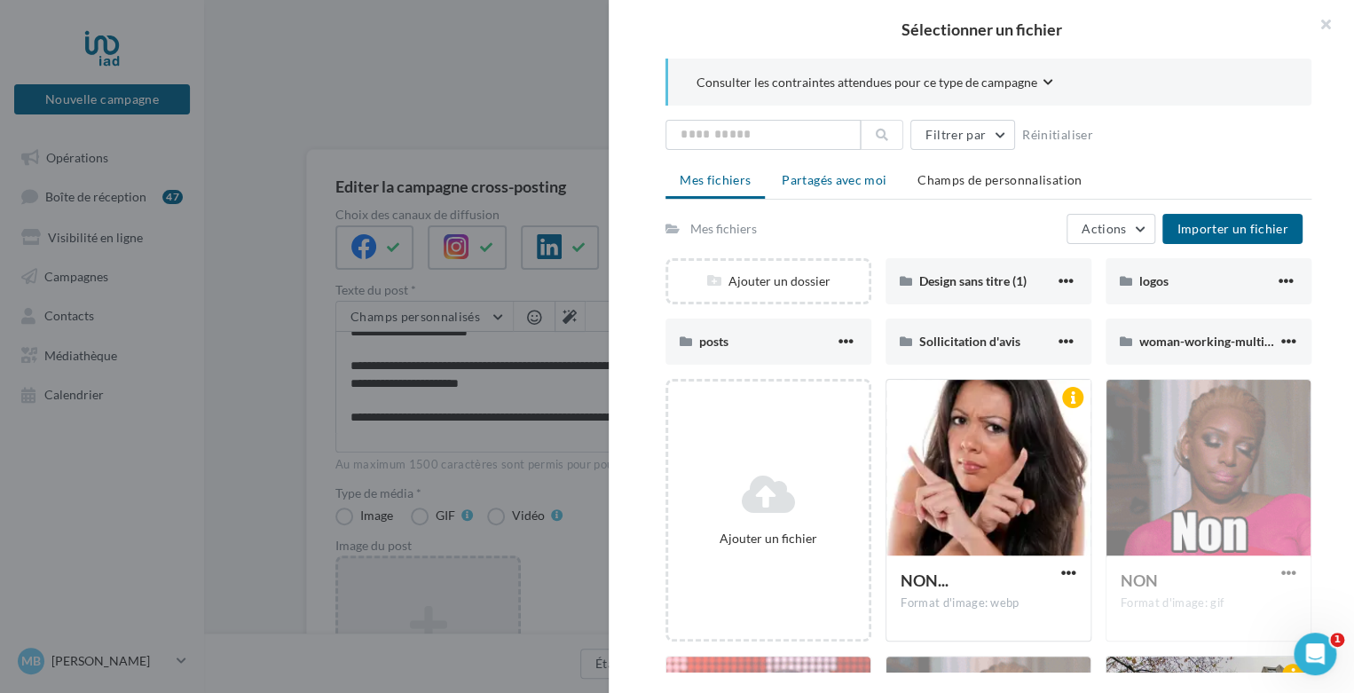
click at [856, 183] on span "Partagés avec moi" at bounding box center [834, 179] width 105 height 15
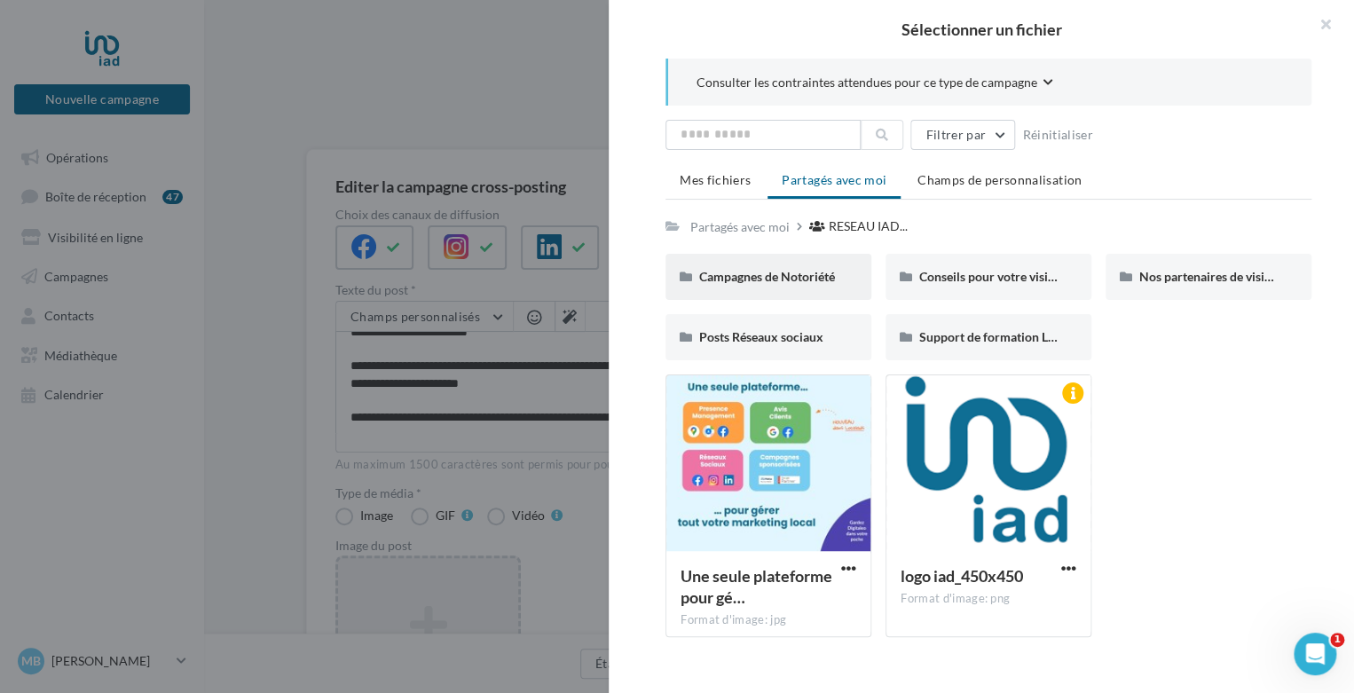
click at [801, 288] on div "Campagnes de Notoriété" at bounding box center [769, 277] width 206 height 46
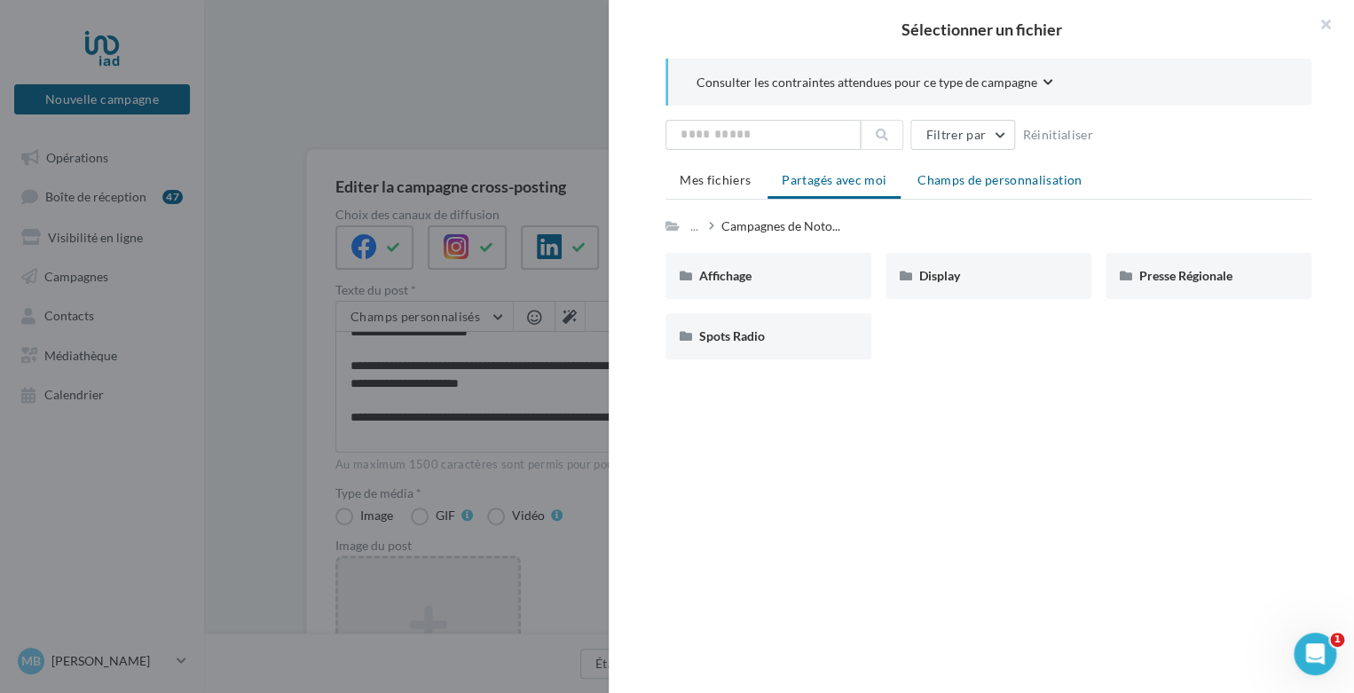
click at [972, 191] on li "Champs de personnalisation" at bounding box center [1000, 180] width 193 height 32
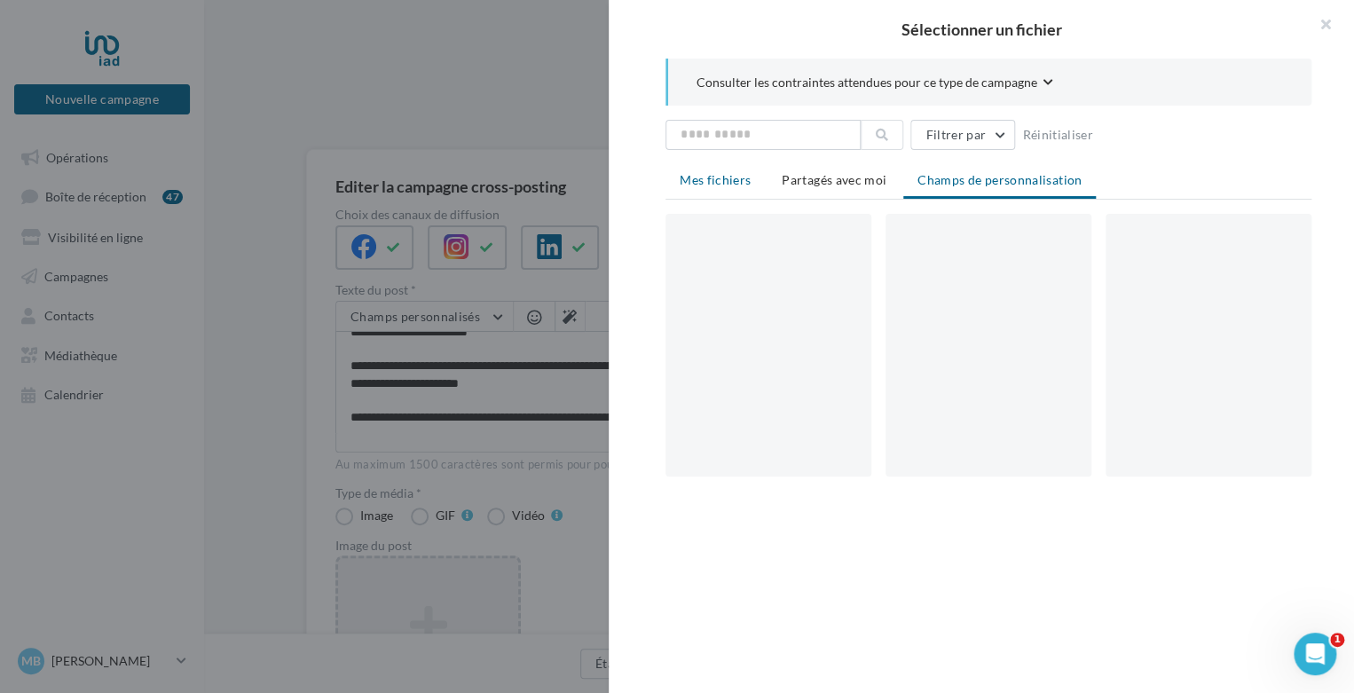
click at [756, 190] on li "Mes fichiers" at bounding box center [715, 180] width 99 height 32
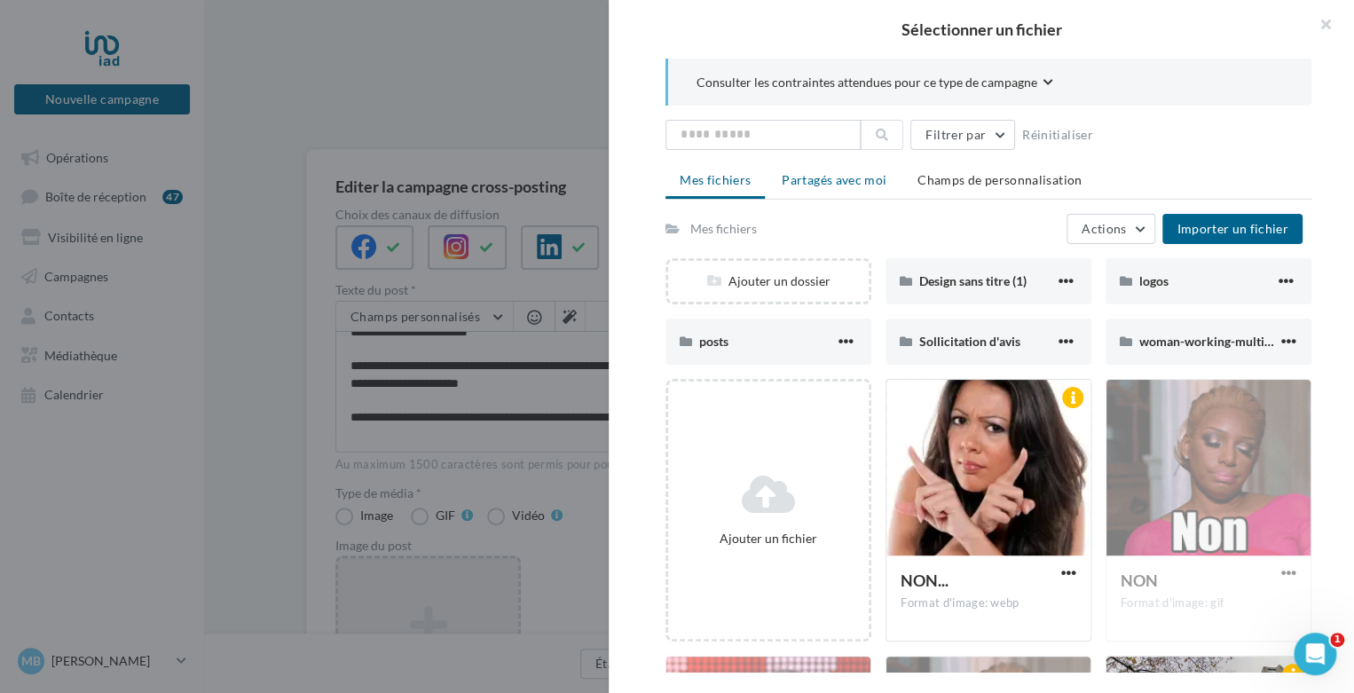
click at [845, 172] on span "Partagés avec moi" at bounding box center [834, 179] width 105 height 15
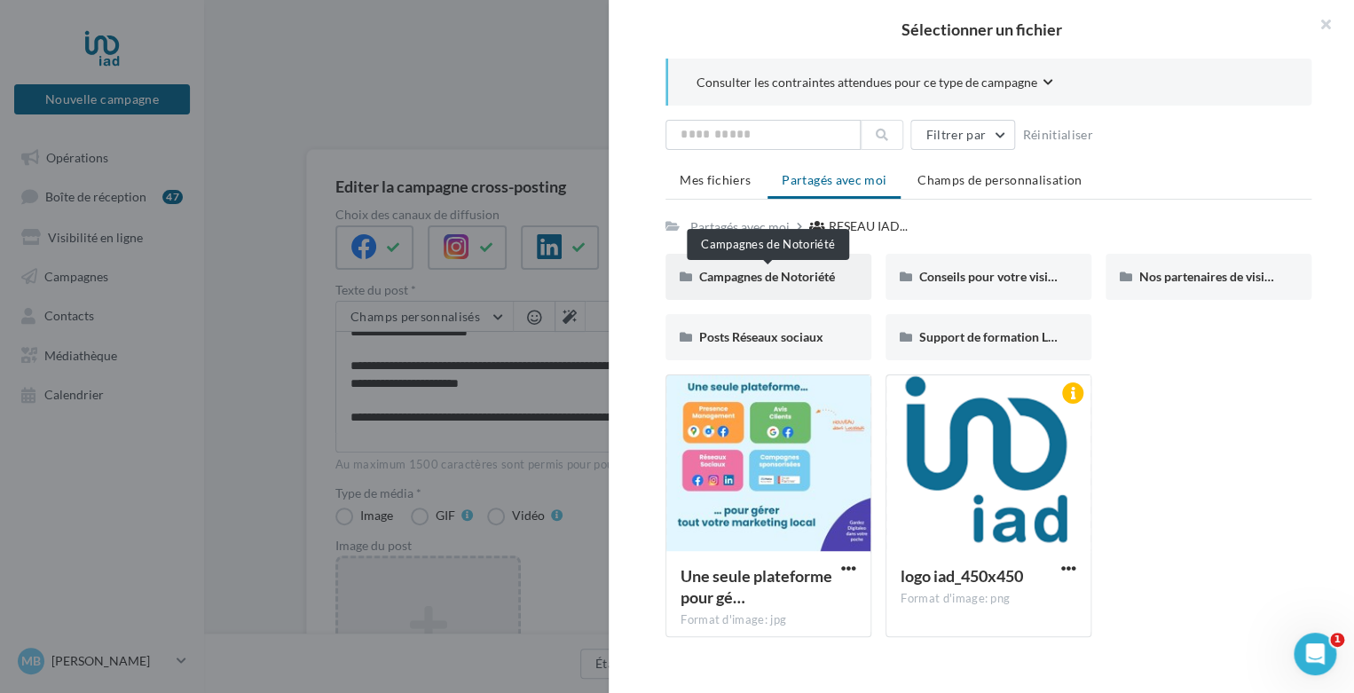
click at [817, 271] on span "Campagnes de Notoriété" at bounding box center [767, 276] width 136 height 15
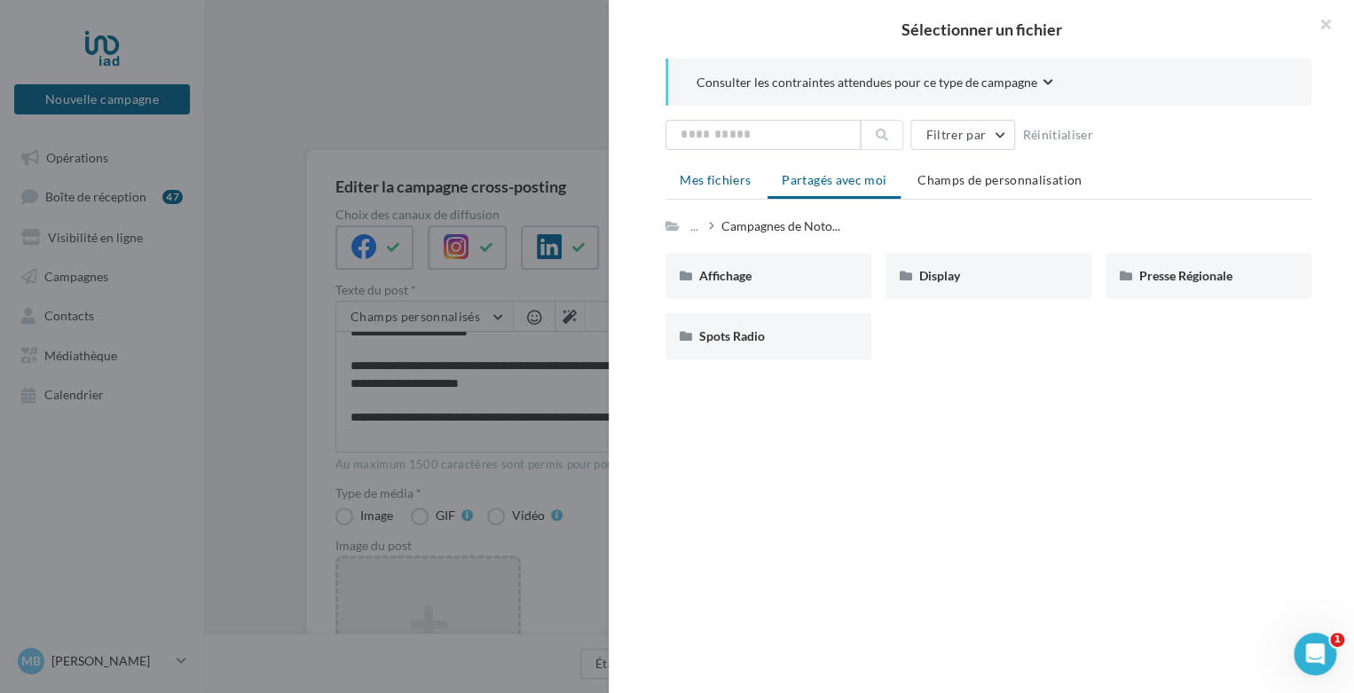
click at [729, 180] on span "Mes fichiers" at bounding box center [715, 179] width 71 height 15
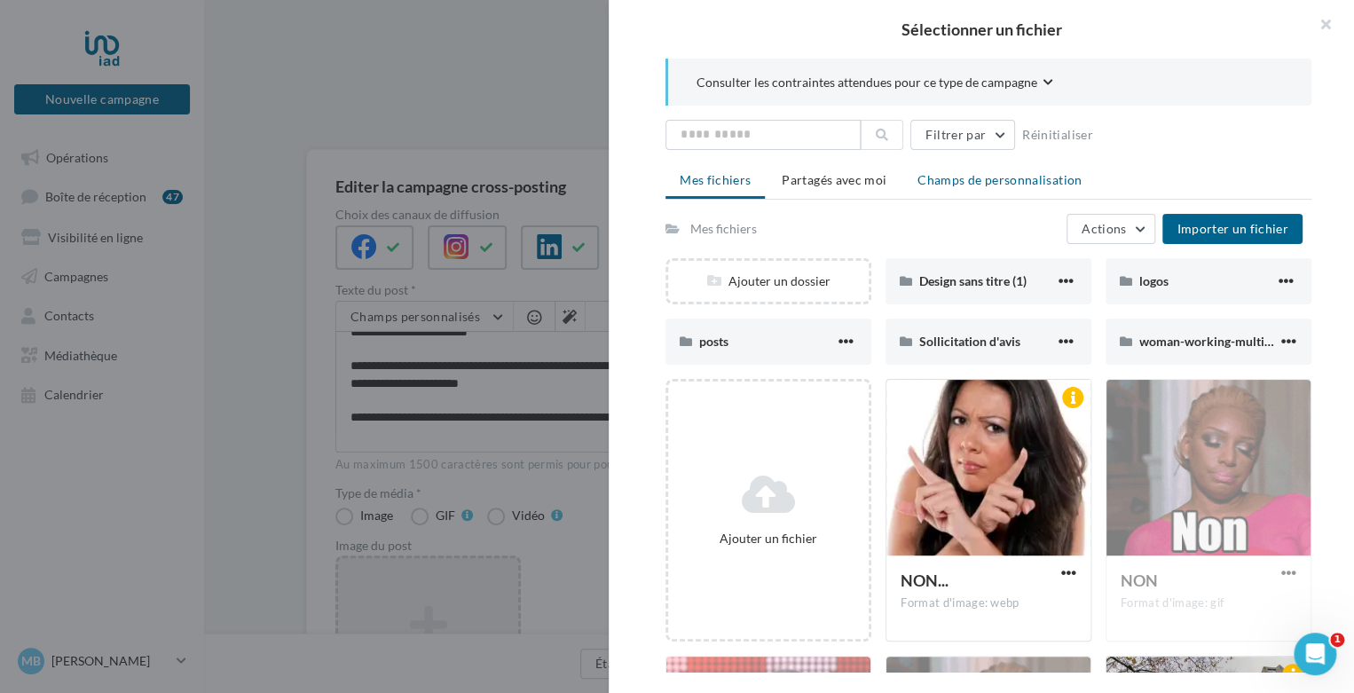
click at [968, 178] on span "Champs de personnalisation" at bounding box center [1000, 179] width 164 height 15
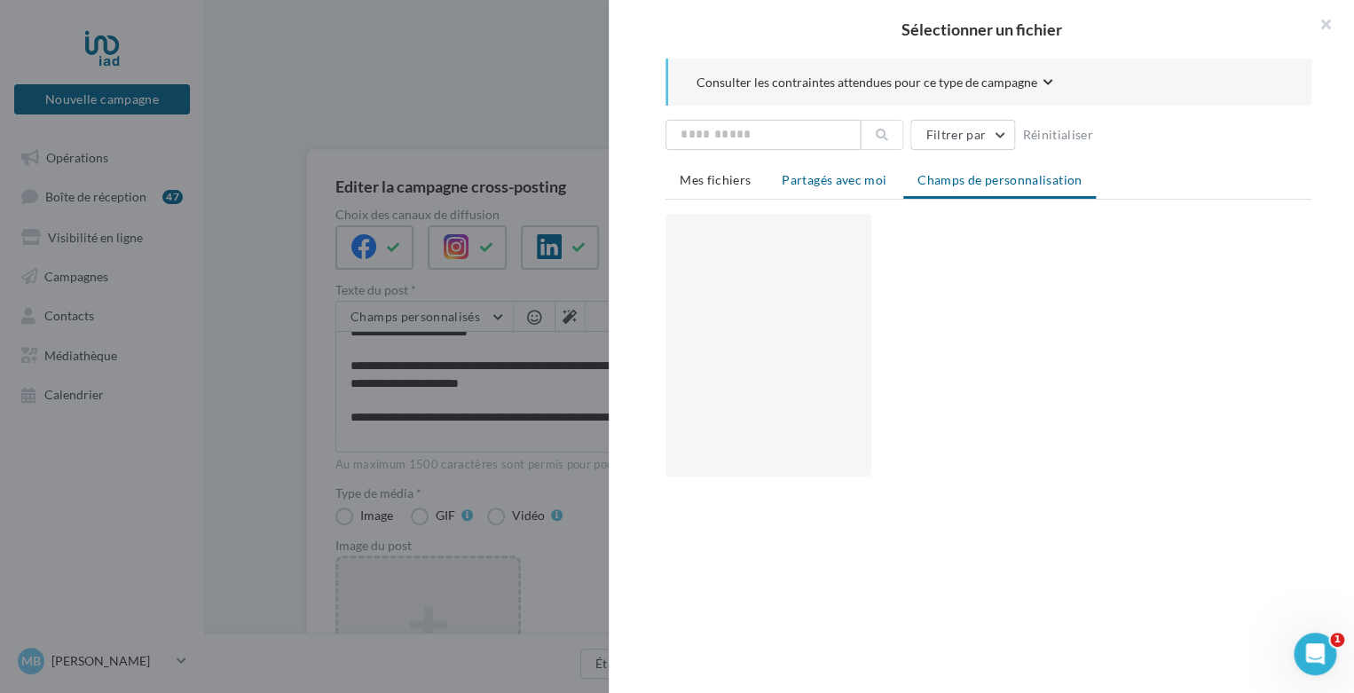
click at [870, 181] on span "Partagés avec moi" at bounding box center [834, 179] width 105 height 15
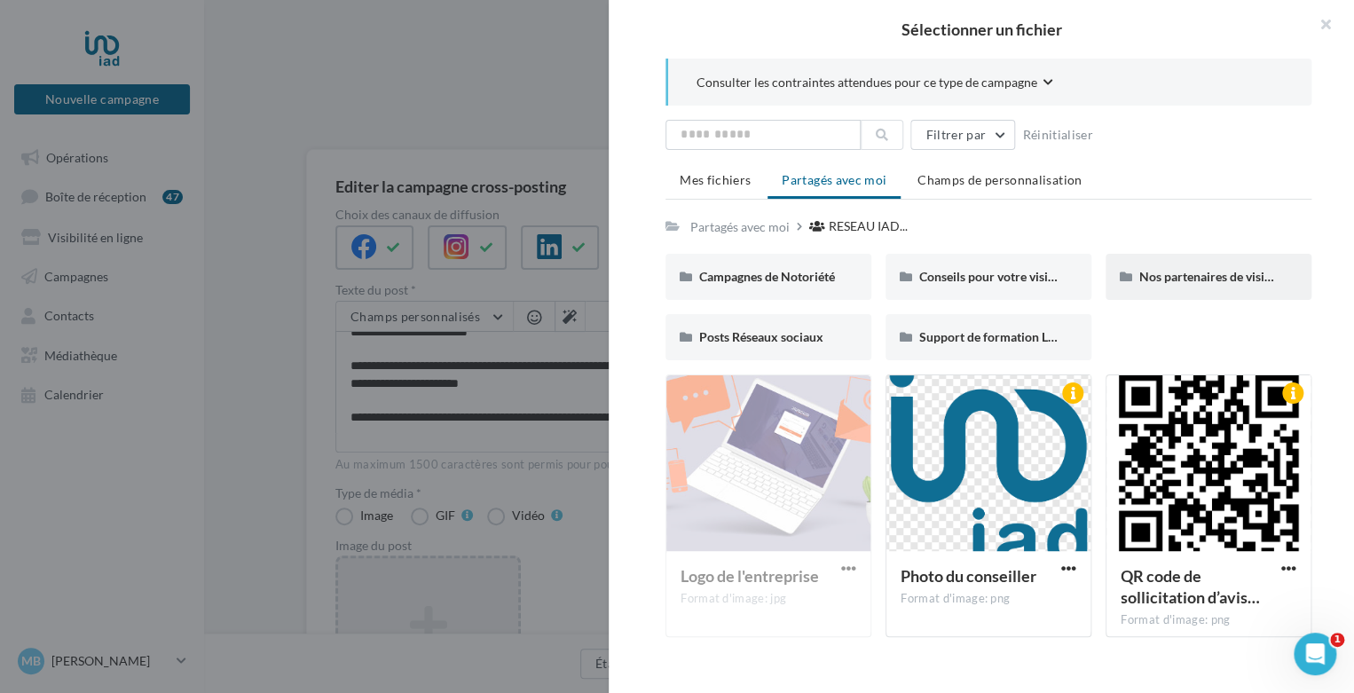
click at [1154, 268] on div "Nos partenaires de visibilité locale" at bounding box center [1209, 277] width 138 height 18
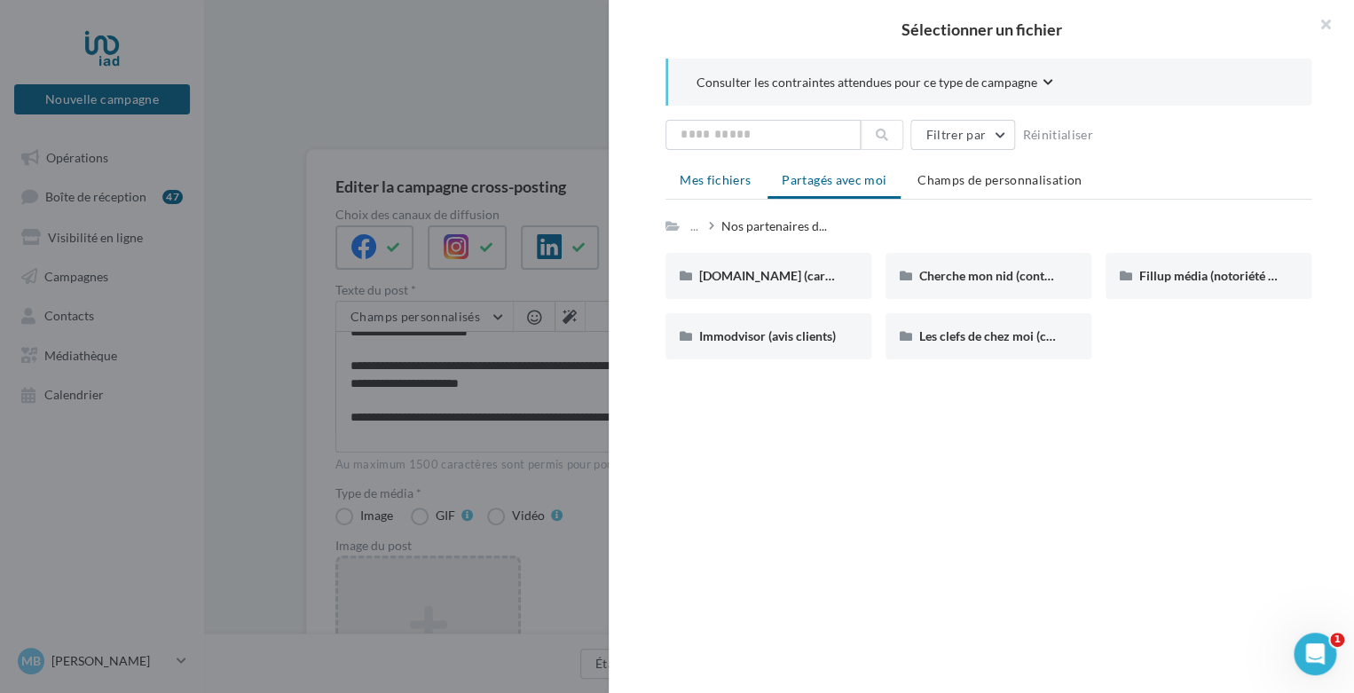
click at [735, 188] on li "Mes fichiers" at bounding box center [715, 180] width 99 height 32
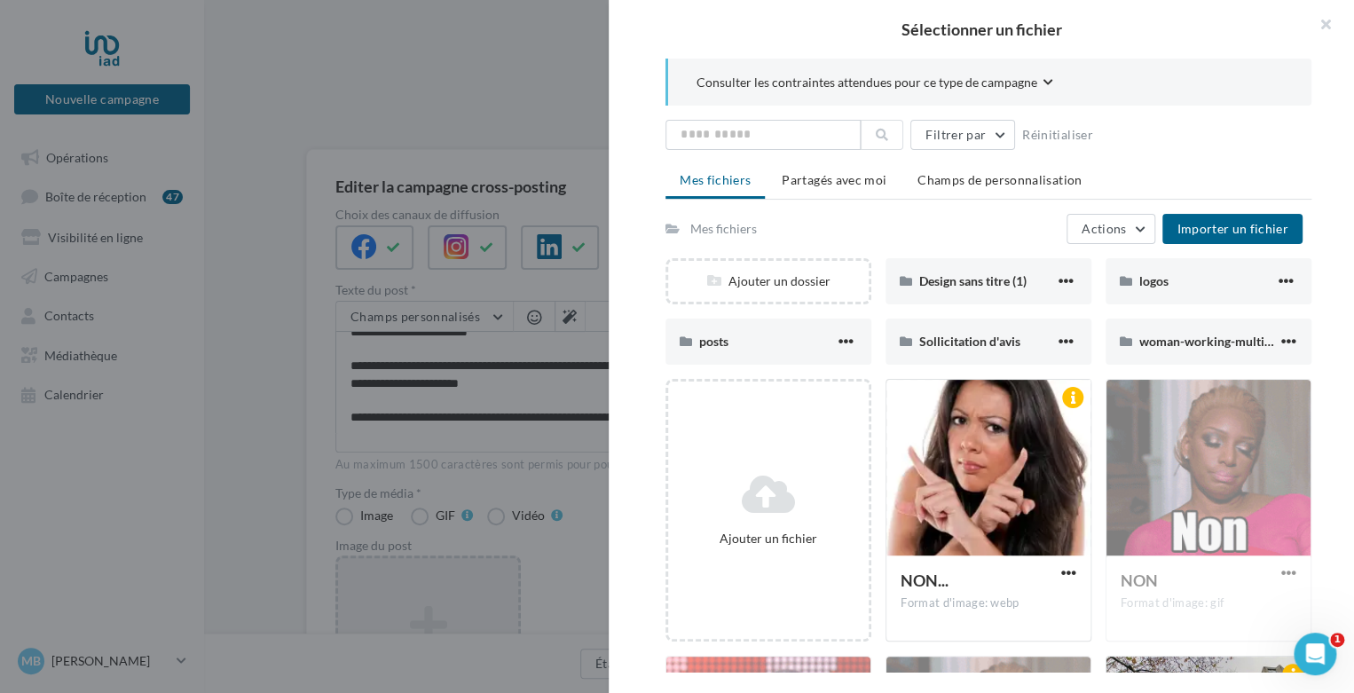
click at [745, 230] on div "Mes fichiers" at bounding box center [724, 229] width 67 height 18
click at [921, 272] on div "Design sans titre (1)" at bounding box center [987, 281] width 136 height 18
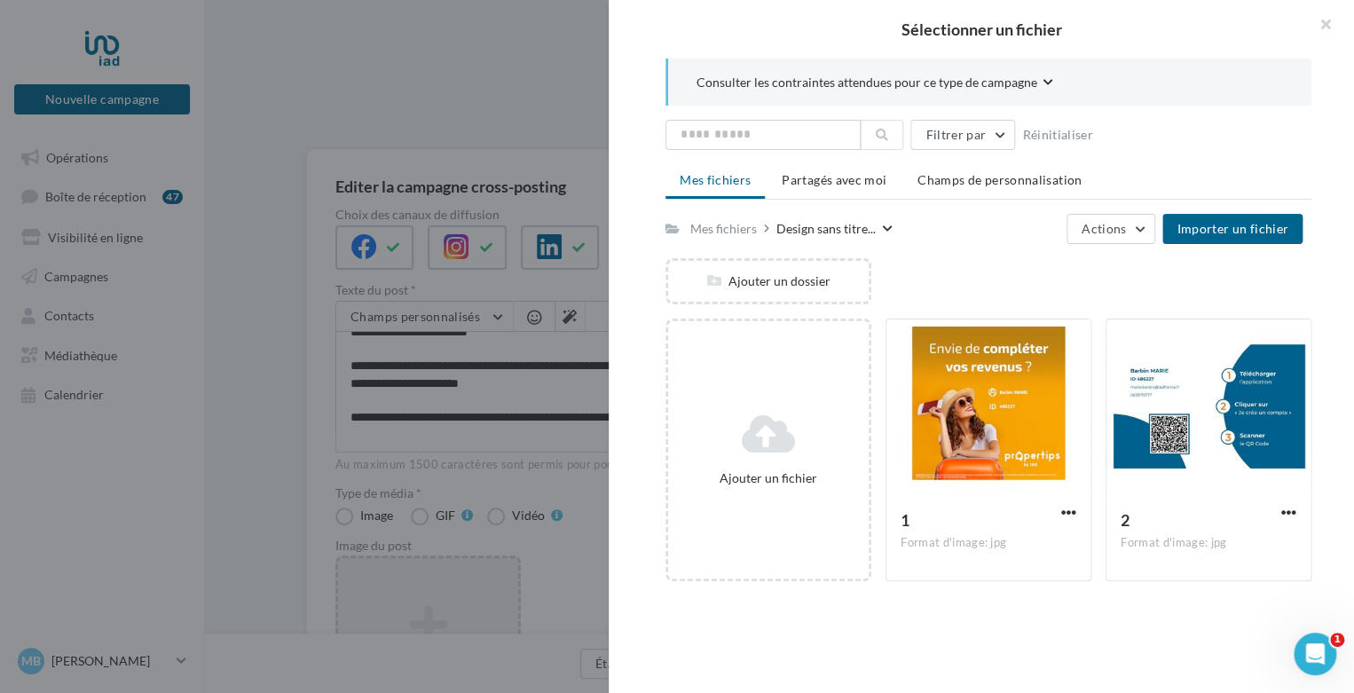
click at [732, 184] on span "Mes fichiers" at bounding box center [715, 179] width 71 height 15
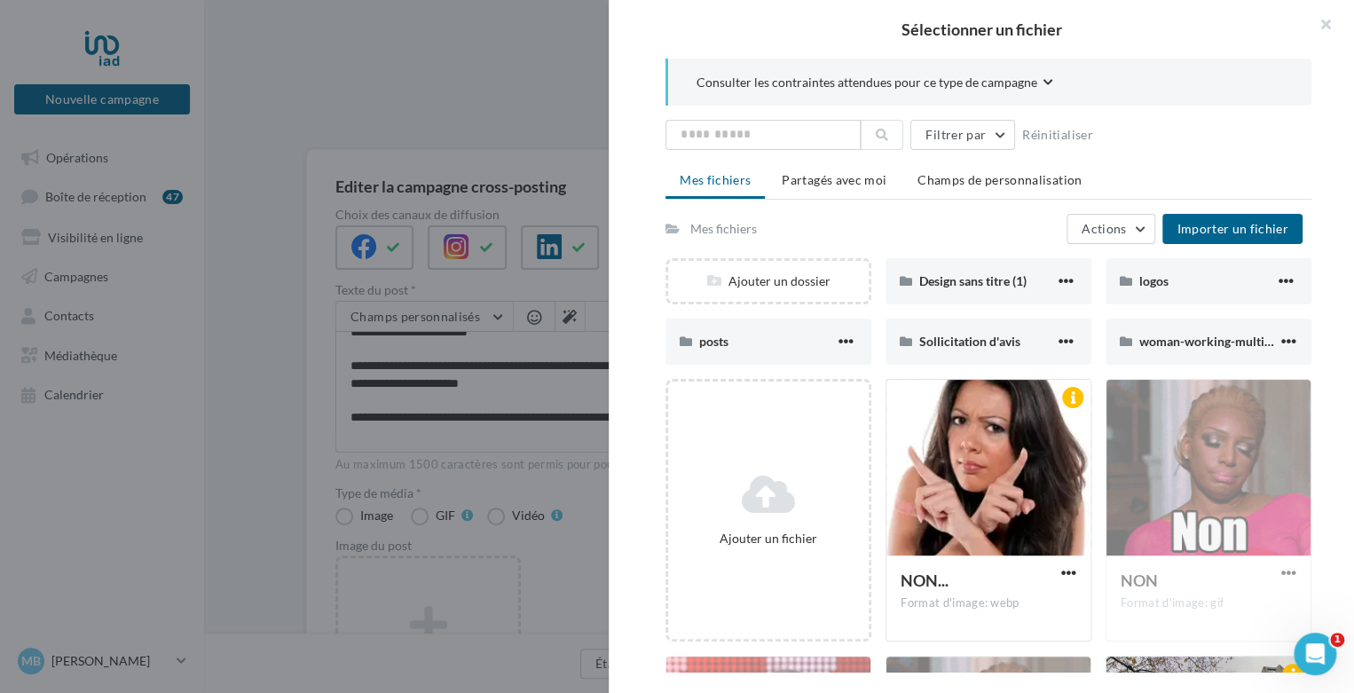
click at [712, 225] on div "Mes fichiers" at bounding box center [724, 229] width 67 height 18
click at [828, 168] on li "Partagés avec moi" at bounding box center [834, 180] width 133 height 32
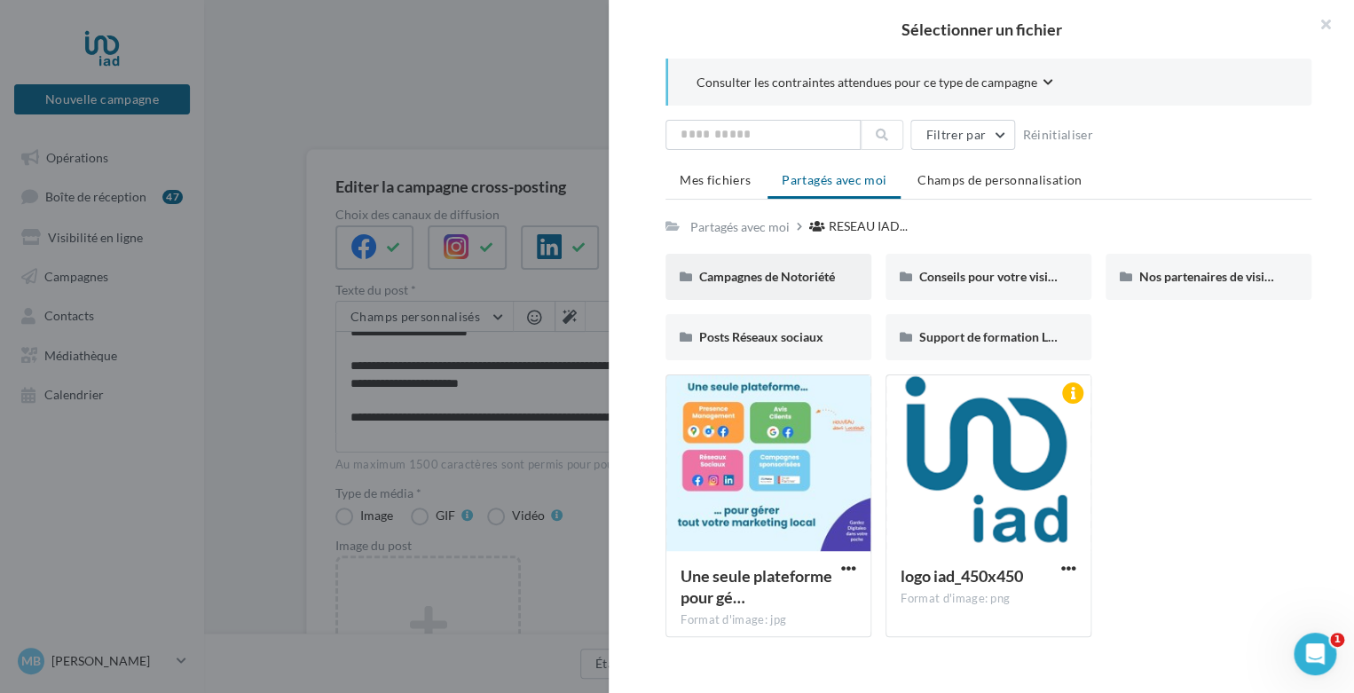
click at [787, 288] on div "Campagnes de Notoriété" at bounding box center [769, 277] width 206 height 46
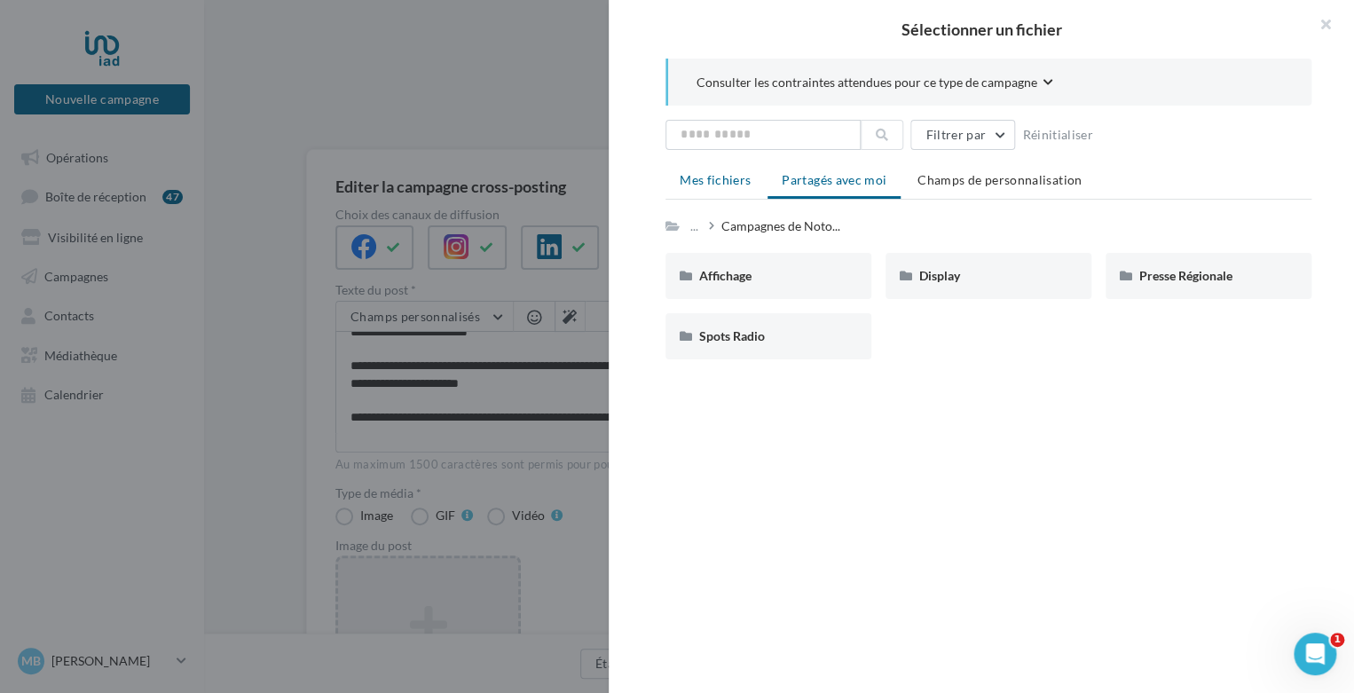
click at [723, 184] on span "Mes fichiers" at bounding box center [715, 179] width 71 height 15
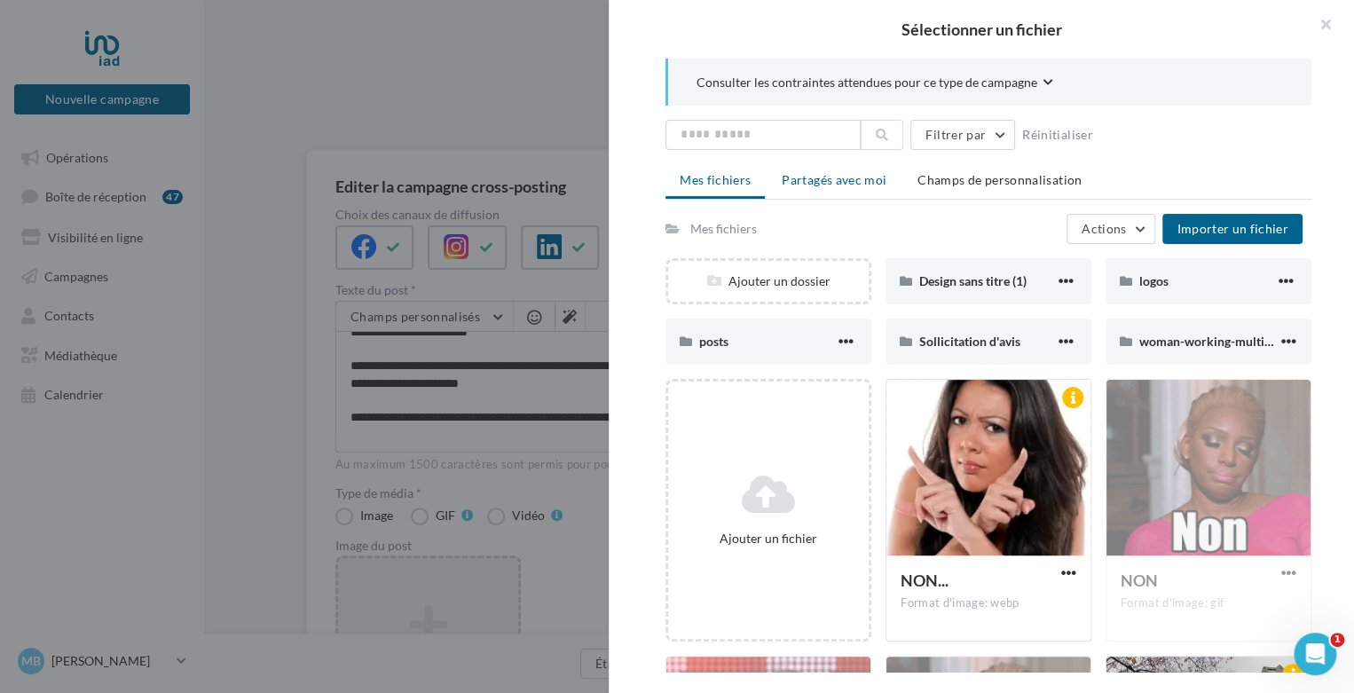
click at [856, 173] on span "Partagés avec moi" at bounding box center [834, 179] width 105 height 15
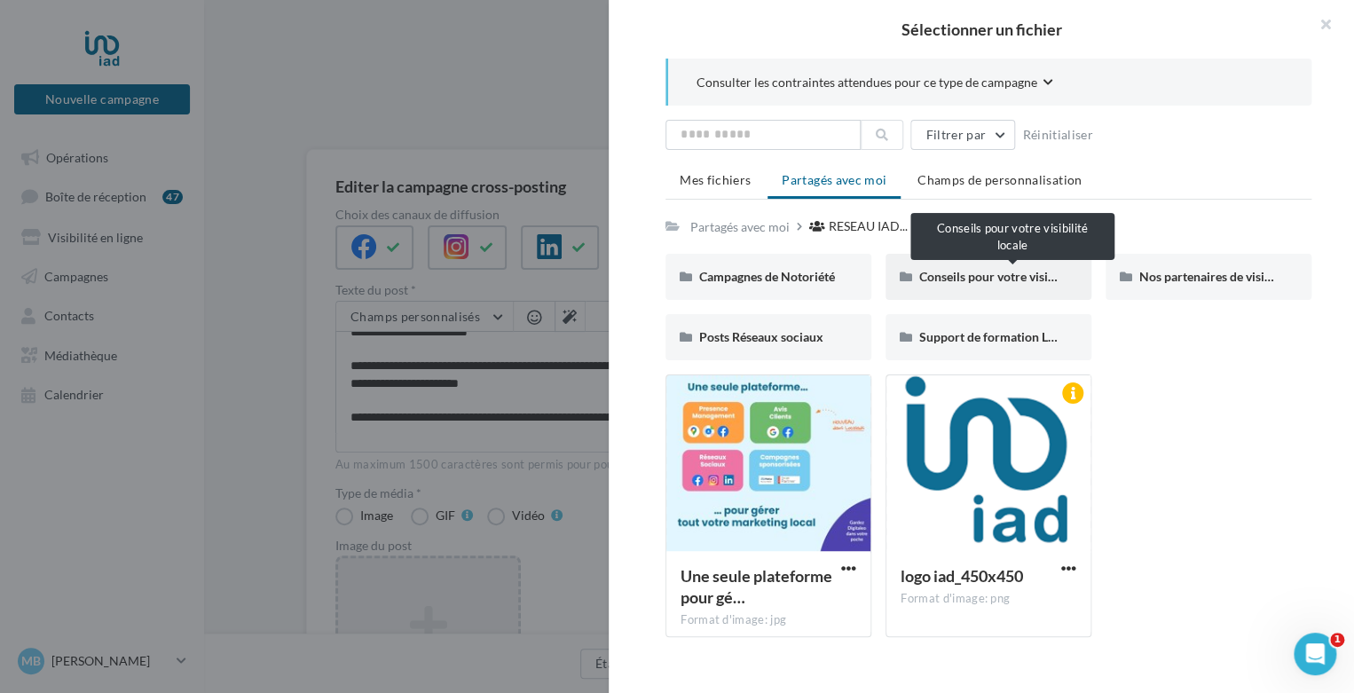
click at [1009, 270] on span "Conseils pour votre visibilité locale" at bounding box center [1015, 276] width 193 height 15
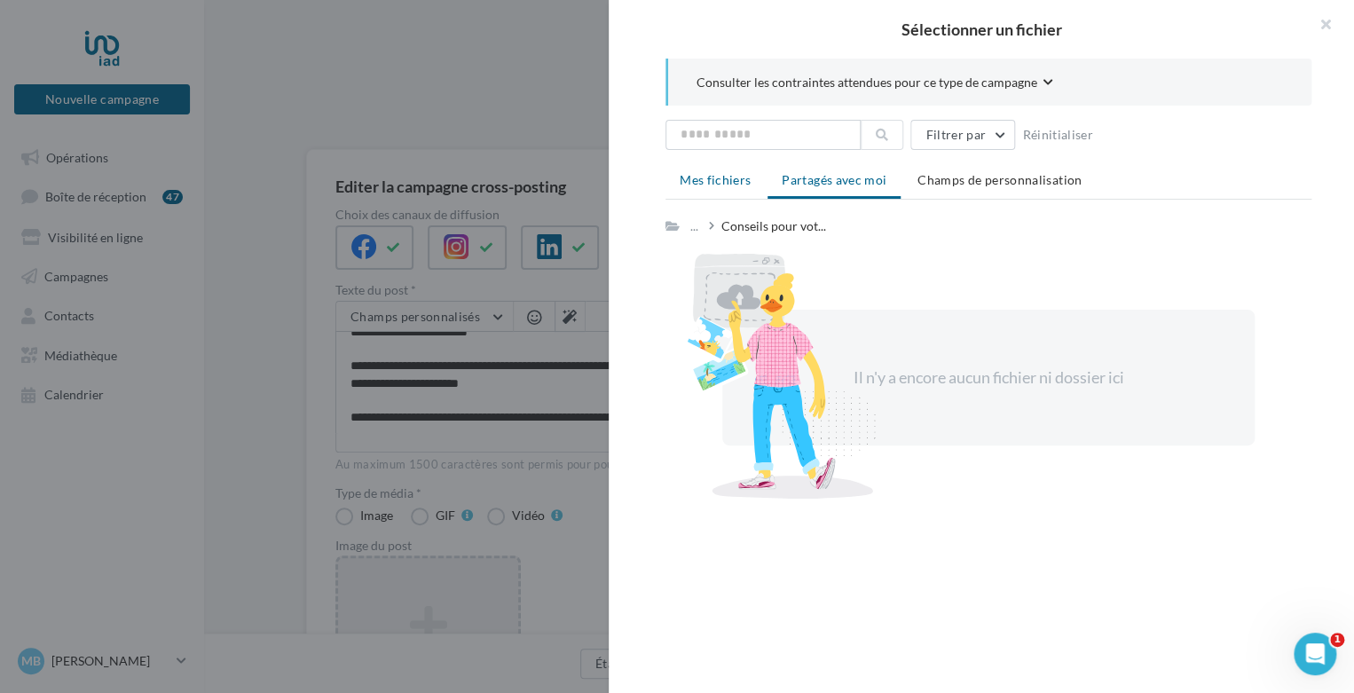
click at [736, 180] on span "Mes fichiers" at bounding box center [715, 179] width 71 height 15
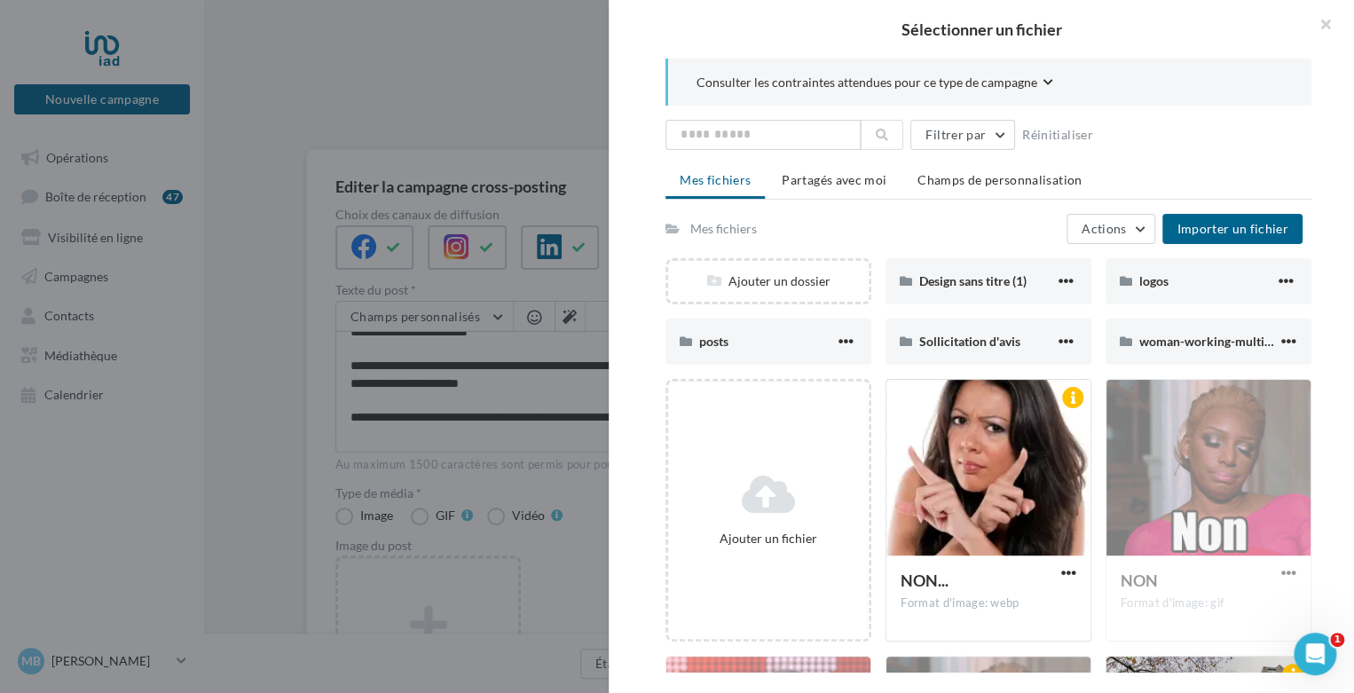
scroll to position [106, 0]
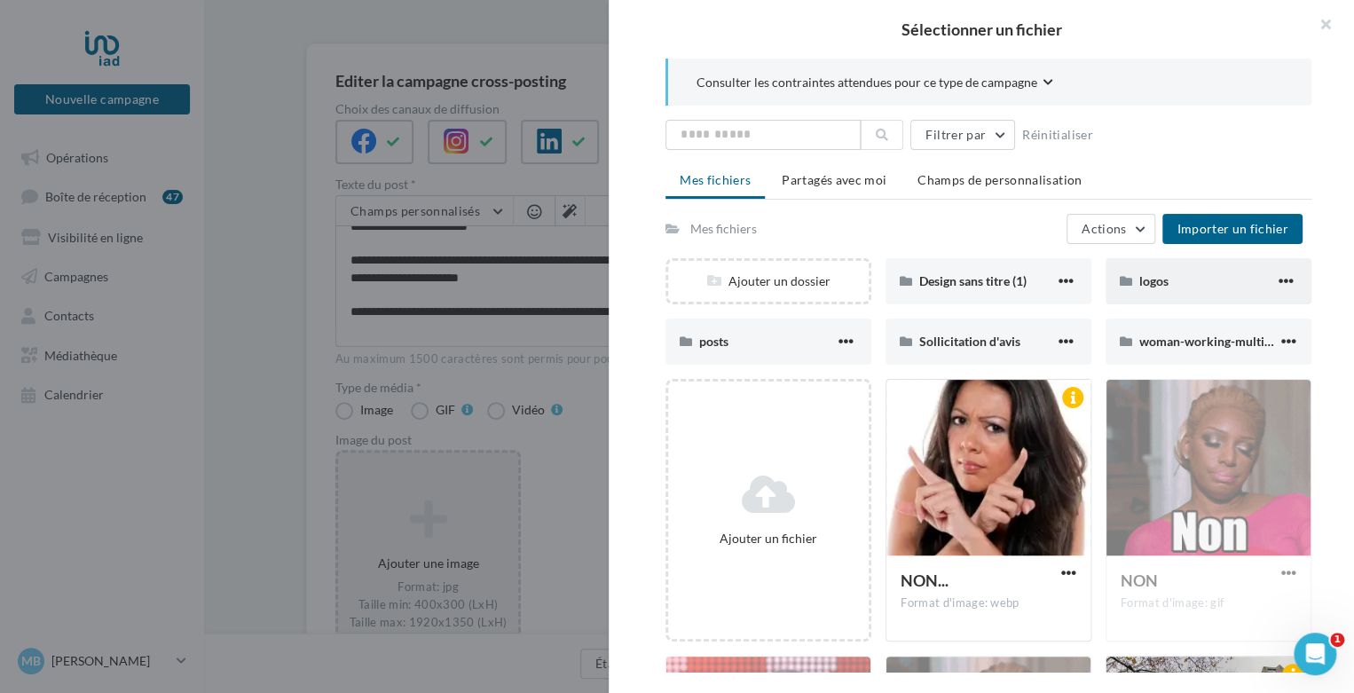
click at [1197, 295] on div "logos" at bounding box center [1209, 281] width 206 height 46
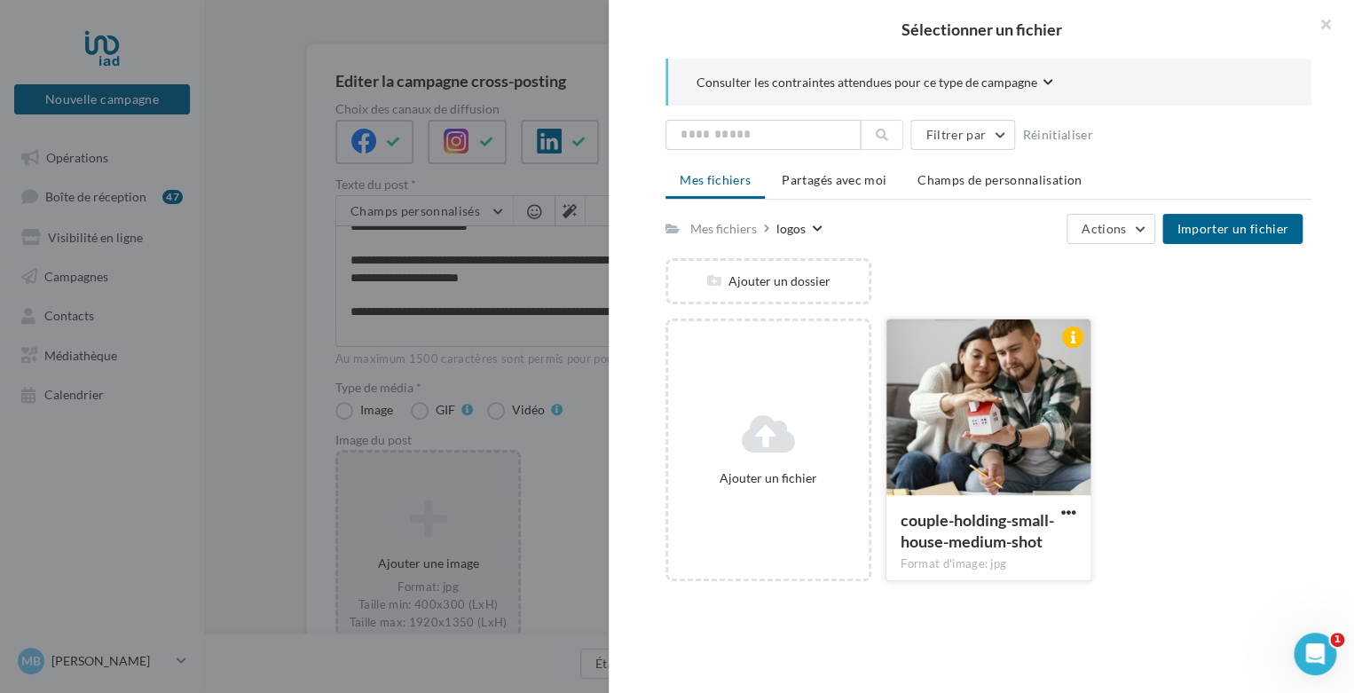
click at [990, 414] on div at bounding box center [989, 409] width 204 height 178
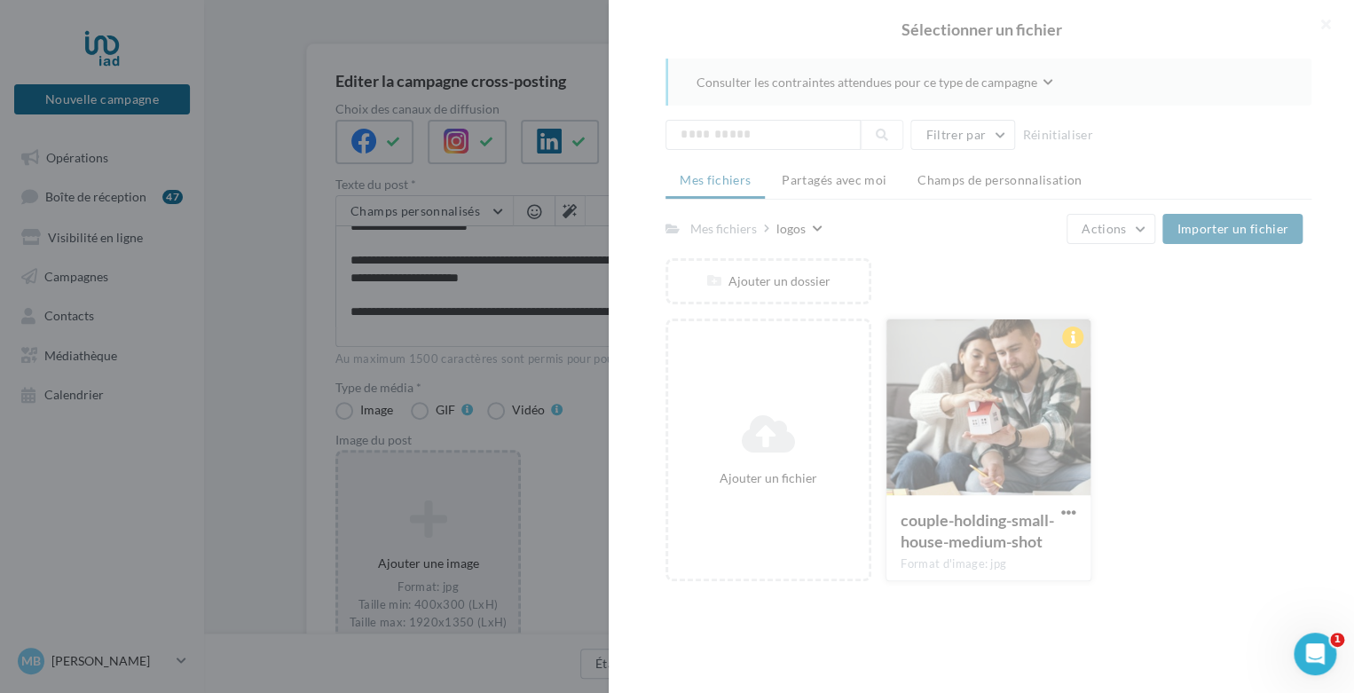
click at [990, 414] on div at bounding box center [982, 346] width 746 height 693
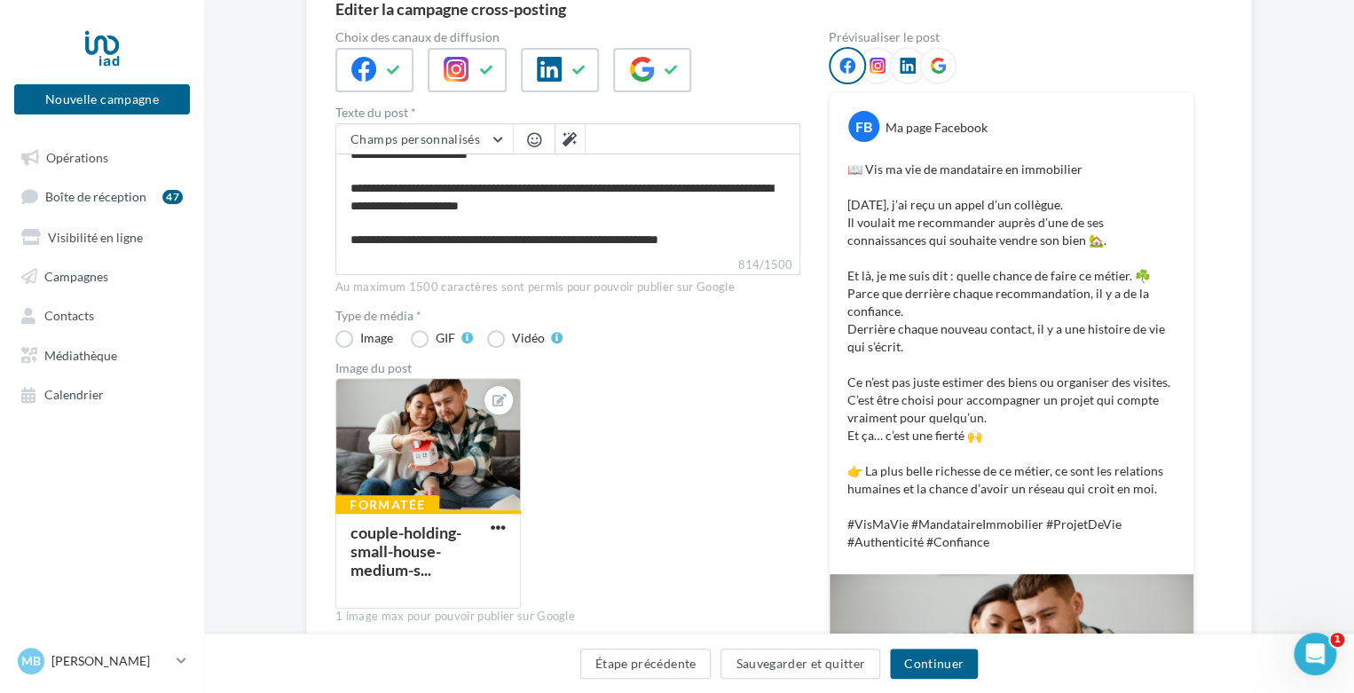
scroll to position [187, 0]
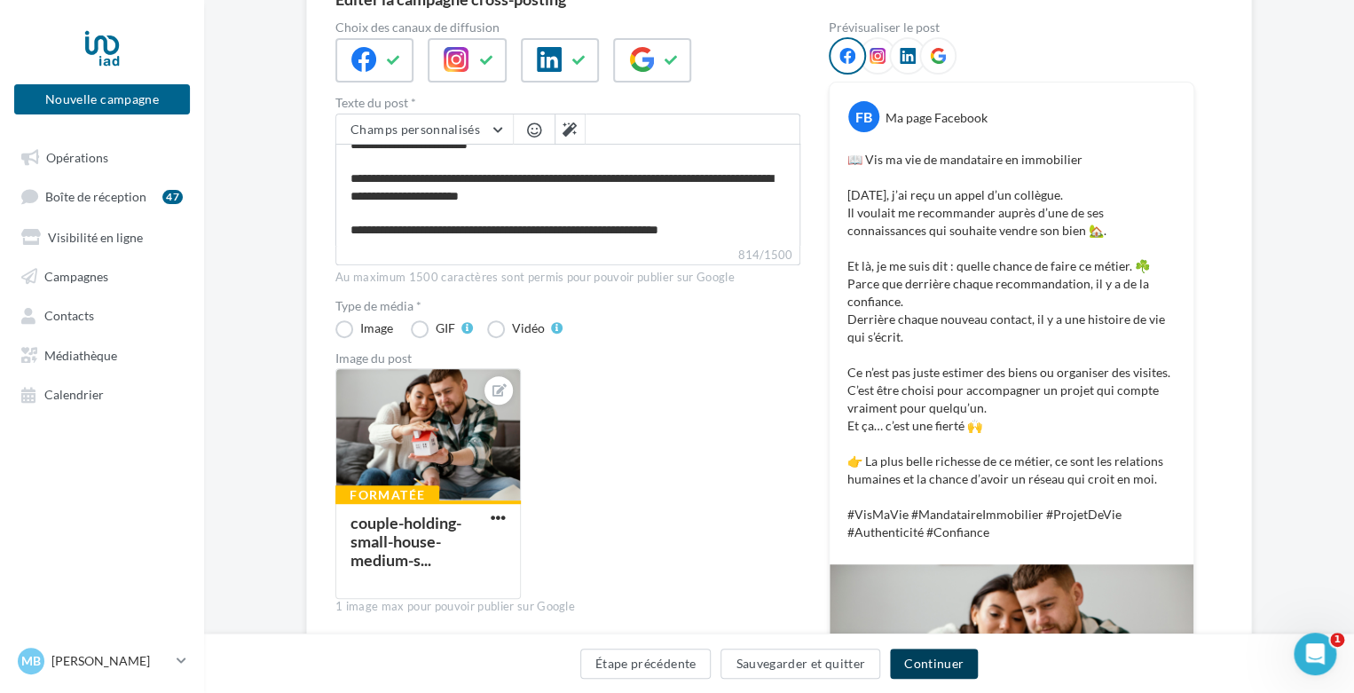
click at [941, 663] on button "Continuer" at bounding box center [934, 664] width 88 height 30
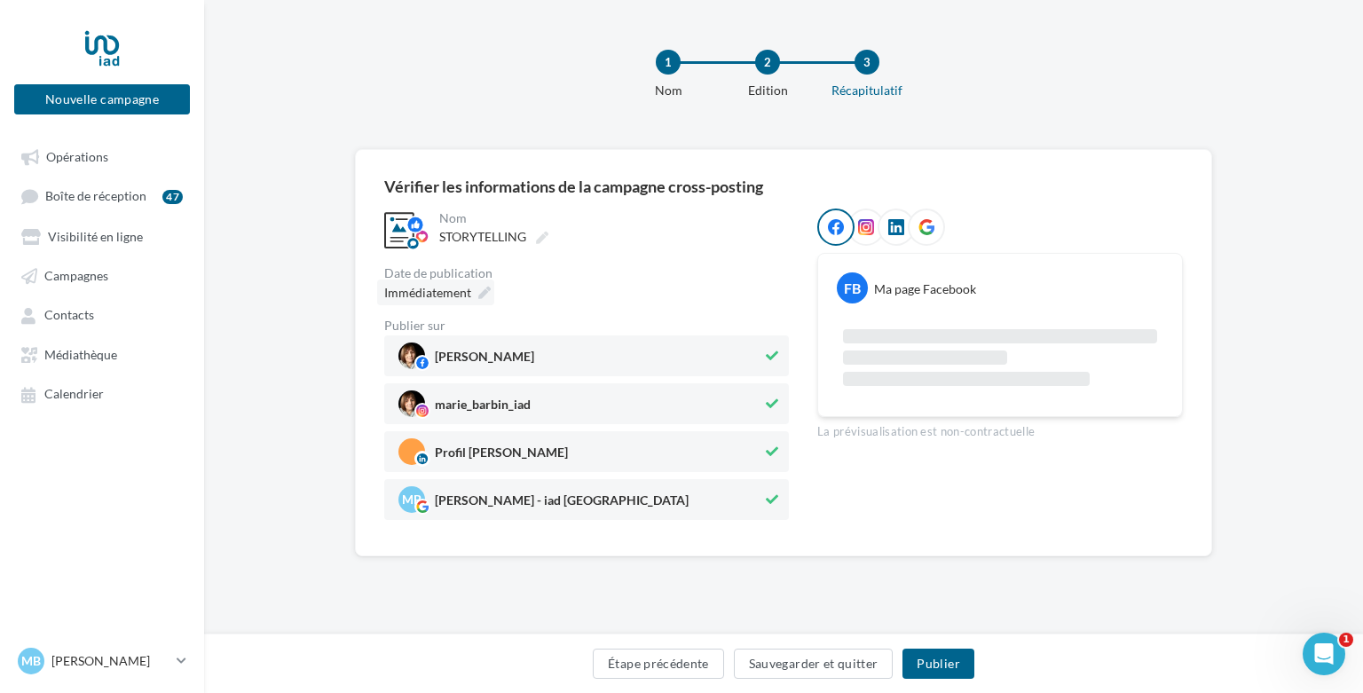
click at [485, 294] on icon at bounding box center [484, 293] width 12 height 12
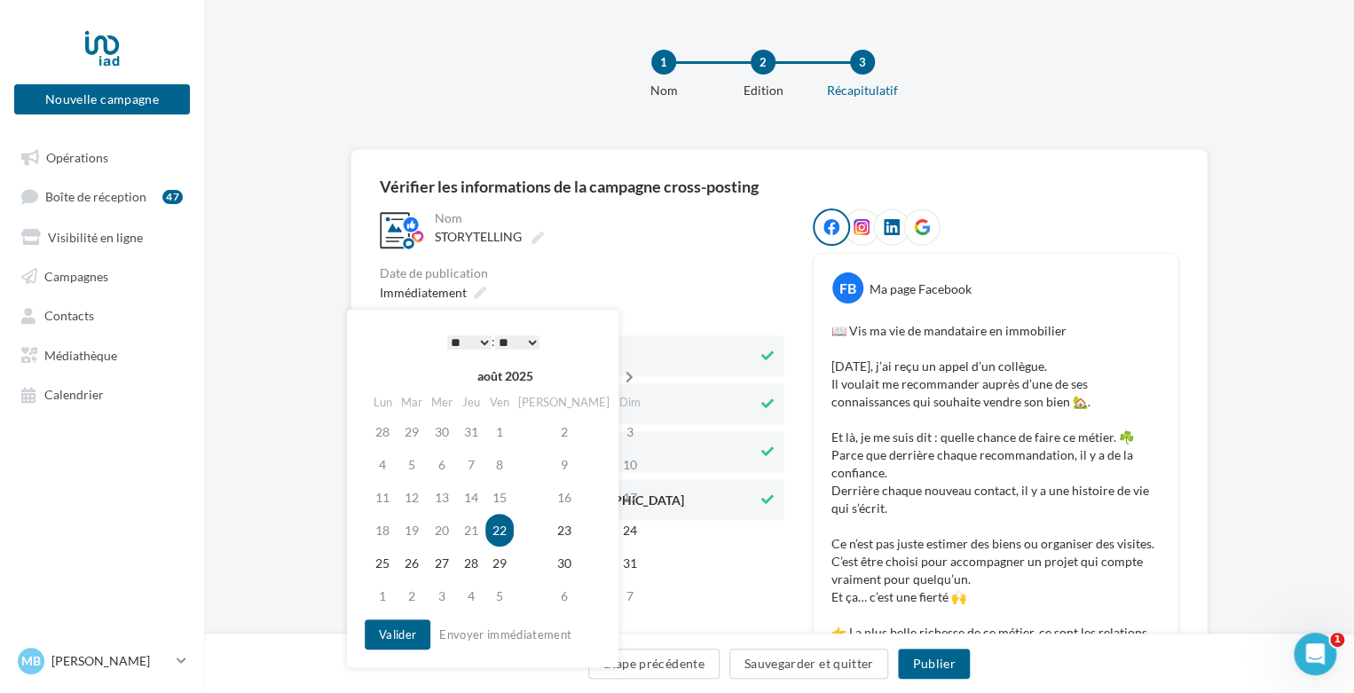
click at [614, 370] on th at bounding box center [629, 376] width 31 height 27
click at [450, 525] on td "17" at bounding box center [440, 530] width 30 height 33
click at [470, 343] on select "* * * * * * * * * * ** ** ** ** ** ** ** ** ** ** ** ** ** **" at bounding box center [465, 342] width 44 height 14
click at [387, 621] on button "Valider" at bounding box center [393, 635] width 66 height 30
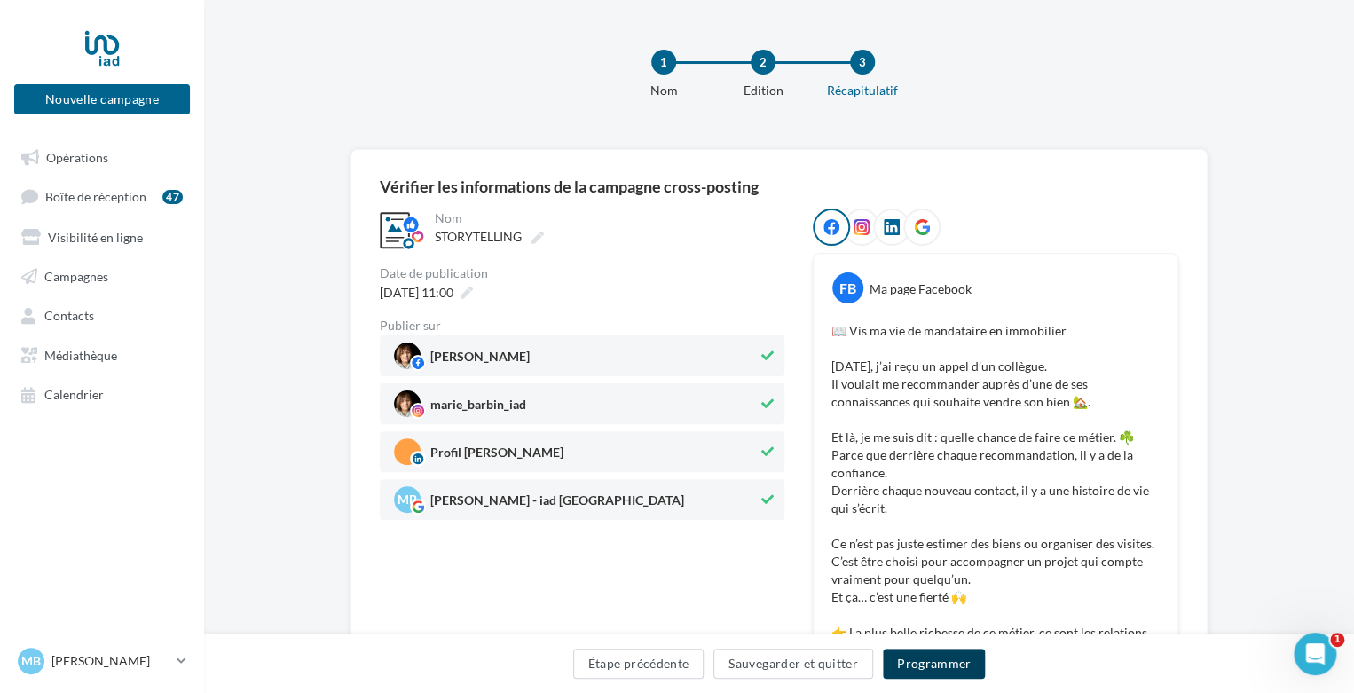
click at [945, 667] on button "Programmer" at bounding box center [934, 664] width 103 height 30
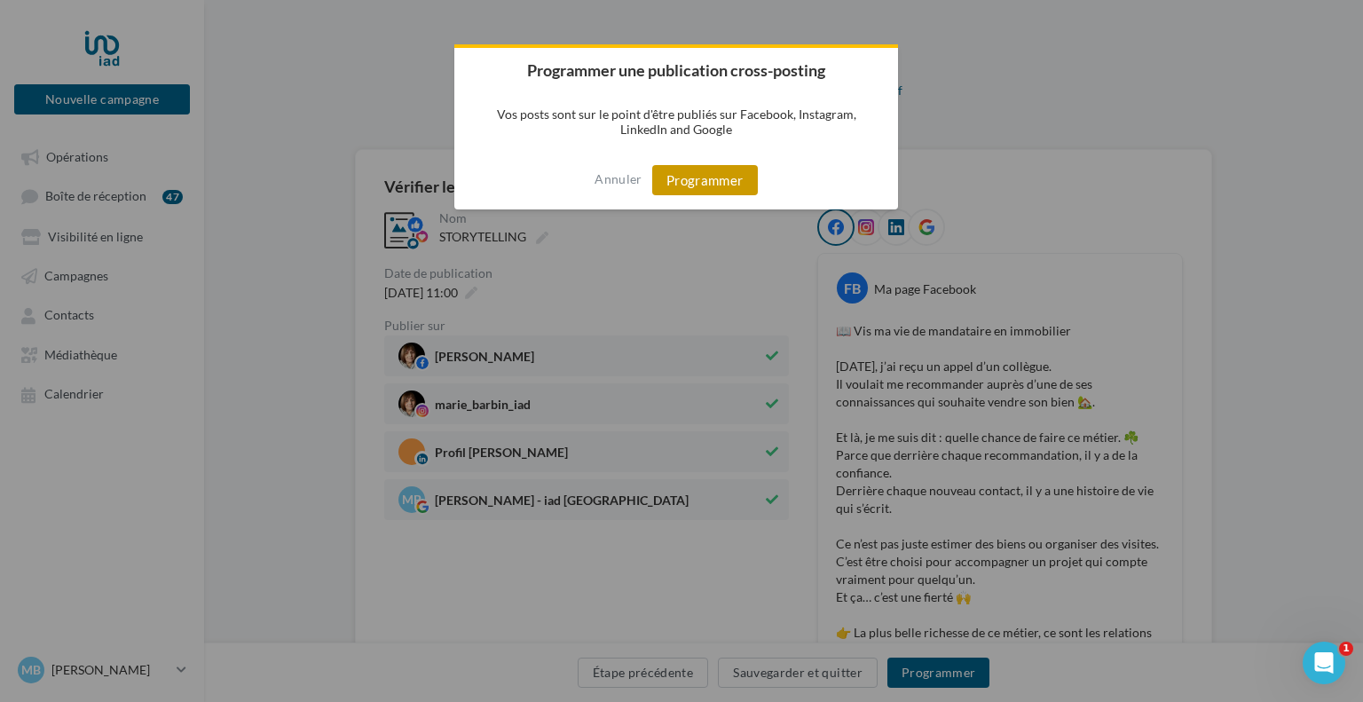
click at [669, 178] on button "Programmer" at bounding box center [705, 180] width 106 height 30
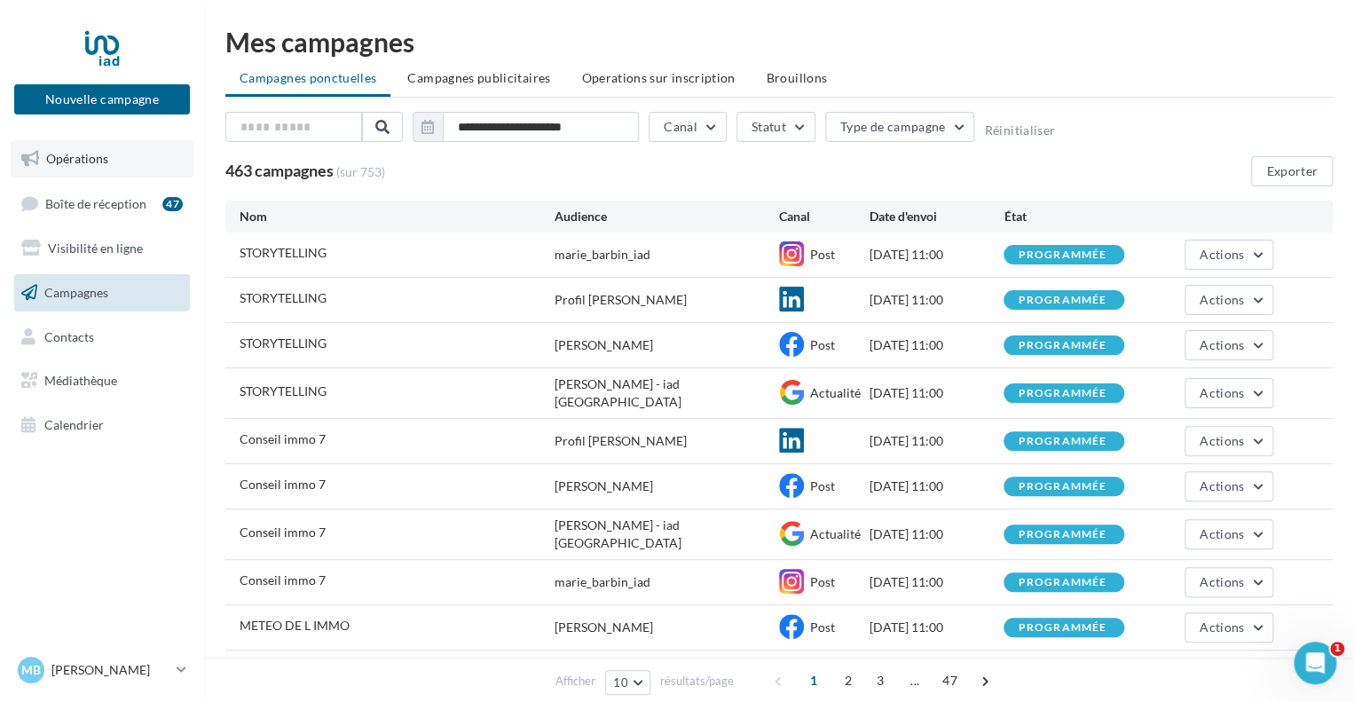
click at [113, 153] on link "Opérations" at bounding box center [102, 158] width 183 height 37
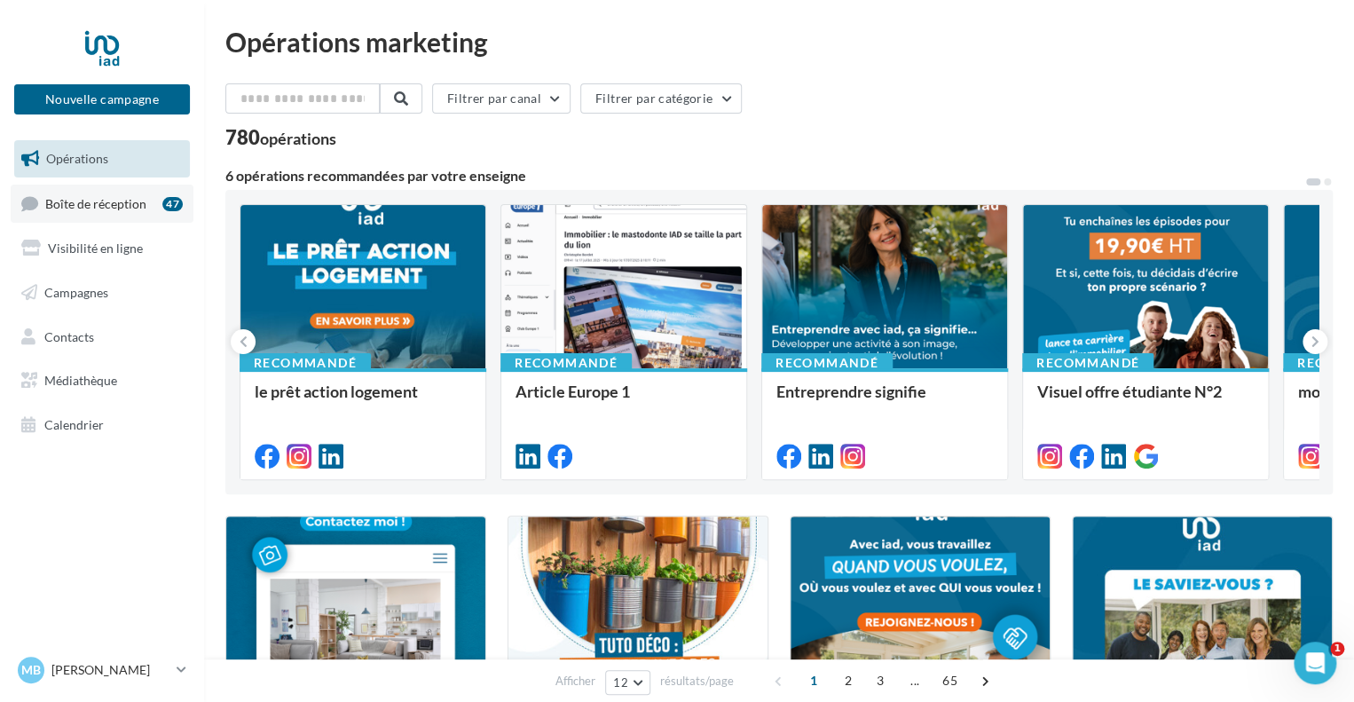
click at [88, 209] on span "Boîte de réception" at bounding box center [95, 202] width 101 height 15
click at [107, 206] on span "Boîte de réception" at bounding box center [95, 202] width 101 height 15
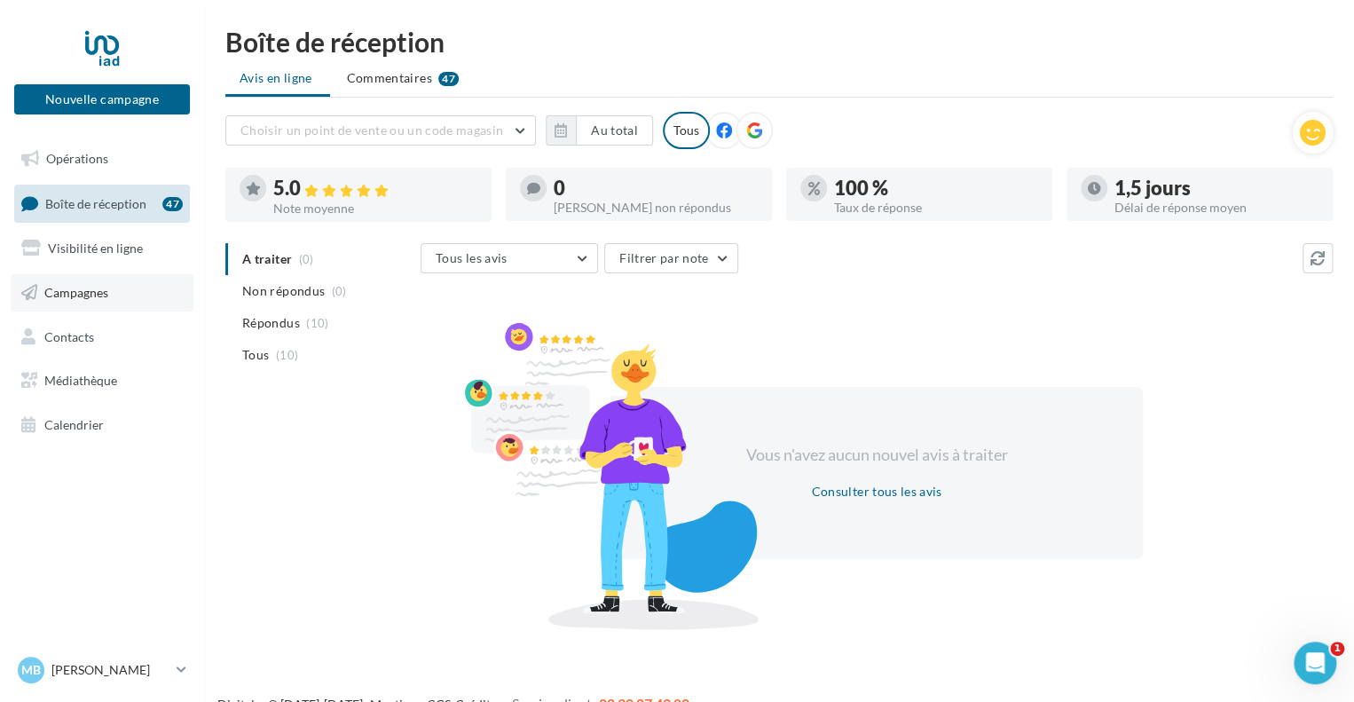
click at [109, 296] on link "Campagnes" at bounding box center [102, 292] width 183 height 37
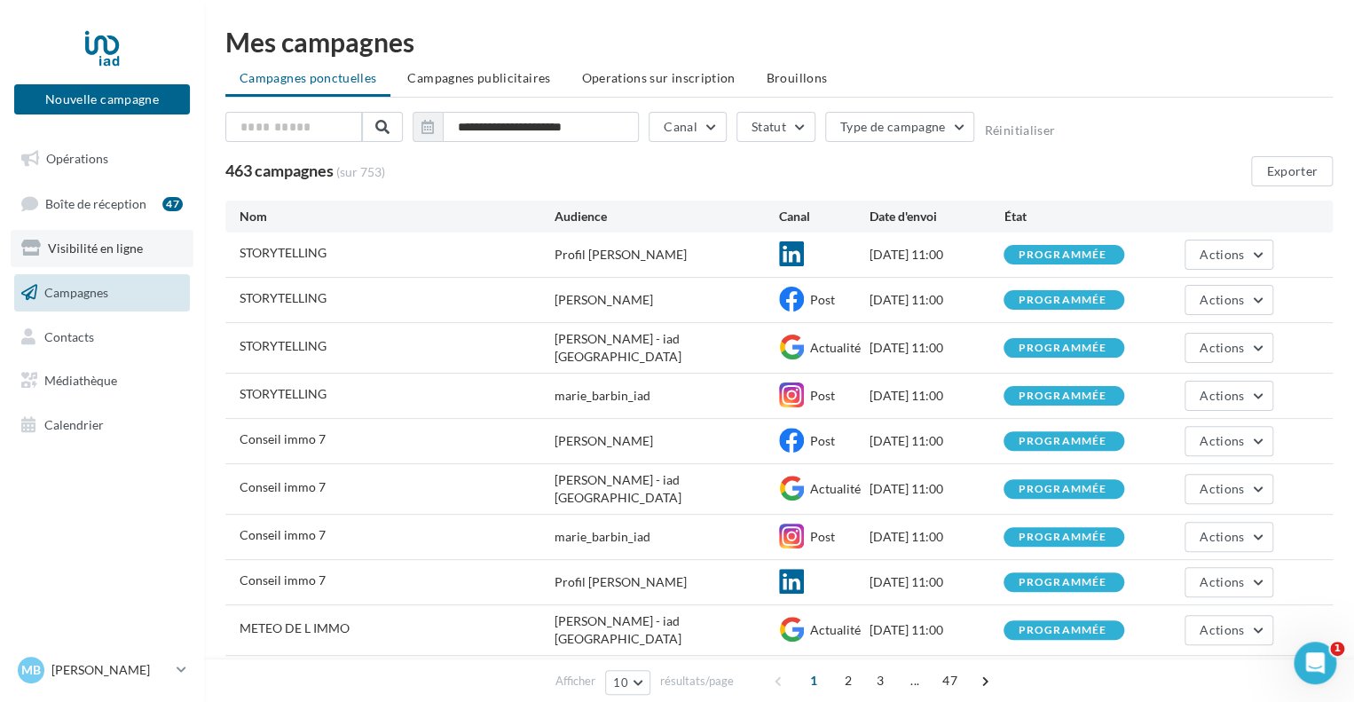
click at [114, 250] on span "Visibilité en ligne" at bounding box center [95, 248] width 95 height 15
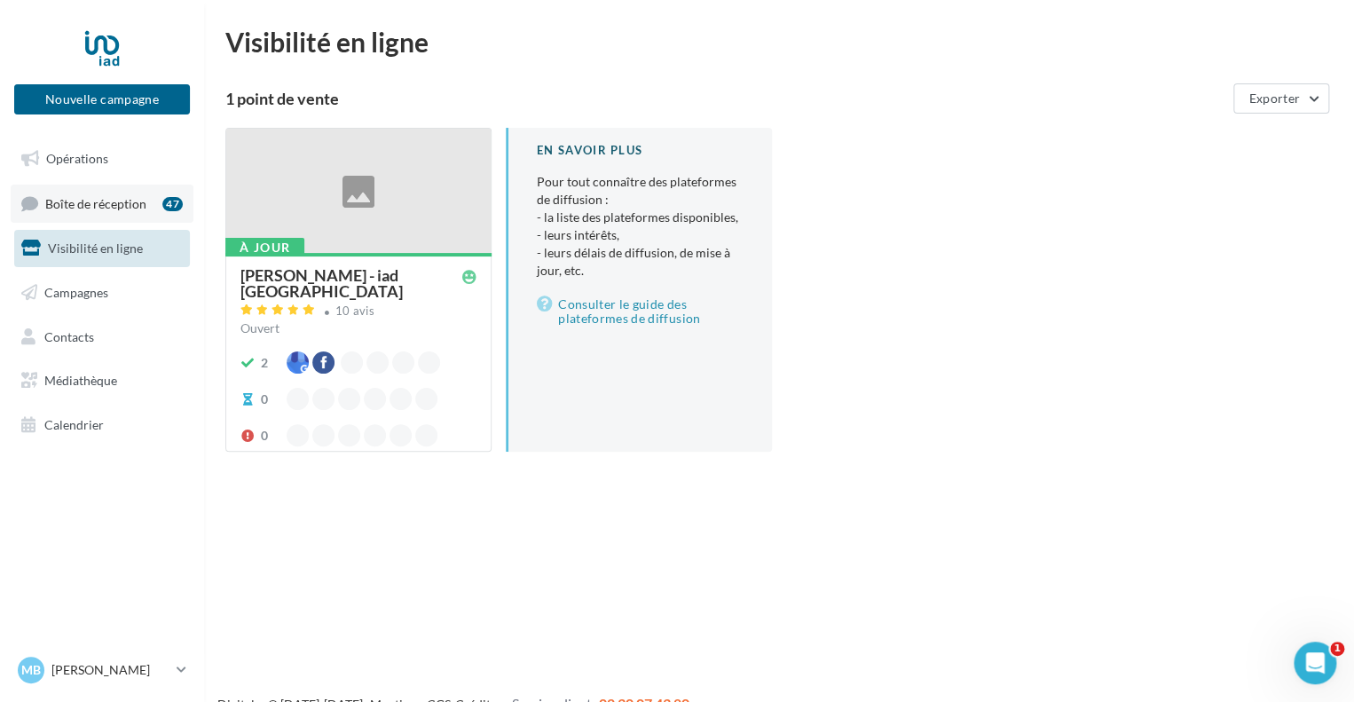
click at [123, 205] on span "Boîte de réception" at bounding box center [95, 202] width 101 height 15
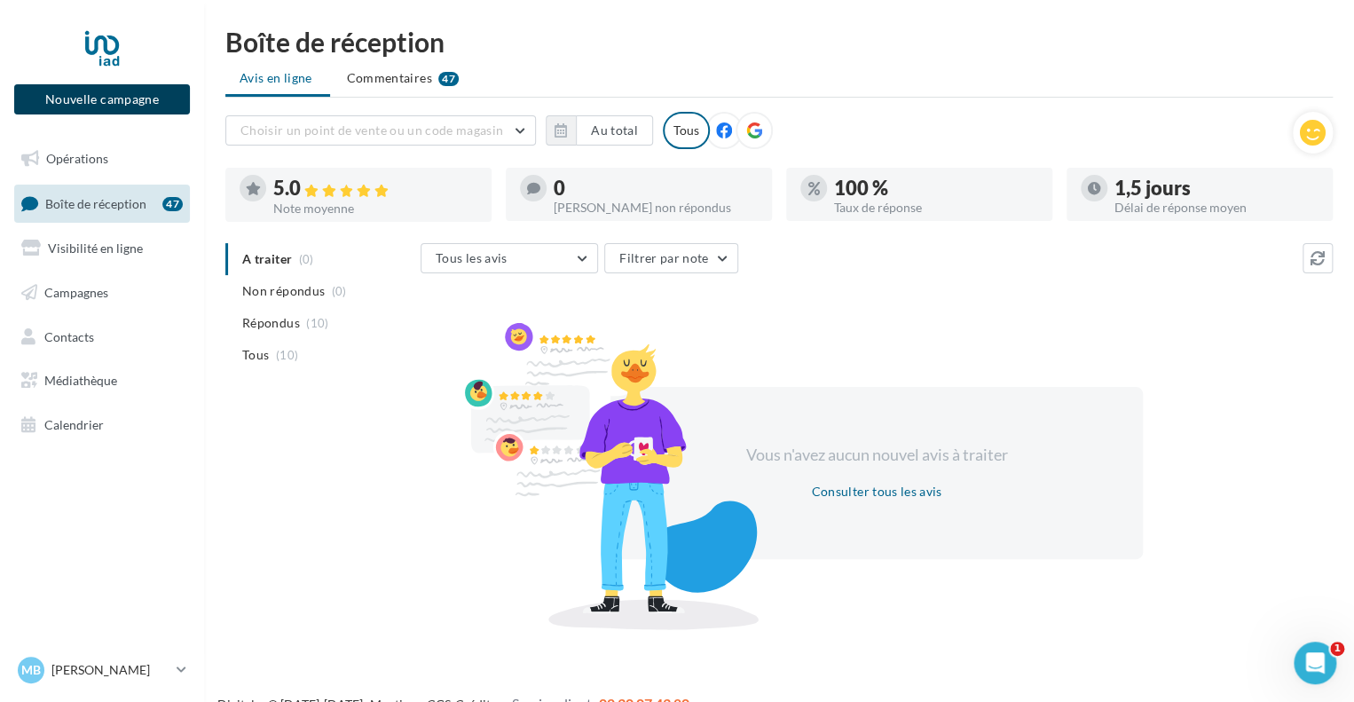
click at [124, 94] on button "Nouvelle campagne" at bounding box center [102, 99] width 176 height 30
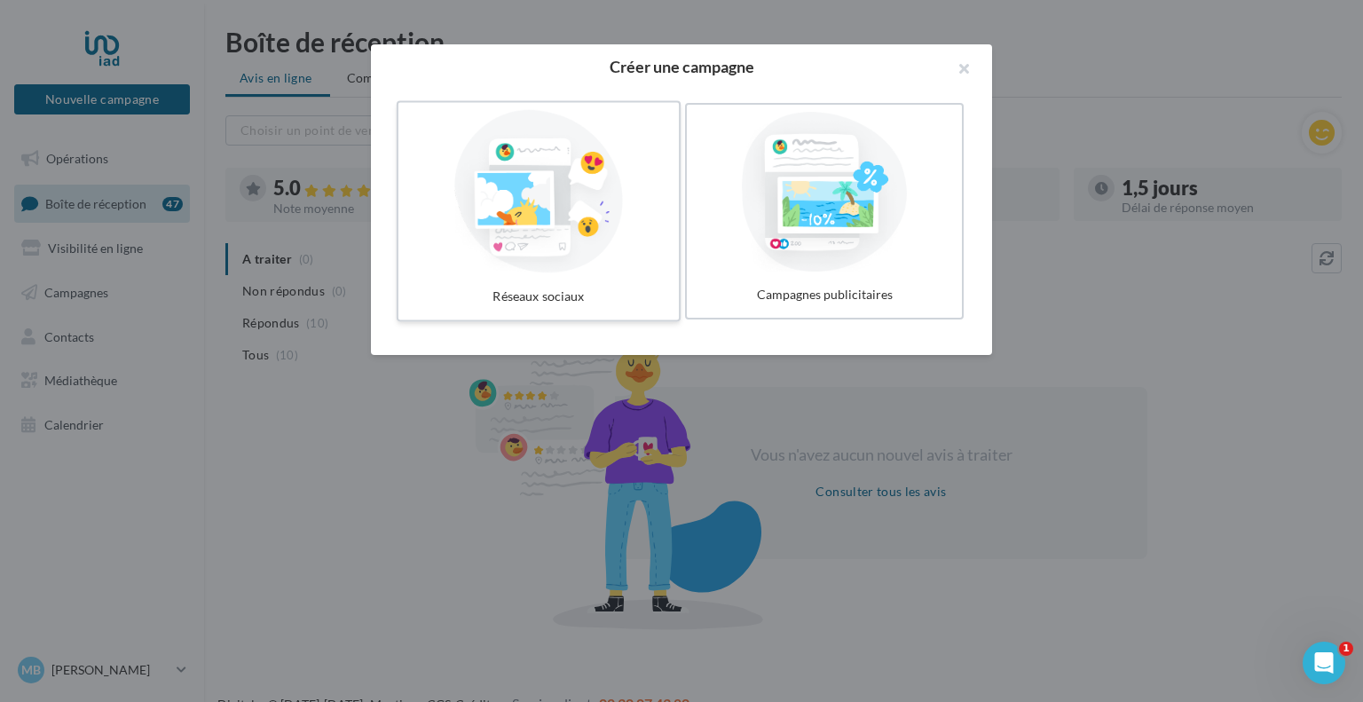
click at [487, 225] on div at bounding box center [539, 191] width 266 height 163
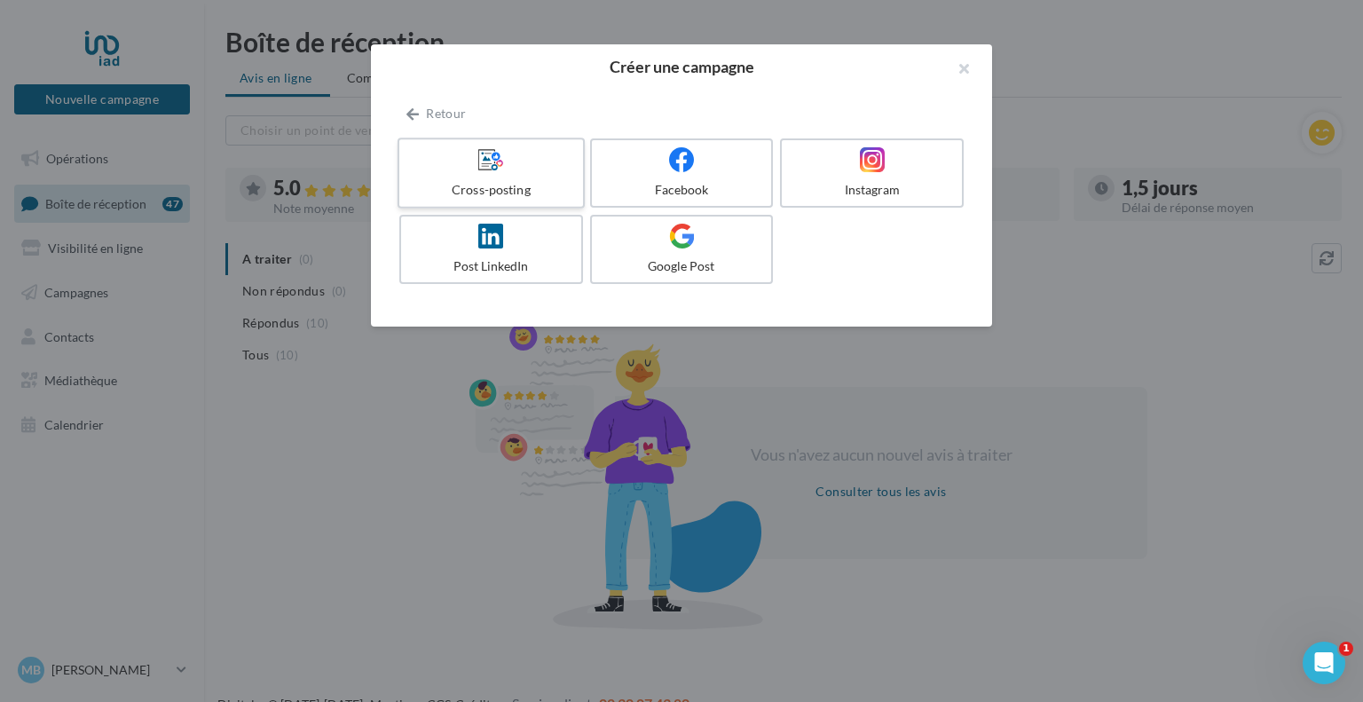
click at [494, 184] on div "Cross-posting" at bounding box center [490, 190] width 169 height 18
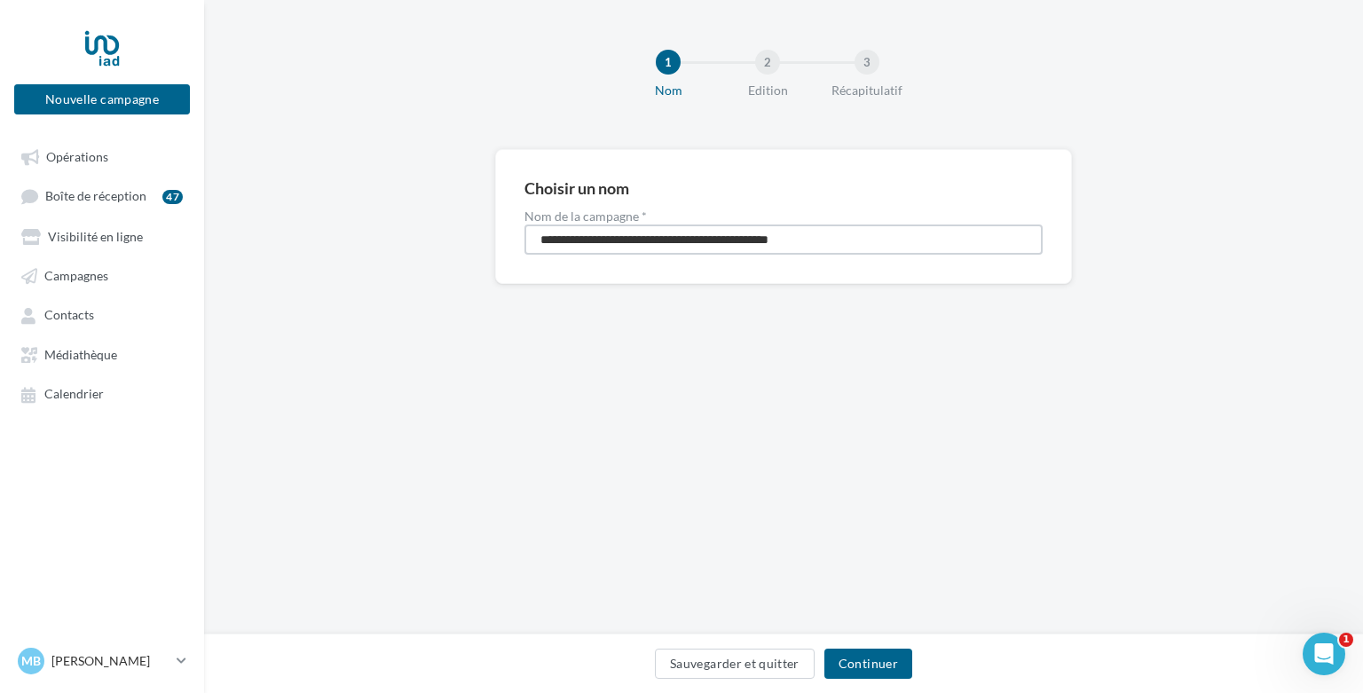
drag, startPoint x: 868, startPoint y: 241, endPoint x: 504, endPoint y: 223, distance: 364.3
click at [504, 223] on div "**********" at bounding box center [783, 216] width 577 height 135
type input "**********"
click at [864, 657] on button "Continuer" at bounding box center [869, 664] width 88 height 30
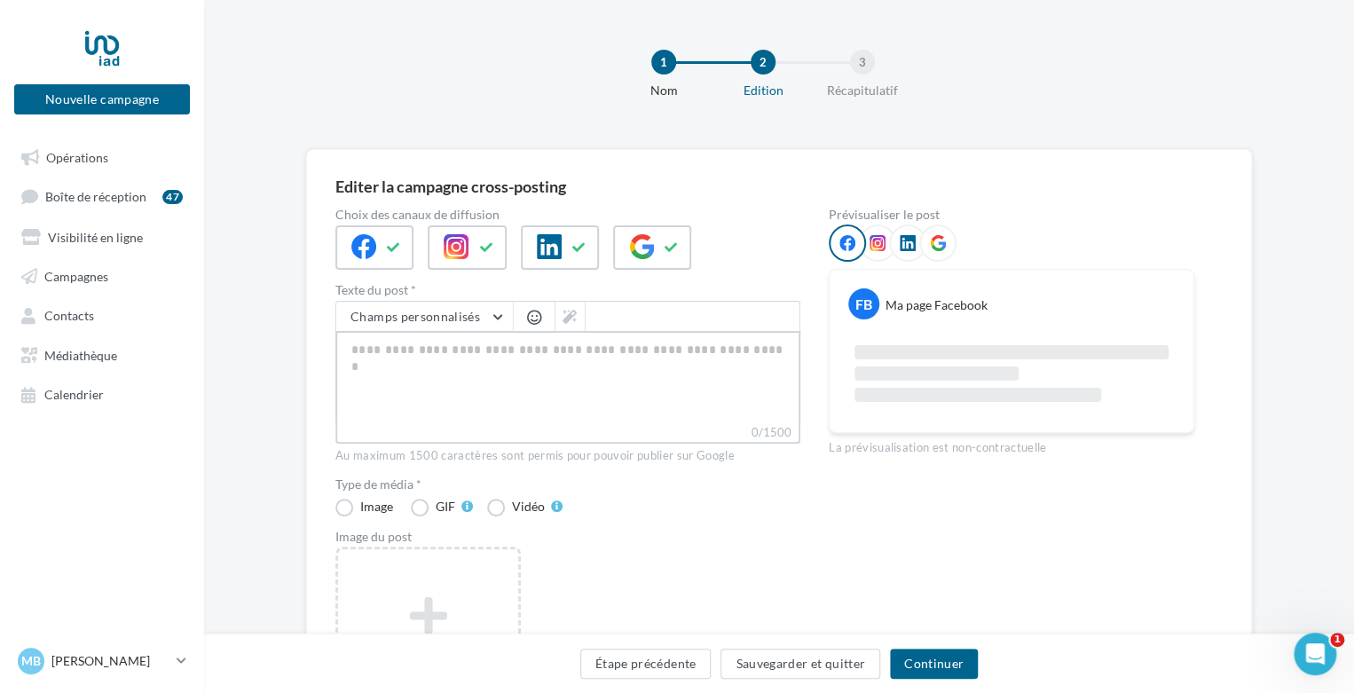
click at [434, 353] on textarea "0/1500" at bounding box center [567, 377] width 465 height 92
paste textarea "**********"
type textarea "**********"
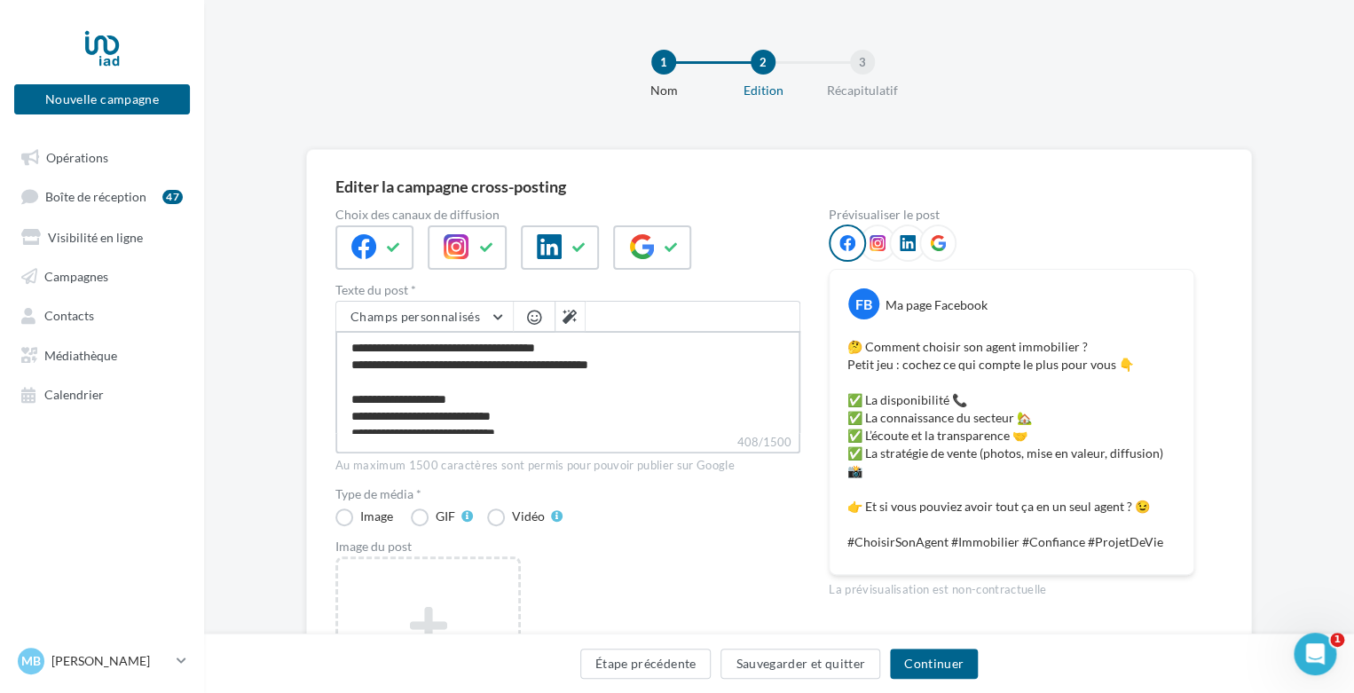
click at [628, 346] on textarea "**********" at bounding box center [567, 382] width 465 height 102
type textarea "**********"
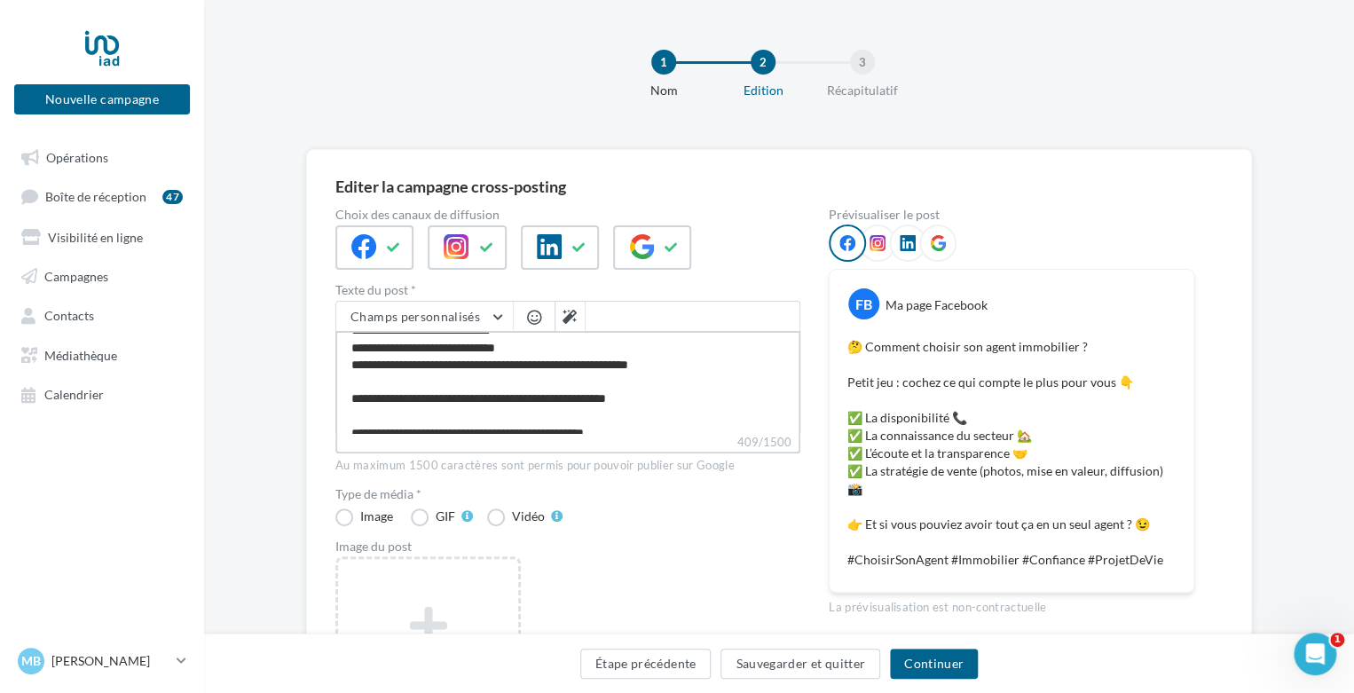
scroll to position [118, 0]
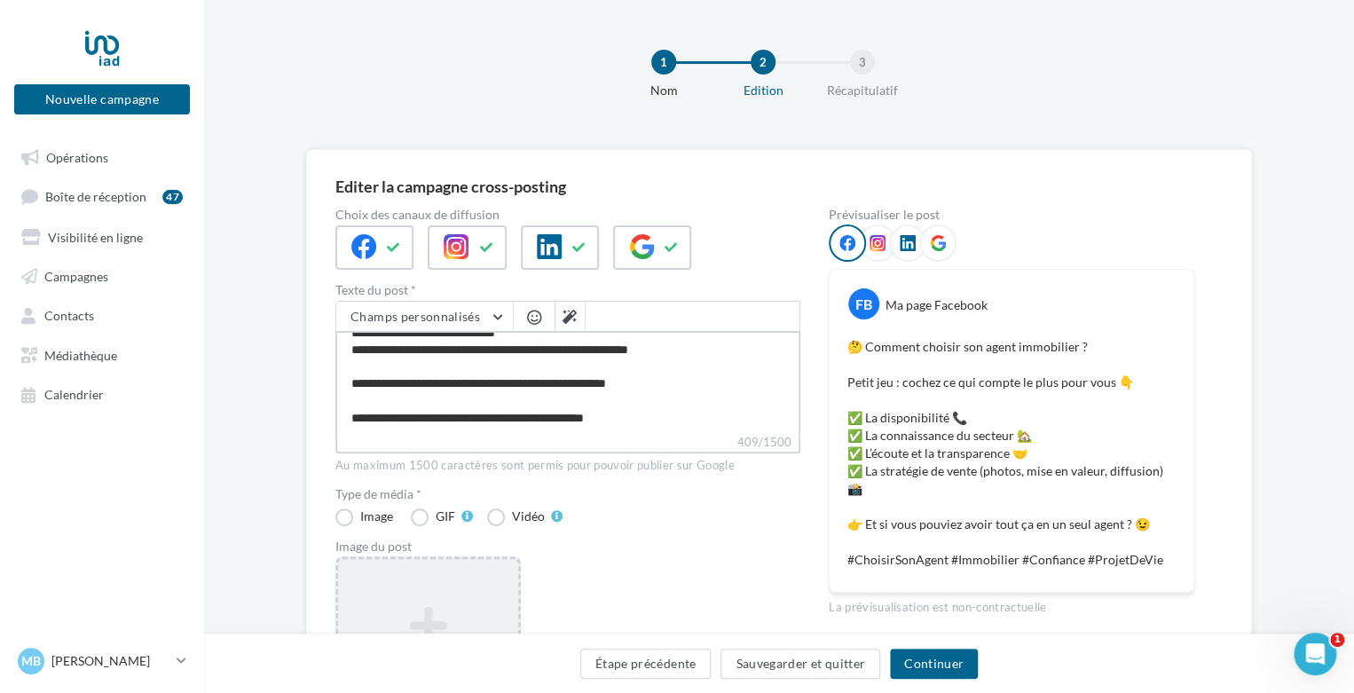
type textarea "**********"
click at [447, 620] on icon at bounding box center [428, 625] width 166 height 43
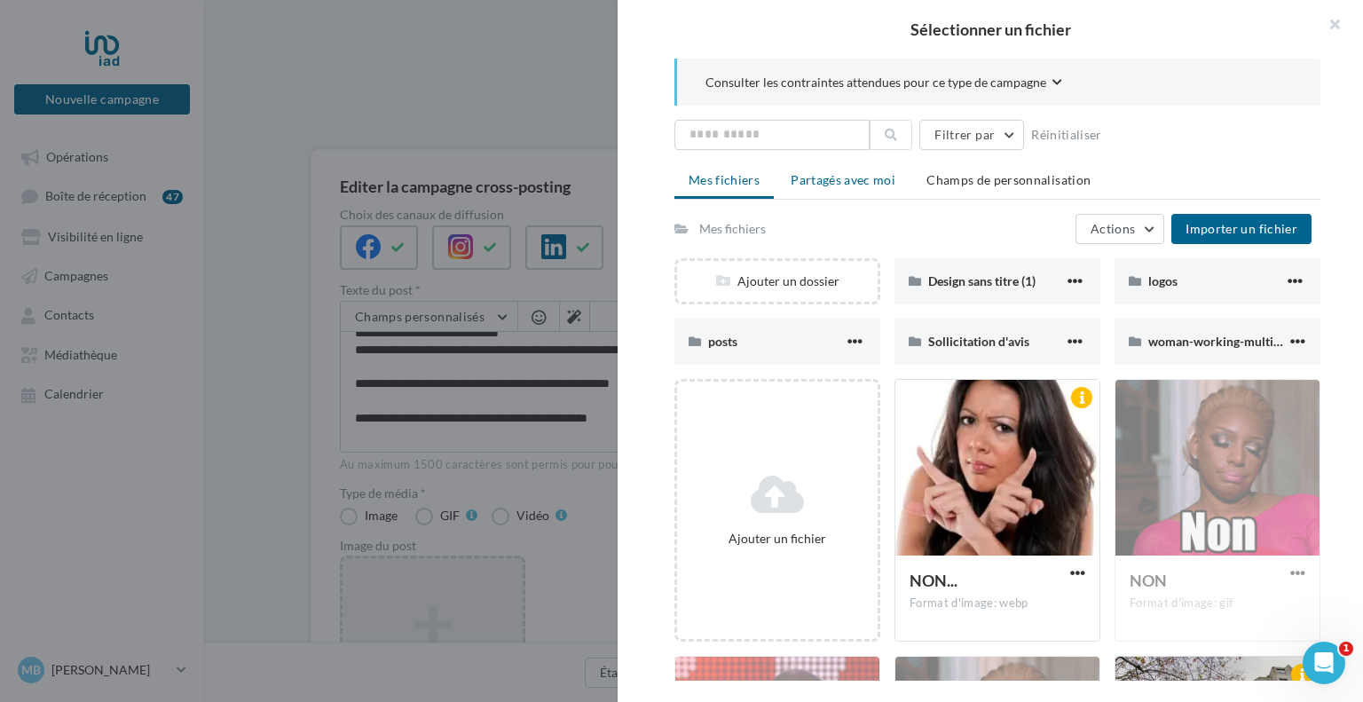
click at [859, 178] on span "Partagés avec moi" at bounding box center [843, 179] width 105 height 15
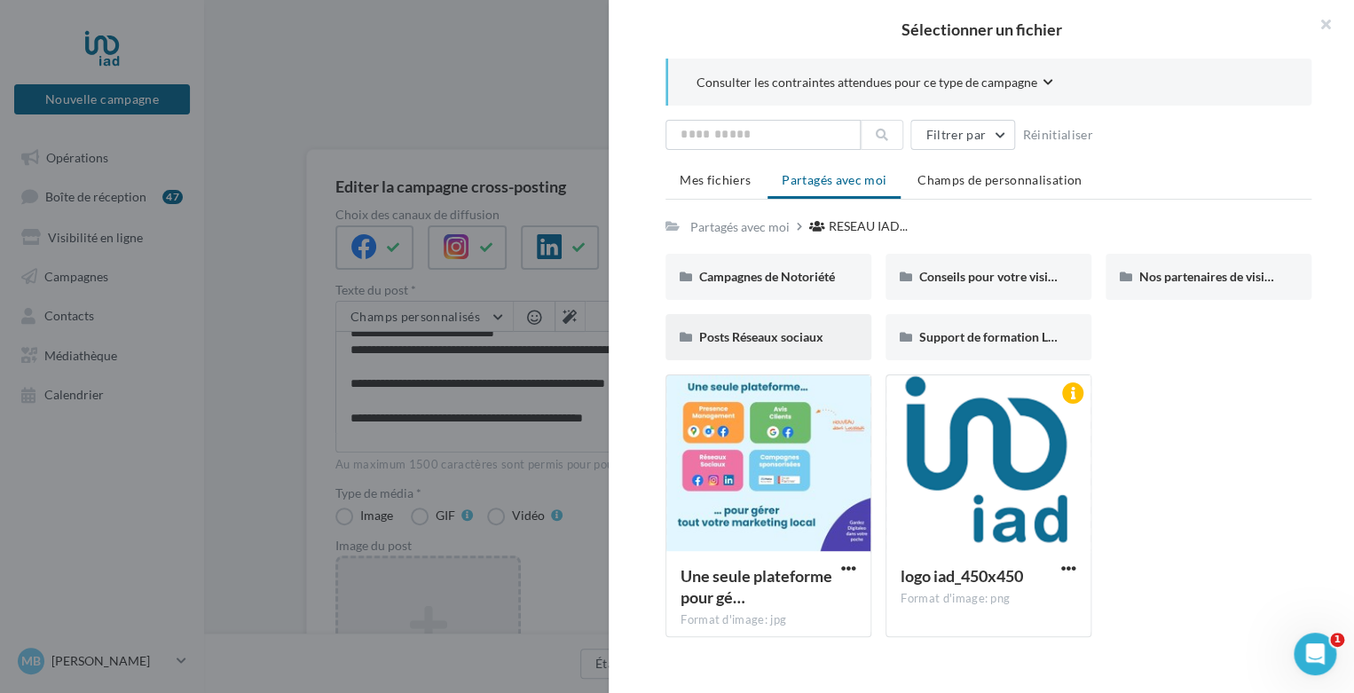
click at [818, 348] on div "Posts Réseaux sociaux" at bounding box center [769, 337] width 206 height 46
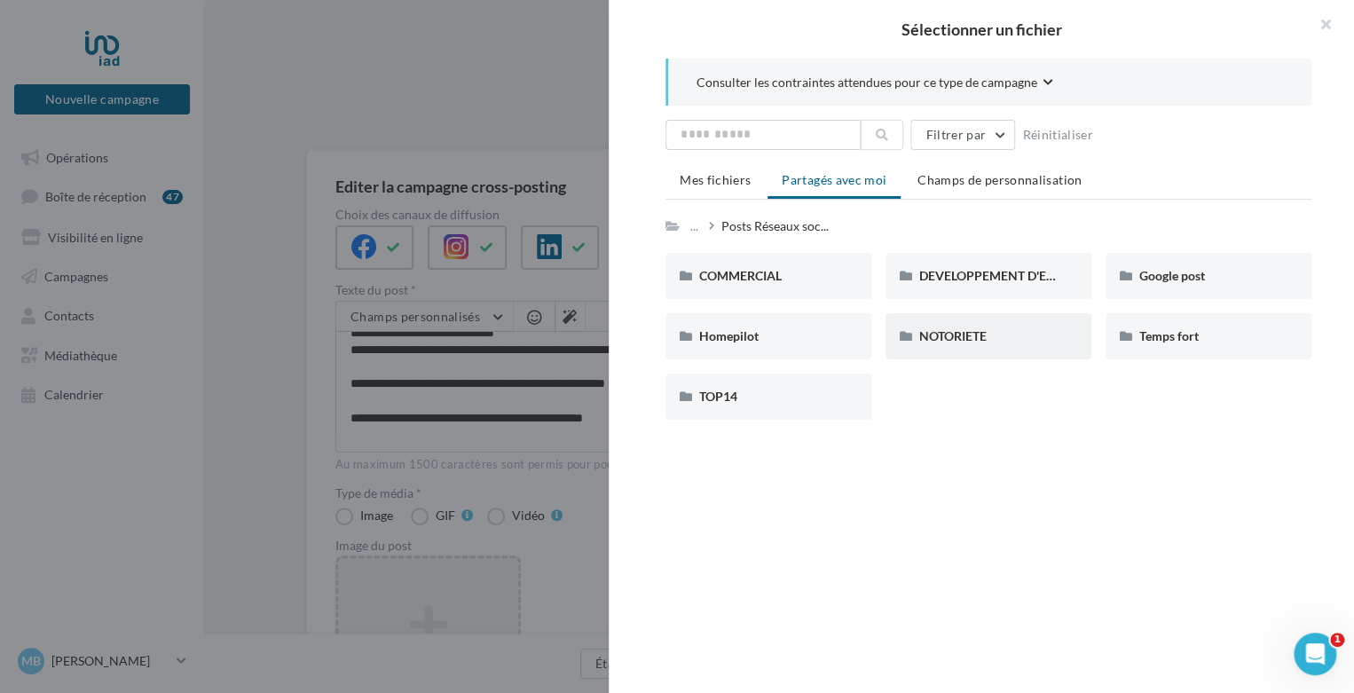
click at [934, 322] on div "NOTORIETE" at bounding box center [989, 336] width 206 height 46
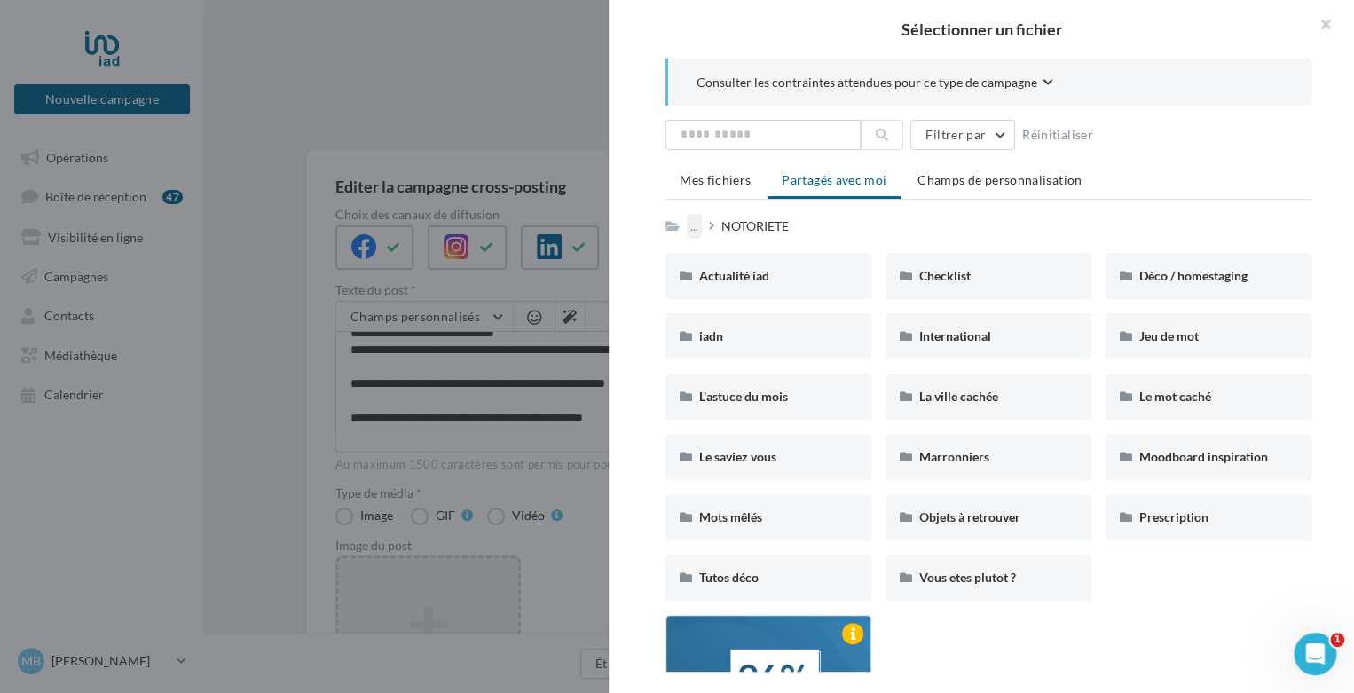
click at [698, 219] on div "..." at bounding box center [694, 226] width 15 height 25
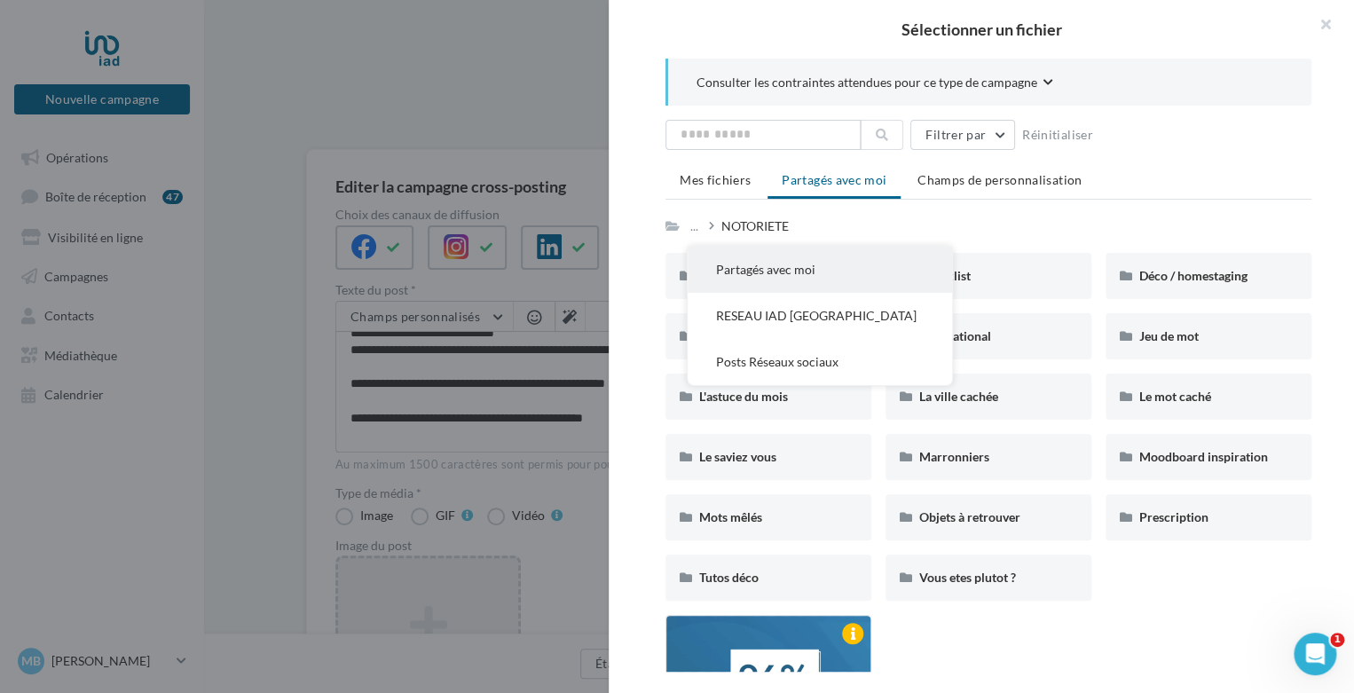
click at [739, 273] on button "Partagés avec moi" at bounding box center [820, 270] width 264 height 46
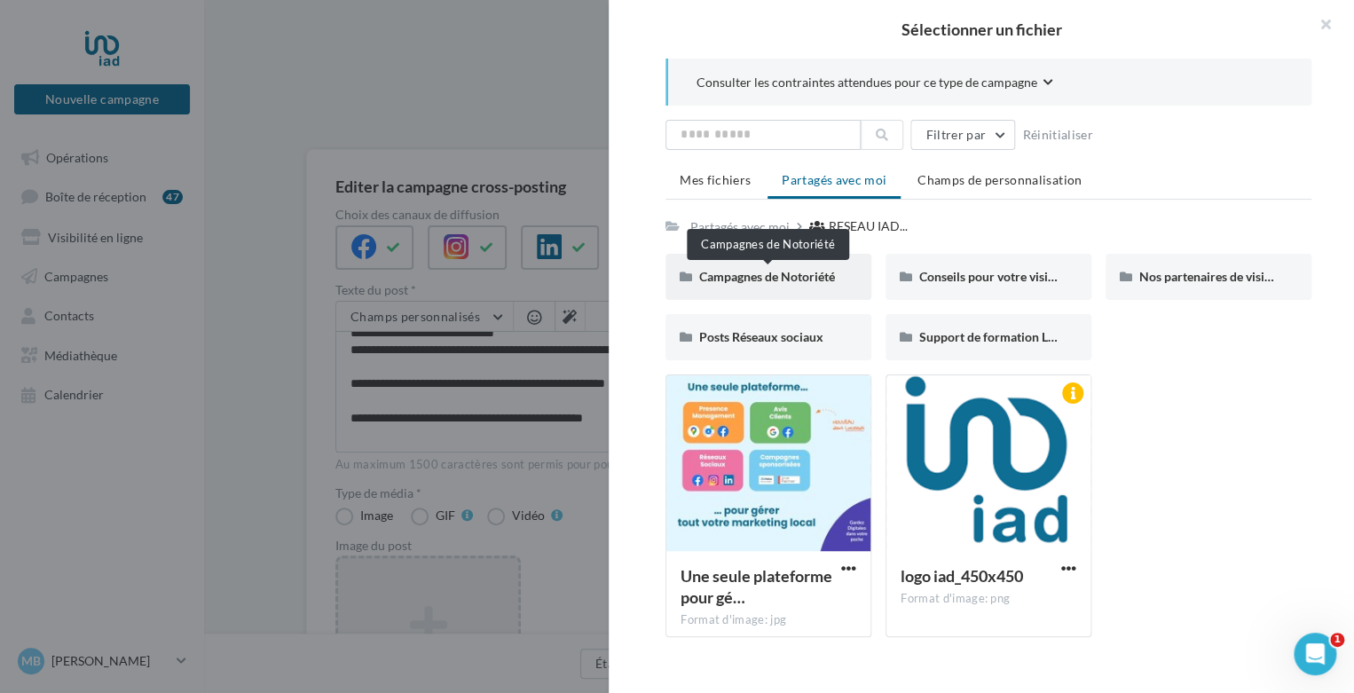
click at [769, 280] on span "Campagnes de Notoriété" at bounding box center [767, 276] width 136 height 15
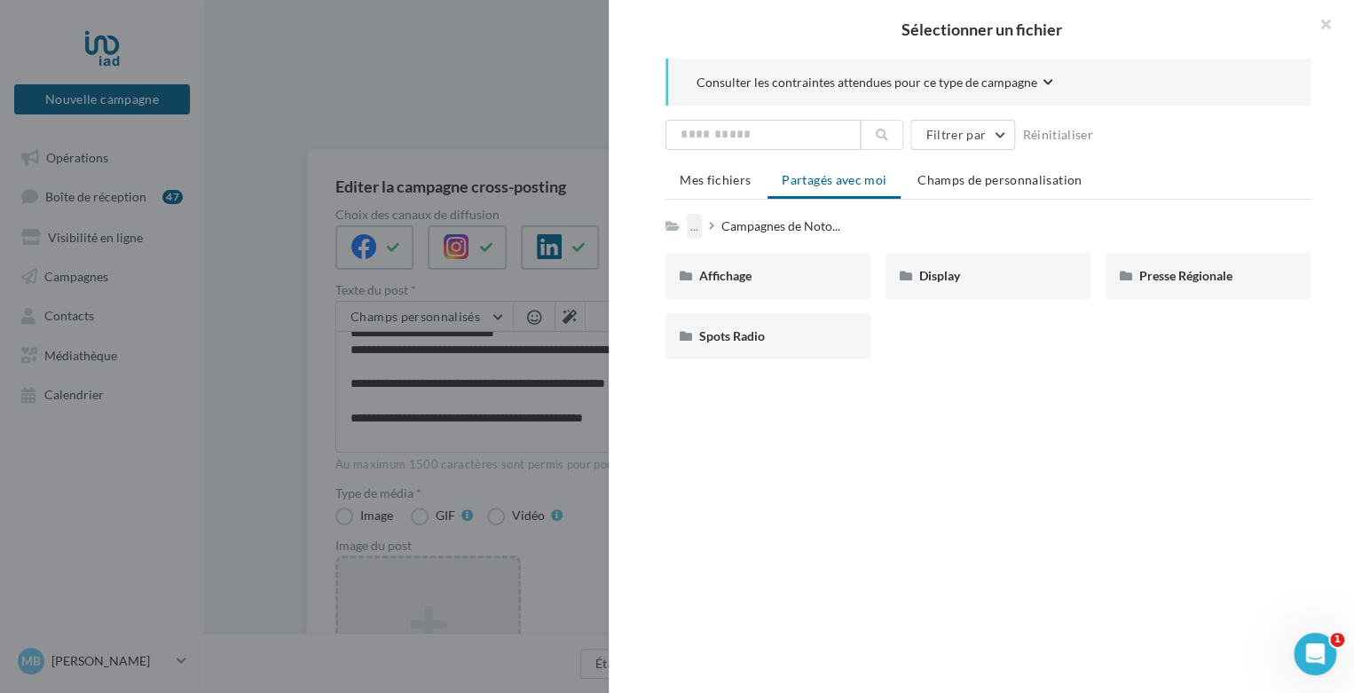
click at [691, 225] on div "..." at bounding box center [694, 226] width 15 height 25
click at [799, 263] on button "Partagés avec moi" at bounding box center [820, 270] width 264 height 46
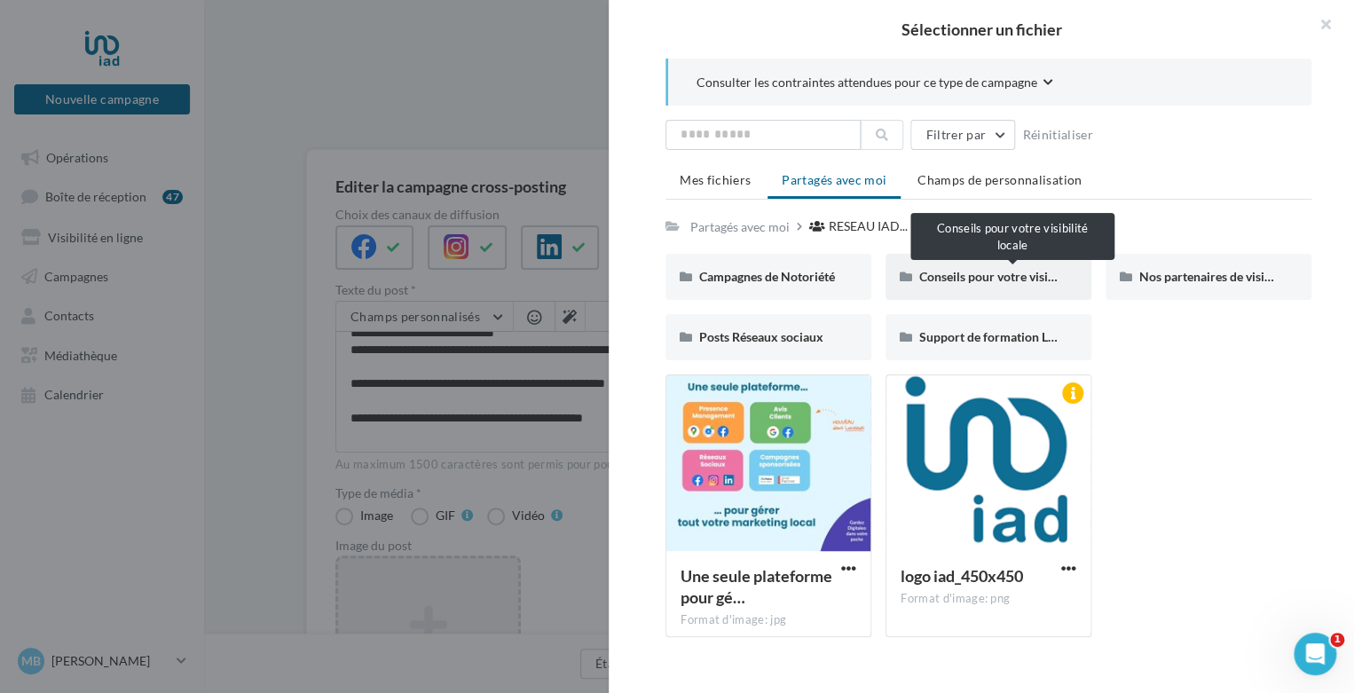
click at [949, 272] on span "Conseils pour votre visibilité locale" at bounding box center [1015, 276] width 193 height 15
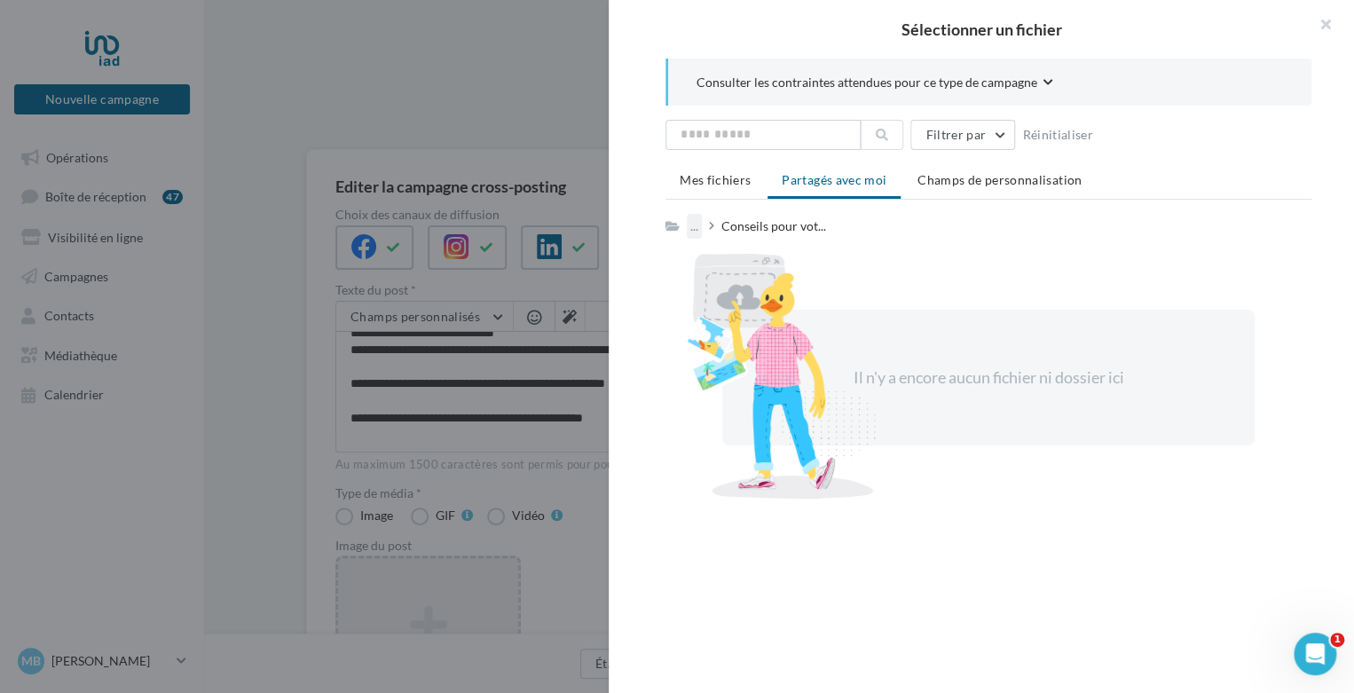
click at [697, 221] on div "..." at bounding box center [694, 226] width 15 height 25
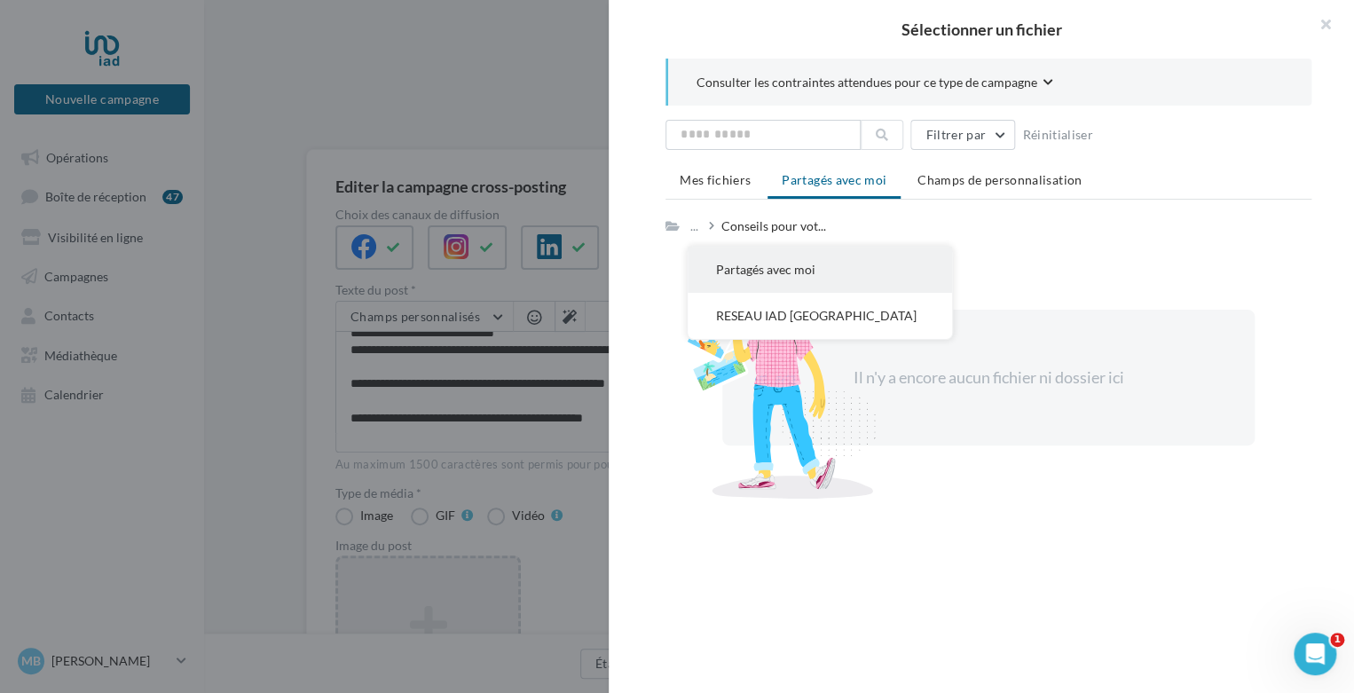
click at [716, 256] on button "Partagés avec moi" at bounding box center [820, 270] width 264 height 46
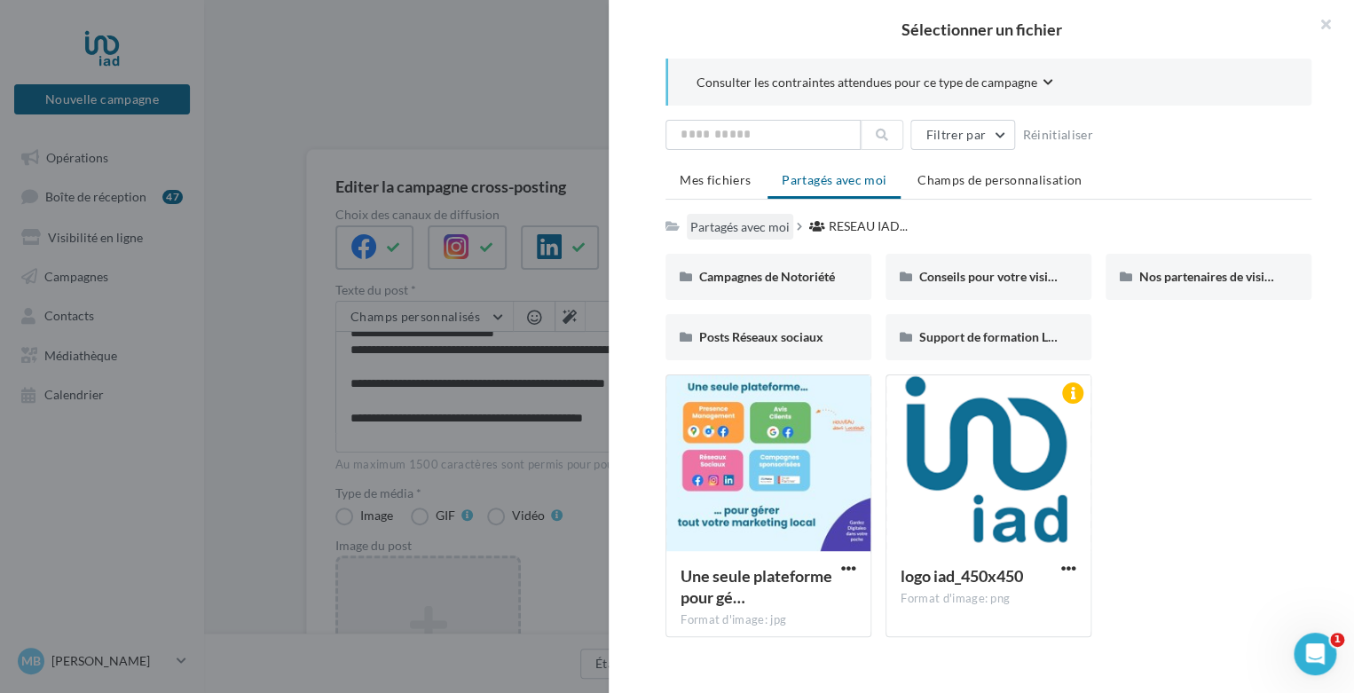
click at [759, 218] on div "Partagés avec moi" at bounding box center [740, 227] width 99 height 18
click at [756, 225] on div "Partagés avec moi" at bounding box center [740, 227] width 99 height 18
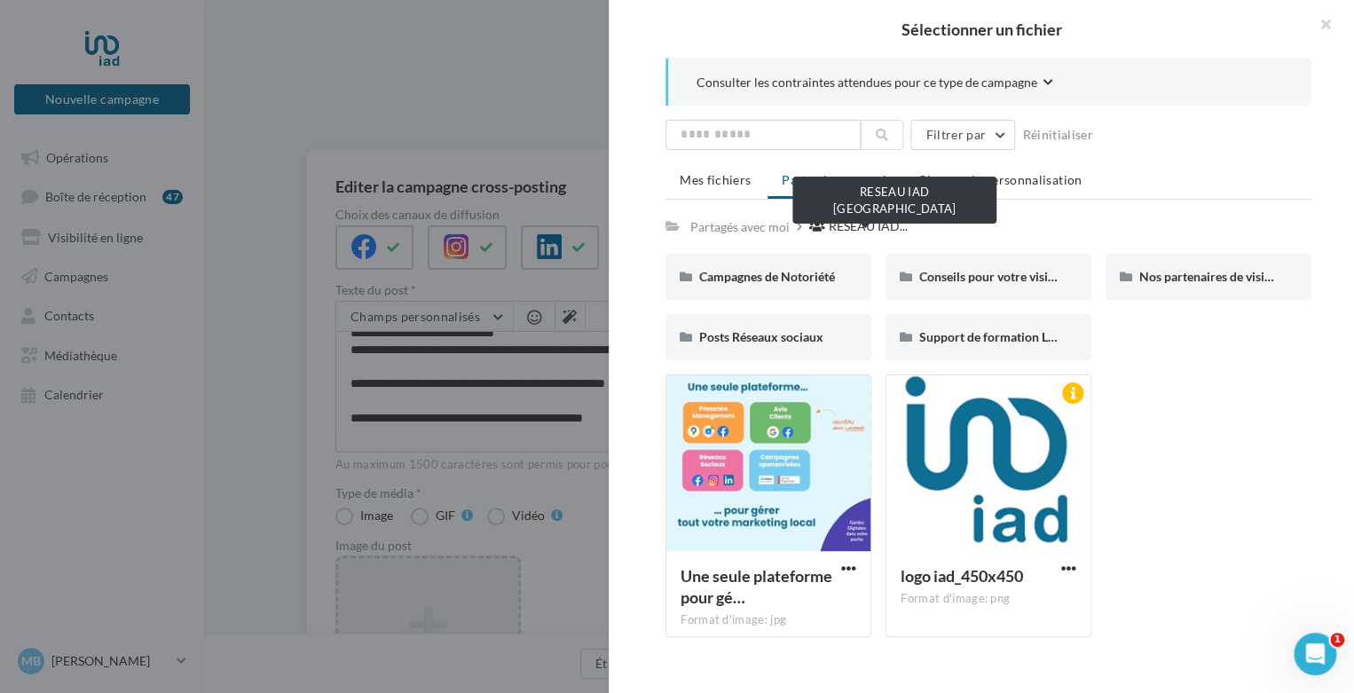
click at [841, 222] on span "RESEAU IAD..." at bounding box center [868, 226] width 79 height 18
click at [802, 345] on div "Posts Réseaux sociaux" at bounding box center [769, 337] width 206 height 46
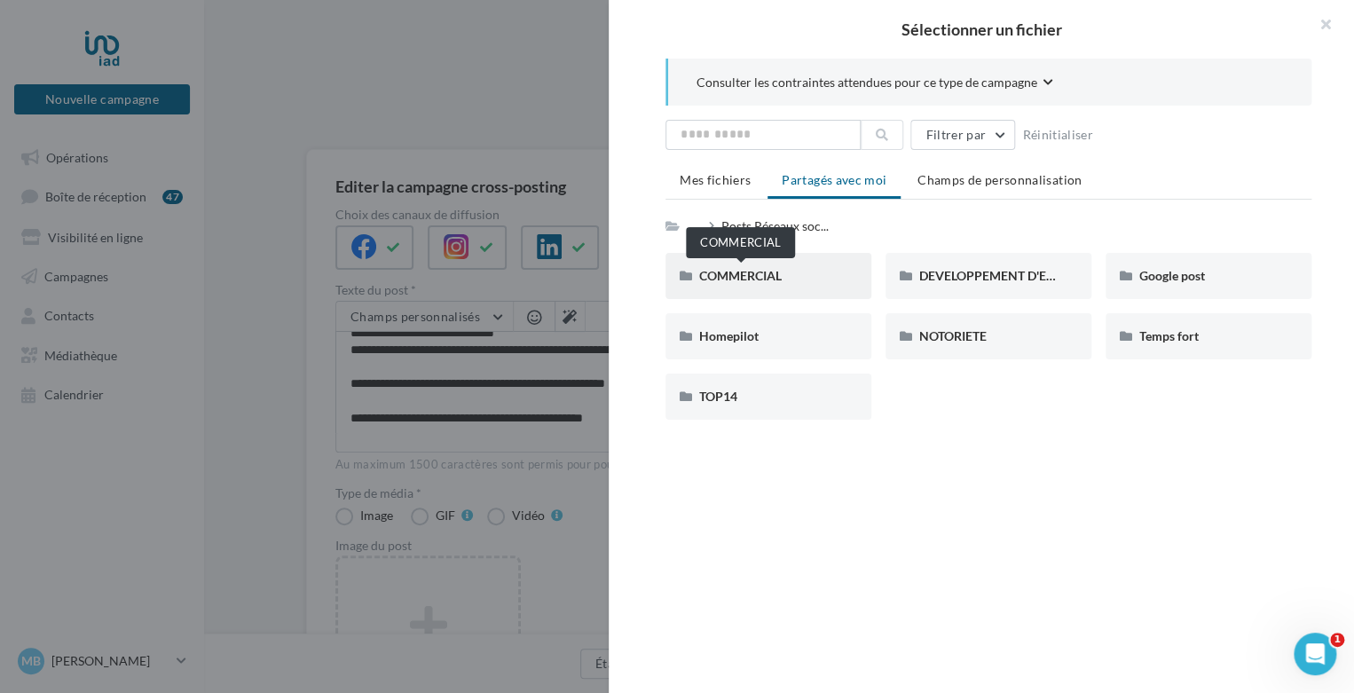
click at [773, 281] on span "COMMERCIAL" at bounding box center [740, 275] width 83 height 15
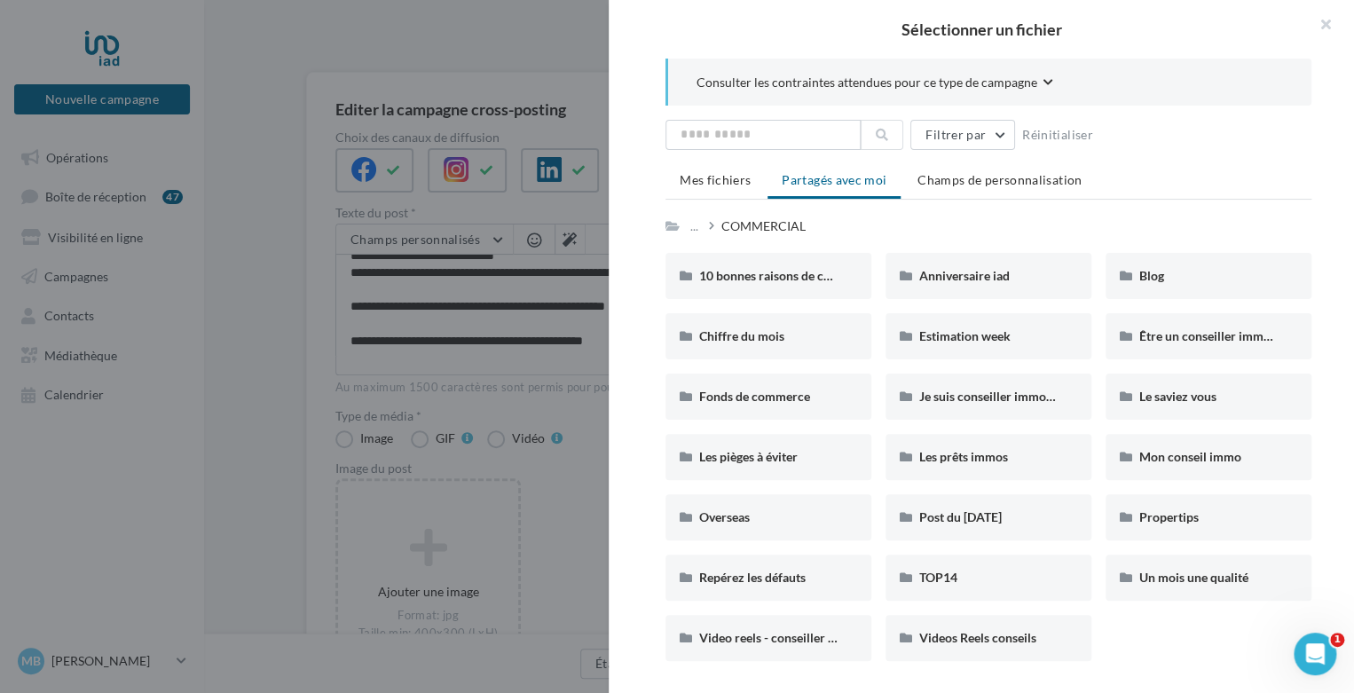
scroll to position [78, 0]
click at [1182, 556] on div "Un mois une qualité" at bounding box center [1209, 578] width 206 height 46
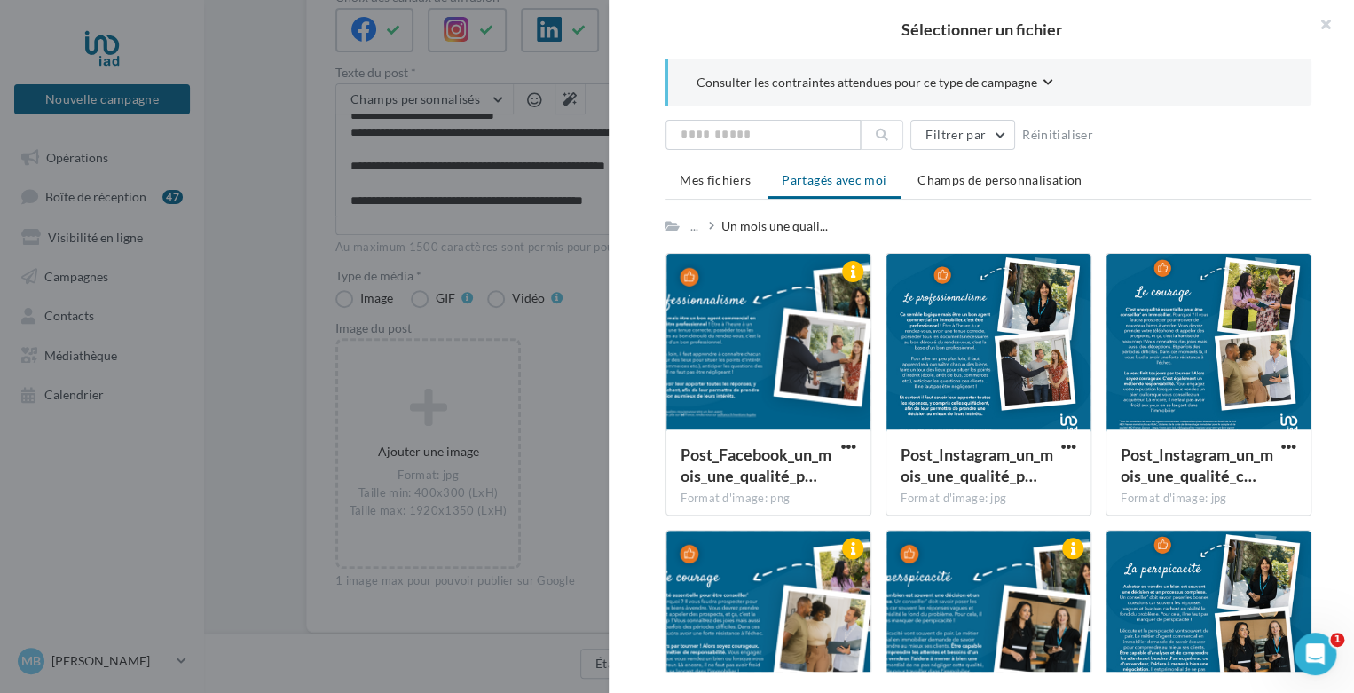
scroll to position [260, 0]
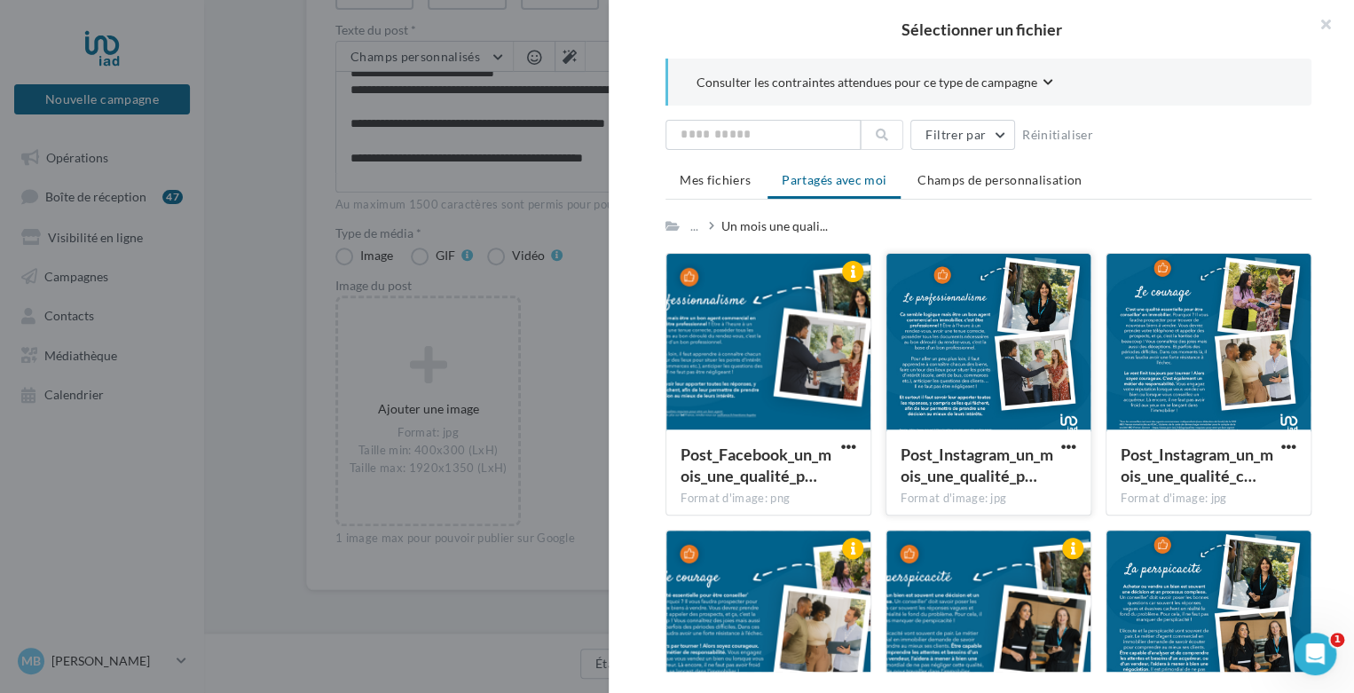
click at [1038, 319] on div at bounding box center [989, 343] width 204 height 178
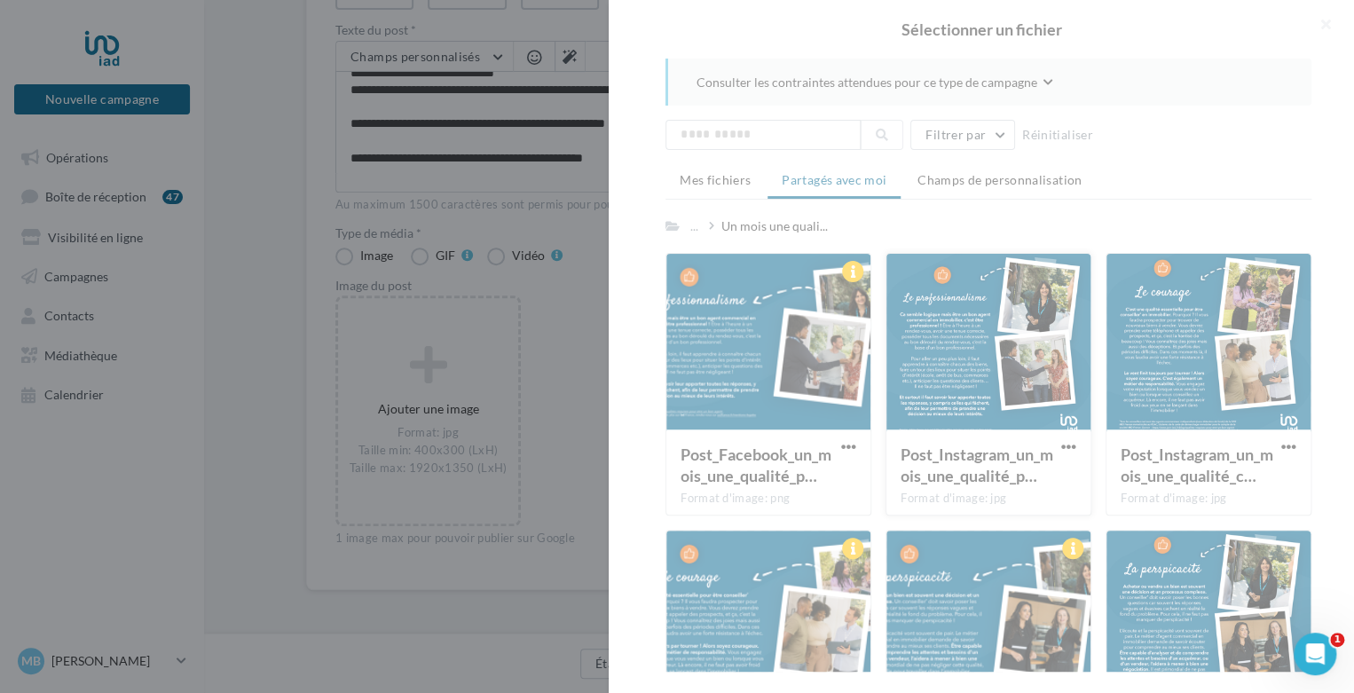
click at [1038, 319] on div at bounding box center [982, 346] width 746 height 693
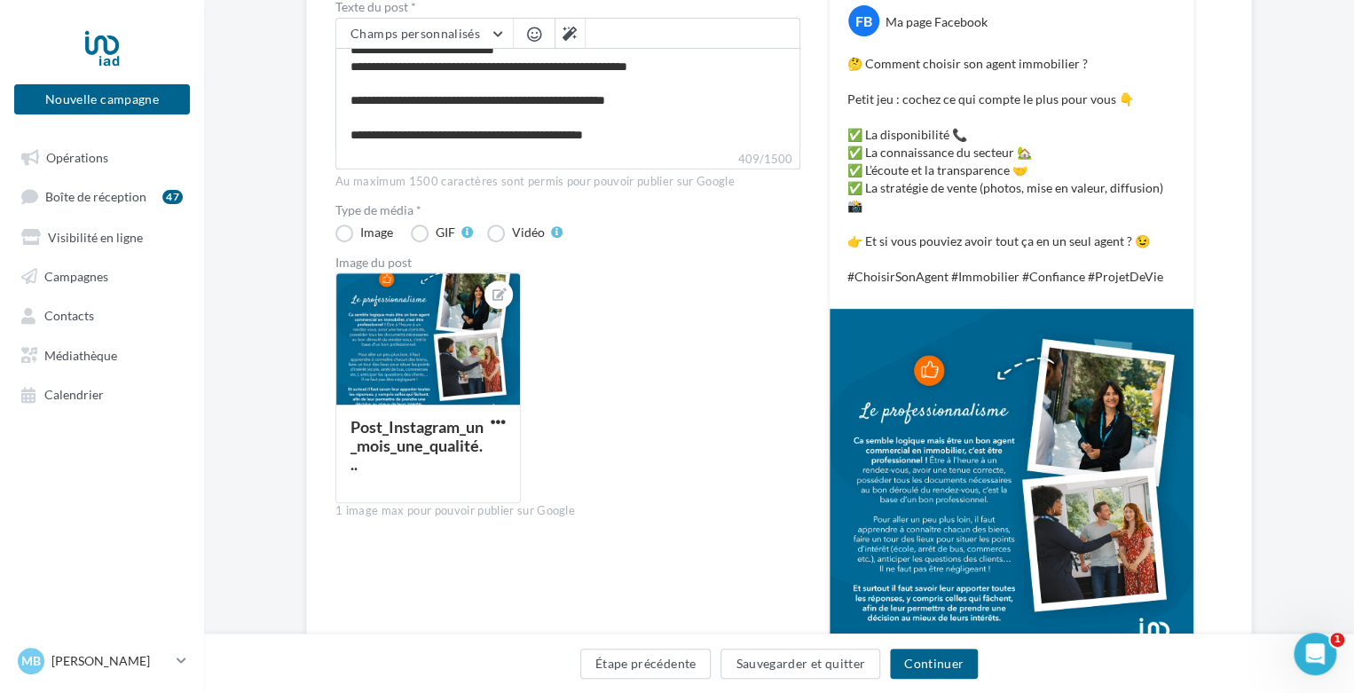
scroll to position [288, 0]
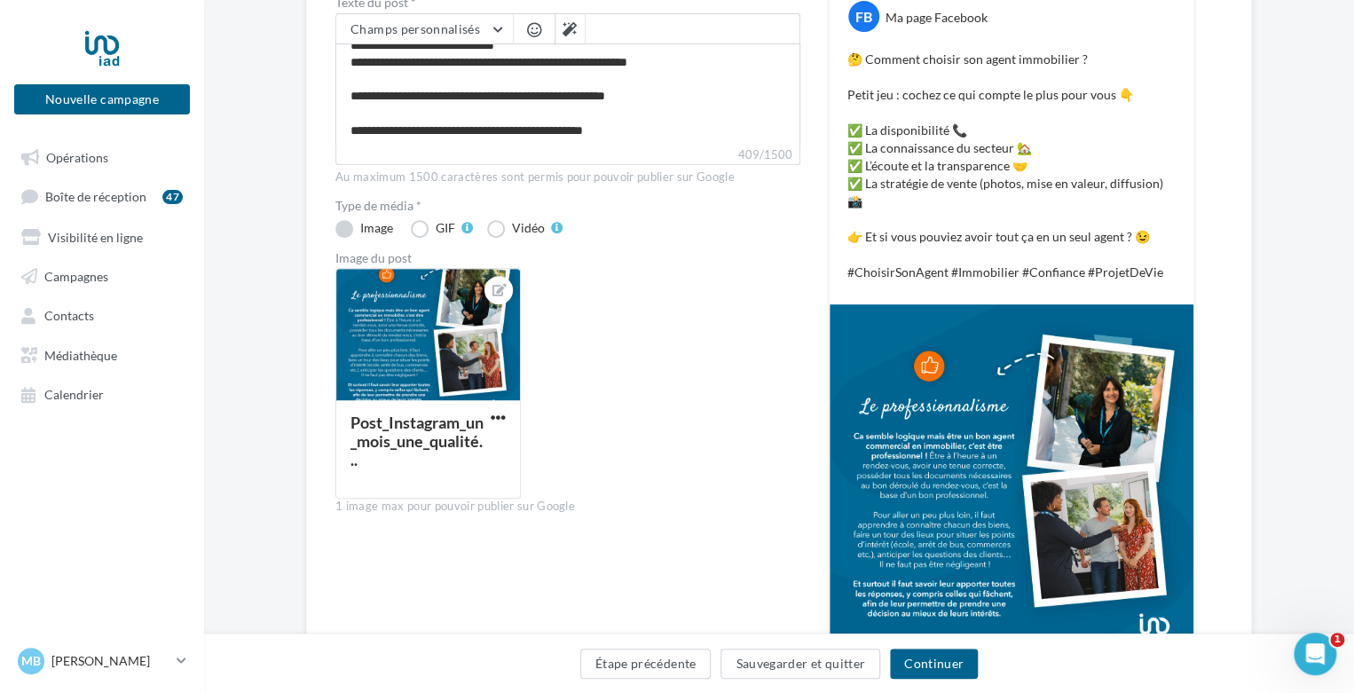
click at [341, 233] on label "Image" at bounding box center [365, 229] width 61 height 18
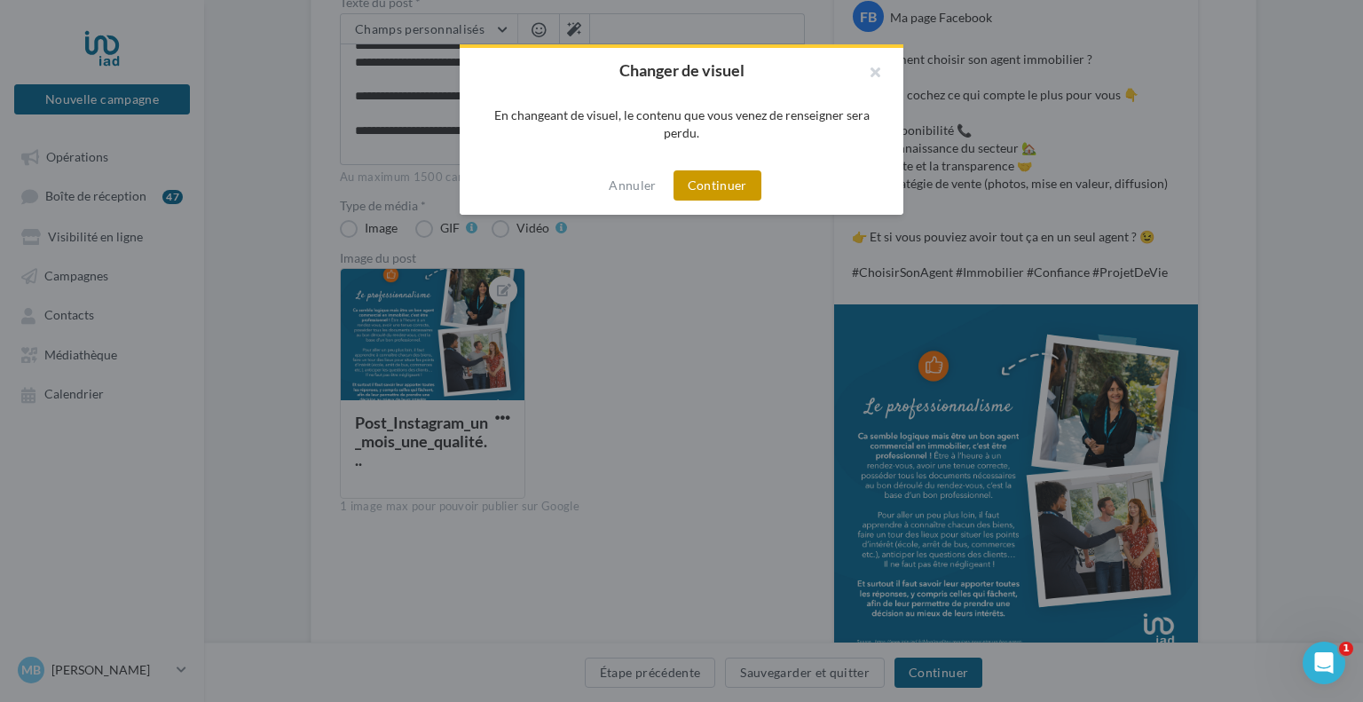
click at [725, 189] on button "Continuer" at bounding box center [718, 185] width 88 height 30
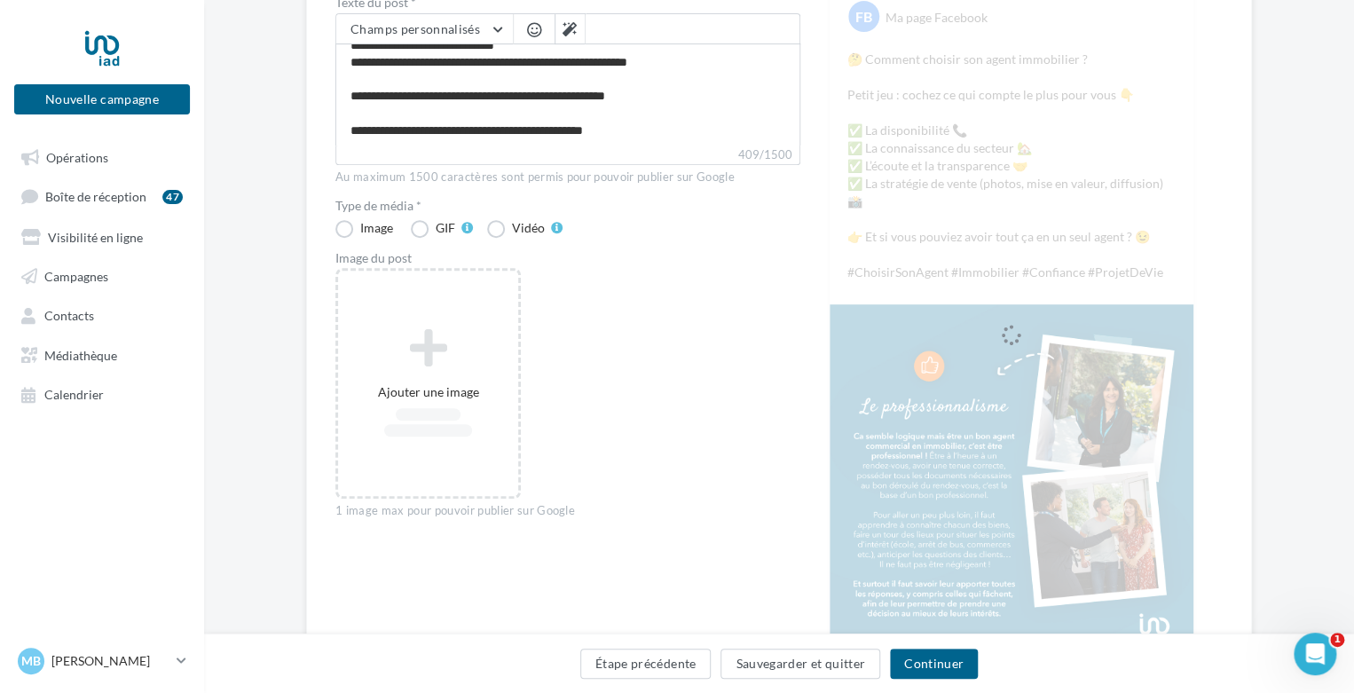
scroll to position [260, 0]
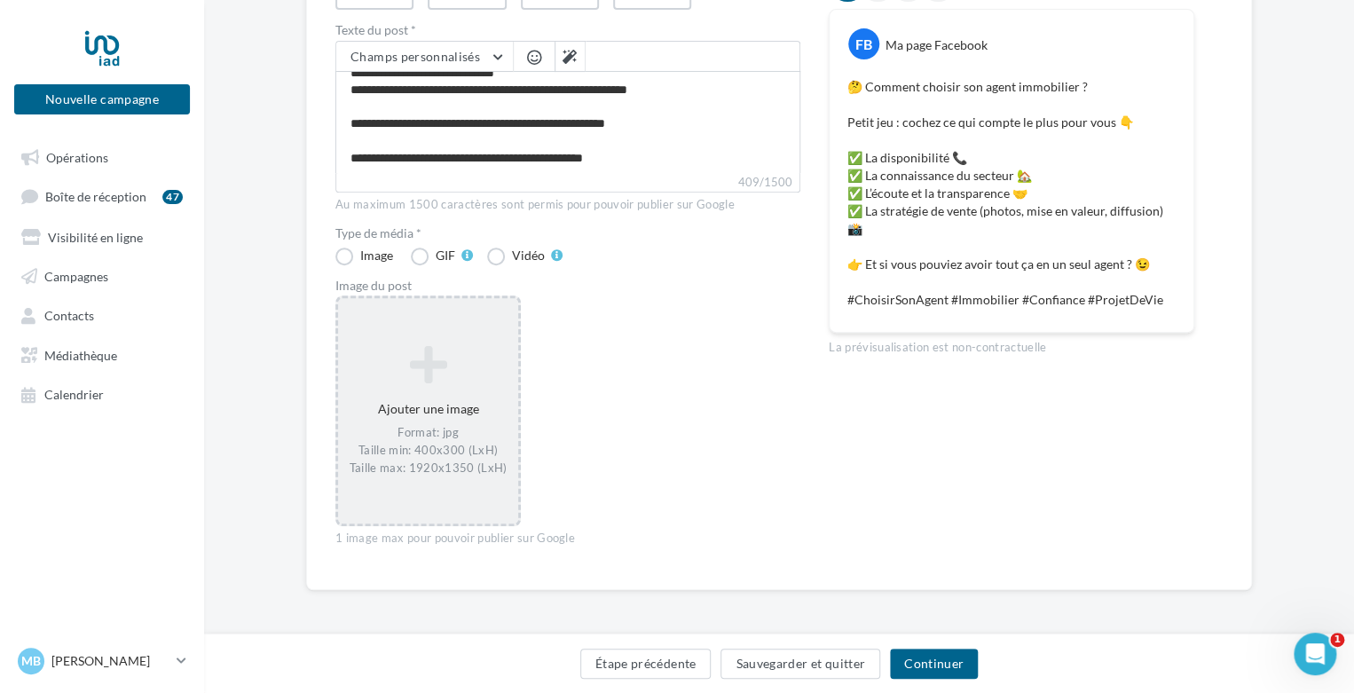
click at [438, 438] on div "Format: jpg Taille min: 400x300 (LxH) Taille max: 1920x1350 (LxH)" at bounding box center [428, 450] width 166 height 51
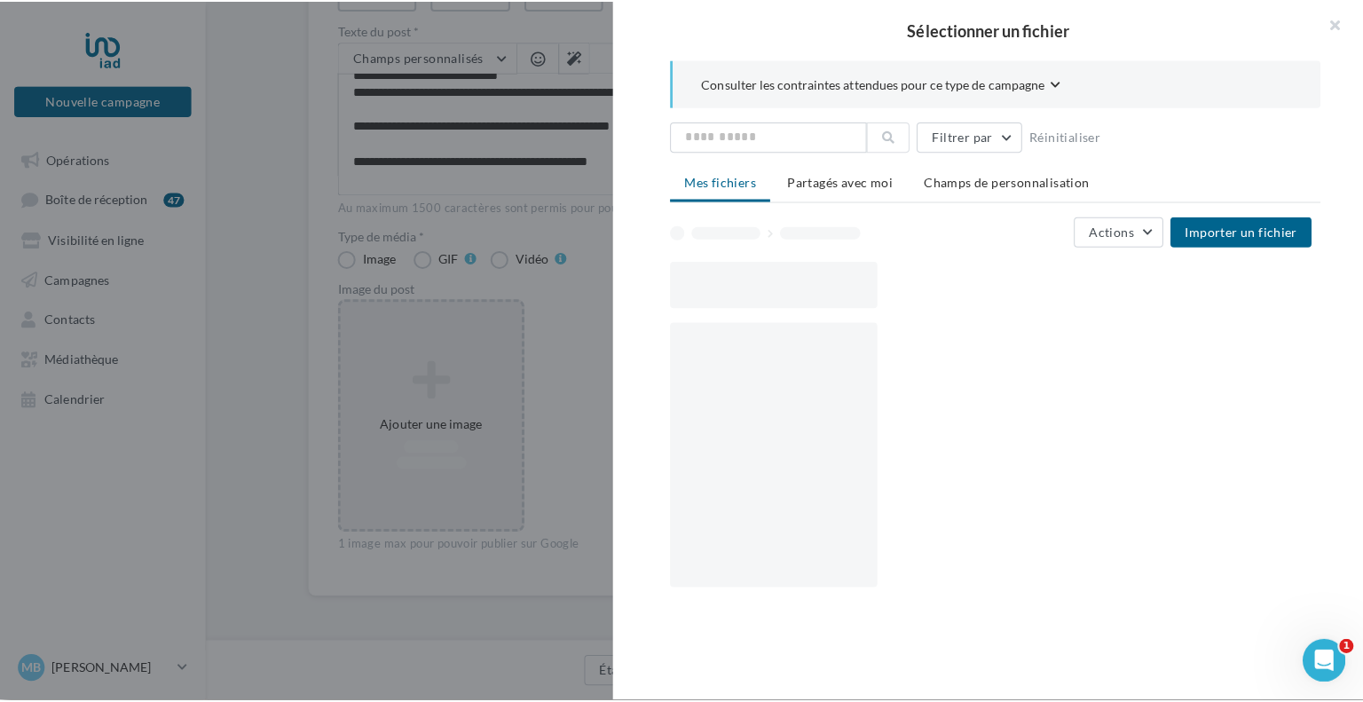
scroll to position [251, 0]
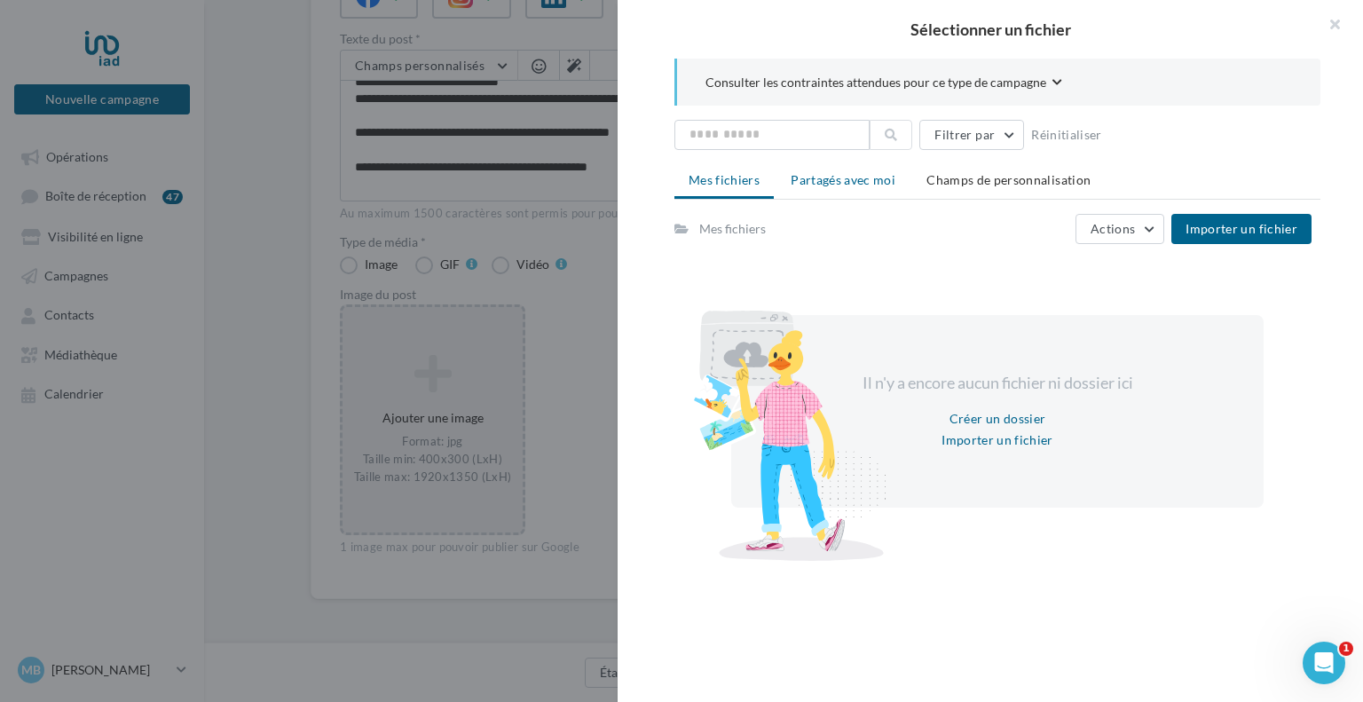
click at [848, 182] on span "Partagés avec moi" at bounding box center [843, 179] width 105 height 15
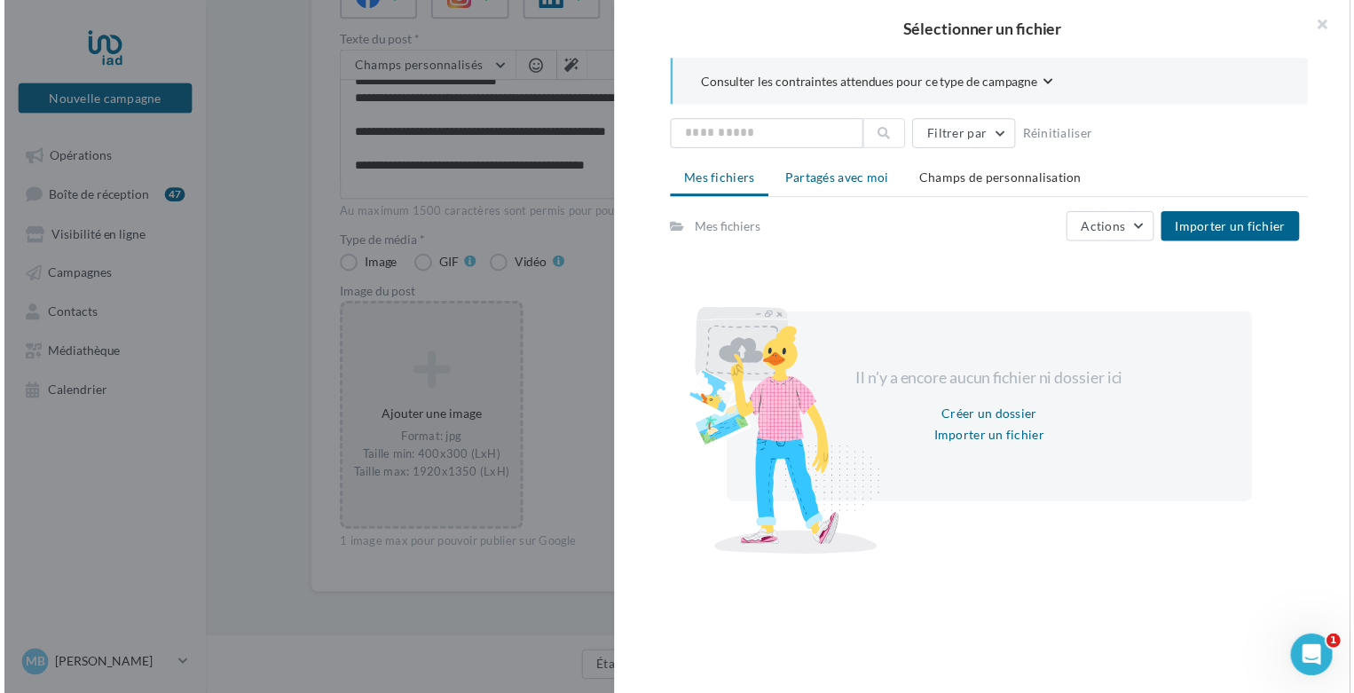
scroll to position [260, 0]
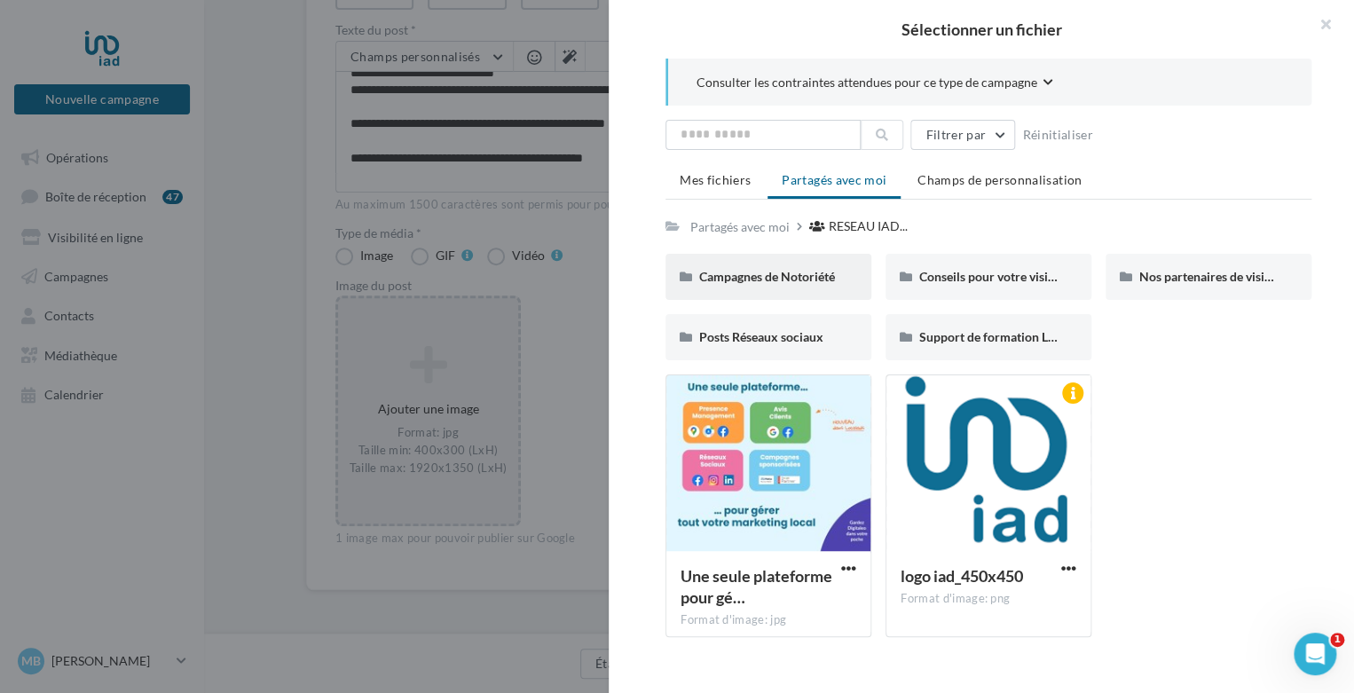
click at [807, 287] on div "Campagnes de Notoriété" at bounding box center [769, 277] width 206 height 46
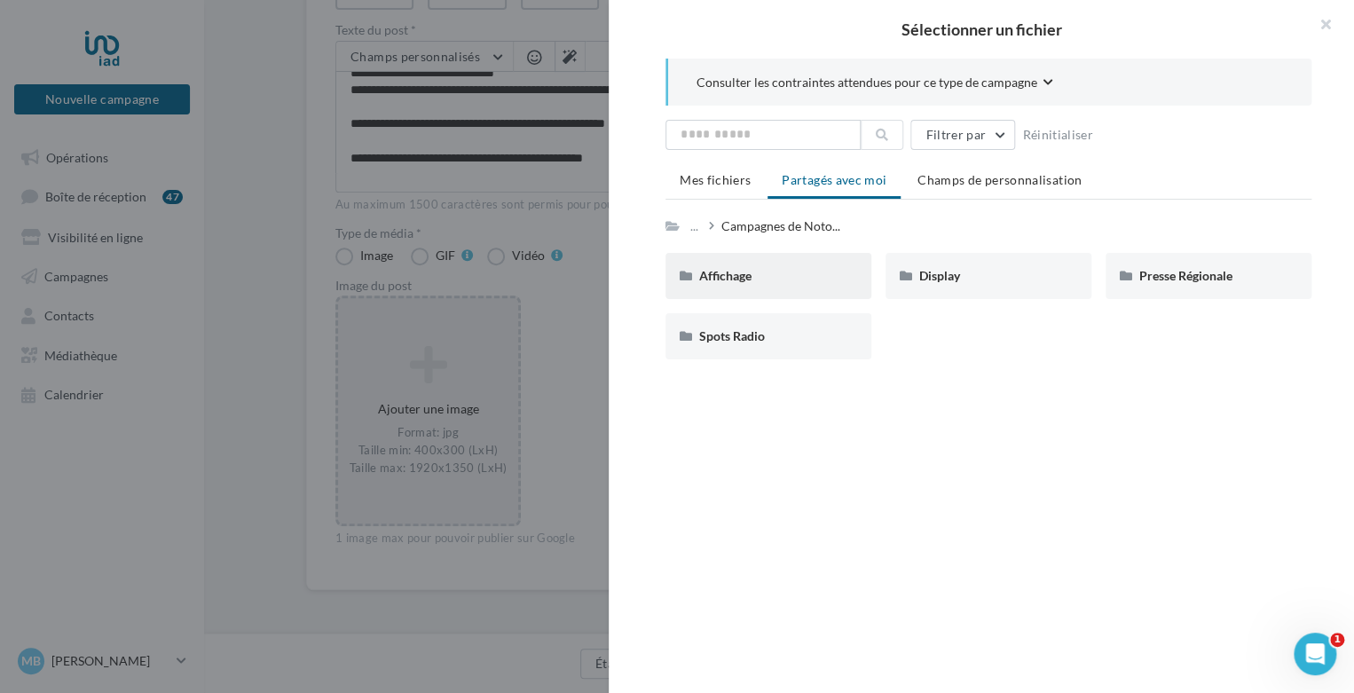
click at [780, 280] on div "Affichage" at bounding box center [768, 276] width 138 height 18
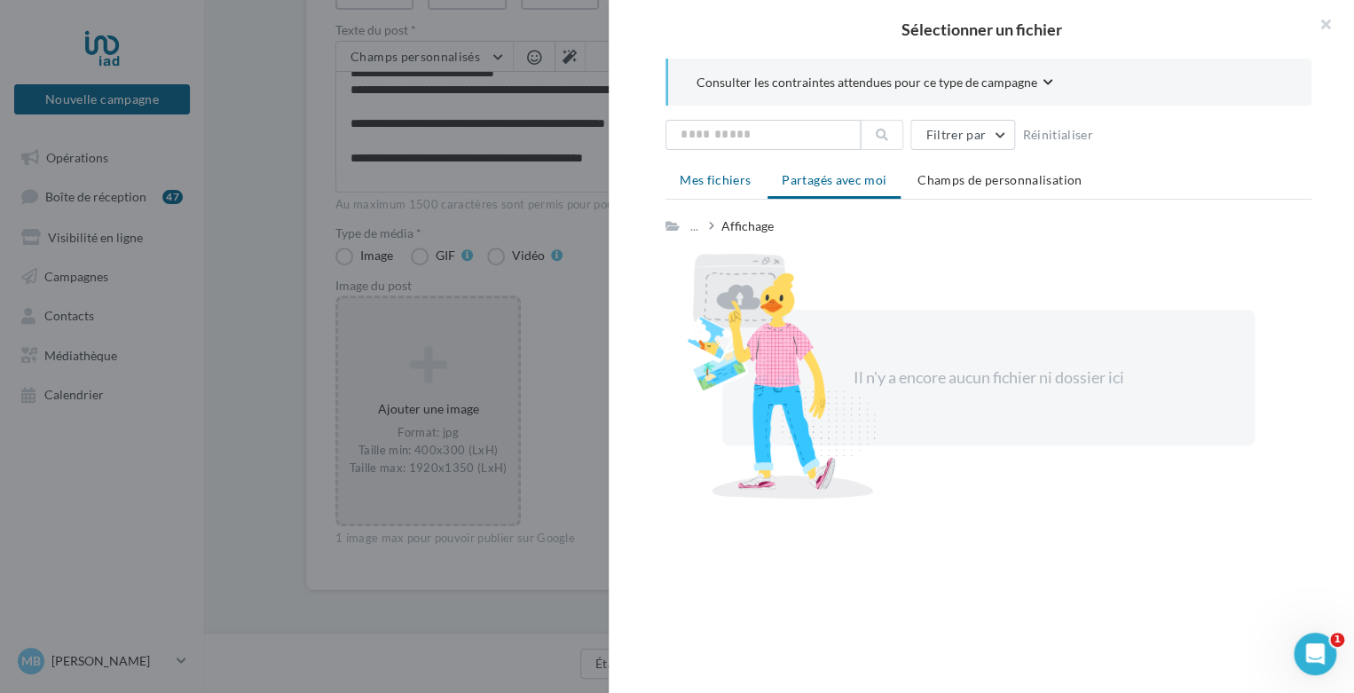
click at [723, 179] on span "Mes fichiers" at bounding box center [715, 179] width 71 height 15
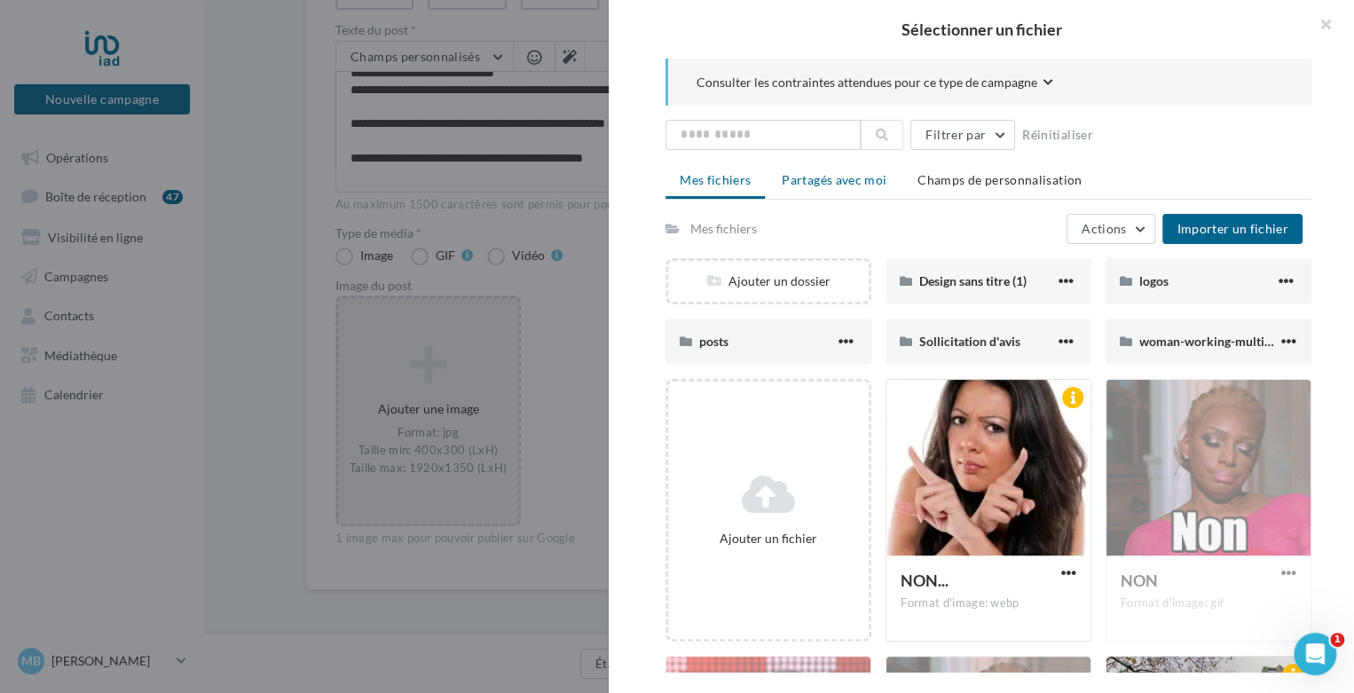
click at [841, 177] on span "Partagés avec moi" at bounding box center [834, 179] width 105 height 15
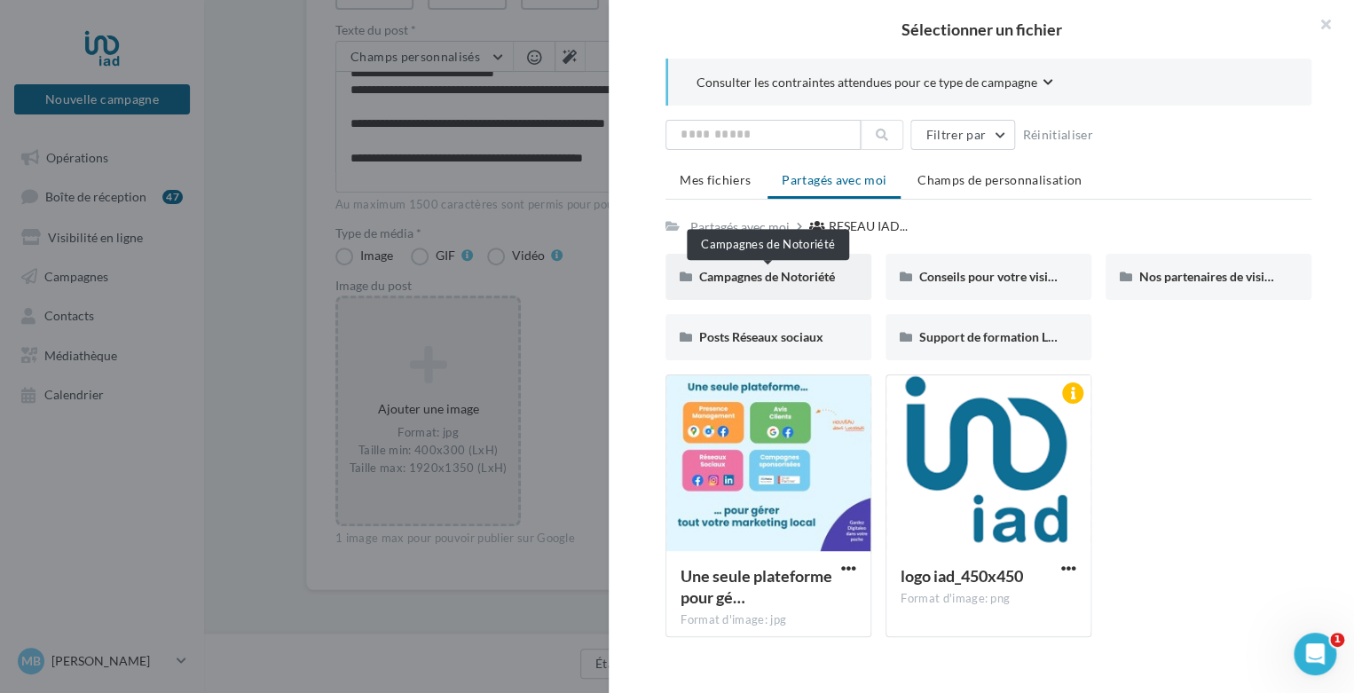
click at [816, 276] on span "Campagnes de Notoriété" at bounding box center [767, 276] width 136 height 15
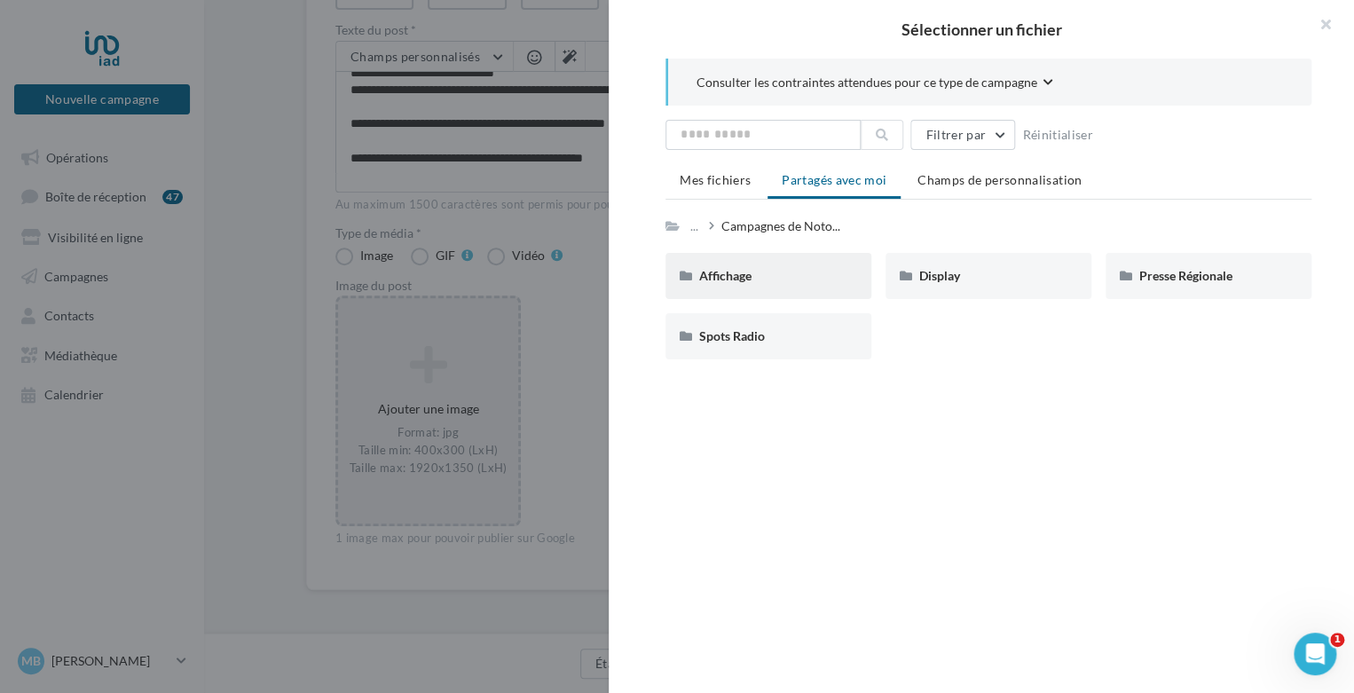
click at [798, 280] on div "Affichage" at bounding box center [768, 276] width 138 height 18
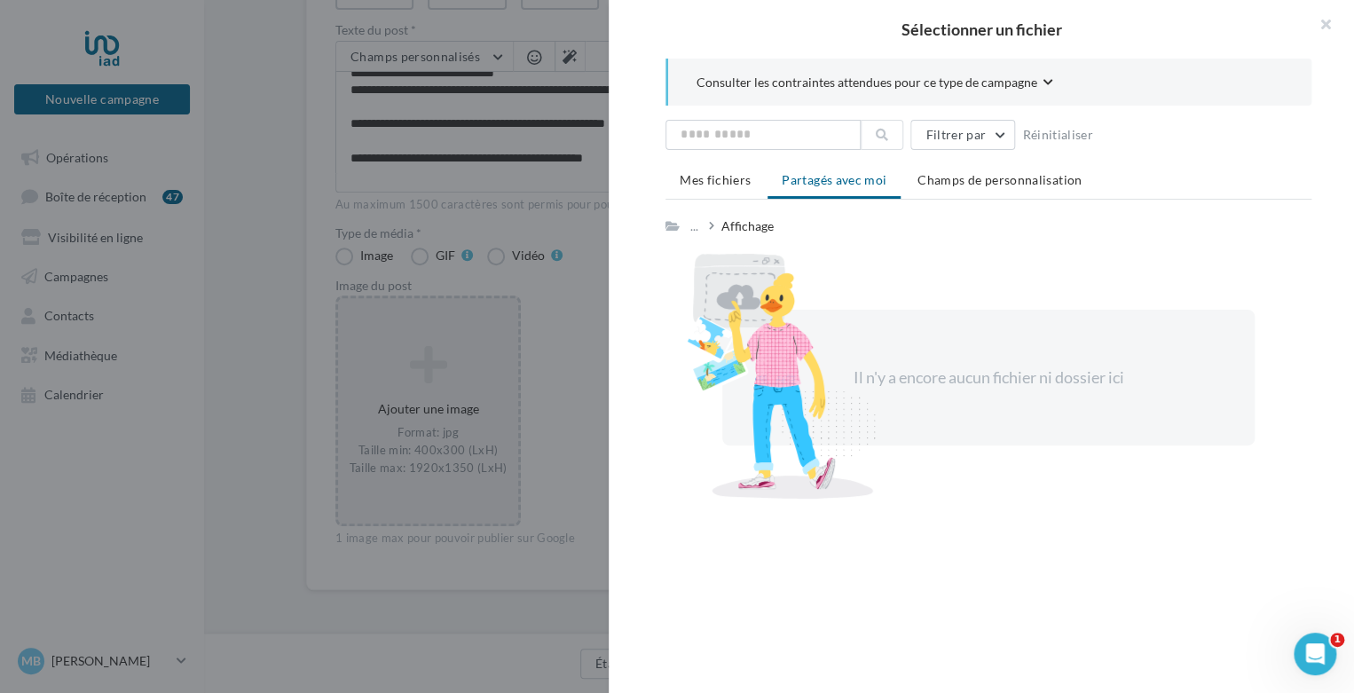
click at [682, 225] on div "... Affichage" at bounding box center [723, 226] width 115 height 25
click at [674, 225] on icon at bounding box center [673, 226] width 14 height 12
click at [746, 224] on div "Affichage" at bounding box center [748, 226] width 52 height 18
click at [738, 169] on li "Mes fichiers" at bounding box center [715, 180] width 99 height 32
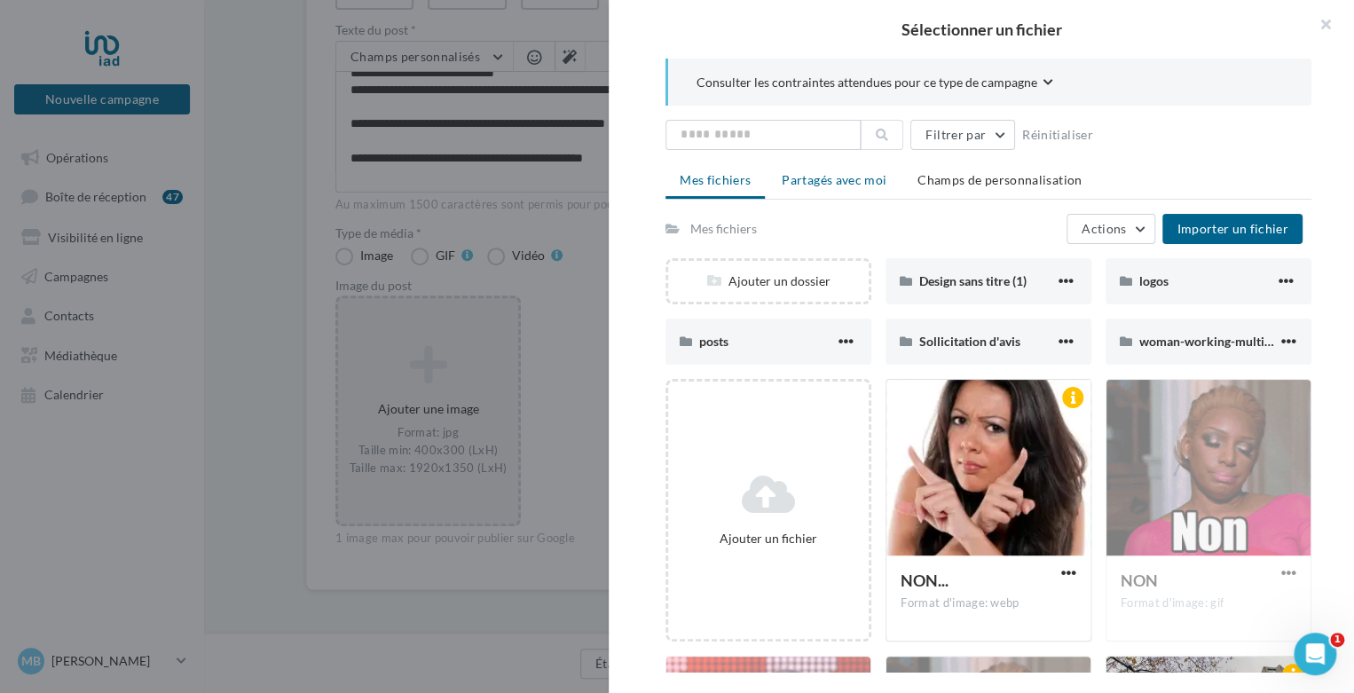
click at [821, 178] on span "Partagés avec moi" at bounding box center [834, 179] width 105 height 15
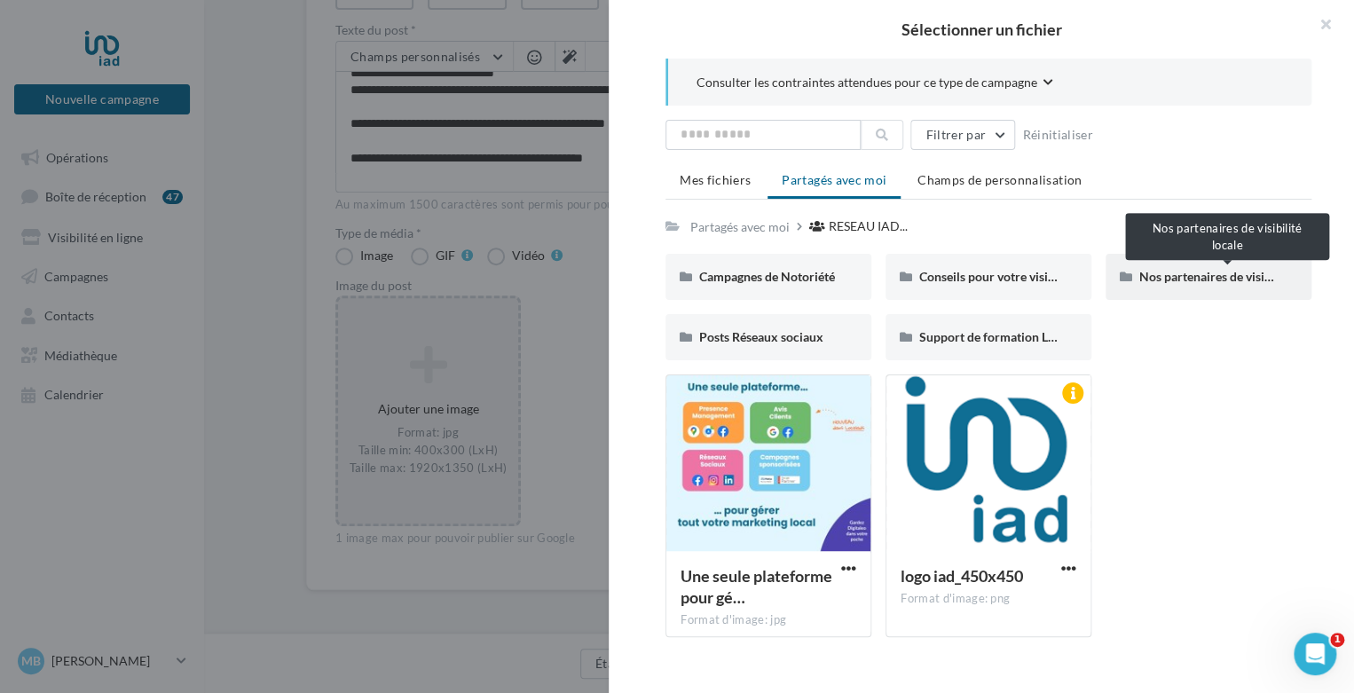
click at [1169, 270] on span "Nos partenaires de visibilité locale" at bounding box center [1234, 276] width 189 height 15
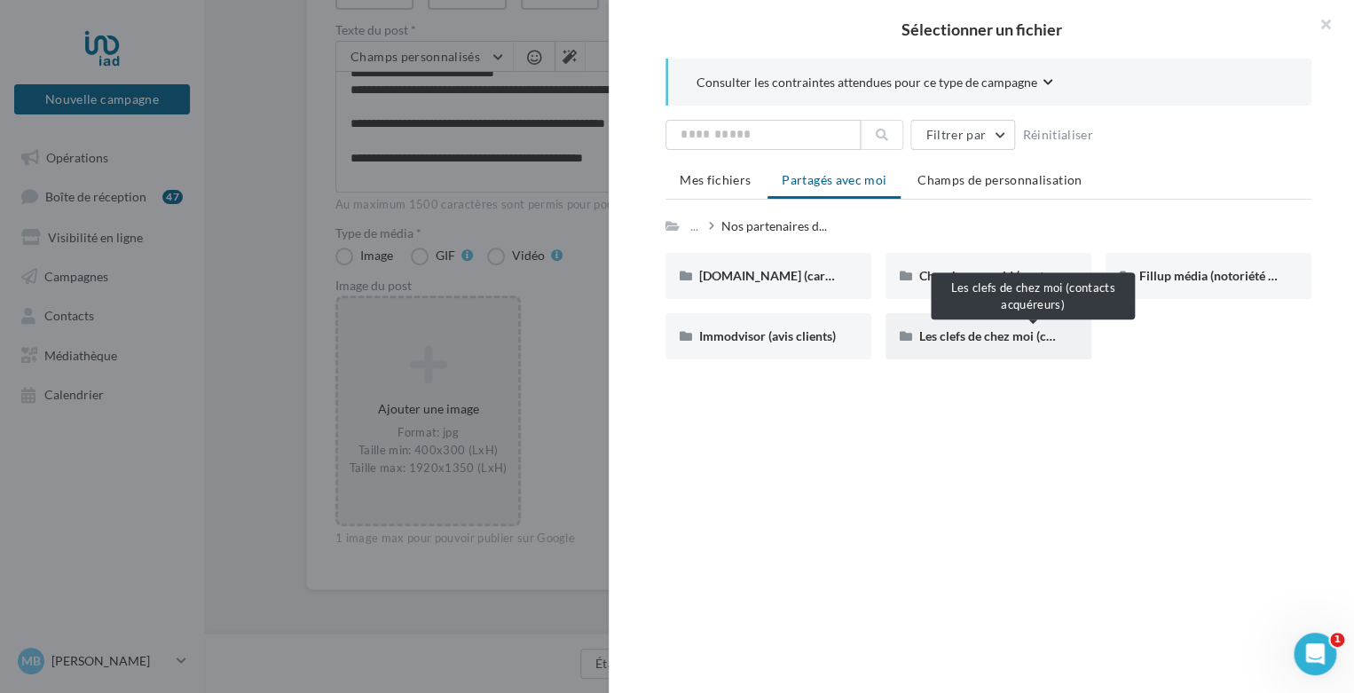
click at [1034, 335] on span "Les clefs de chez moi (contacts acquéreurs)" at bounding box center [1037, 335] width 236 height 15
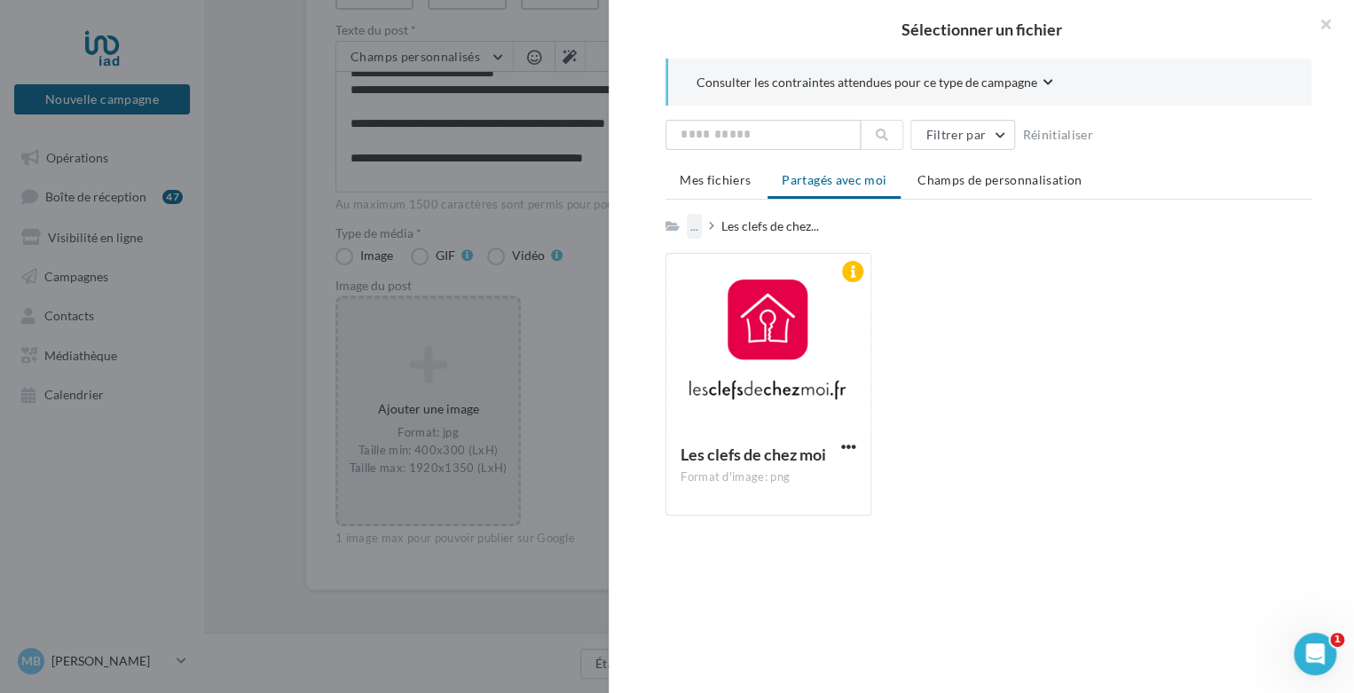
click at [697, 219] on div "..." at bounding box center [694, 226] width 15 height 25
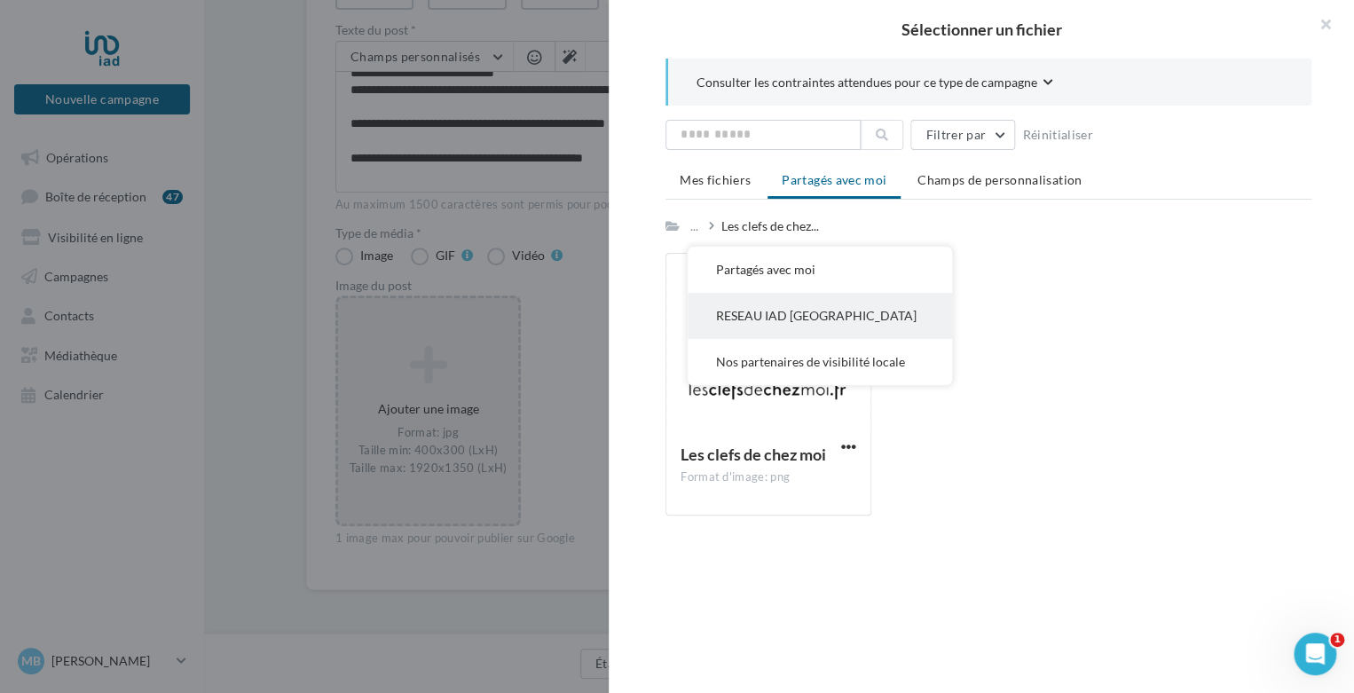
click at [724, 308] on button "RESEAU IAD FRANCE" at bounding box center [820, 316] width 264 height 46
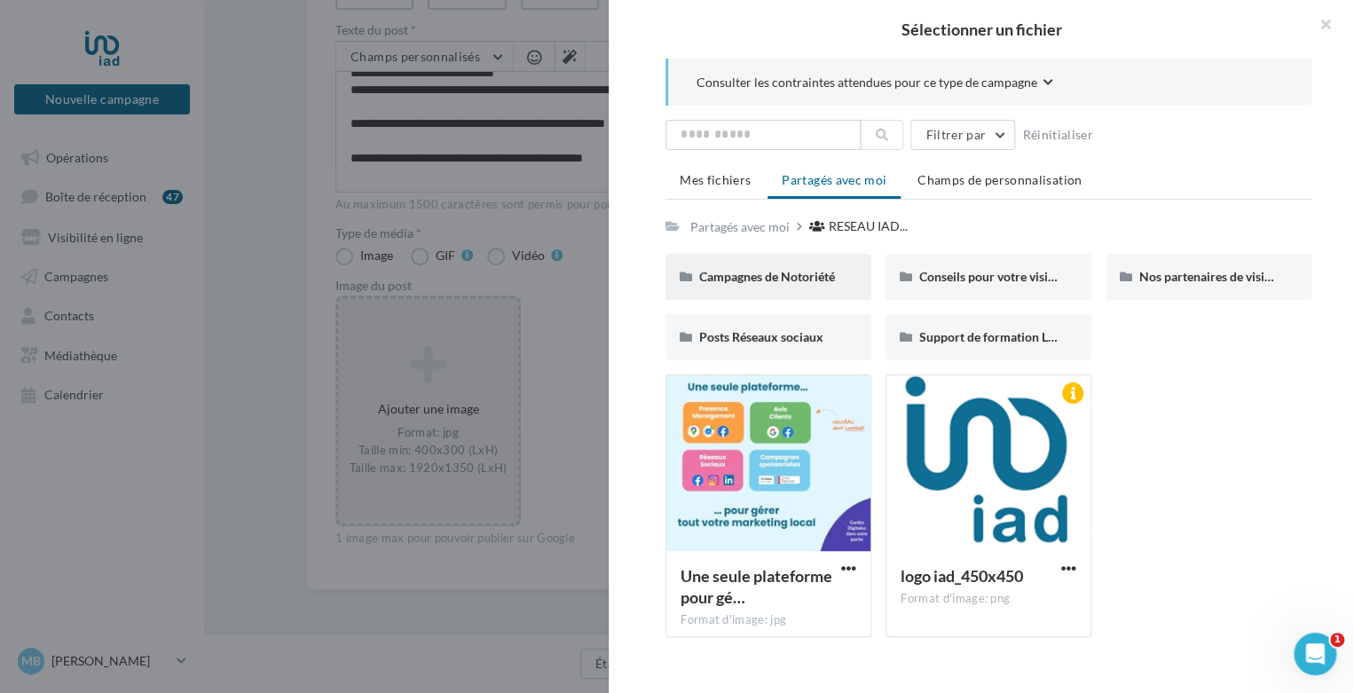
click at [749, 285] on div "Campagnes de Notoriété" at bounding box center [769, 277] width 206 height 46
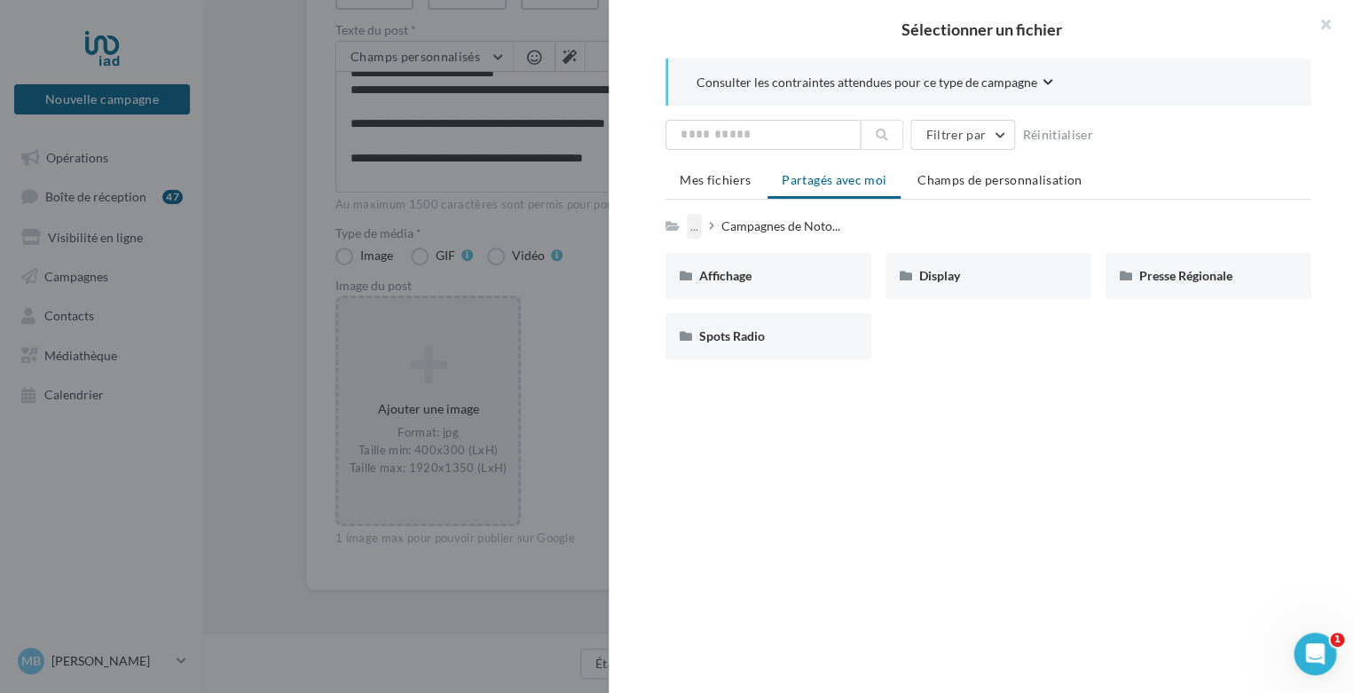
click at [692, 220] on div "..." at bounding box center [694, 226] width 15 height 25
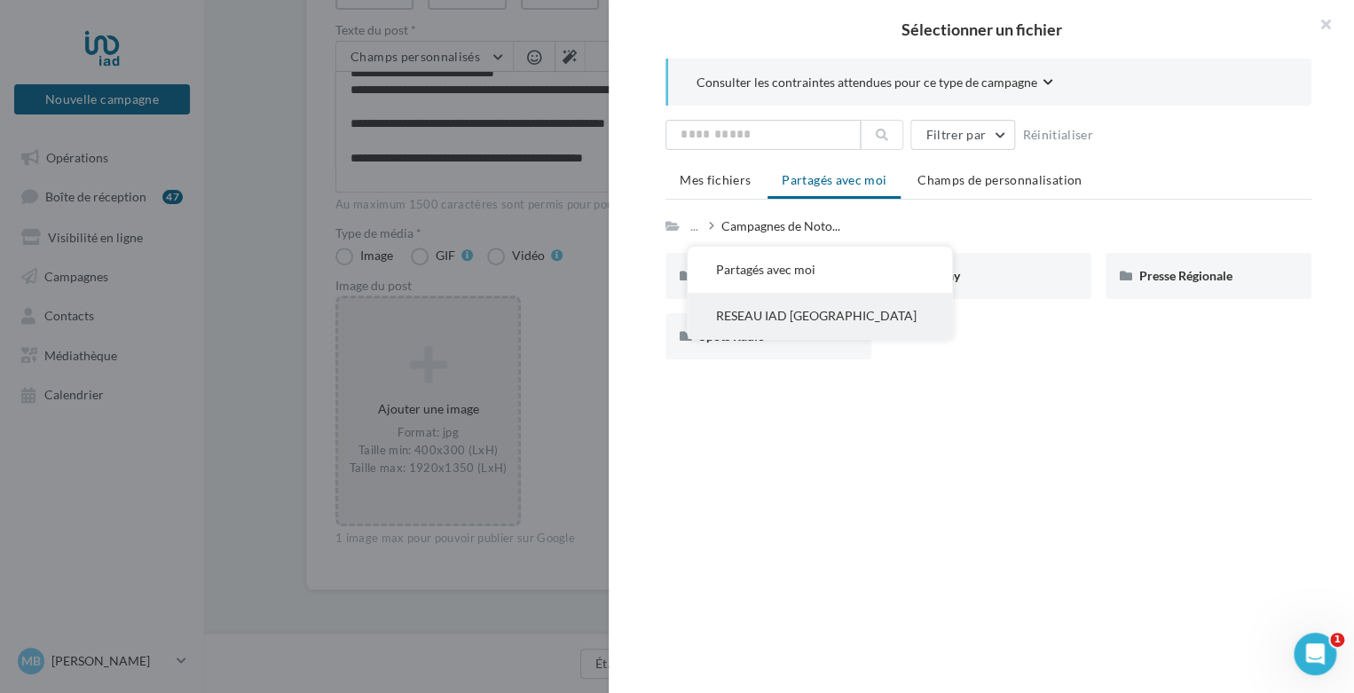
click at [713, 303] on button "RESEAU IAD FRANCE" at bounding box center [820, 316] width 264 height 46
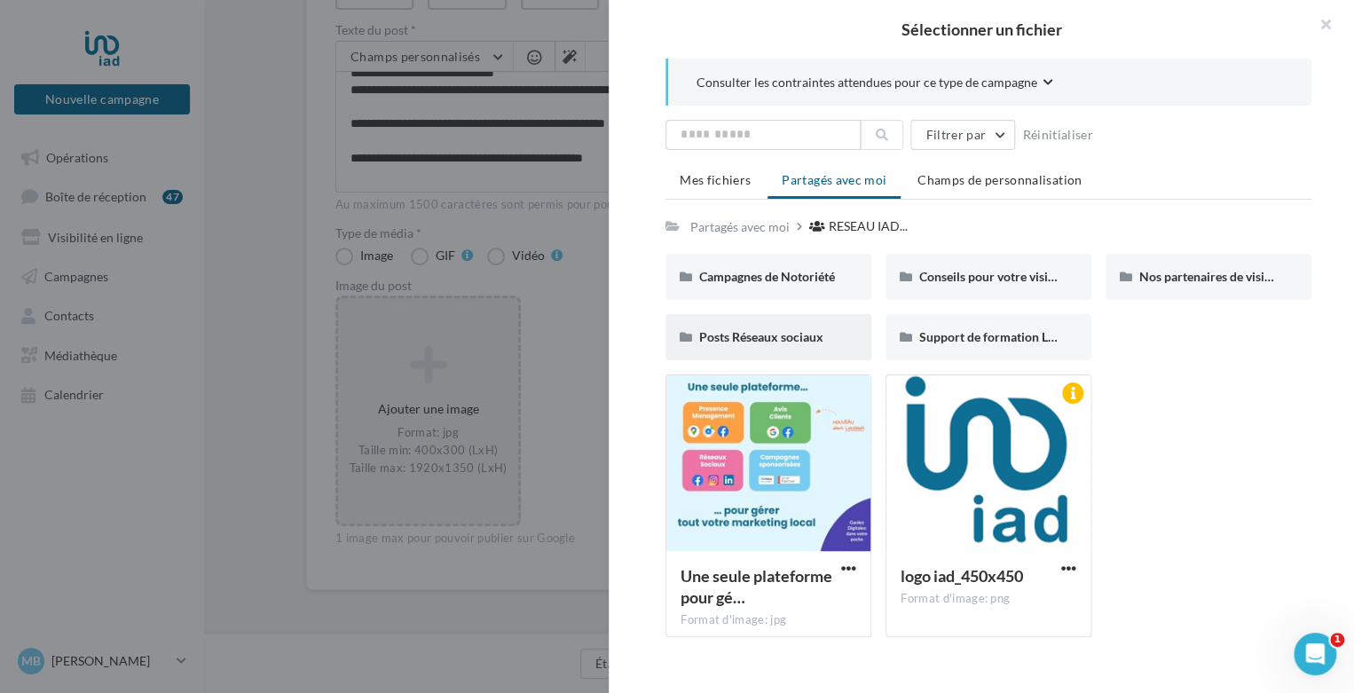
click at [730, 347] on div "Posts Réseaux sociaux" at bounding box center [769, 337] width 206 height 46
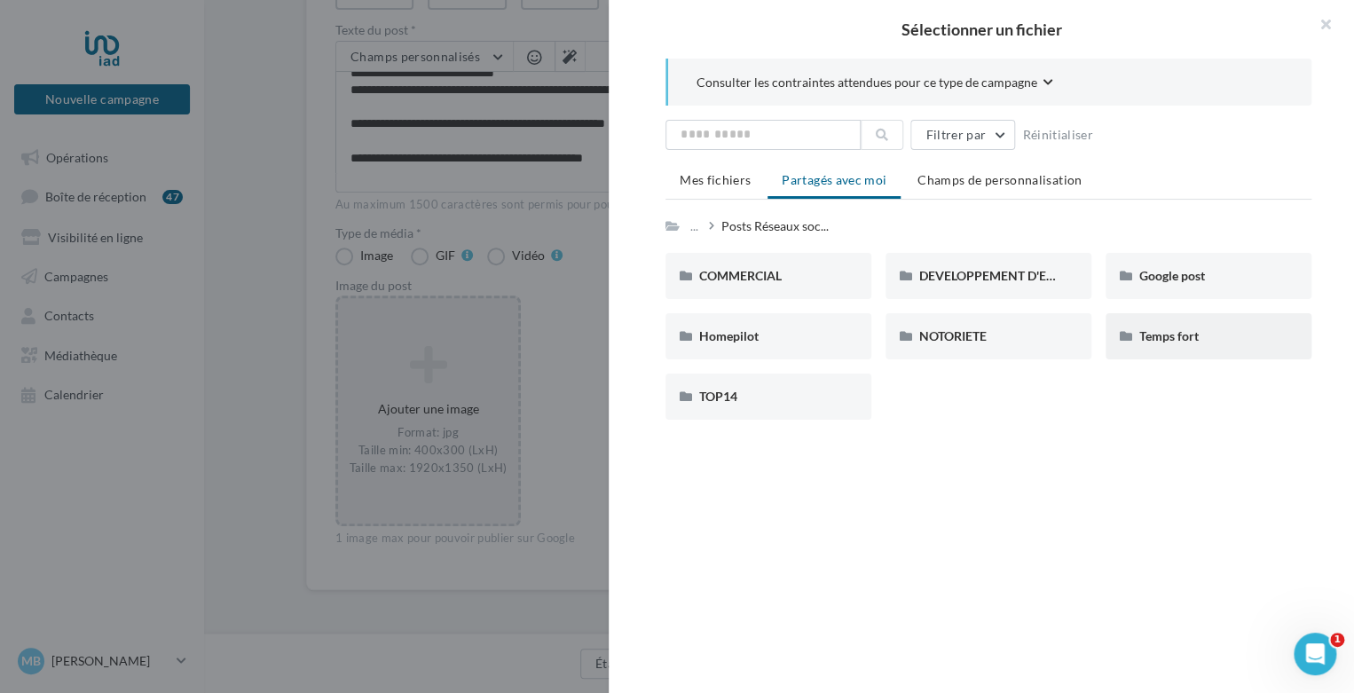
click at [1167, 343] on div "Temps fort" at bounding box center [1209, 337] width 138 height 18
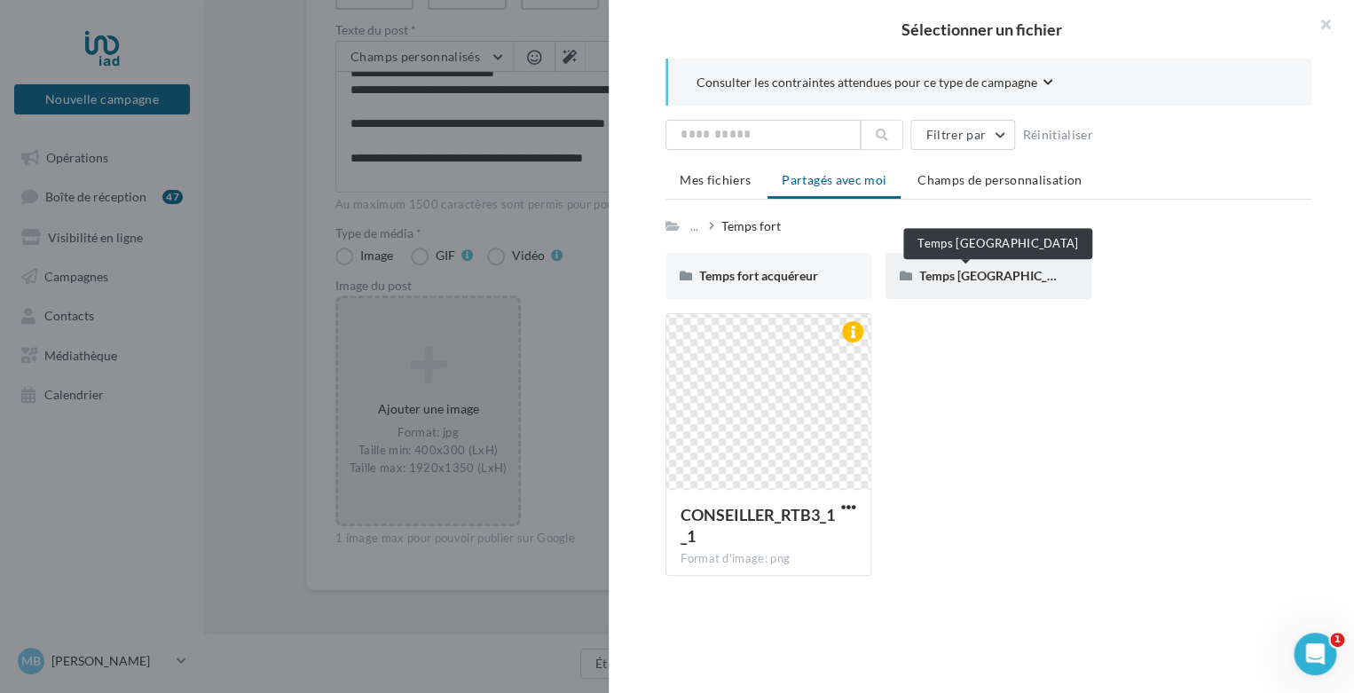
click at [953, 274] on span "Temps fort manda" at bounding box center [1000, 275] width 163 height 15
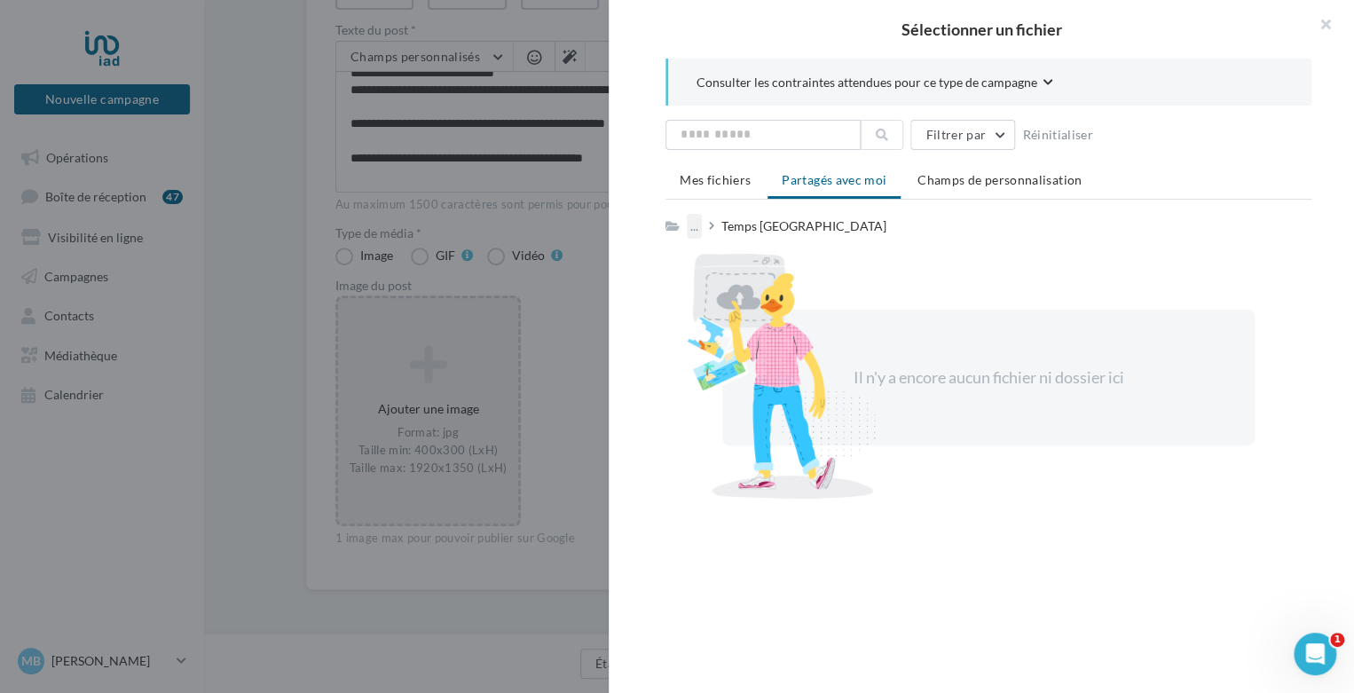
click at [699, 224] on div "..." at bounding box center [694, 226] width 15 height 25
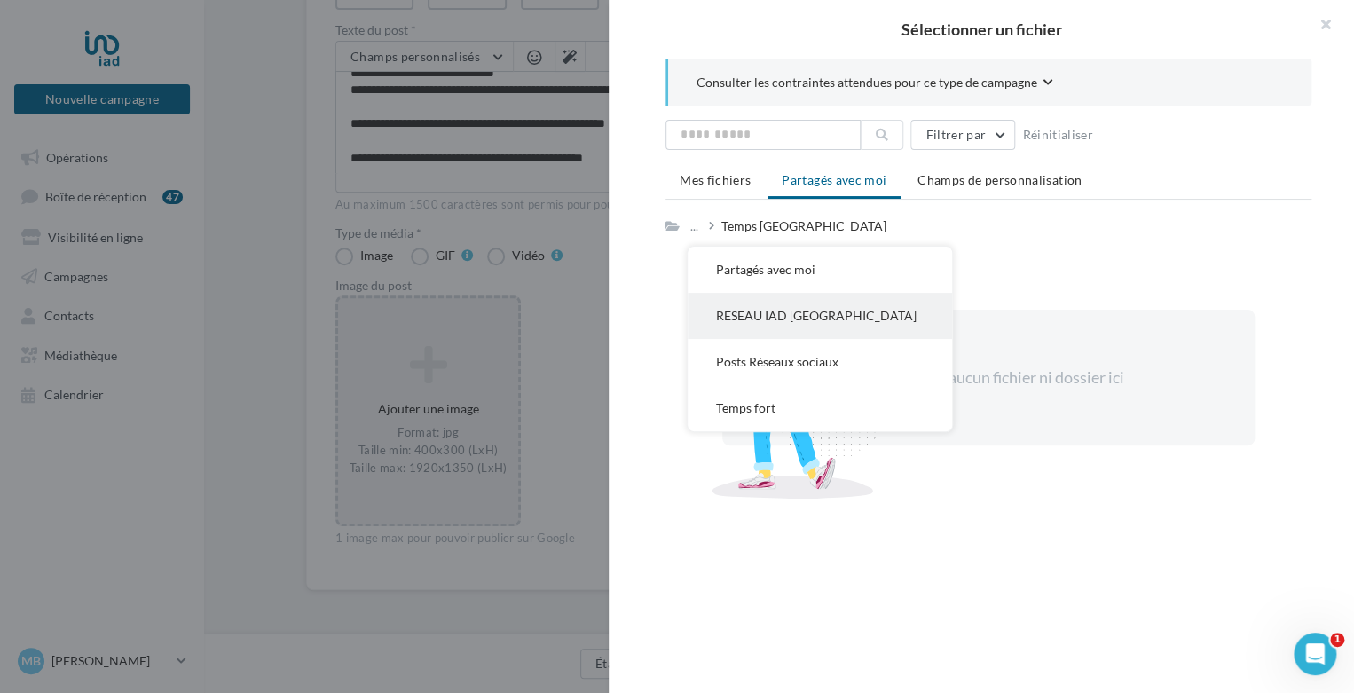
click at [714, 320] on button "RESEAU IAD FRANCE" at bounding box center [820, 316] width 264 height 46
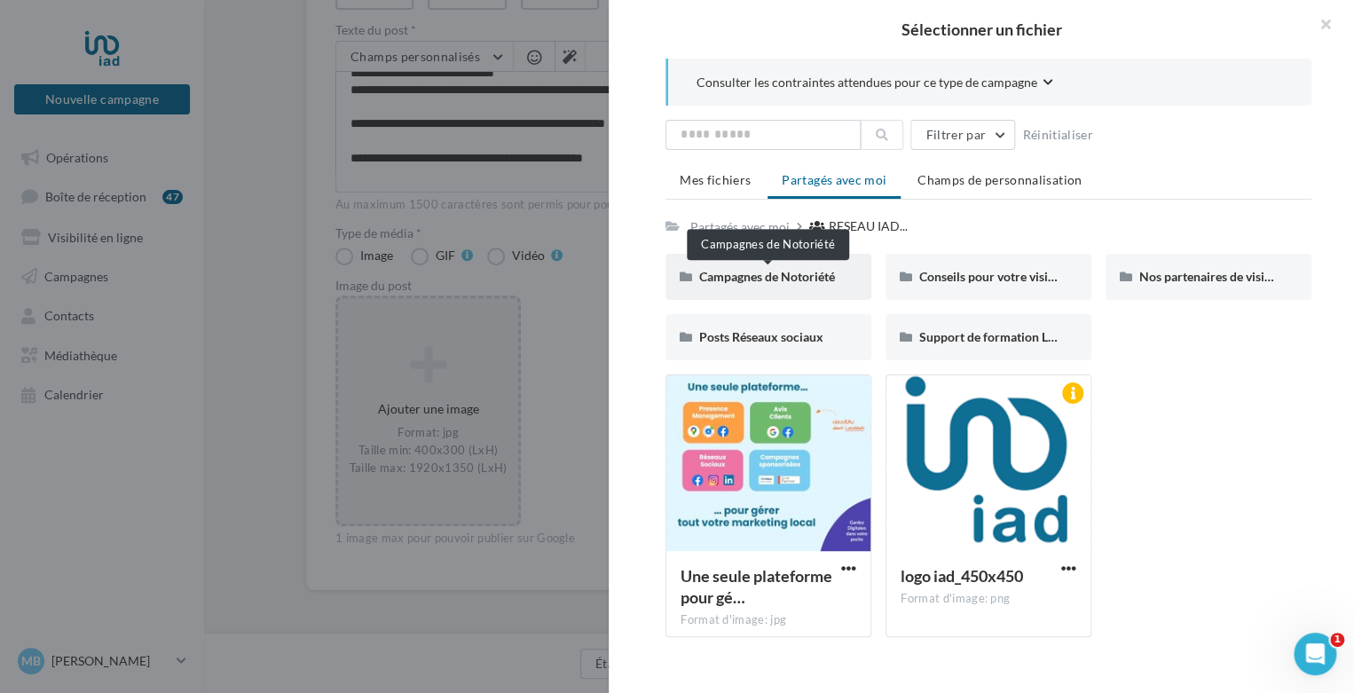
click at [774, 269] on span "Campagnes de Notoriété" at bounding box center [767, 276] width 136 height 15
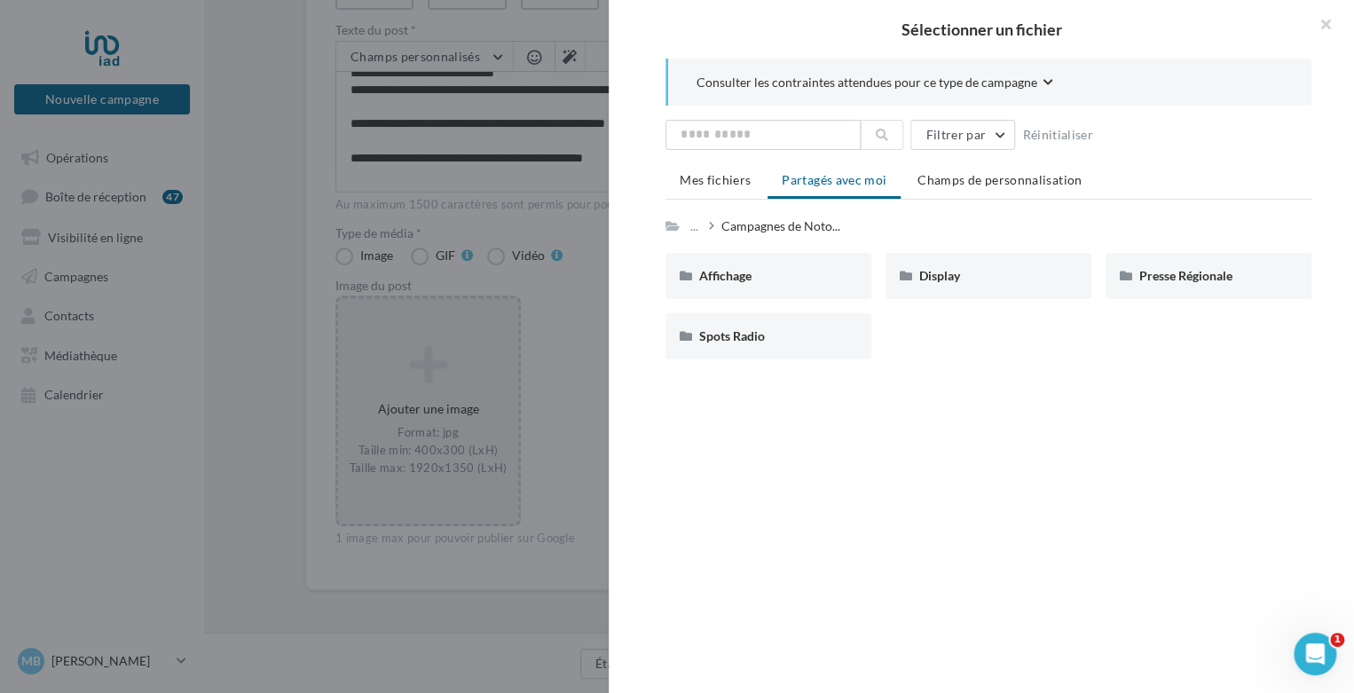
click at [774, 269] on div "Affichage" at bounding box center [768, 276] width 138 height 18
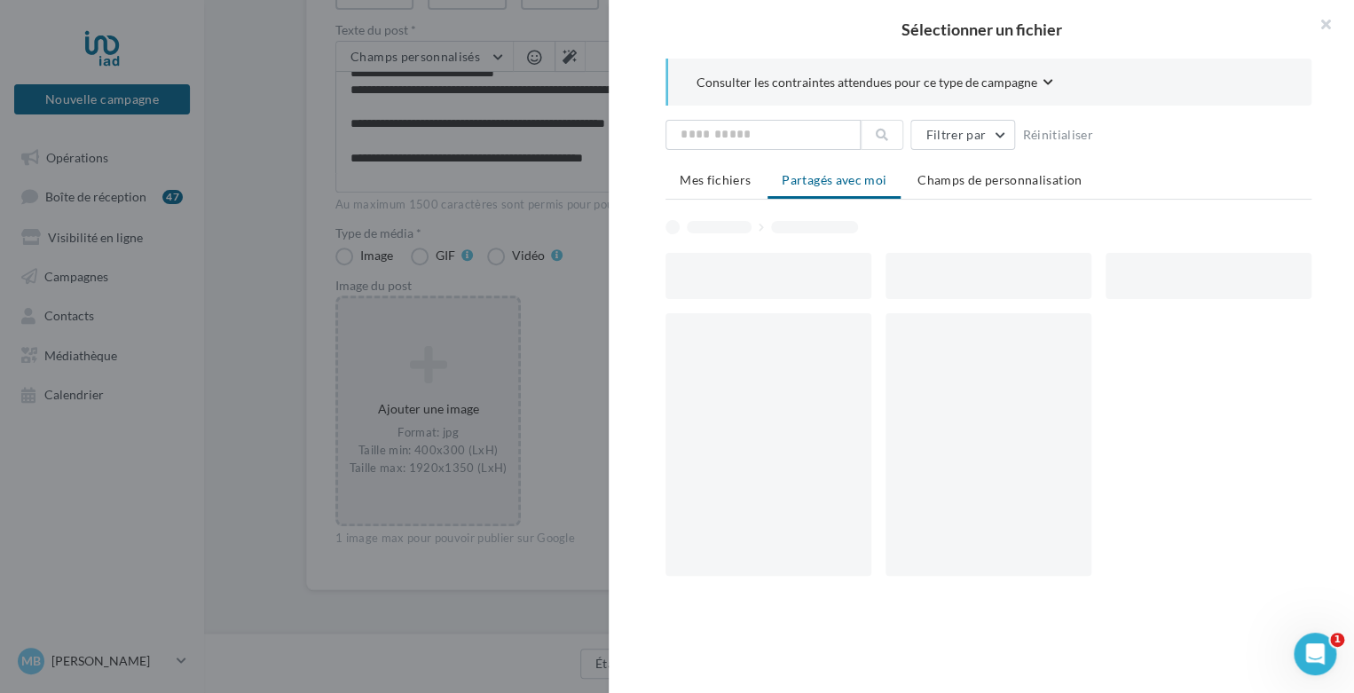
click at [774, 269] on div at bounding box center [769, 276] width 206 height 46
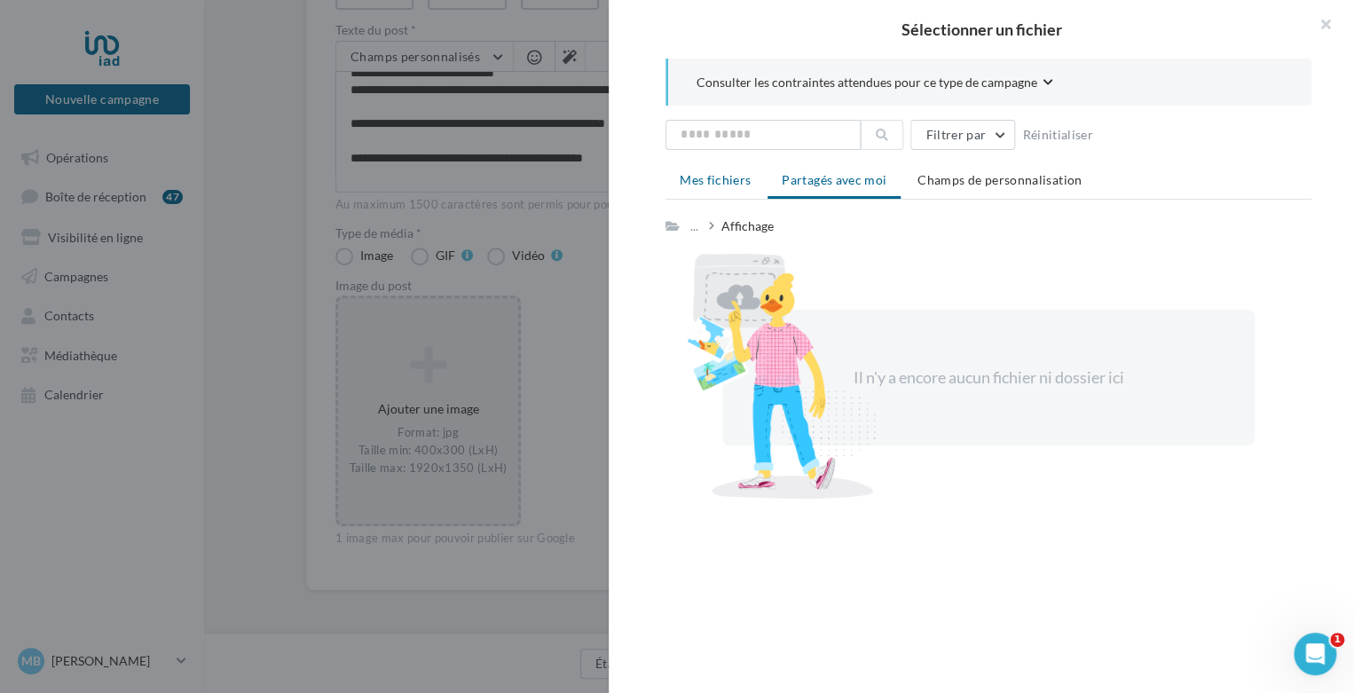
click at [723, 180] on span "Mes fichiers" at bounding box center [715, 179] width 71 height 15
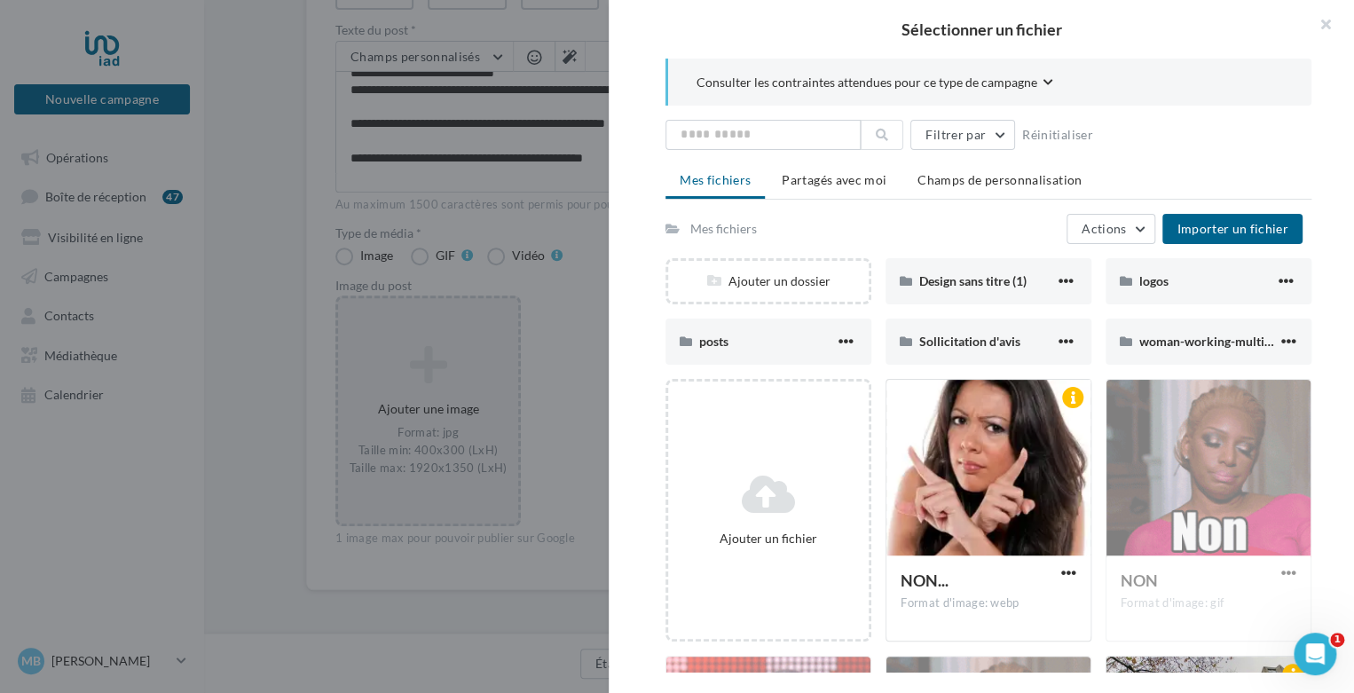
click at [728, 223] on div "Mes fichiers" at bounding box center [724, 229] width 67 height 18
click at [817, 179] on span "Partagés avec moi" at bounding box center [834, 179] width 105 height 15
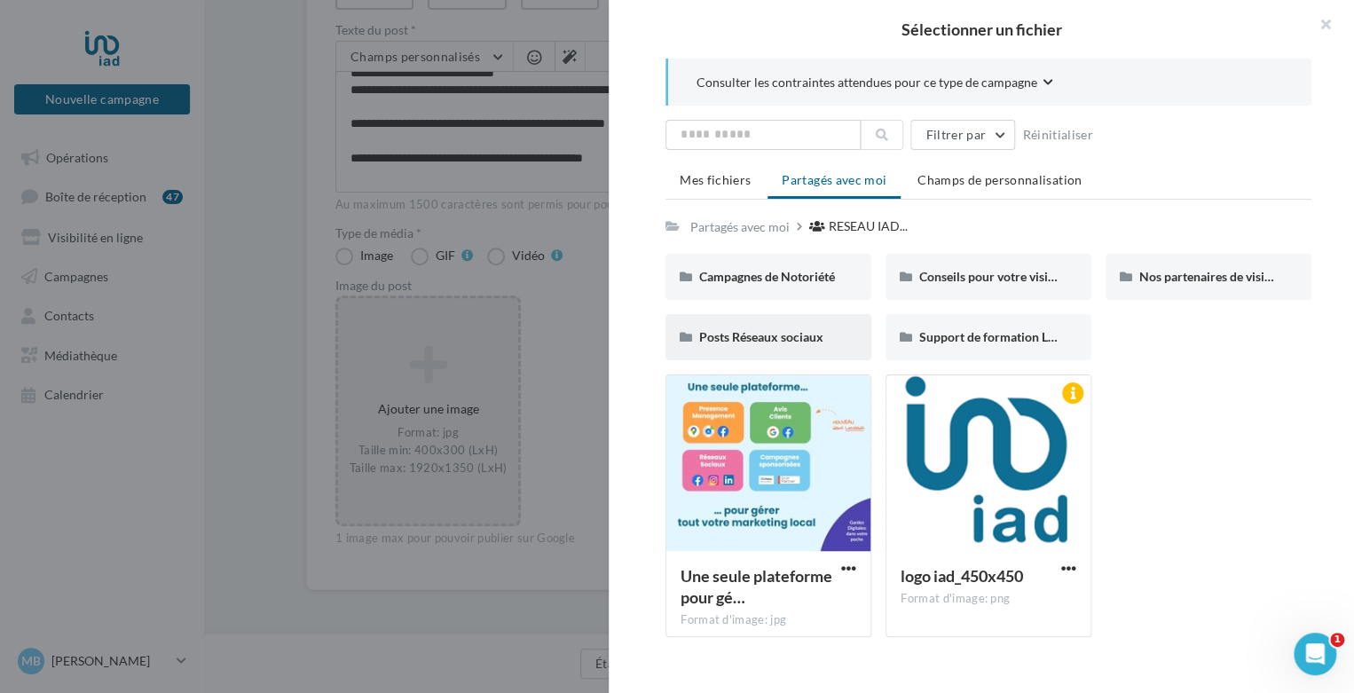
click at [780, 326] on div "Posts Réseaux sociaux" at bounding box center [769, 337] width 206 height 46
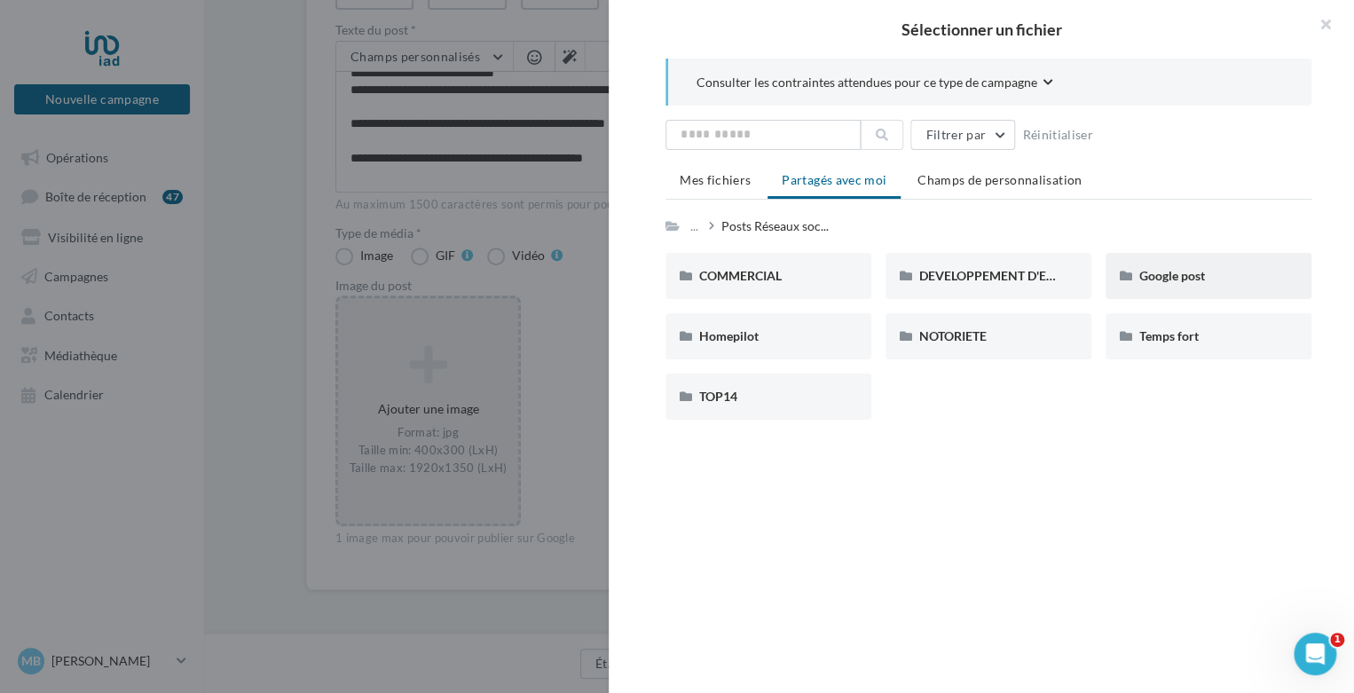
click at [1136, 286] on div "Google post" at bounding box center [1209, 276] width 206 height 46
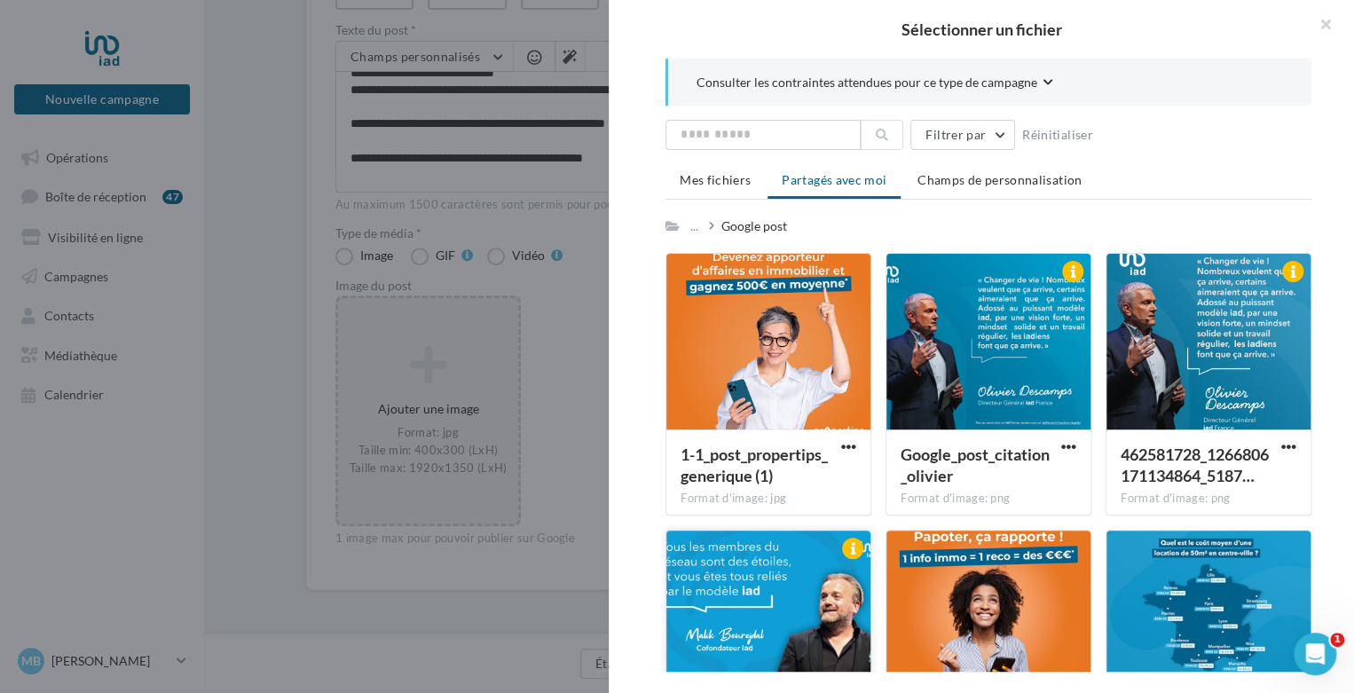
click at [801, 589] on div at bounding box center [769, 620] width 204 height 178
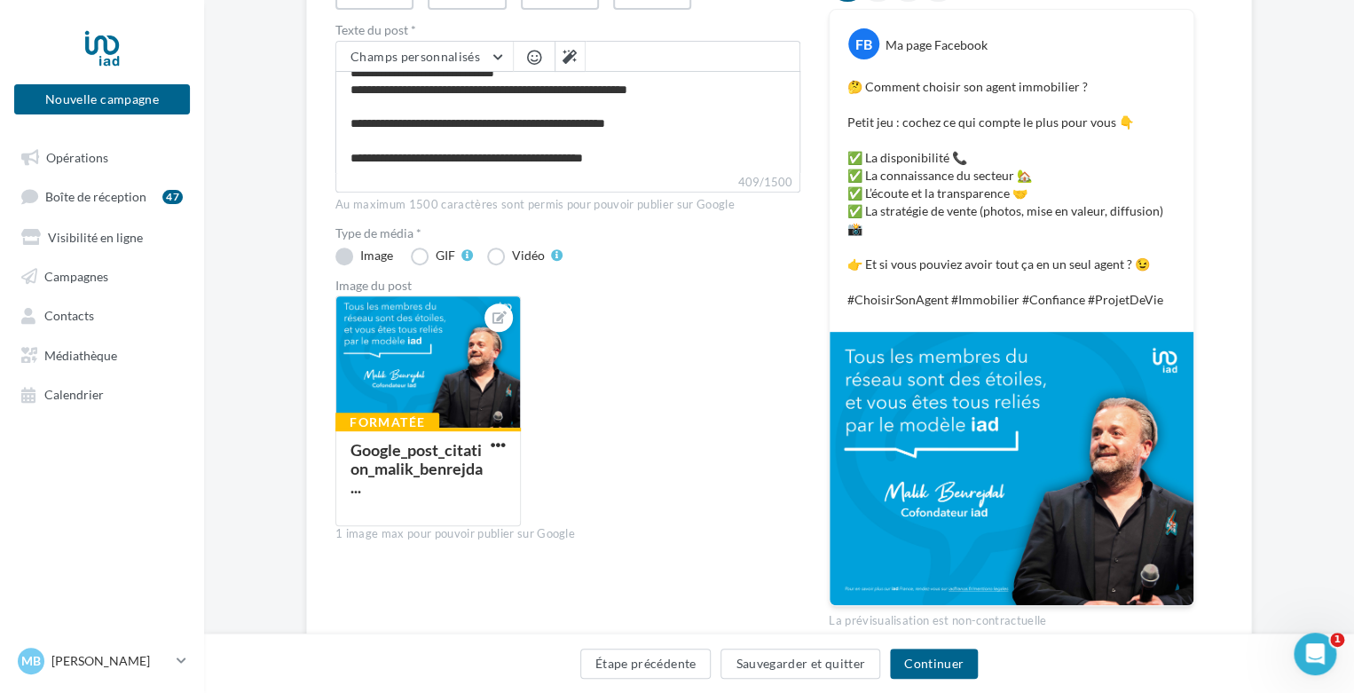
click at [344, 251] on label "Image" at bounding box center [365, 257] width 61 height 18
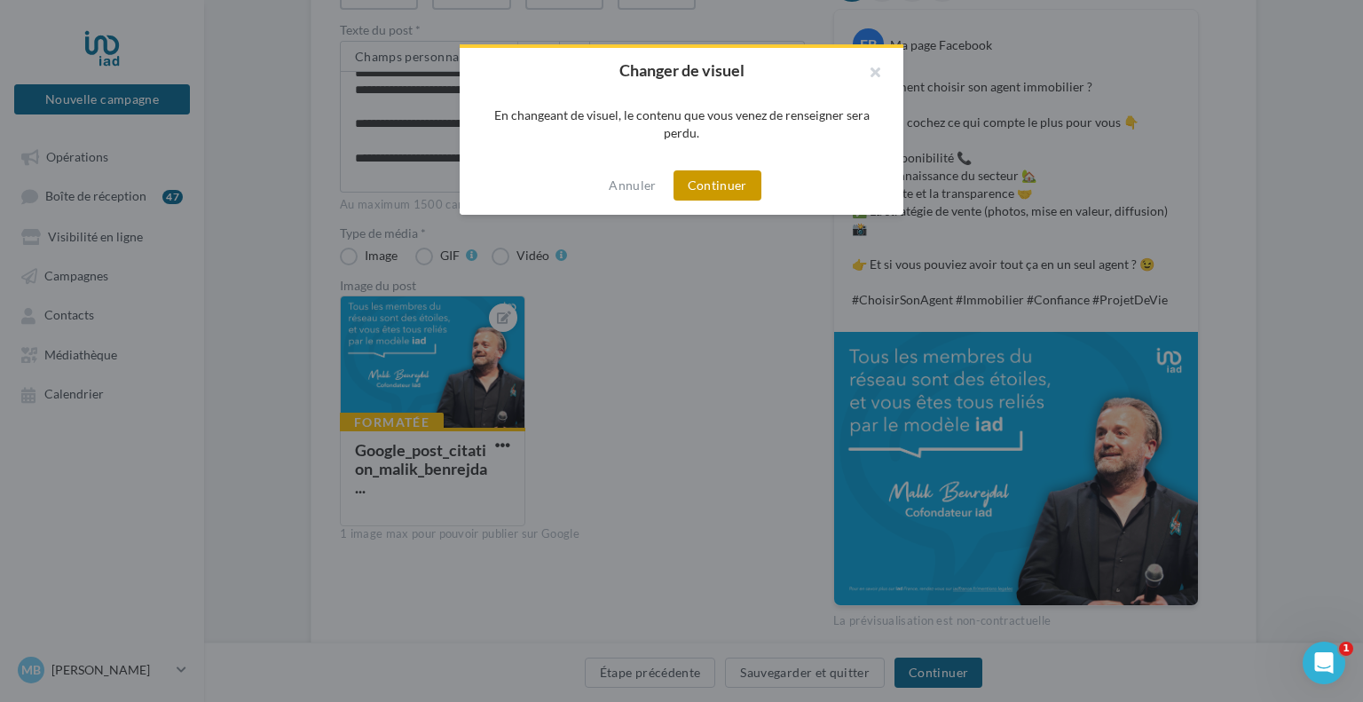
click at [731, 186] on button "Continuer" at bounding box center [718, 185] width 88 height 30
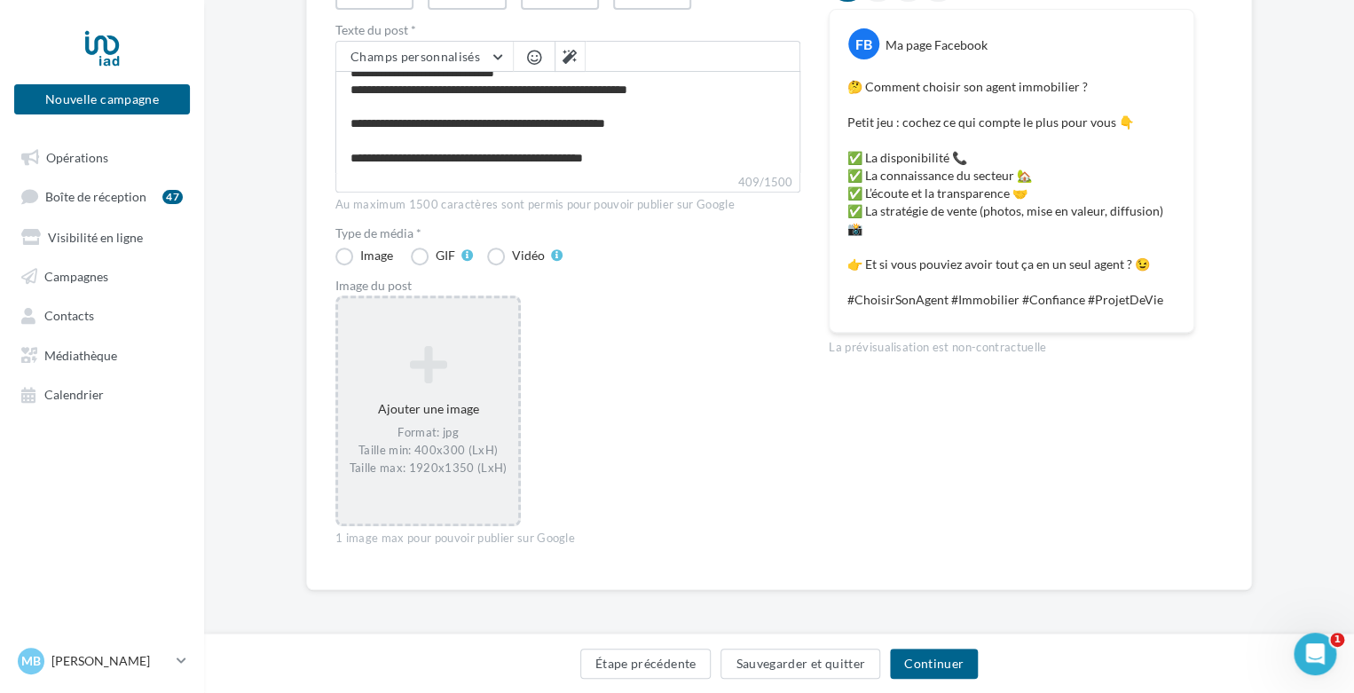
click at [406, 377] on icon at bounding box center [428, 364] width 166 height 43
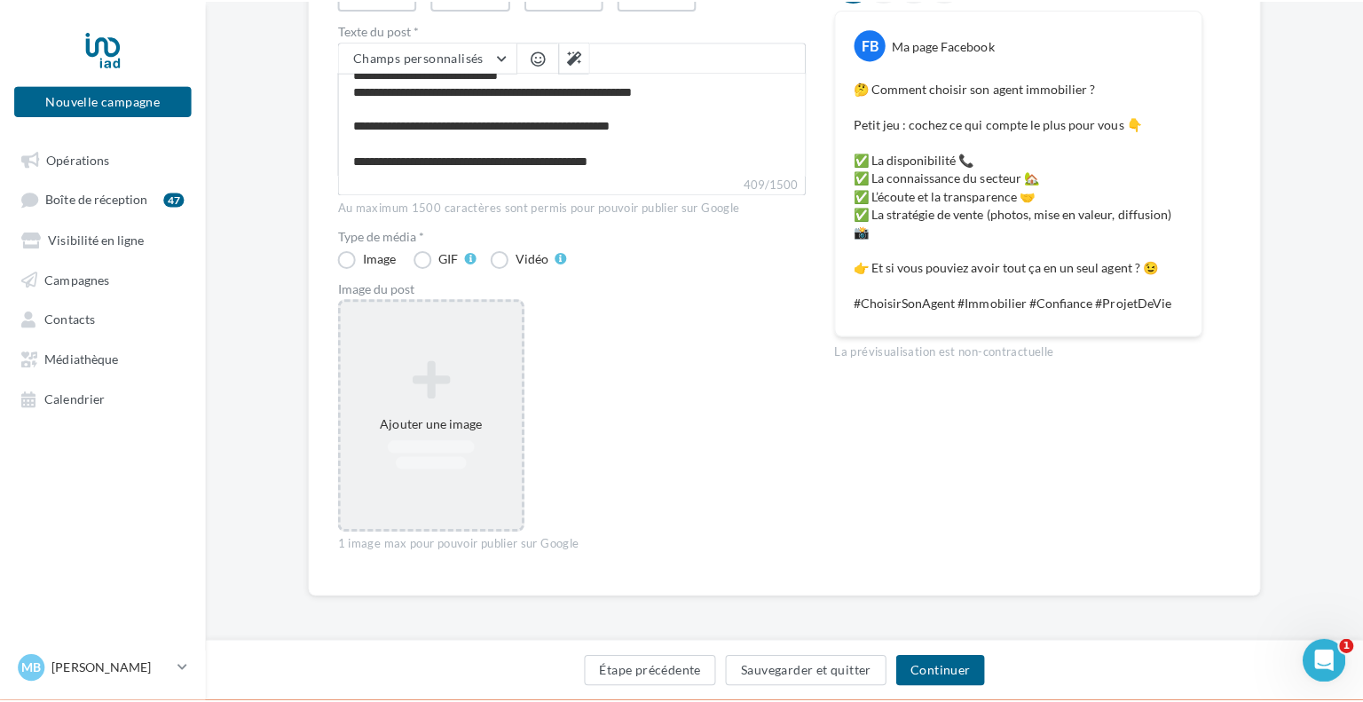
scroll to position [251, 0]
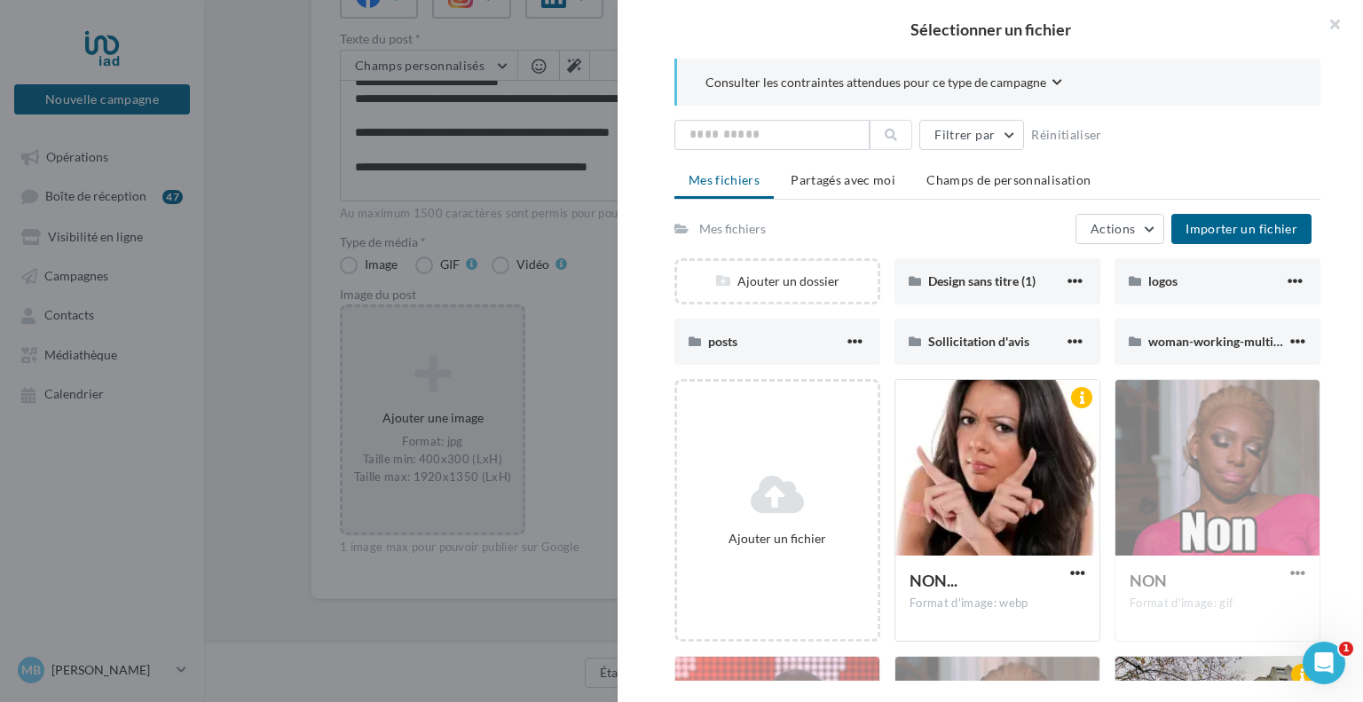
click at [546, 348] on div at bounding box center [681, 351] width 1363 height 702
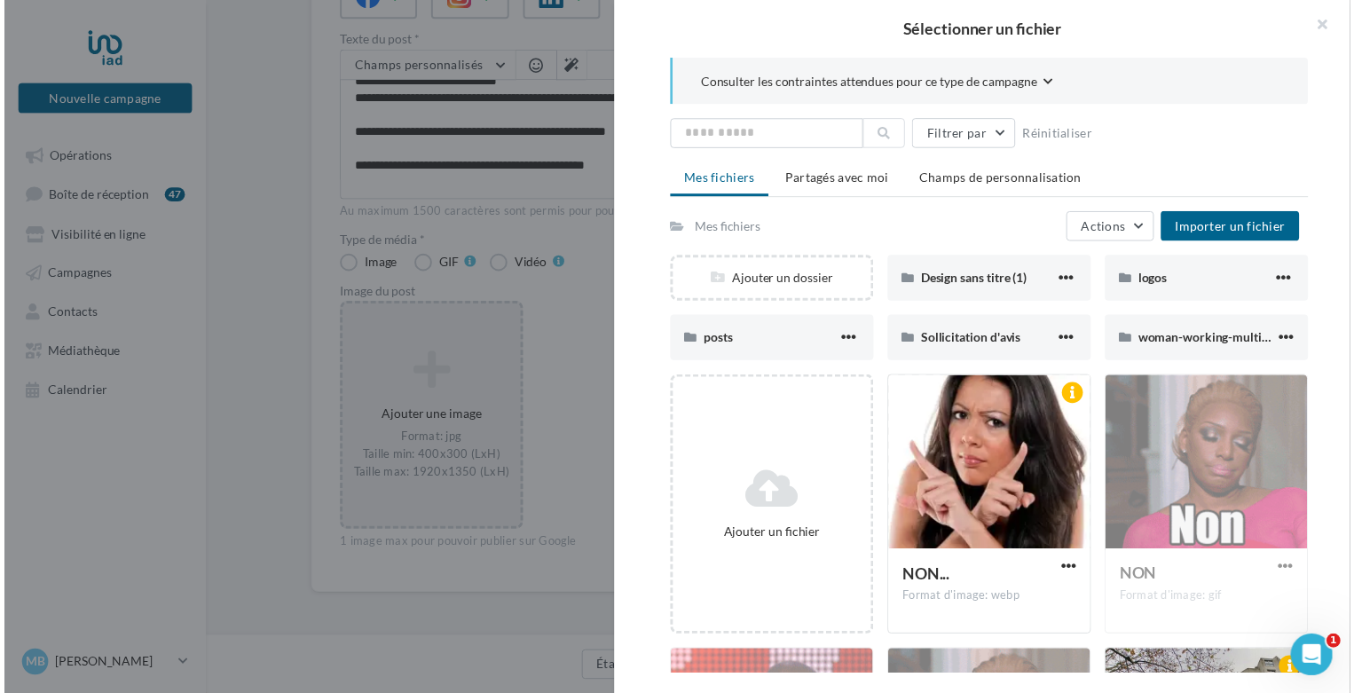
scroll to position [260, 0]
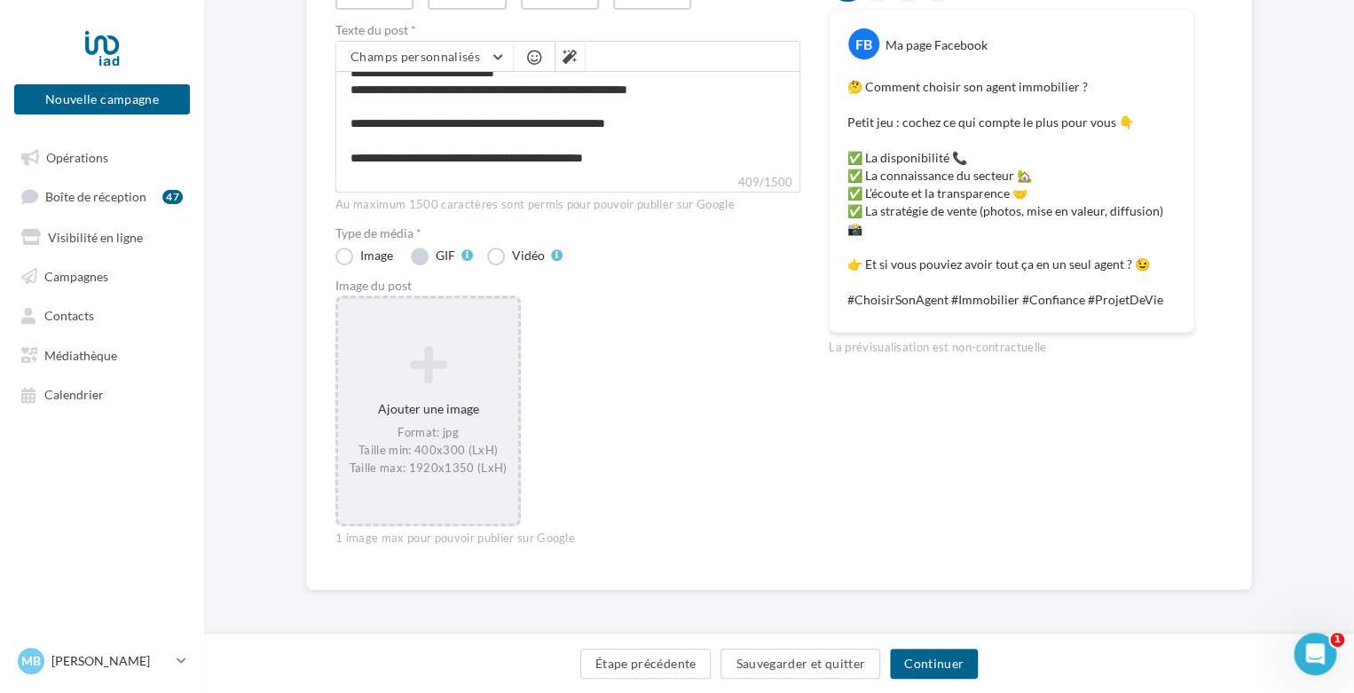
click at [422, 258] on label "GIF" at bounding box center [442, 257] width 62 height 18
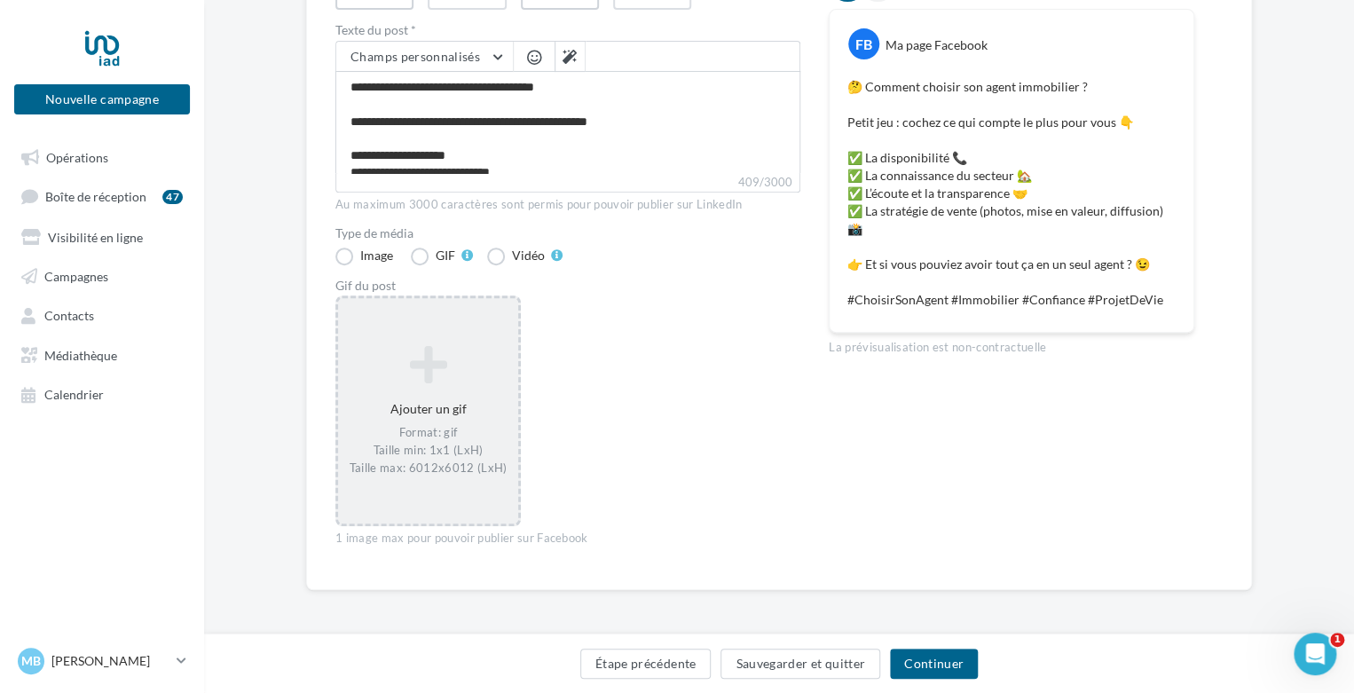
click at [422, 375] on icon at bounding box center [428, 364] width 166 height 43
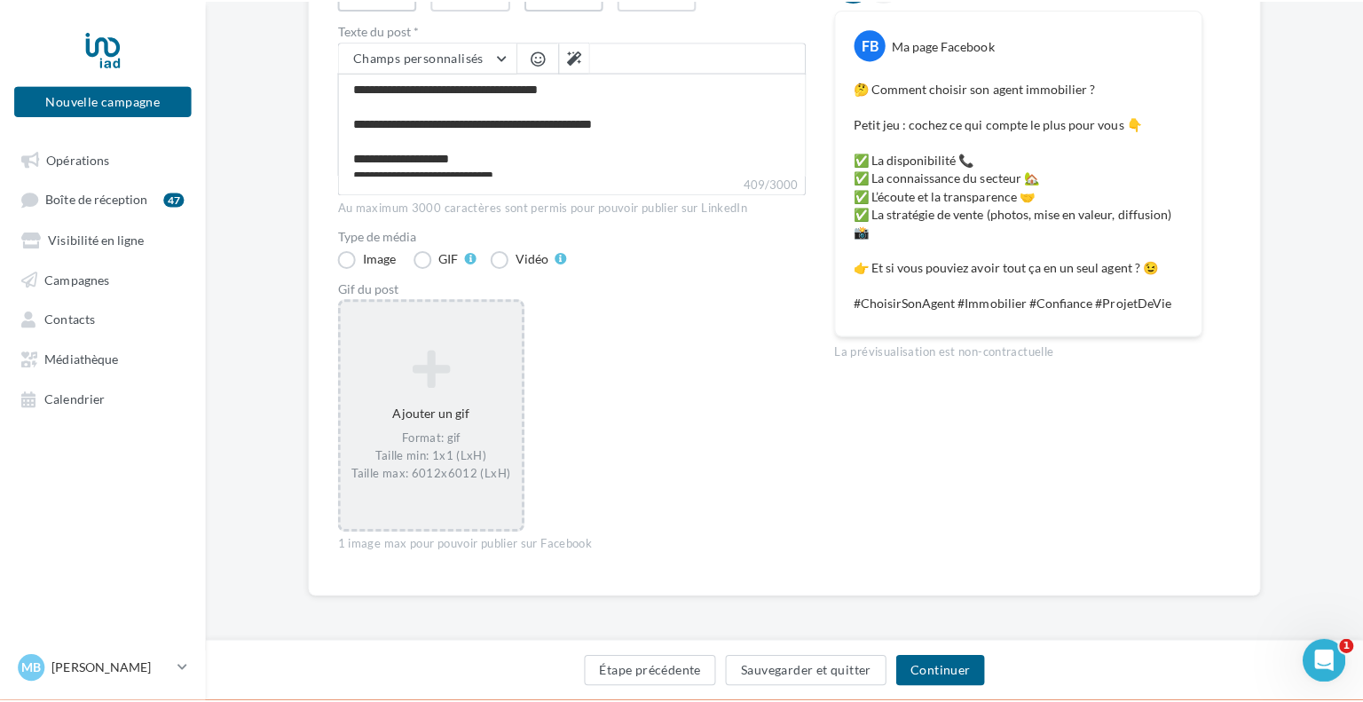
scroll to position [251, 0]
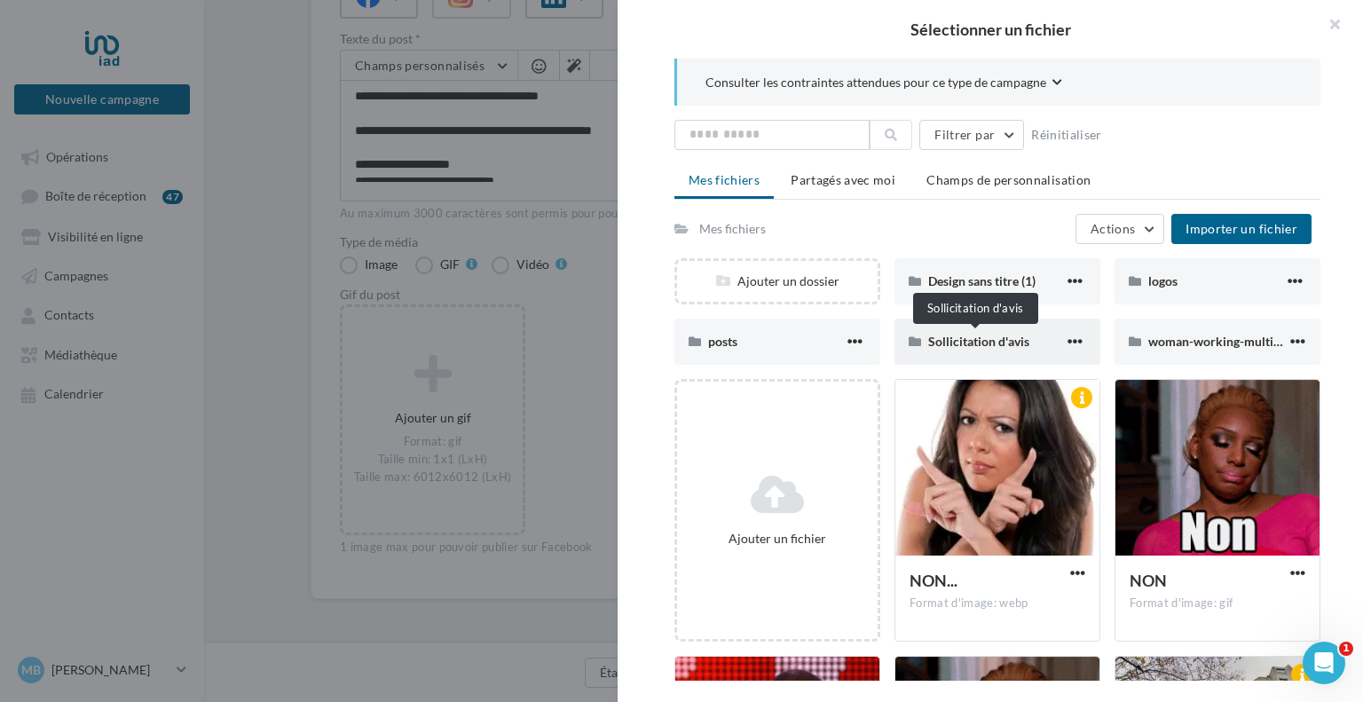
click at [1025, 343] on span "Sollicitation d'avis" at bounding box center [978, 341] width 101 height 15
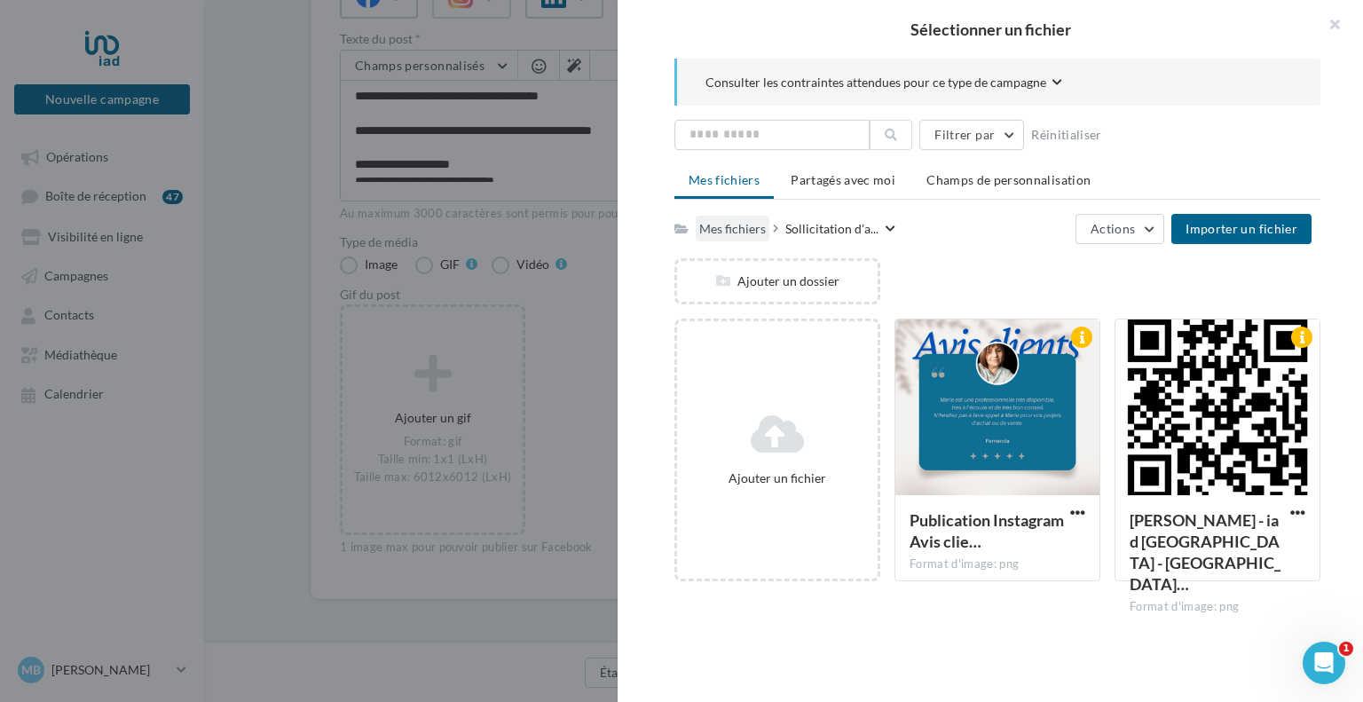
click at [745, 223] on div "Mes fichiers" at bounding box center [732, 229] width 67 height 18
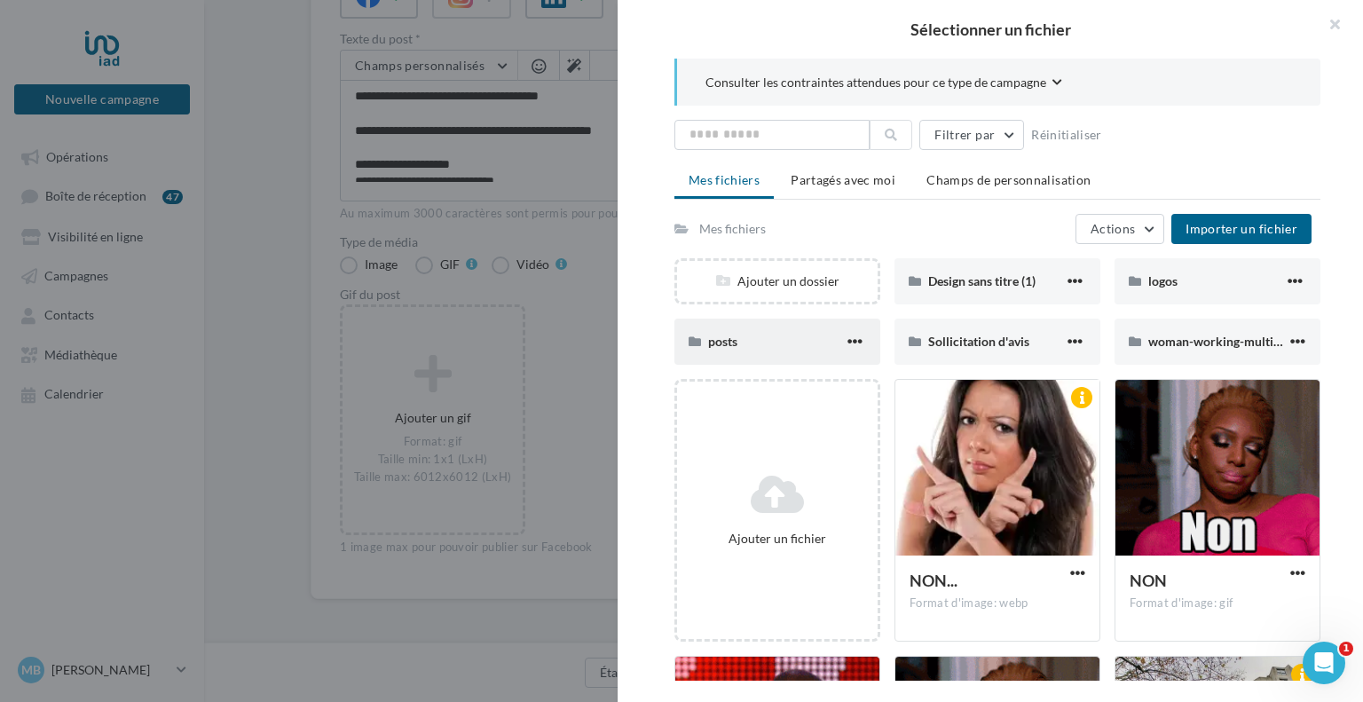
click at [760, 335] on div "posts" at bounding box center [776, 342] width 136 height 18
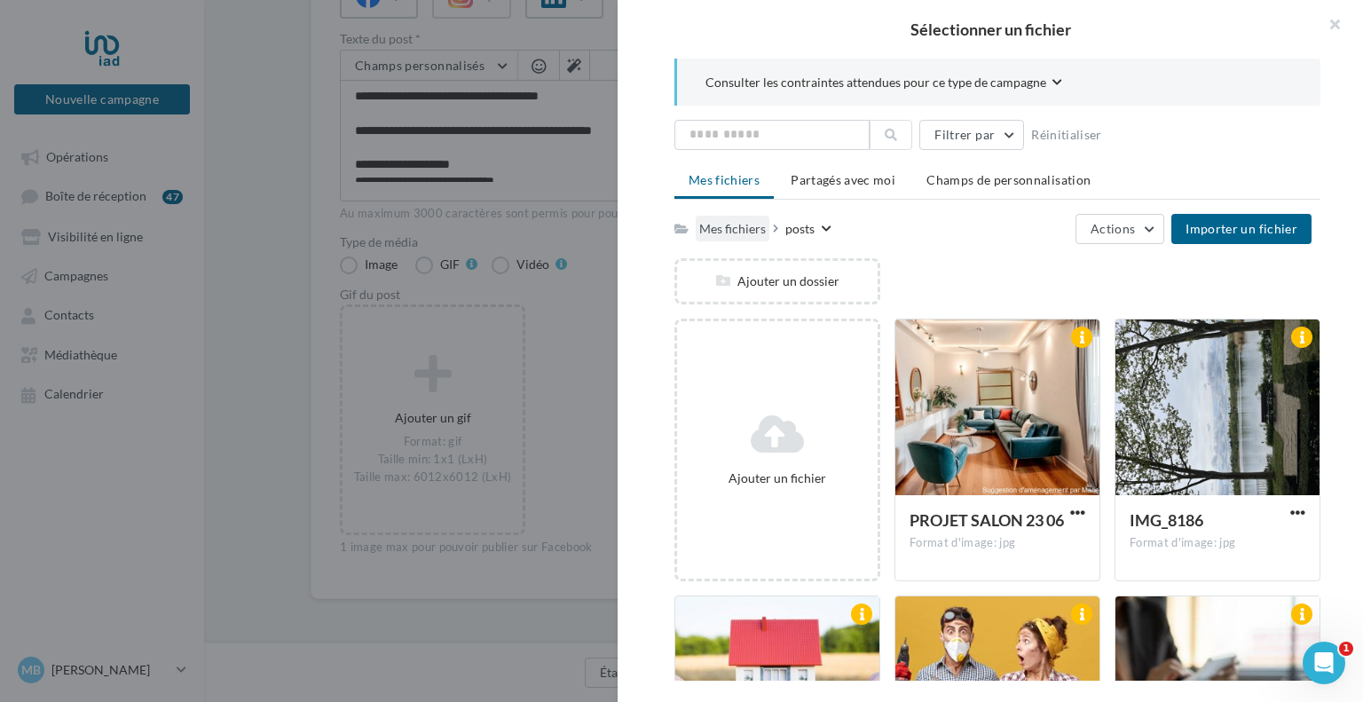
click at [738, 224] on div "Mes fichiers" at bounding box center [732, 229] width 67 height 18
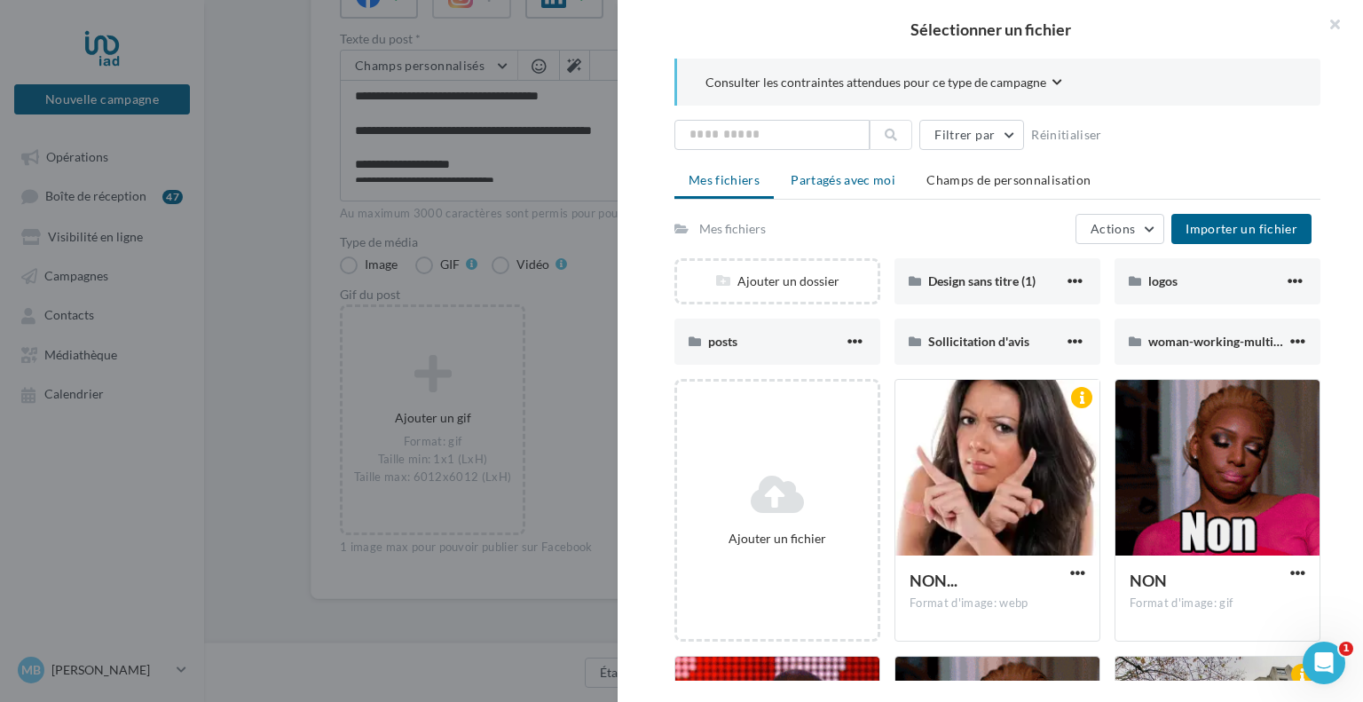
click at [848, 184] on span "Partagés avec moi" at bounding box center [843, 179] width 105 height 15
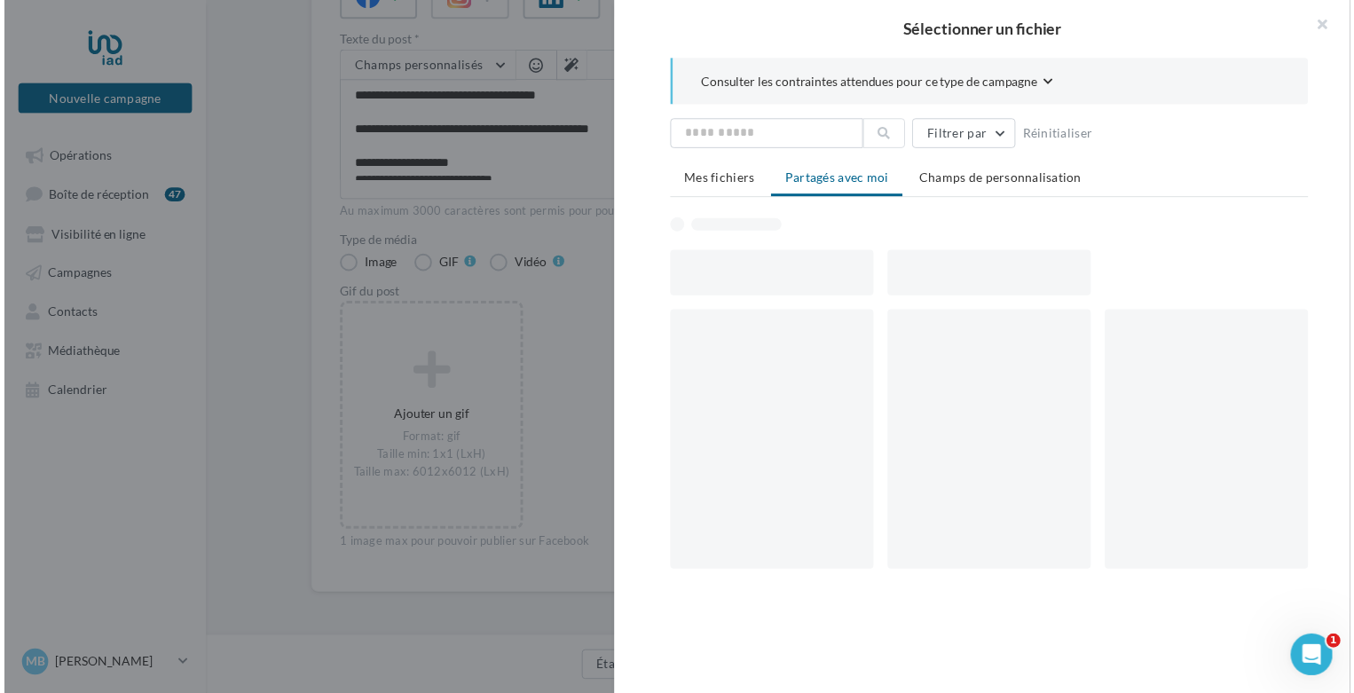
scroll to position [260, 0]
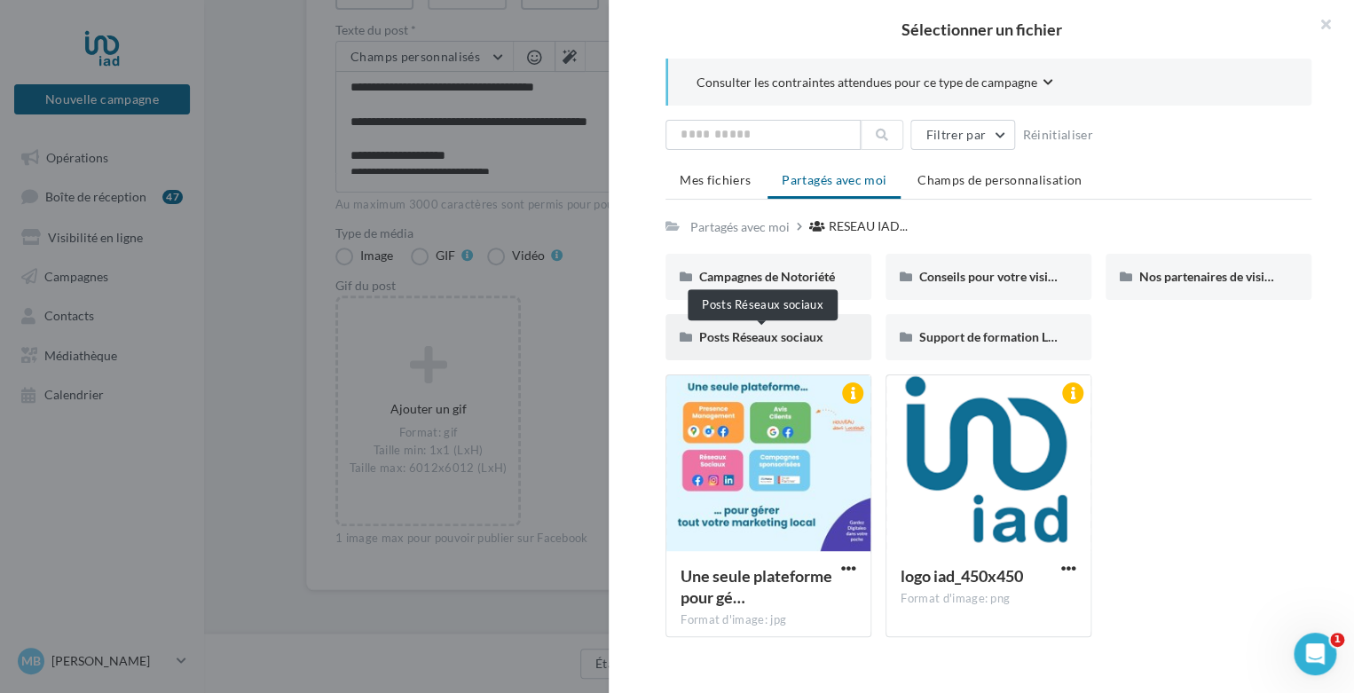
click at [810, 329] on span "Posts Réseaux sociaux" at bounding box center [761, 336] width 124 height 15
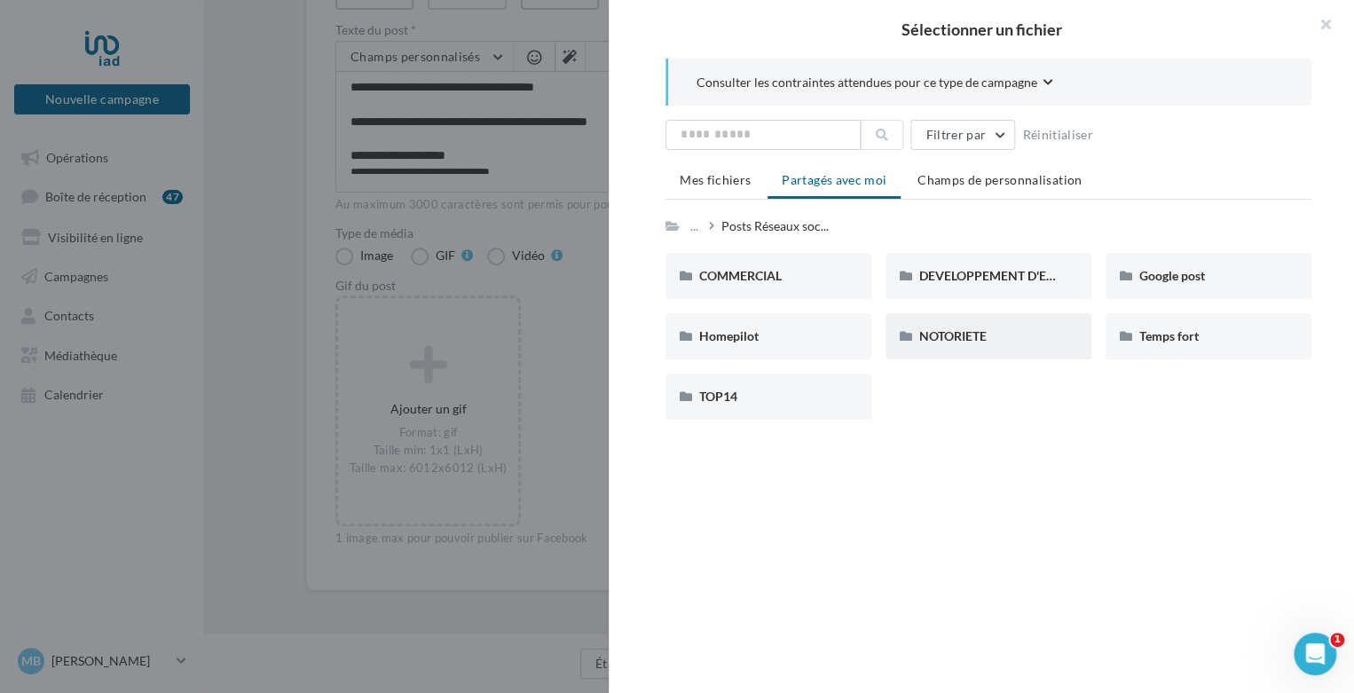
click at [1008, 319] on div "NOTORIETE" at bounding box center [989, 336] width 206 height 46
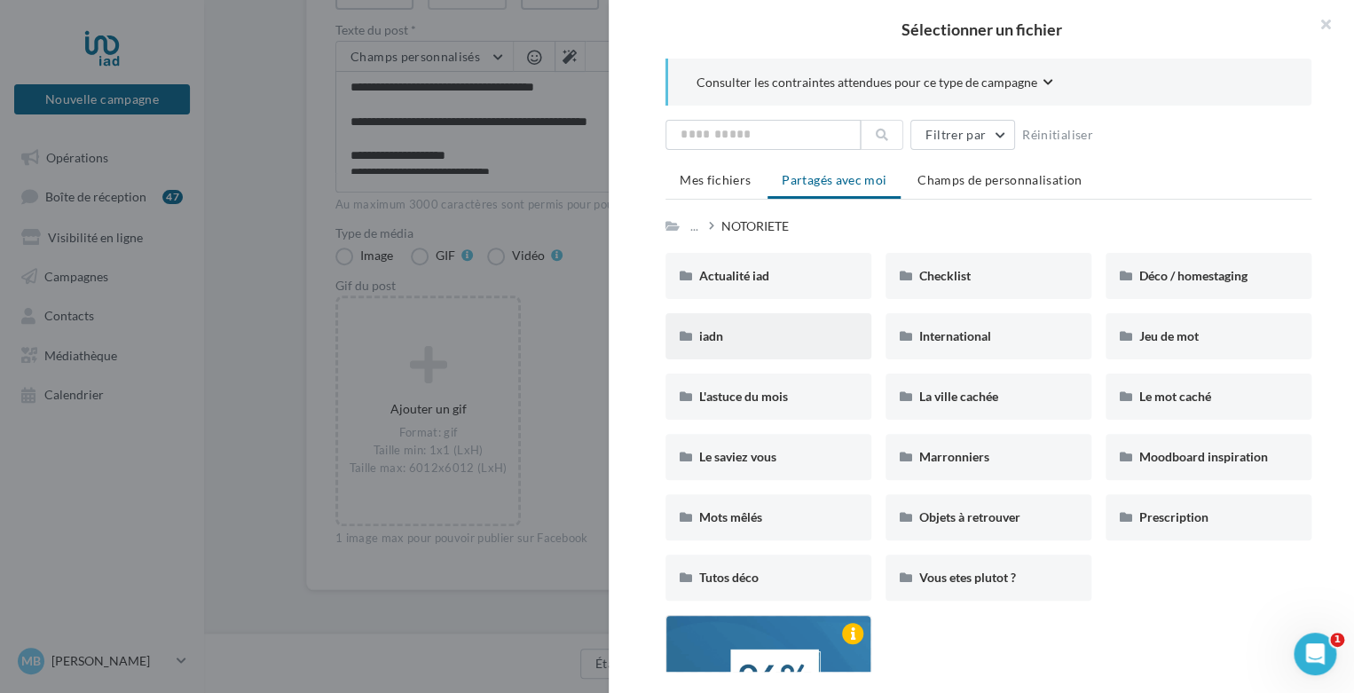
click at [758, 329] on div "iadn" at bounding box center [768, 337] width 138 height 18
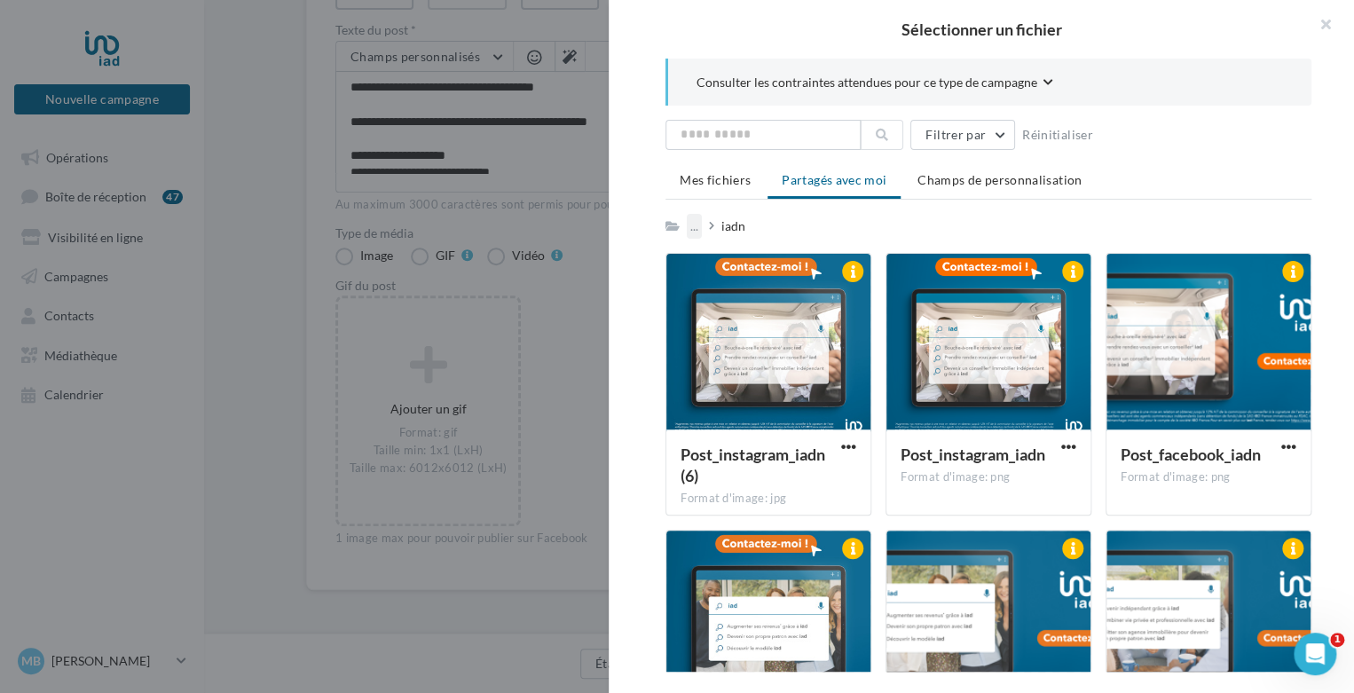
click at [696, 219] on div "..." at bounding box center [694, 226] width 15 height 25
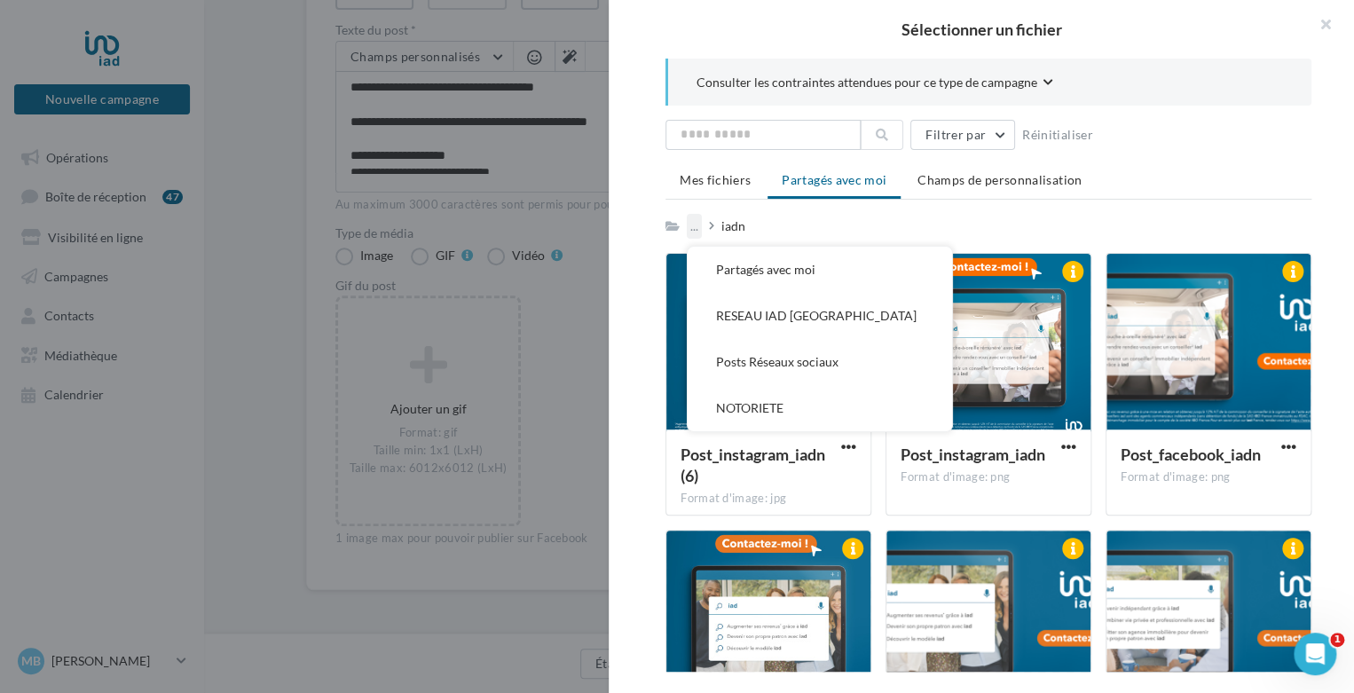
click at [696, 219] on div "..." at bounding box center [694, 226] width 15 height 25
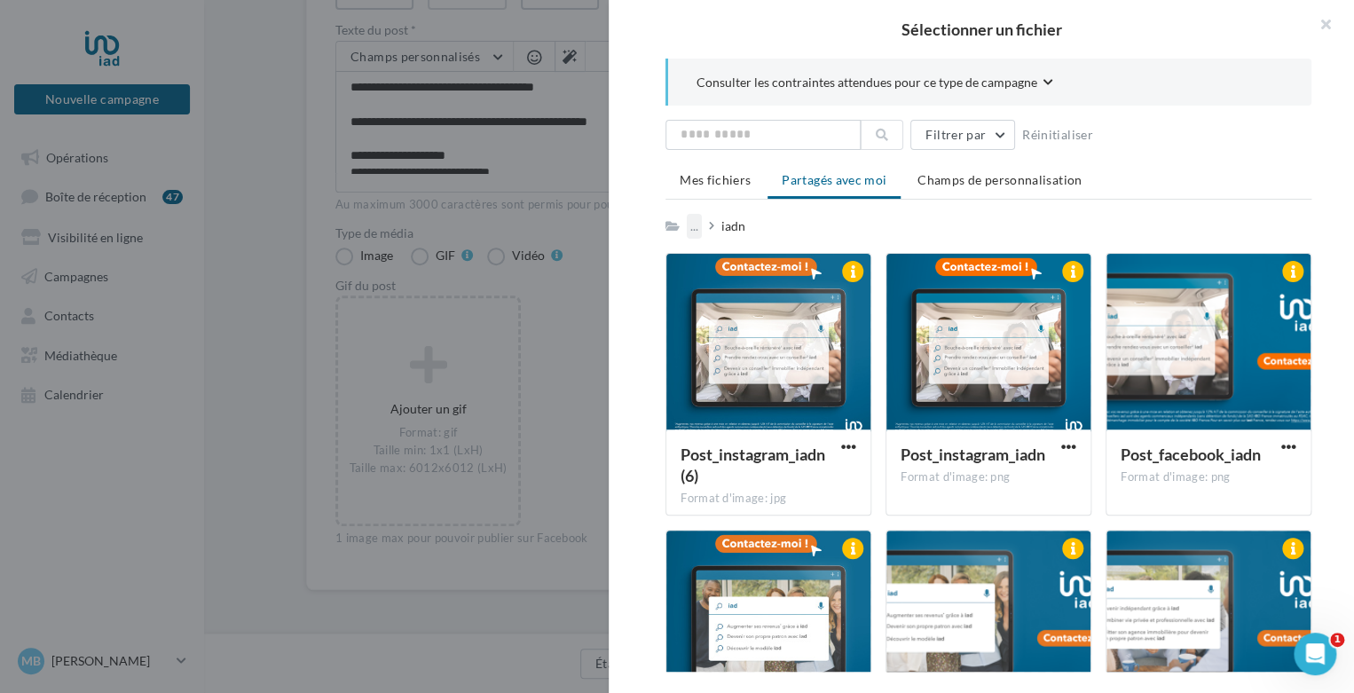
click at [696, 219] on div "..." at bounding box center [694, 226] width 15 height 25
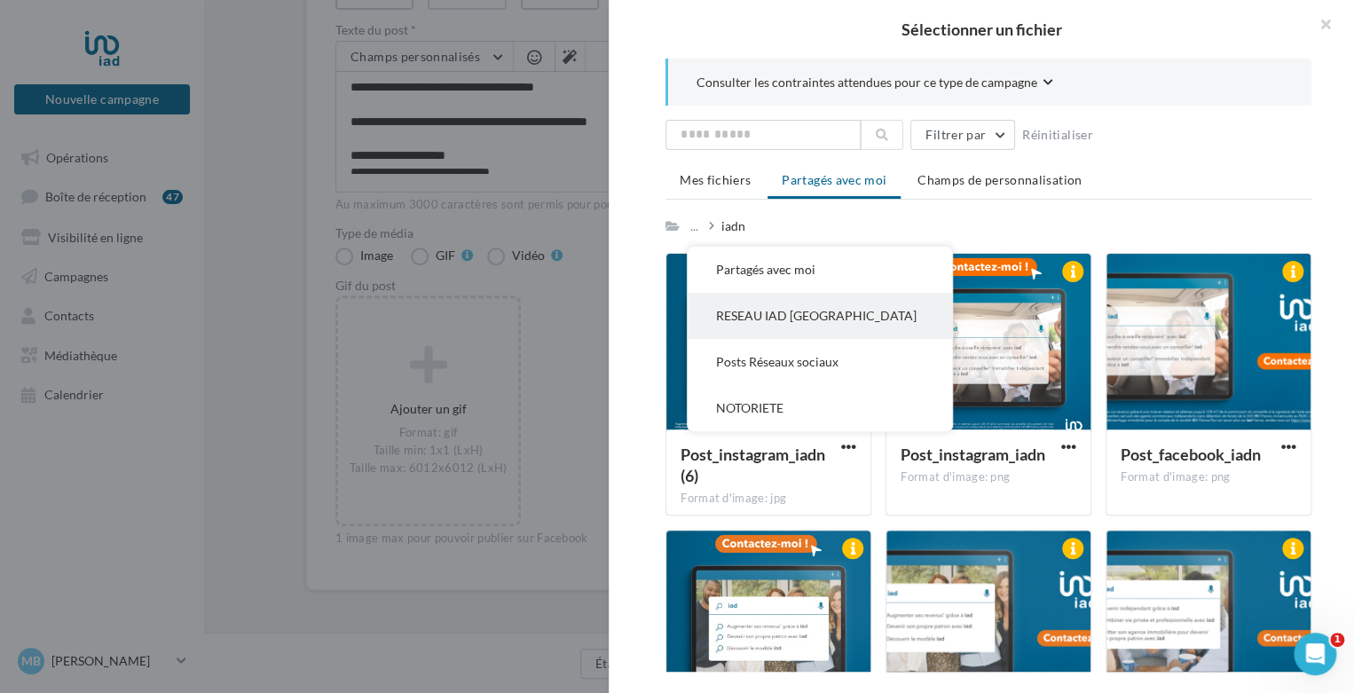
click at [724, 321] on button "RESEAU IAD FRANCE" at bounding box center [820, 316] width 264 height 46
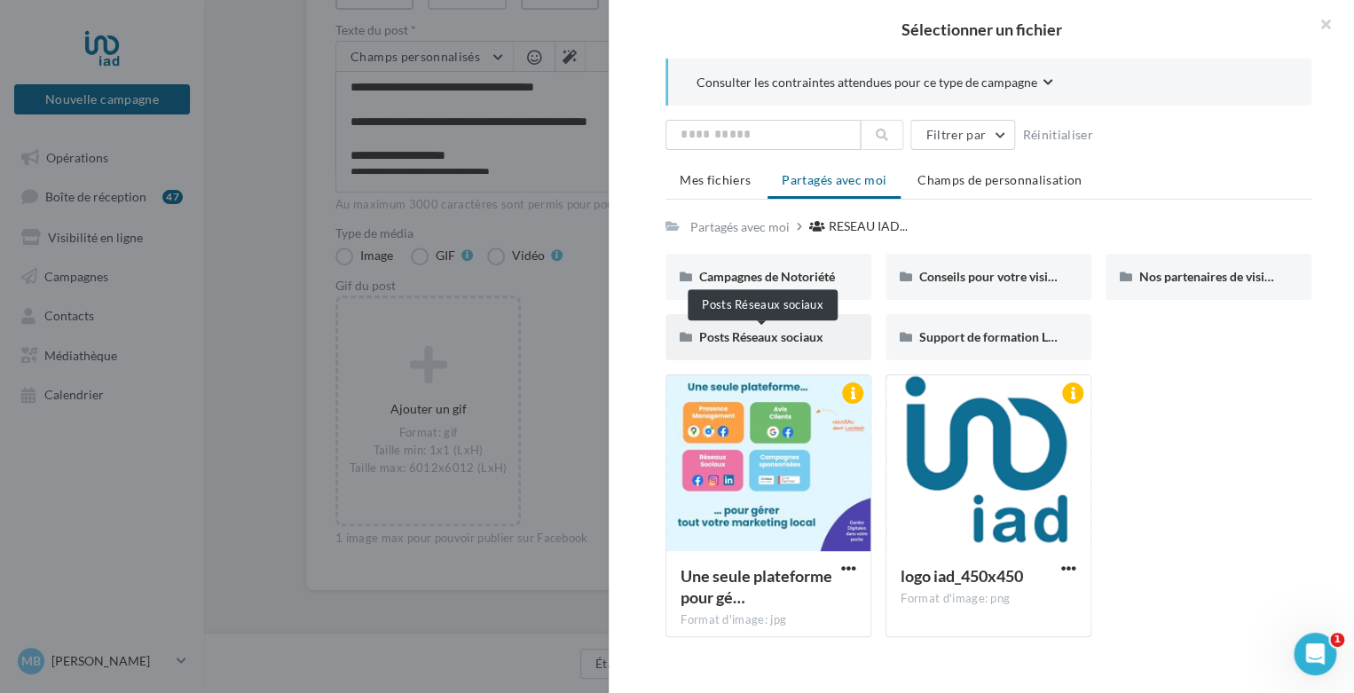
click at [729, 339] on span "Posts Réseaux sociaux" at bounding box center [761, 336] width 124 height 15
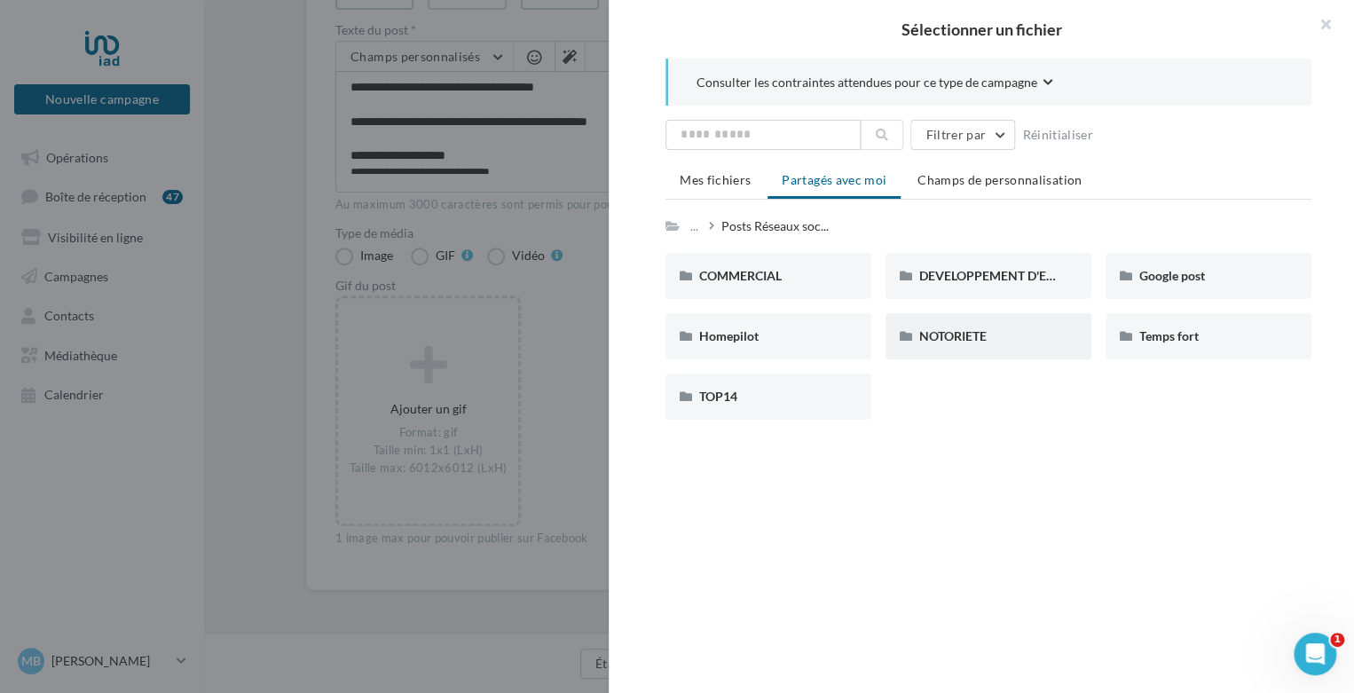
click at [951, 328] on div "NOTORIETE" at bounding box center [988, 337] width 138 height 18
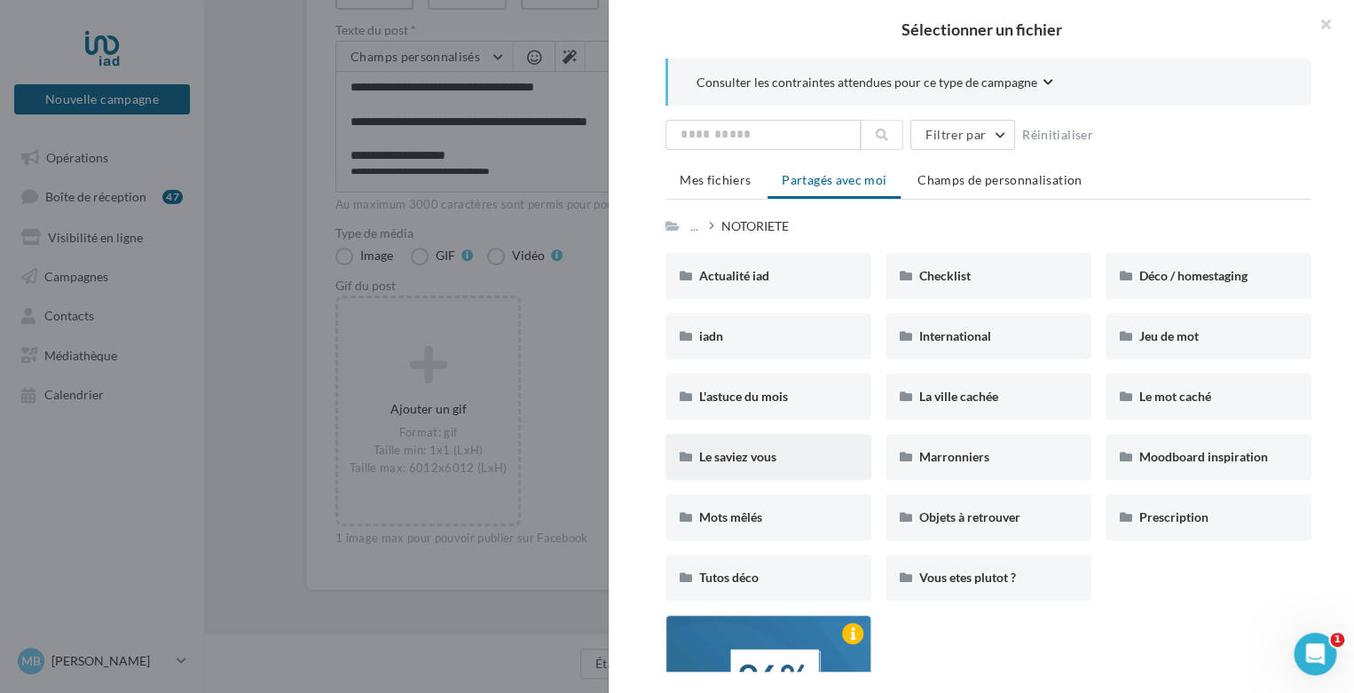
click at [797, 464] on div "Le saviez vous" at bounding box center [769, 457] width 206 height 46
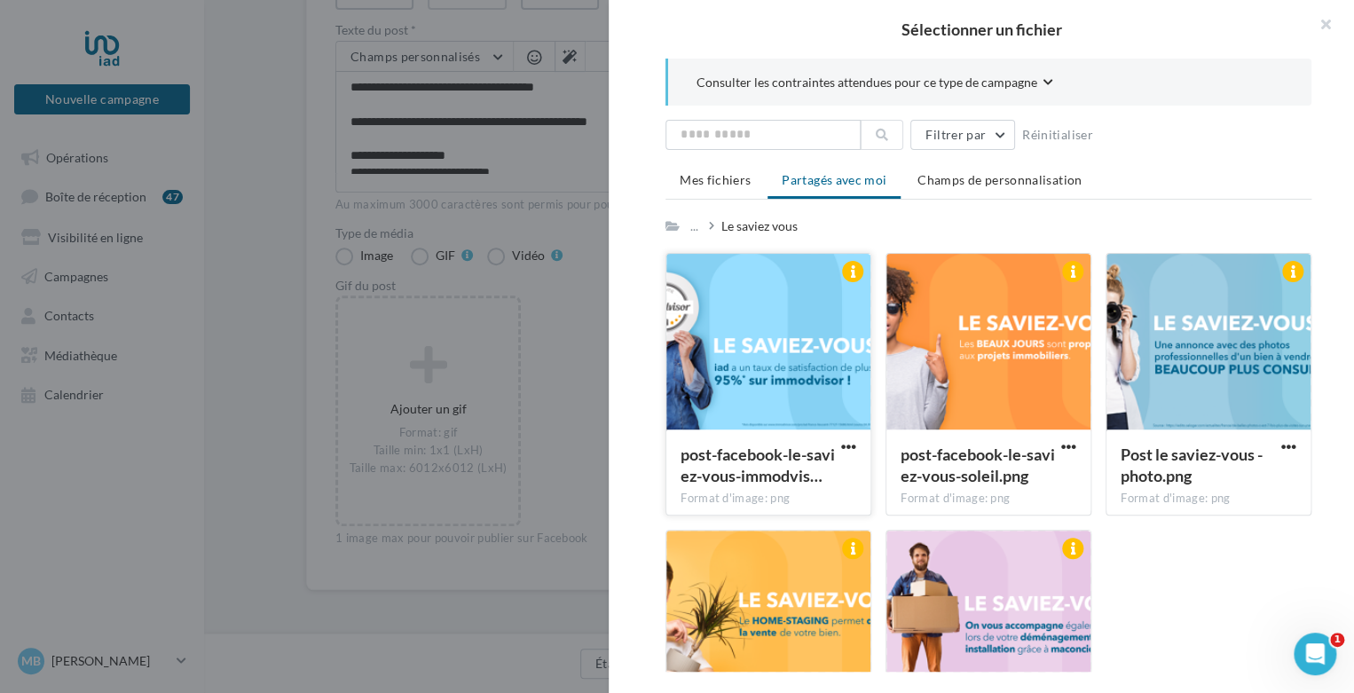
click at [806, 358] on div at bounding box center [769, 343] width 204 height 178
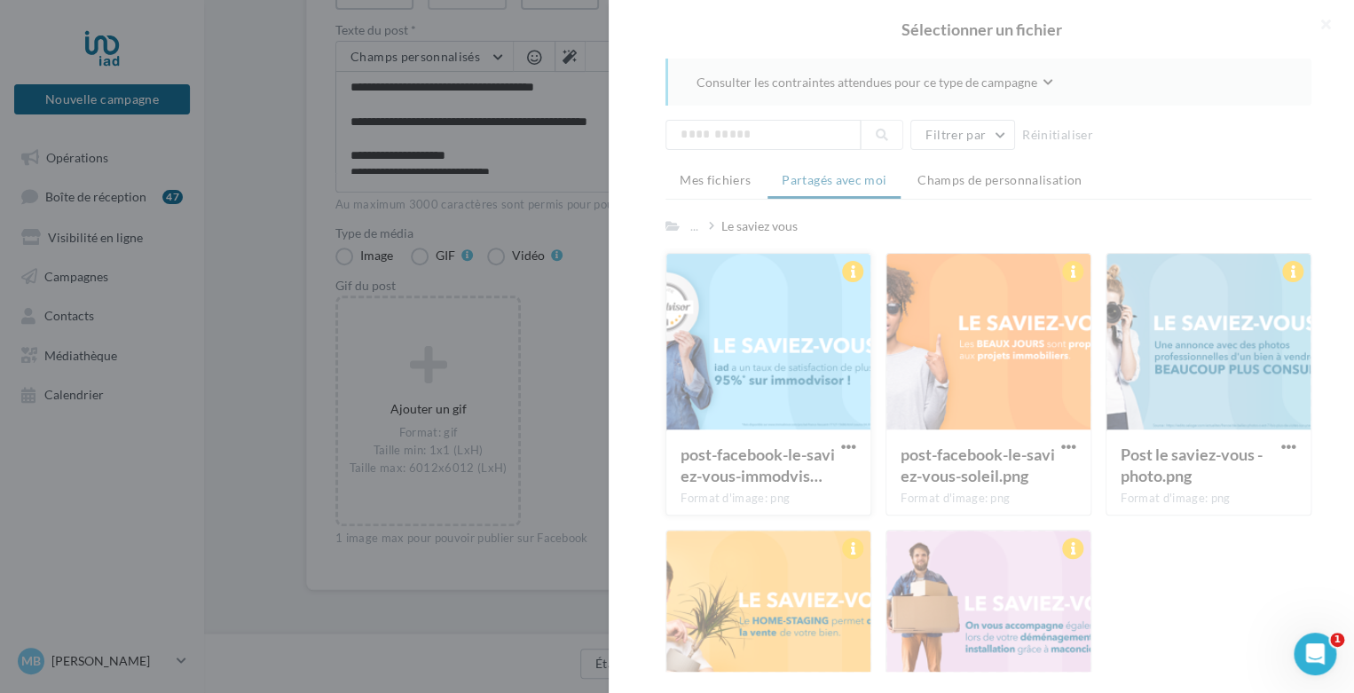
click at [806, 358] on div at bounding box center [982, 346] width 746 height 693
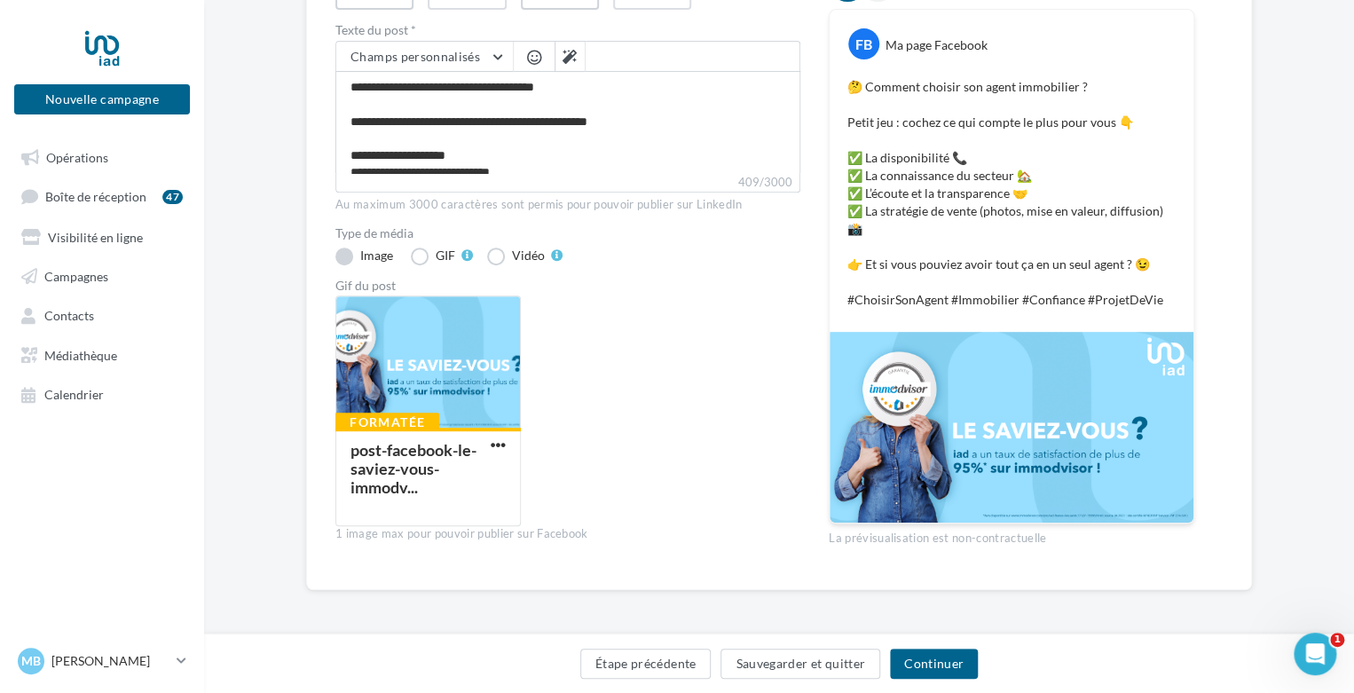
click at [339, 255] on label "Image" at bounding box center [365, 257] width 61 height 18
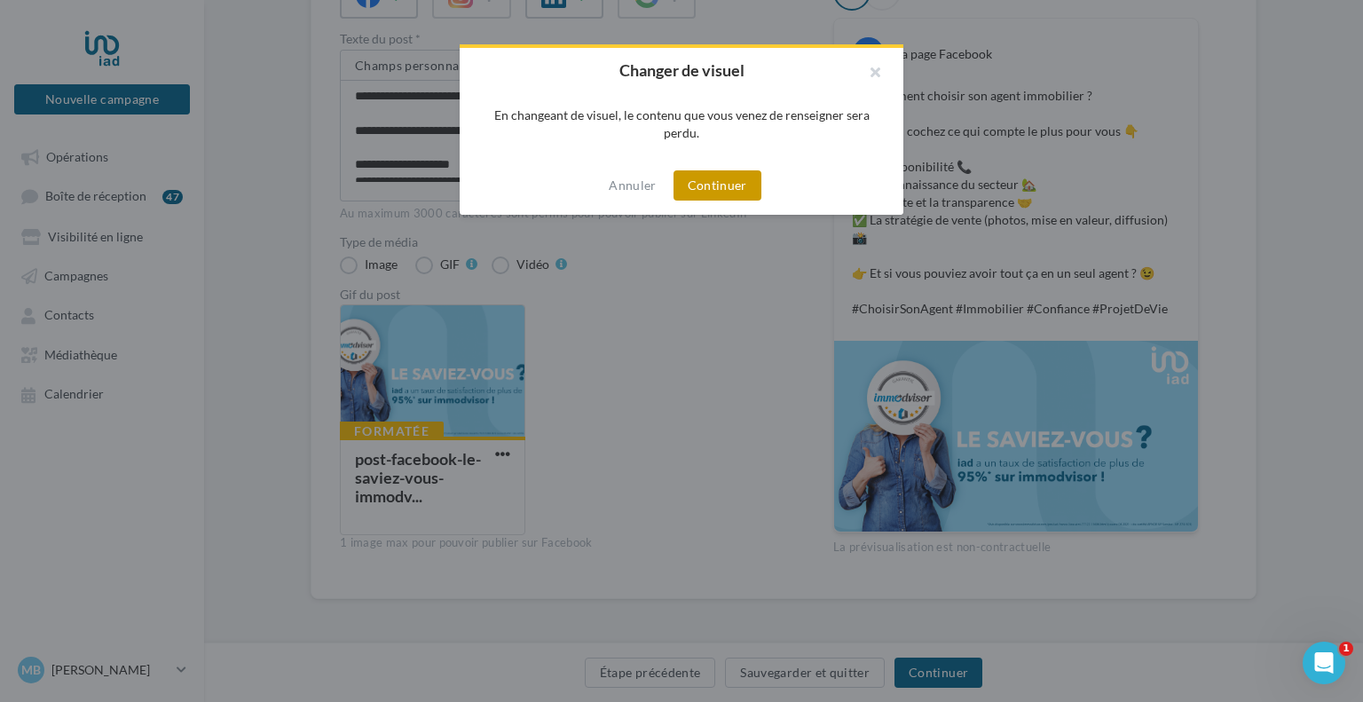
click at [692, 184] on button "Continuer" at bounding box center [718, 185] width 88 height 30
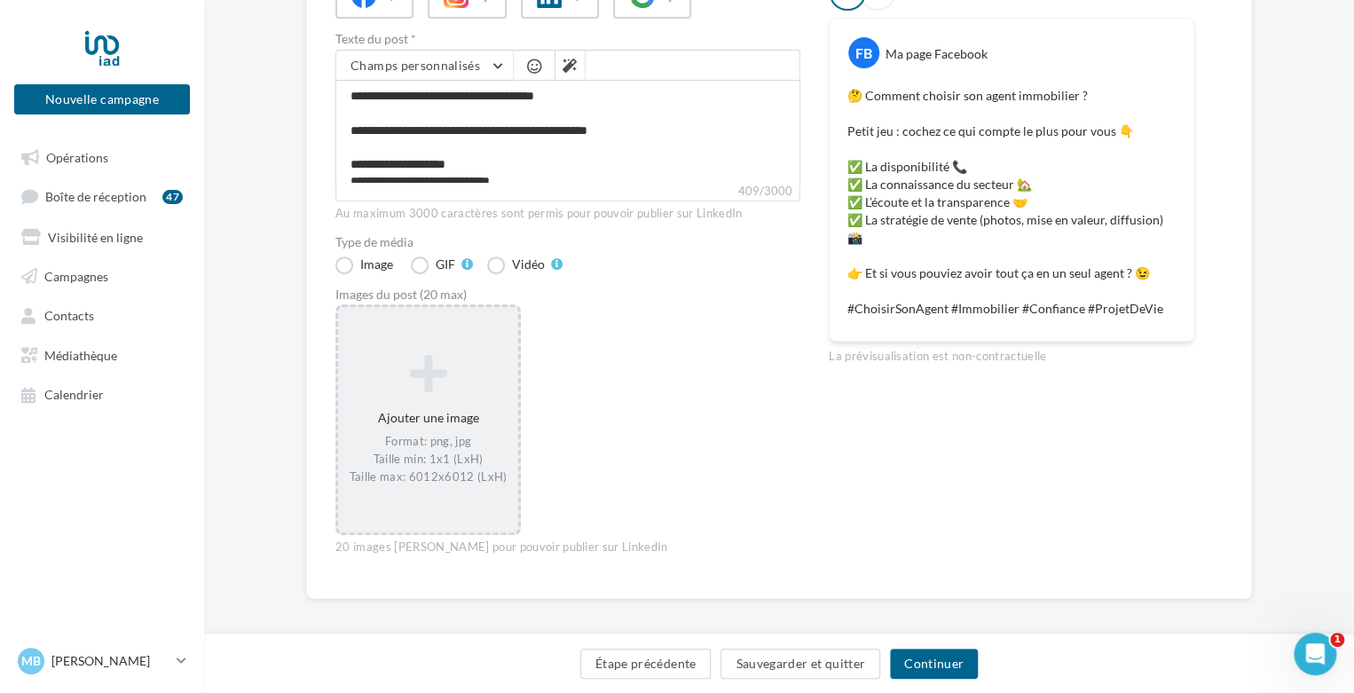
click at [479, 386] on icon at bounding box center [428, 373] width 166 height 43
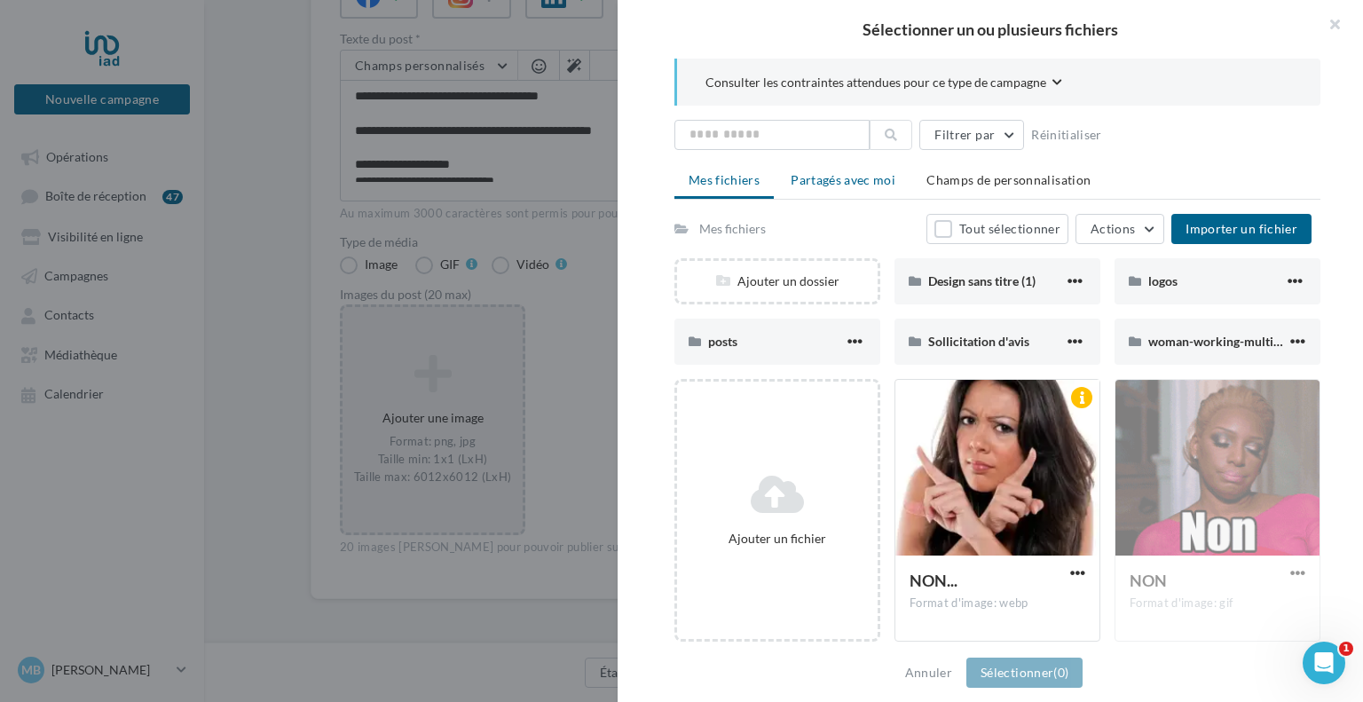
click at [839, 179] on span "Partagés avec moi" at bounding box center [843, 179] width 105 height 15
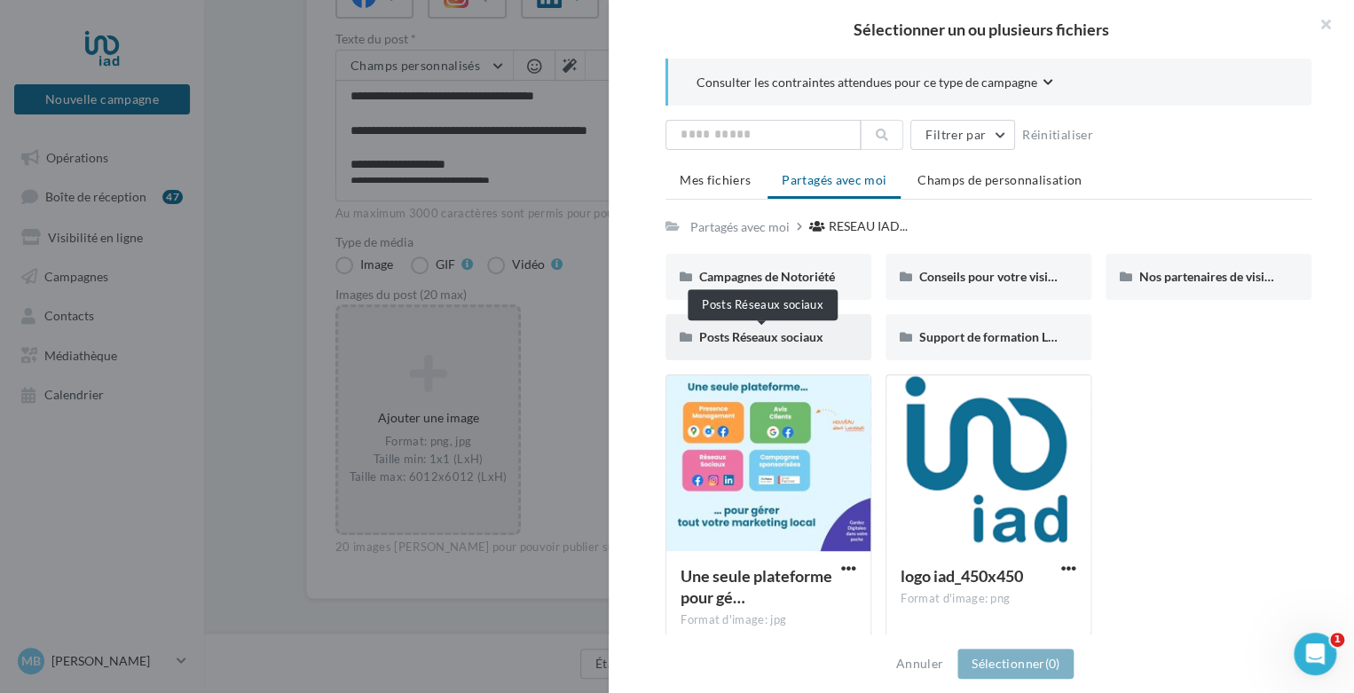
click at [786, 329] on span "Posts Réseaux sociaux" at bounding box center [761, 336] width 124 height 15
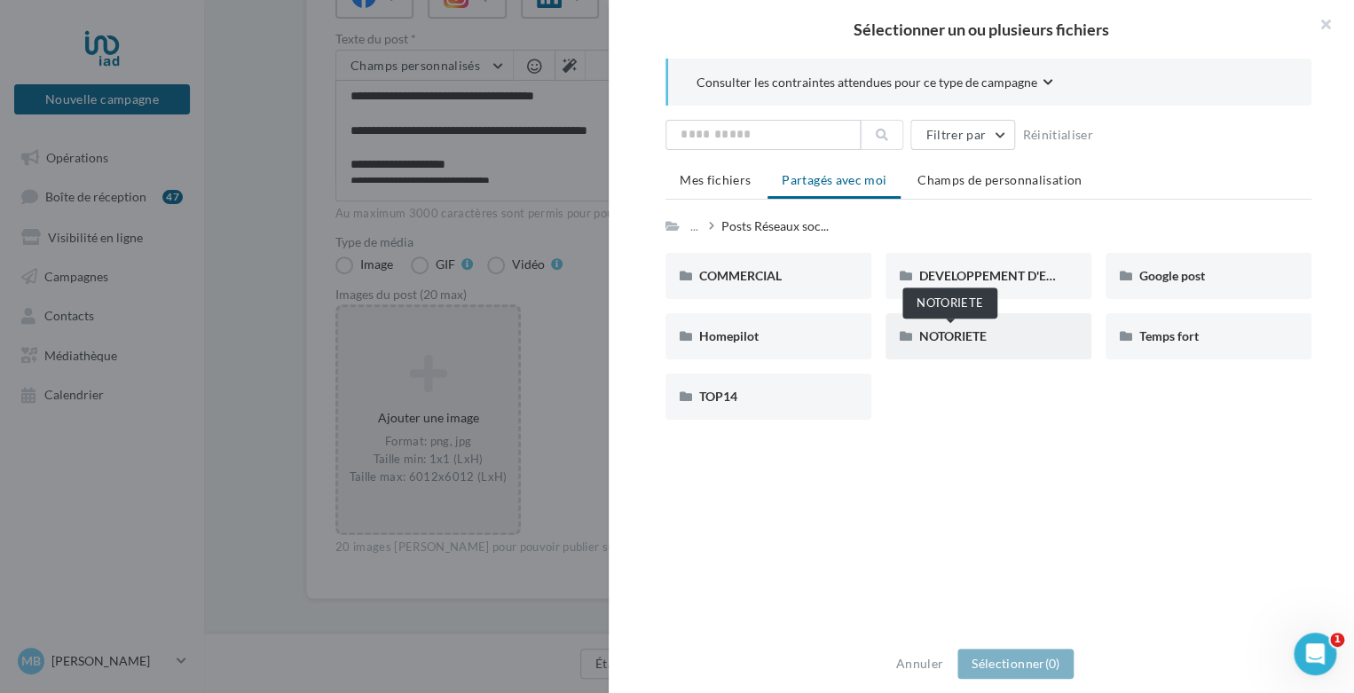
click at [929, 333] on span "NOTORIETE" at bounding box center [952, 335] width 67 height 15
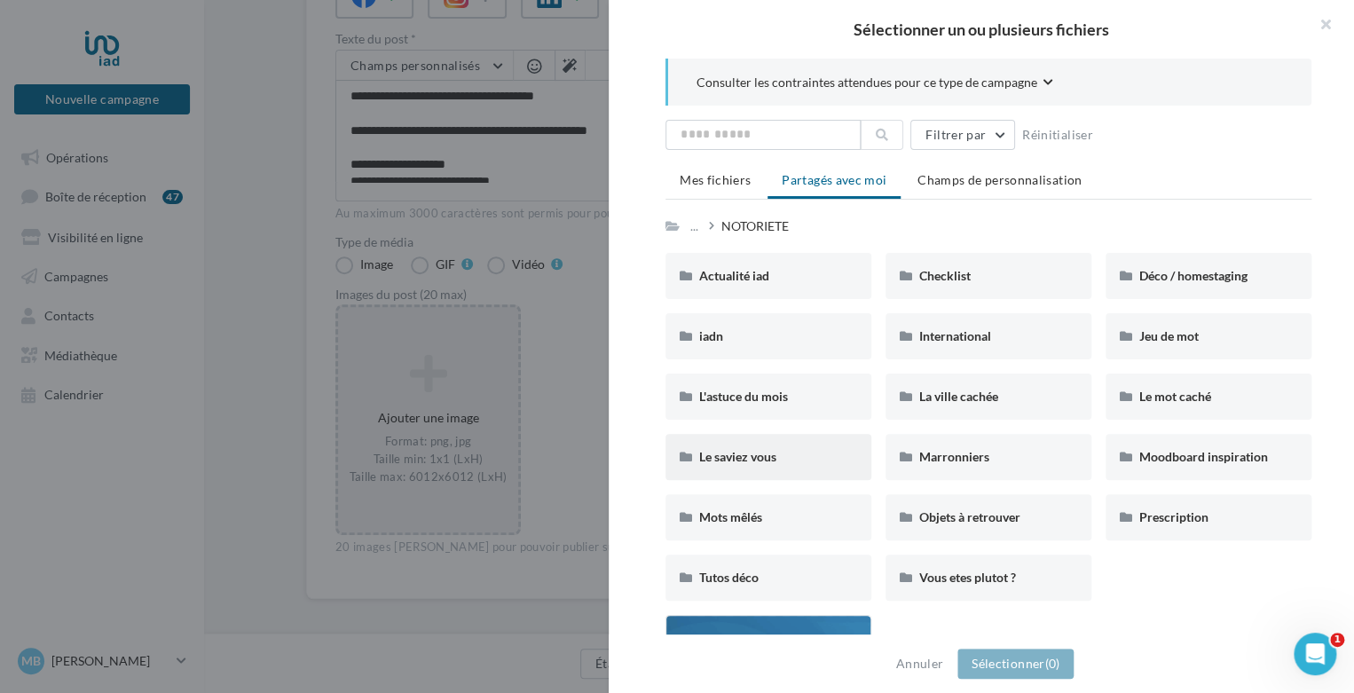
click at [809, 450] on div "Le saviez vous" at bounding box center [768, 457] width 138 height 18
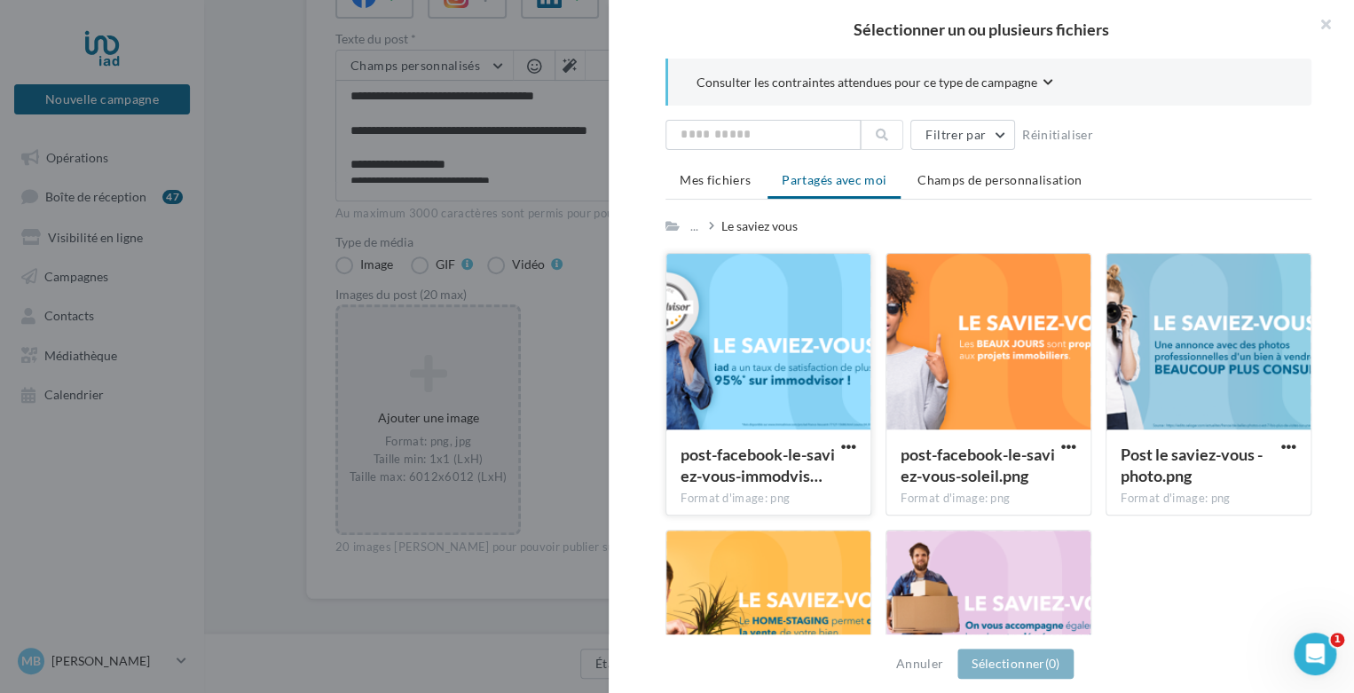
click at [782, 343] on div at bounding box center [769, 343] width 204 height 178
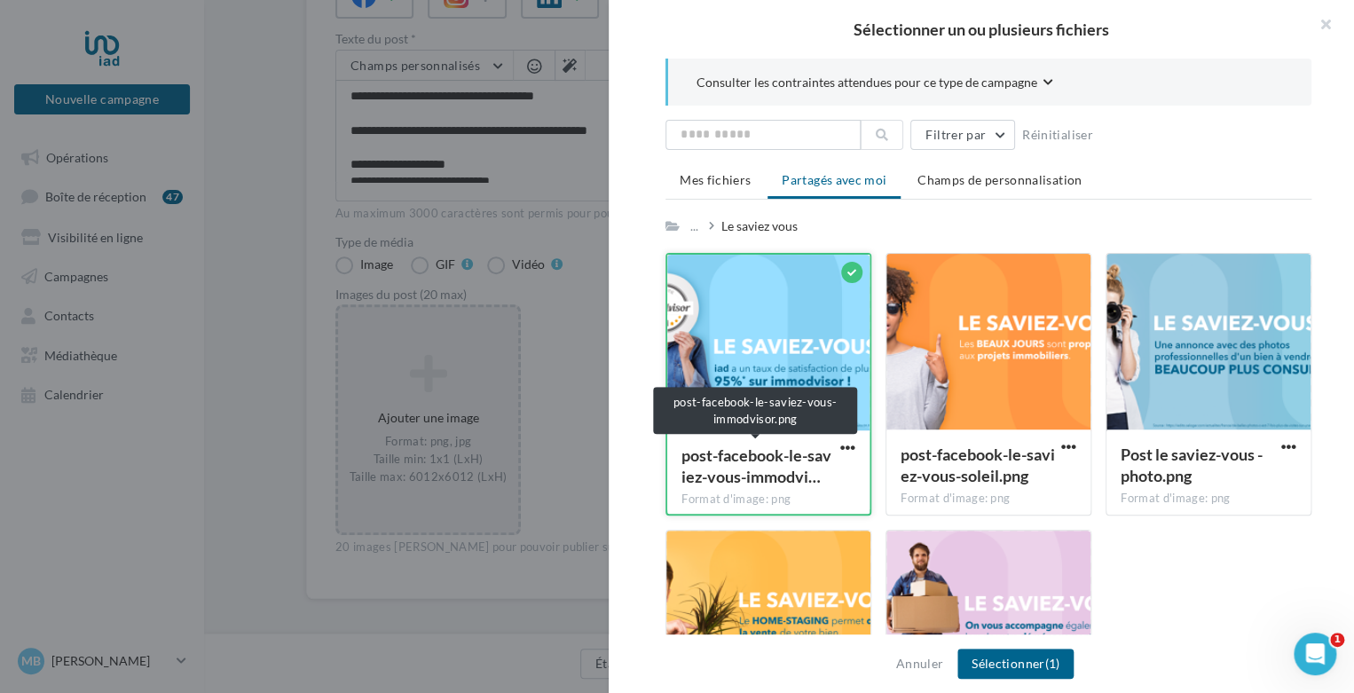
click at [814, 475] on span "post-facebook-le-saviez-vous-immodvi…" at bounding box center [757, 466] width 150 height 41
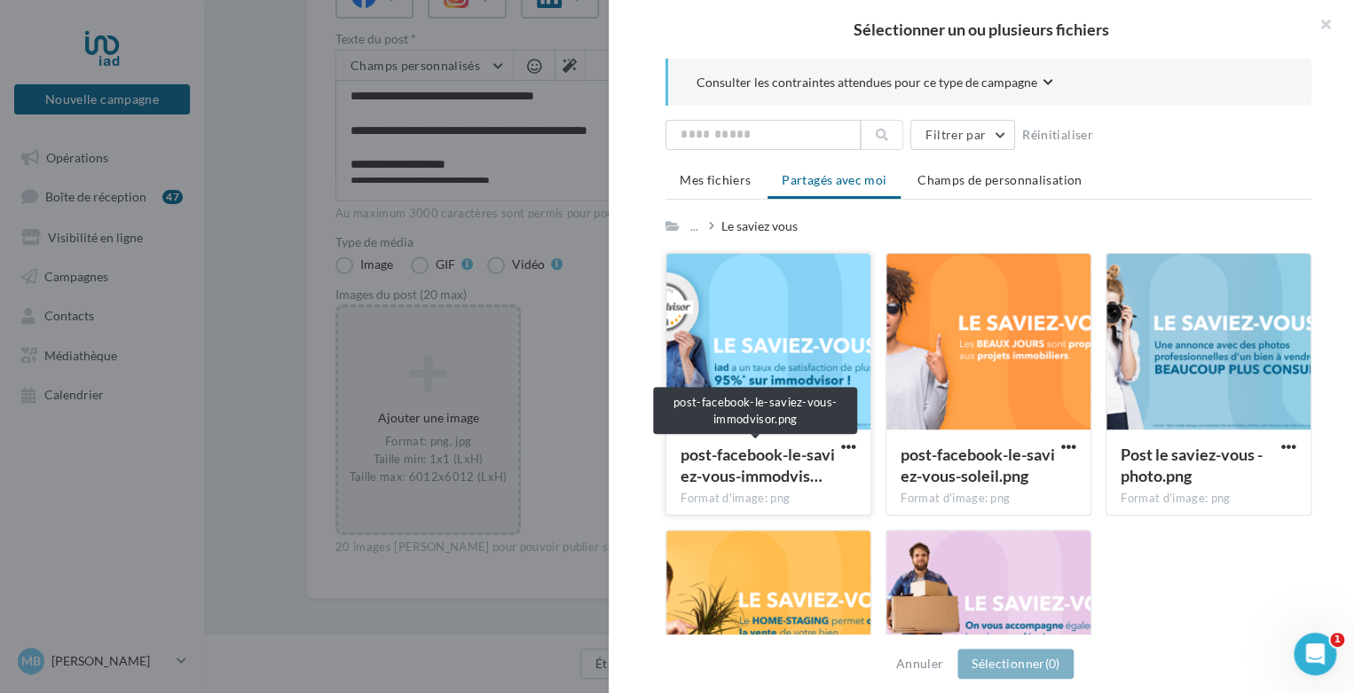
click at [809, 445] on span "post-facebook-le-saviez-vous-immodvis…" at bounding box center [758, 465] width 154 height 41
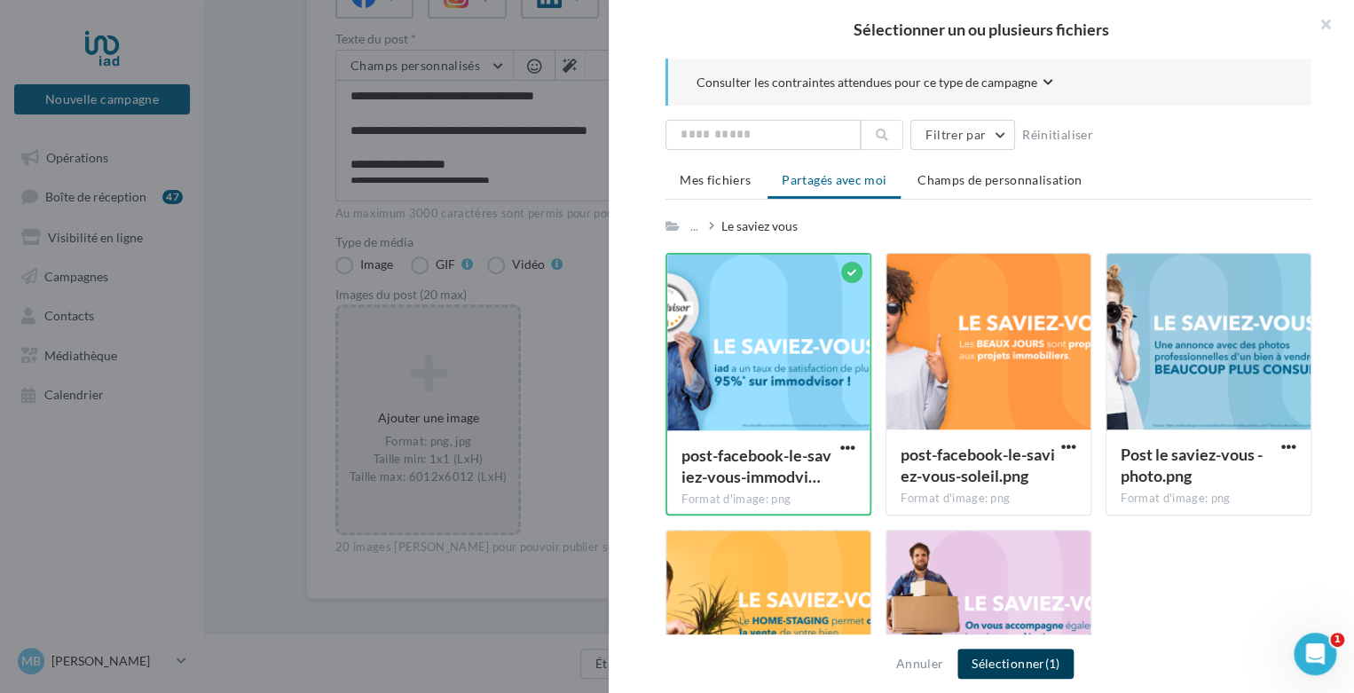
click at [999, 660] on button "Sélectionner (1)" at bounding box center [1016, 664] width 116 height 30
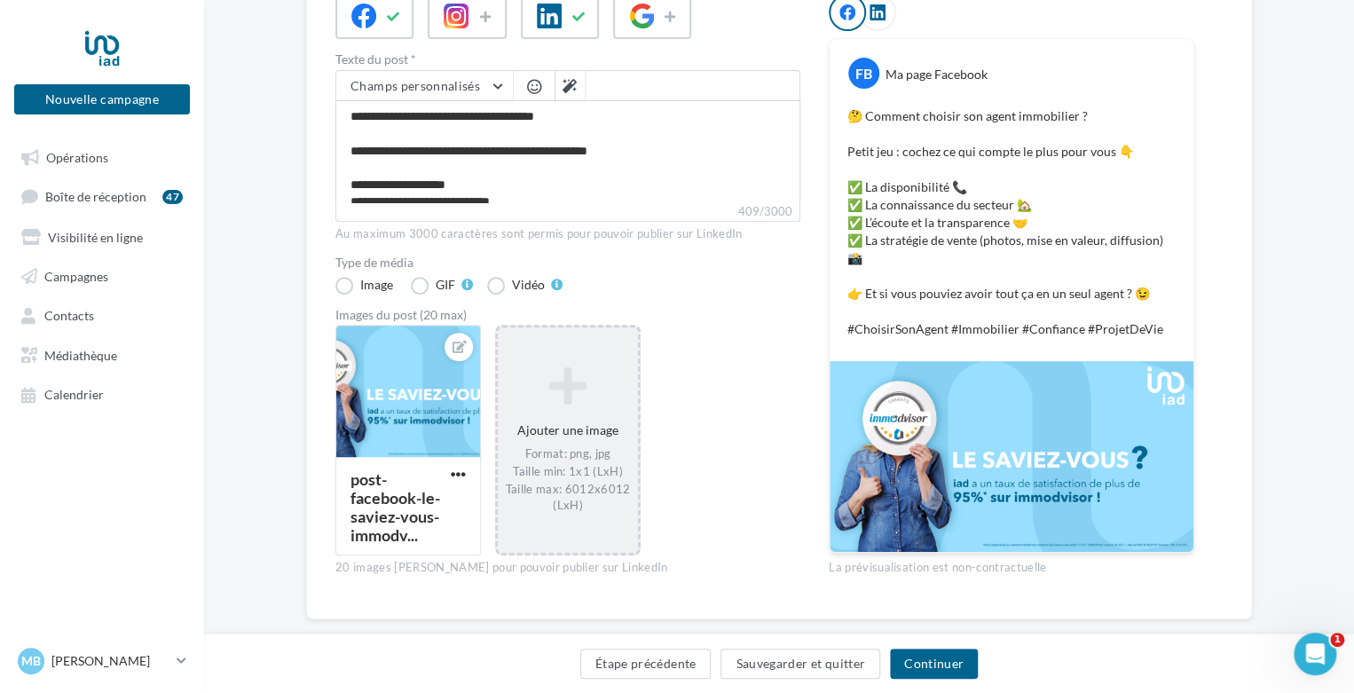
scroll to position [260, 0]
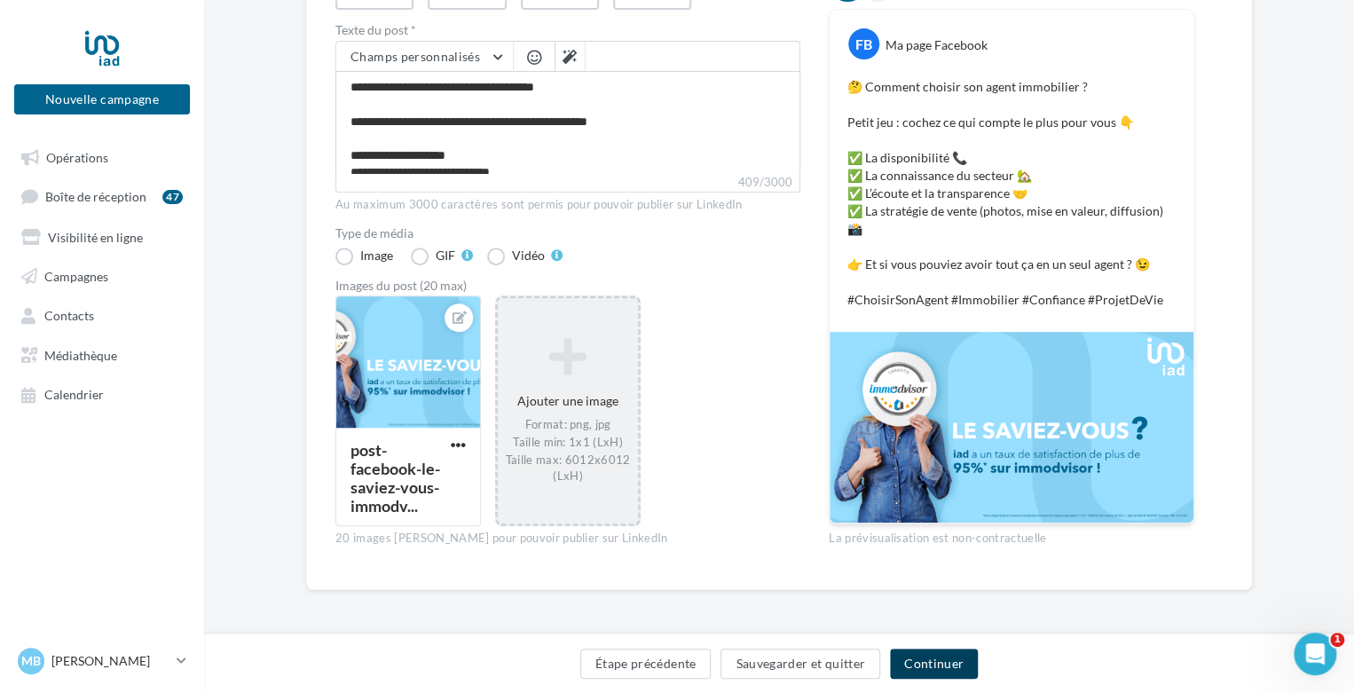
click at [936, 664] on button "Continuer" at bounding box center [934, 664] width 88 height 30
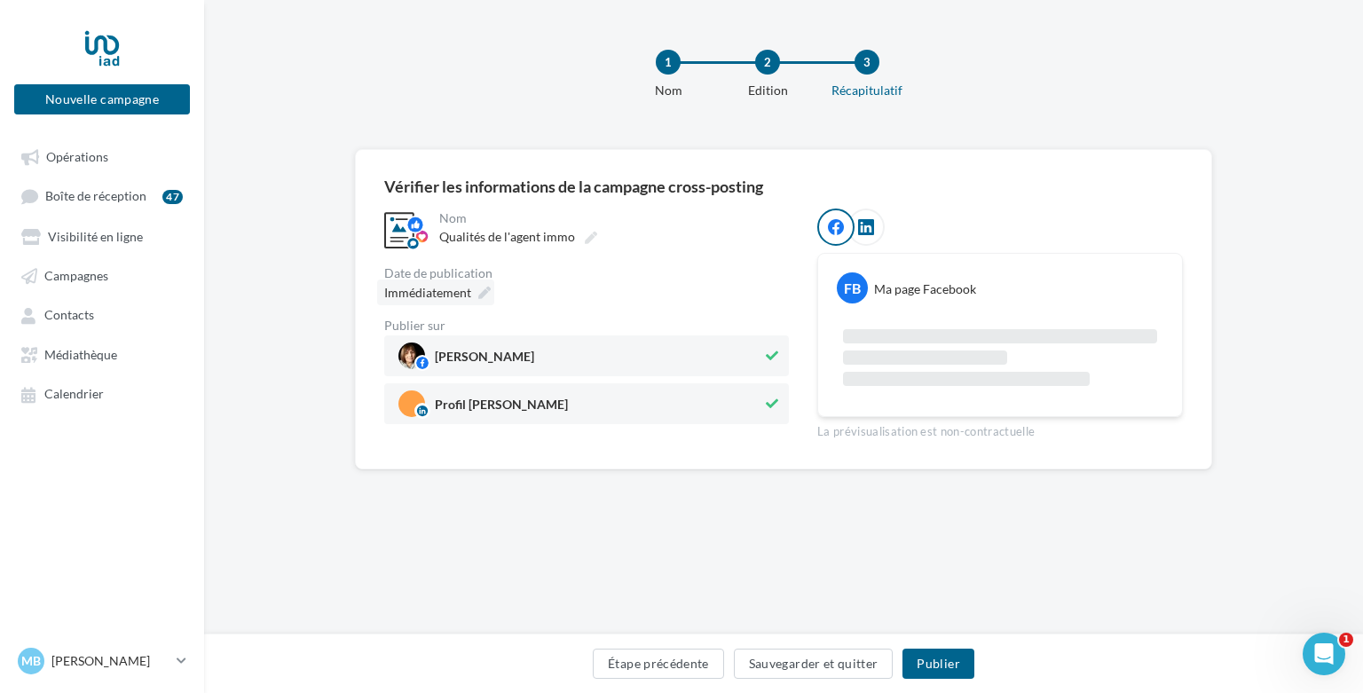
click at [480, 285] on div "Immédiatement" at bounding box center [435, 293] width 117 height 26
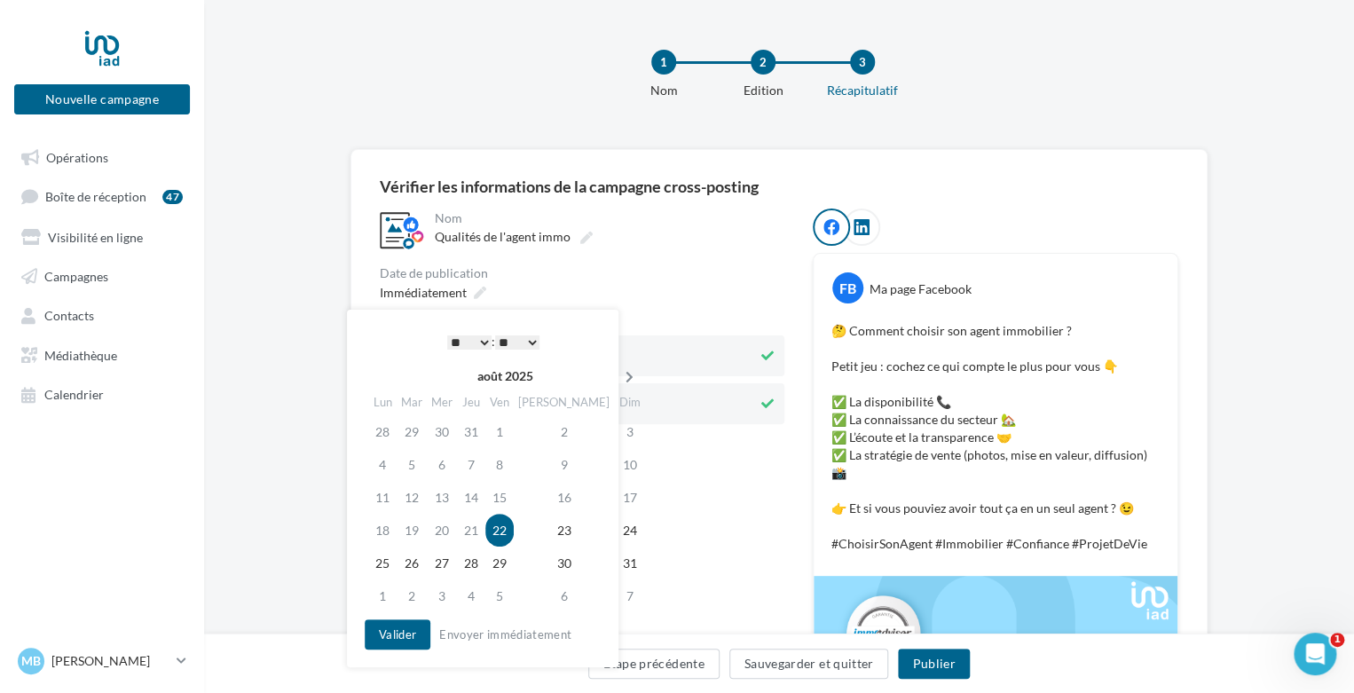
click at [614, 368] on th at bounding box center [629, 376] width 31 height 27
click at [442, 563] on td "24" at bounding box center [440, 563] width 30 height 33
click at [394, 635] on button "Valider" at bounding box center [393, 635] width 66 height 30
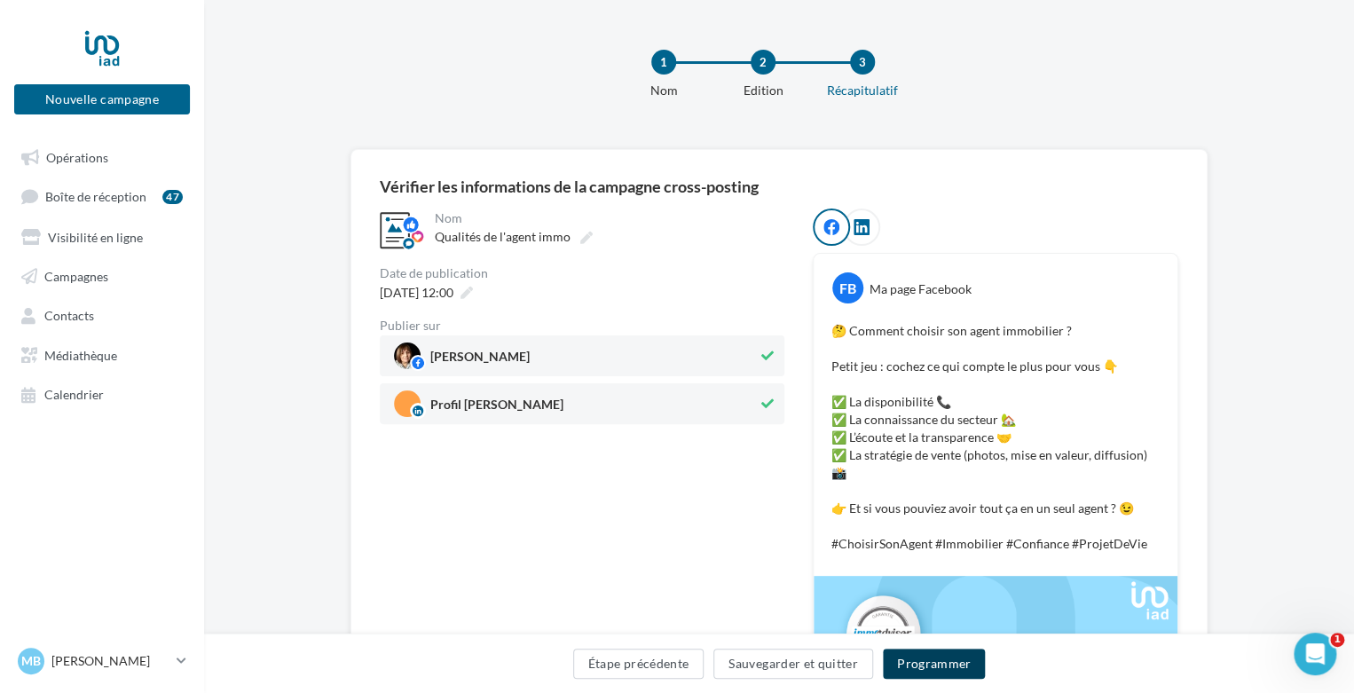
click at [935, 665] on button "Programmer" at bounding box center [934, 664] width 103 height 30
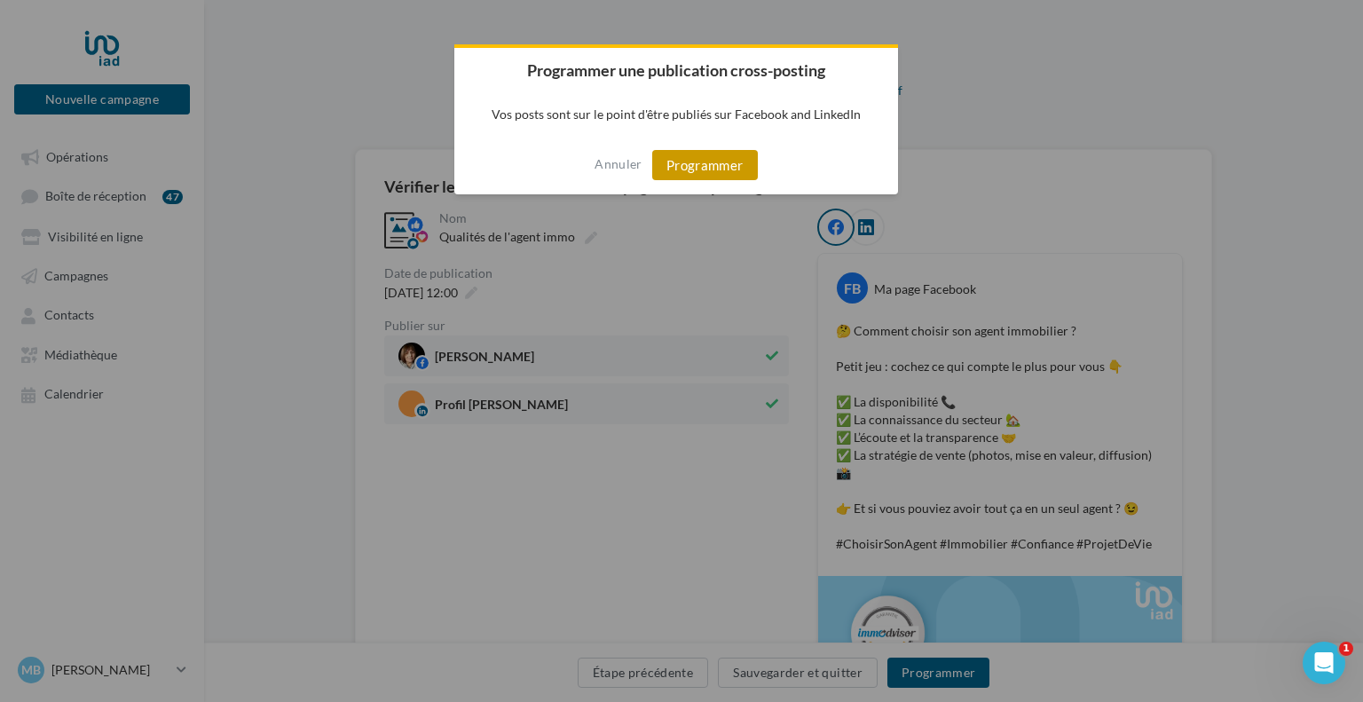
click at [692, 163] on button "Programmer" at bounding box center [705, 165] width 106 height 30
